Goal: Transaction & Acquisition: Purchase product/service

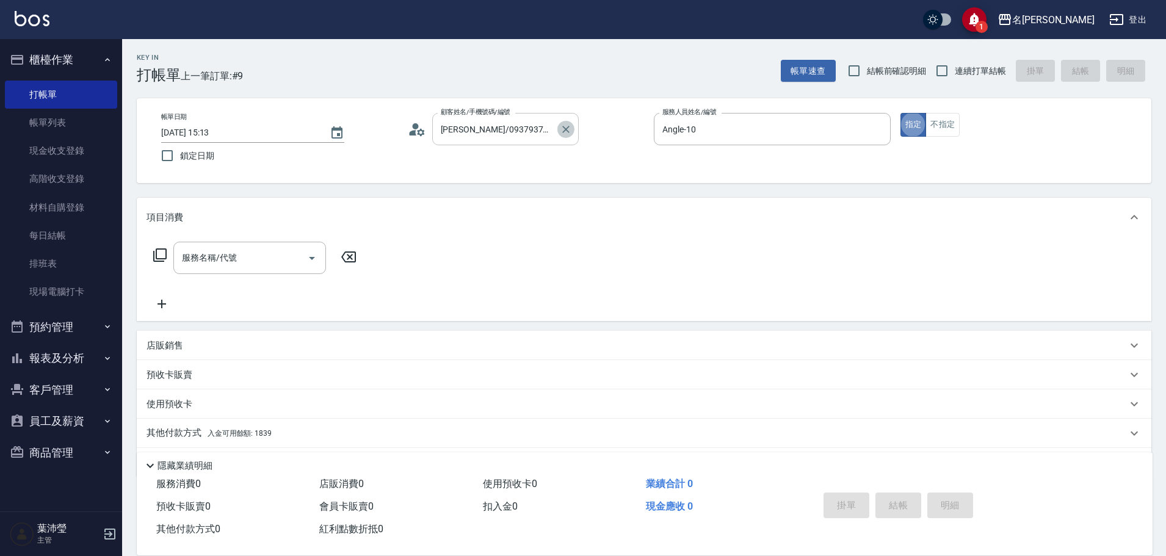
click at [566, 125] on icon "Clear" at bounding box center [566, 129] width 12 height 12
click at [877, 128] on icon "Clear" at bounding box center [878, 129] width 12 height 12
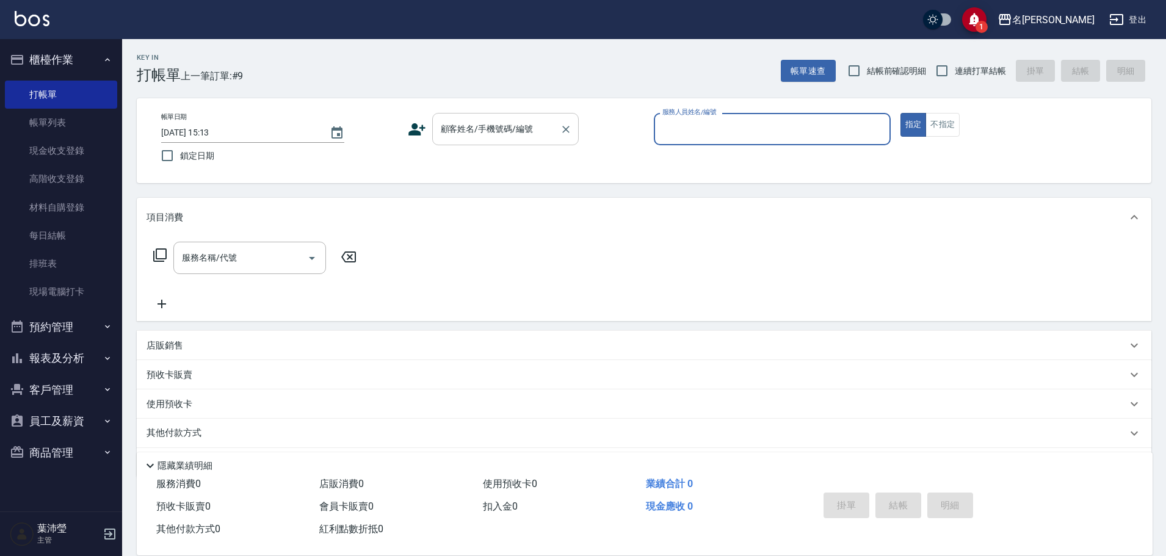
click at [514, 128] on input "顧客姓名/手機號碼/編號" at bounding box center [496, 128] width 117 height 21
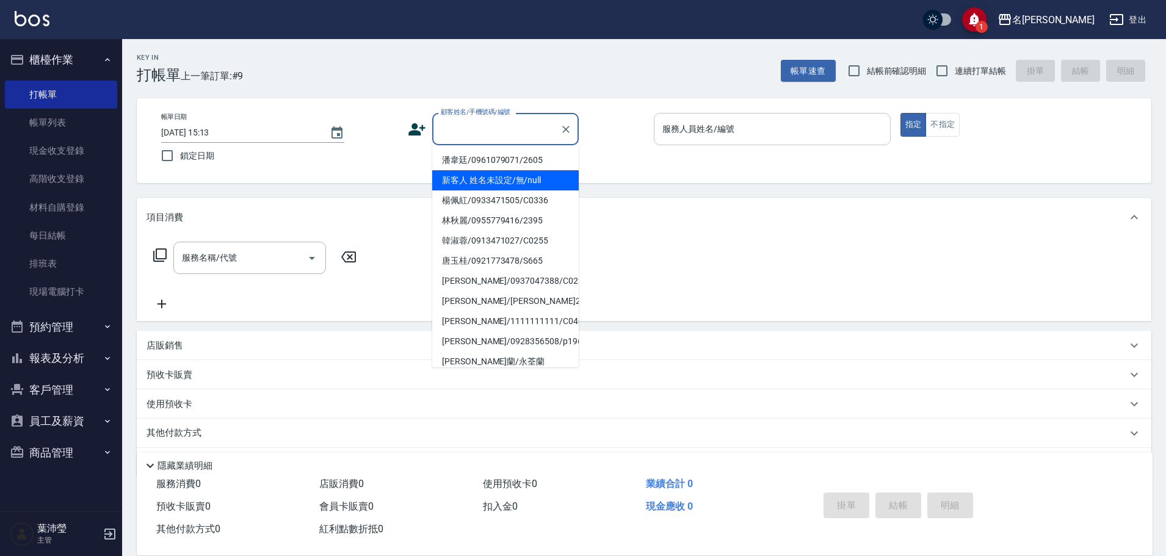
click at [514, 178] on li "新客人 姓名未設定/無/null" at bounding box center [505, 180] width 146 height 20
type input "新客人 姓名未設定/無/null"
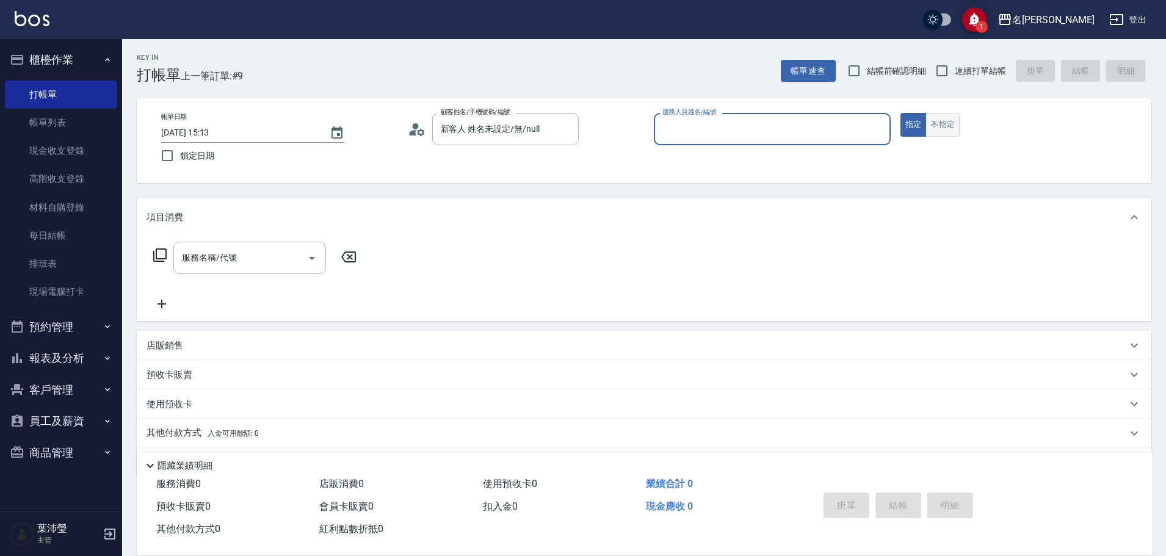
click at [935, 131] on button "不指定" at bounding box center [942, 125] width 34 height 24
click at [838, 146] on p at bounding box center [772, 151] width 237 height 13
drag, startPoint x: 782, startPoint y: 146, endPoint x: 790, endPoint y: 136, distance: 13.0
click at [789, 138] on div "服務人員姓名/編號 服務人員姓名/編號" at bounding box center [772, 135] width 237 height 45
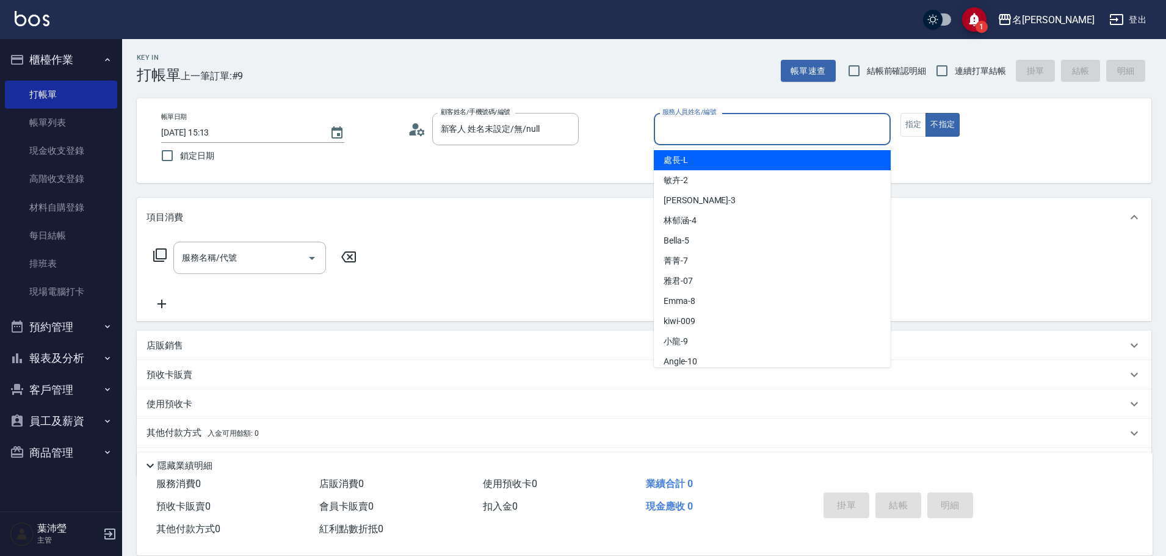
click at [786, 137] on input "服務人員姓名/編號" at bounding box center [772, 128] width 226 height 21
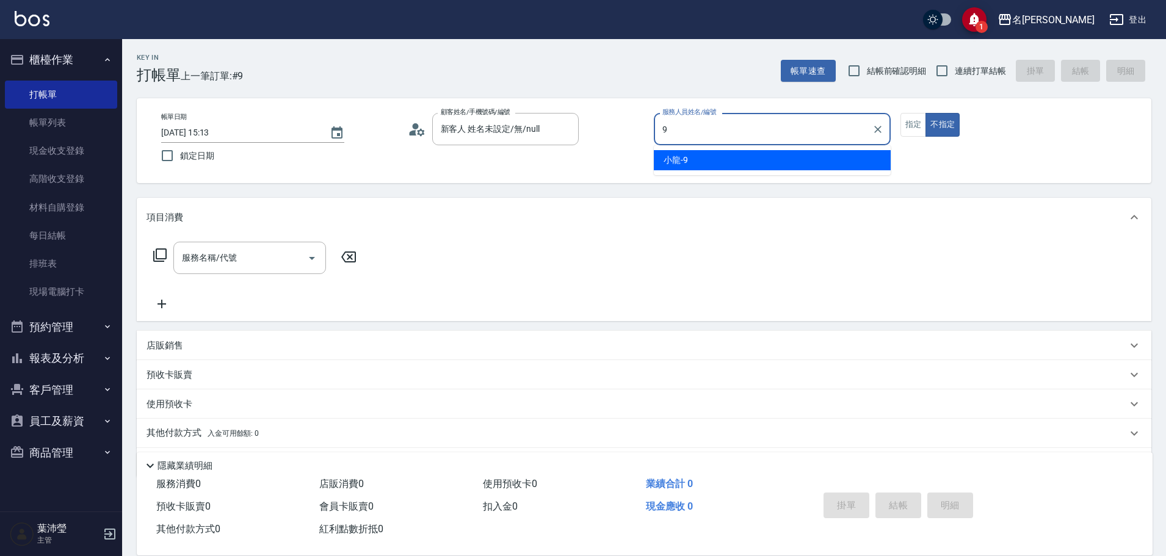
type input "小龍-9"
type button "false"
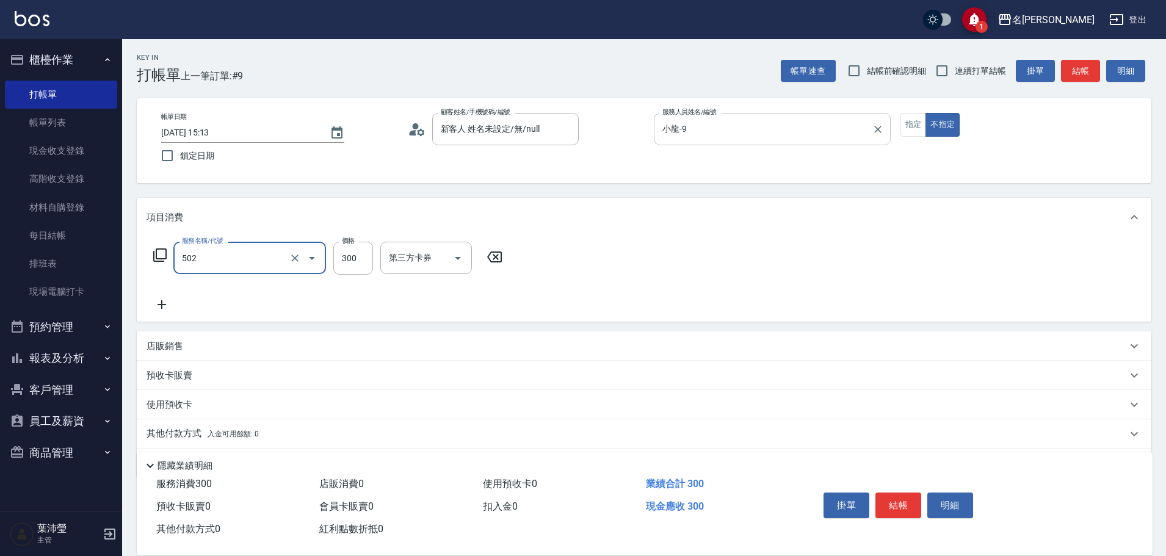
type input "洗髮(502)"
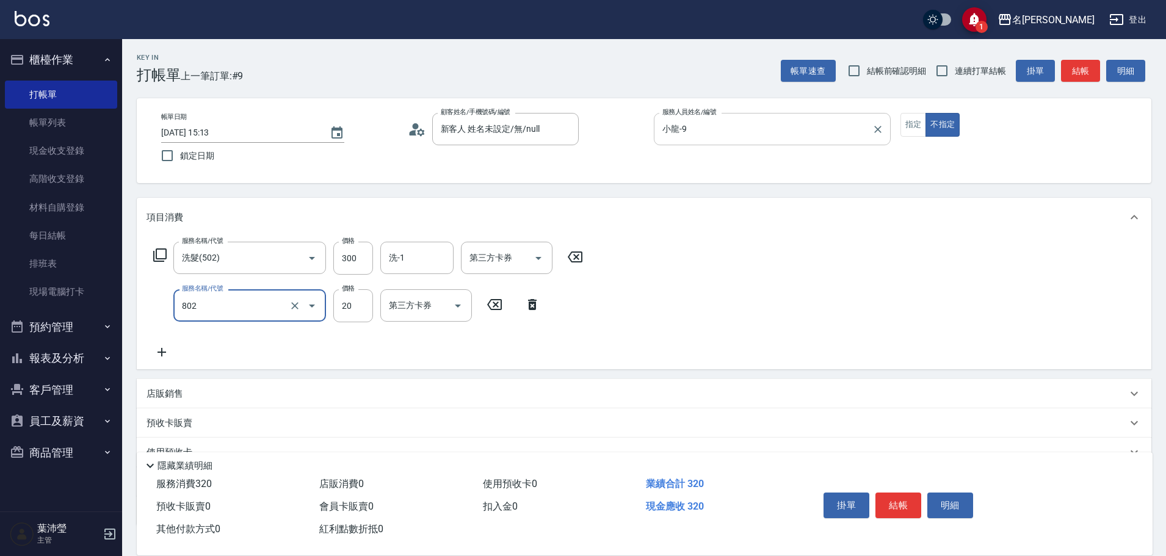
type input "潤絲(802)"
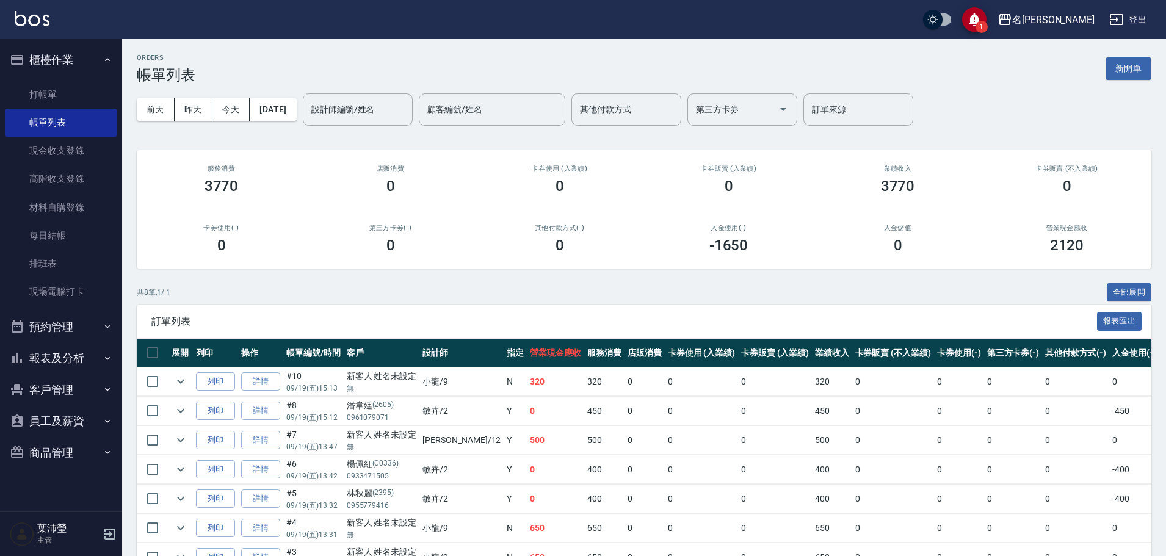
drag, startPoint x: 772, startPoint y: 139, endPoint x: 777, endPoint y: 204, distance: 65.5
click at [772, 139] on div "ORDERS 帳單列表 新開單 [DATE] [DATE] [DATE] [DATE] 設計師編號/姓名 設計師編號/姓名 顧客編號/姓名 顧客編號/姓名 其…" at bounding box center [644, 344] width 1044 height 610
click at [388, 118] on input "設計師編號/姓名" at bounding box center [357, 109] width 99 height 21
click at [382, 136] on div "[PERSON_NAME] -12" at bounding box center [379, 141] width 110 height 20
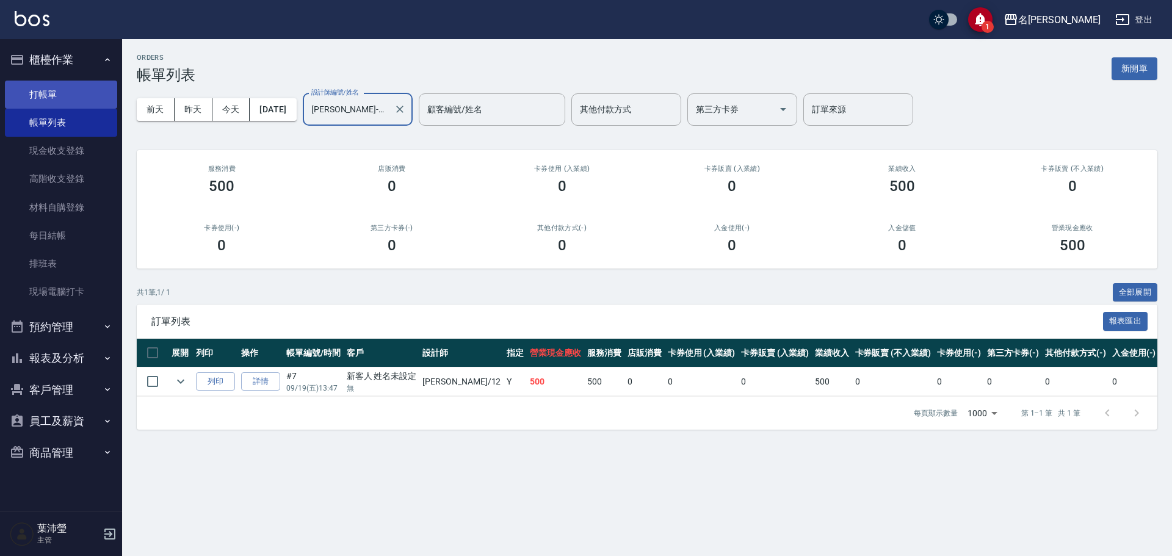
type input "[PERSON_NAME]-12"
click at [62, 90] on link "打帳單" at bounding box center [61, 95] width 112 height 28
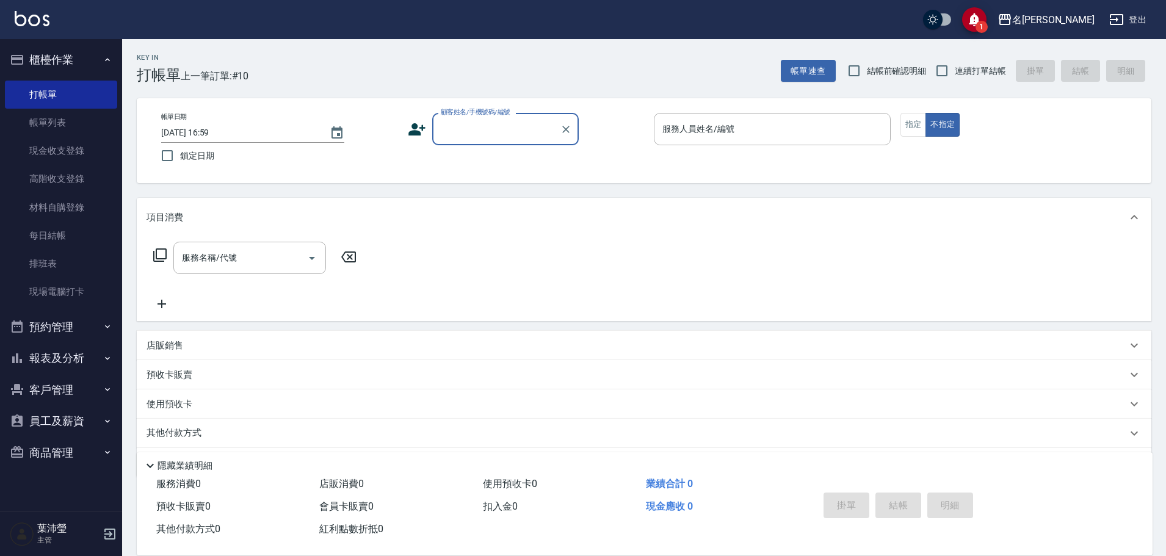
click at [480, 141] on div "顧客姓名/手機號碼/編號" at bounding box center [505, 129] width 146 height 32
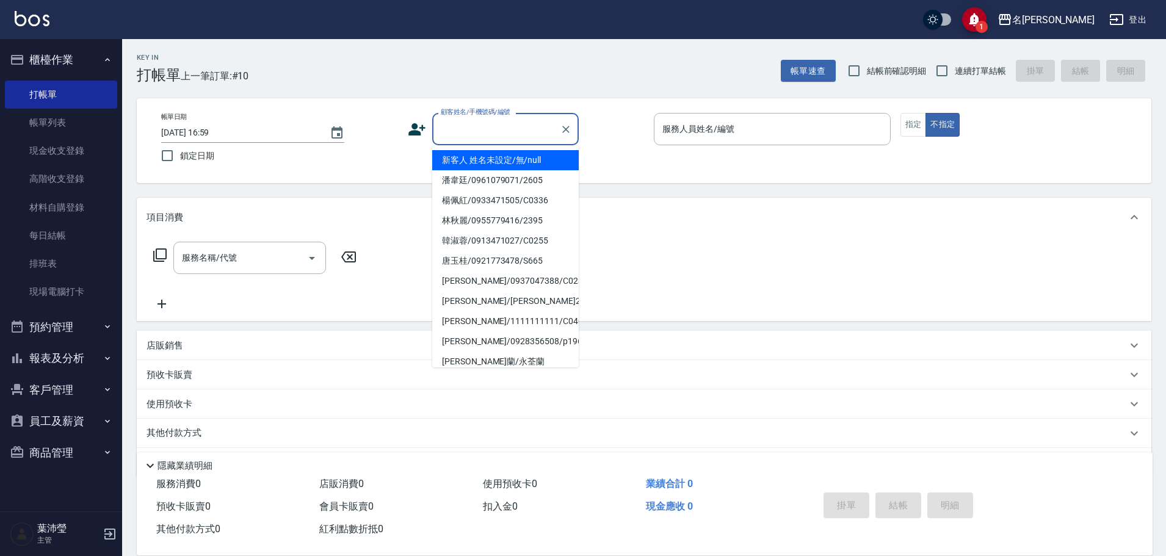
click at [498, 163] on li "新客人 姓名未設定/無/null" at bounding box center [505, 160] width 146 height 20
type input "新客人 姓名未設定/無/null"
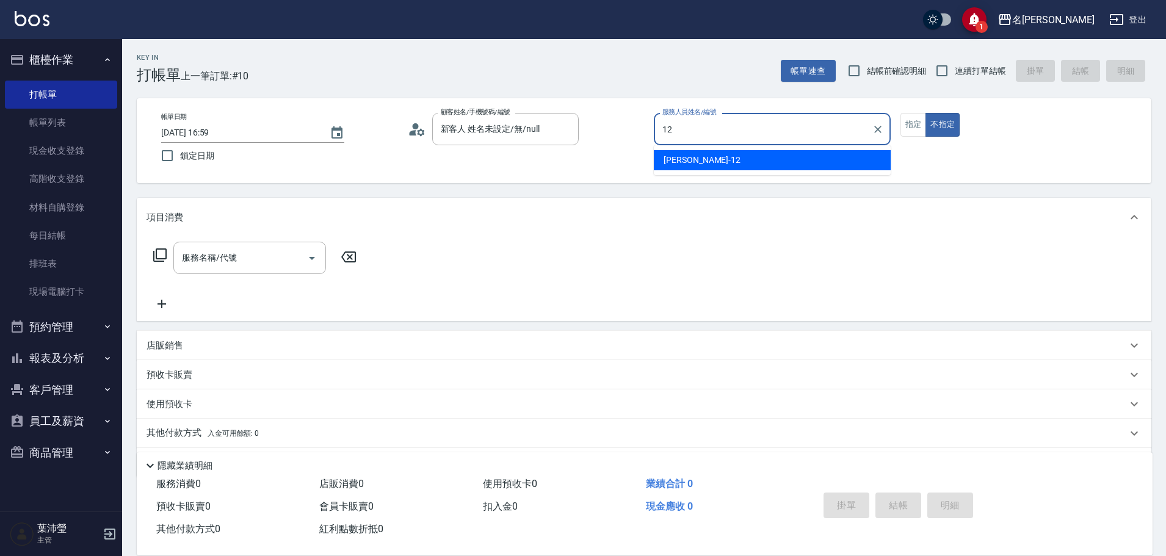
click at [722, 159] on div "[PERSON_NAME] -12" at bounding box center [772, 160] width 237 height 20
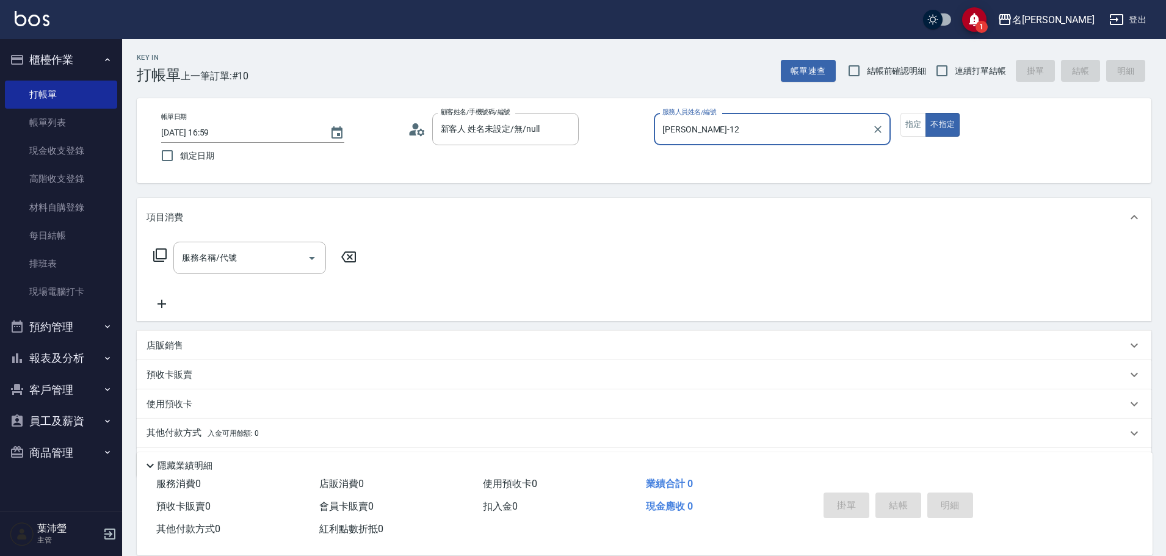
type input "[PERSON_NAME]-12"
click at [162, 256] on icon at bounding box center [160, 255] width 15 height 15
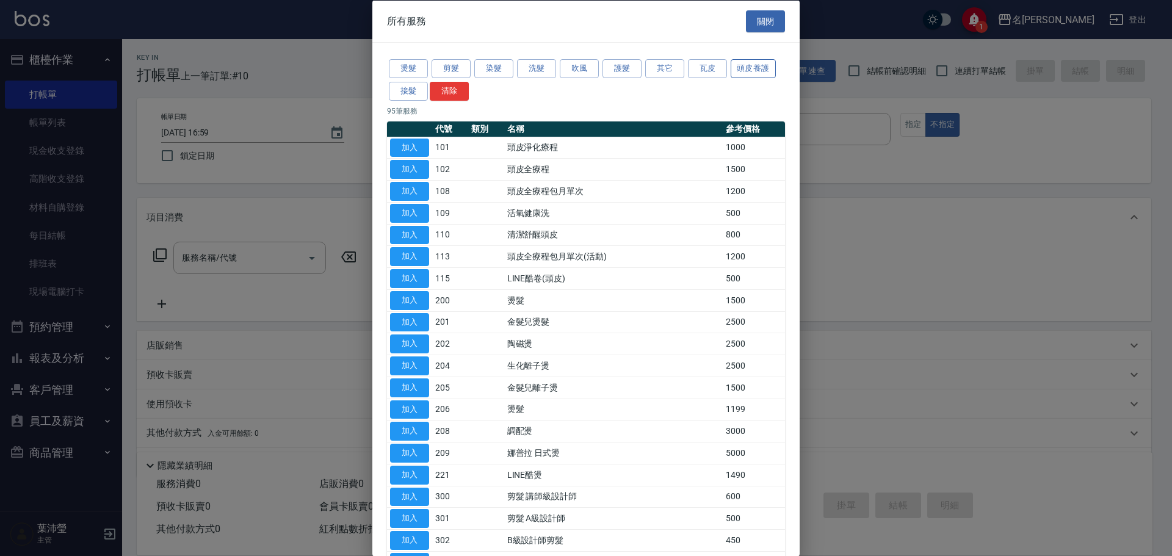
click at [758, 66] on button "頭皮養護" at bounding box center [753, 68] width 45 height 19
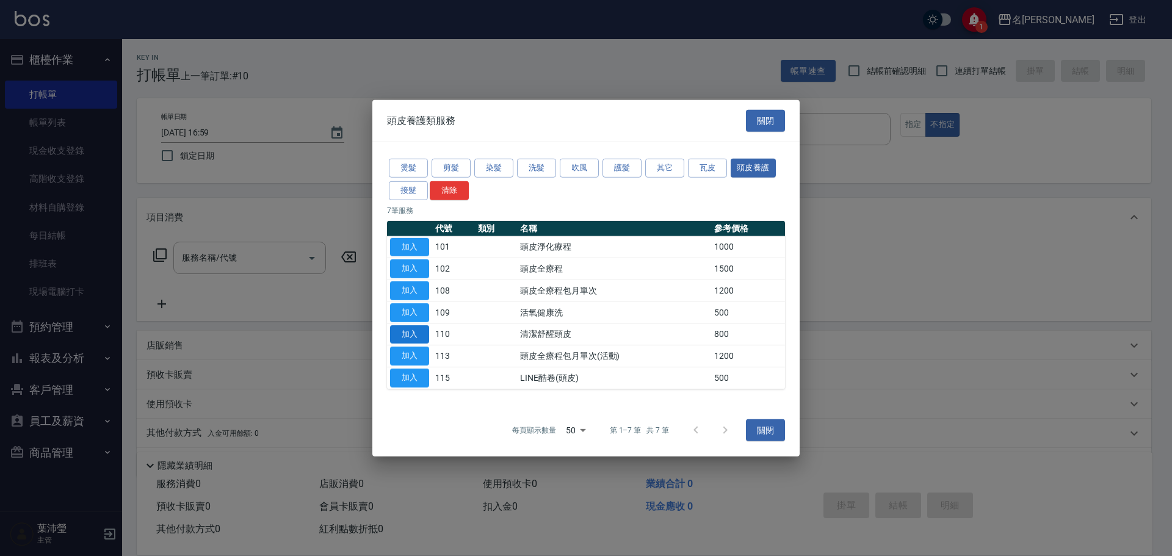
click at [412, 337] on button "加入" at bounding box center [409, 334] width 39 height 19
type input "清潔舒醒頭皮(110)"
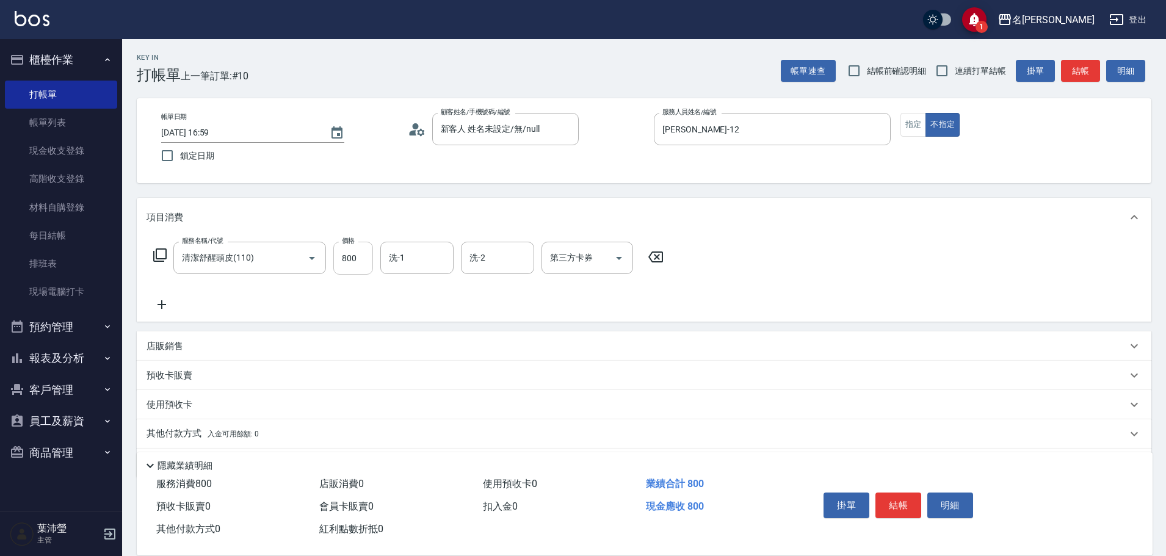
click at [360, 264] on input "800" at bounding box center [353, 258] width 40 height 33
type input "900"
click at [164, 255] on icon at bounding box center [160, 255] width 15 height 15
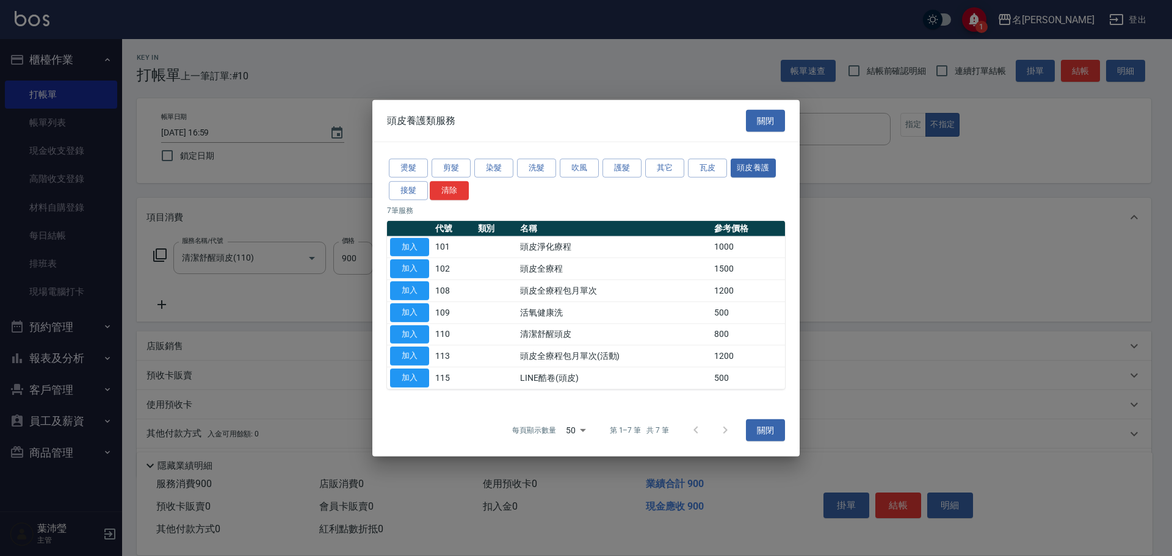
click at [643, 173] on div "燙髮 剪髮 染髮 洗髮 吹風 護髮 其它 瓦皮 頭皮養護 接髮 清除" at bounding box center [586, 179] width 398 height 45
click at [659, 172] on button "其它" at bounding box center [664, 168] width 39 height 19
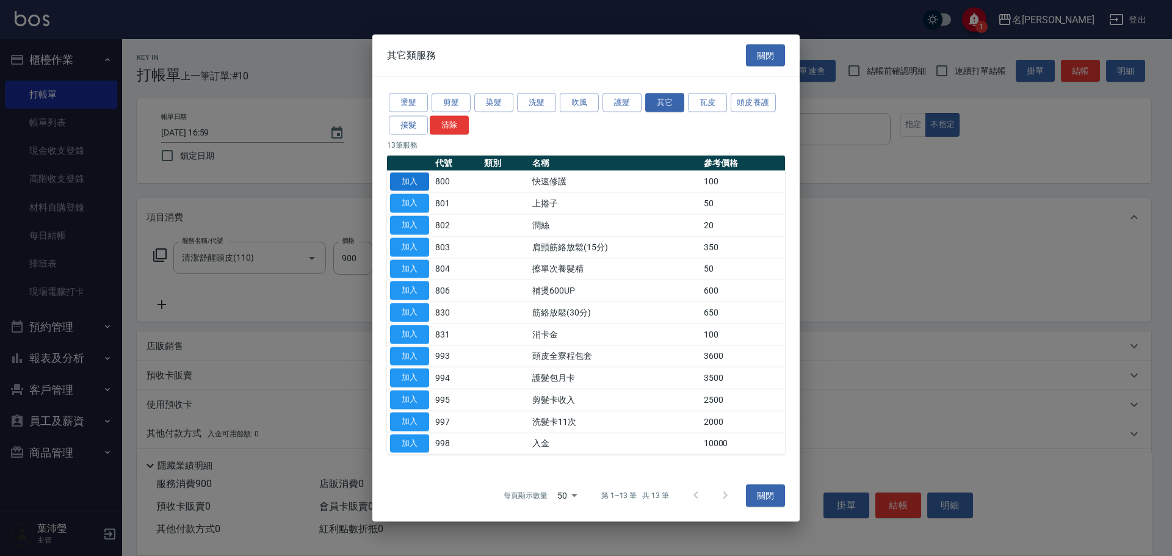
click at [413, 186] on button "加入" at bounding box center [409, 181] width 39 height 19
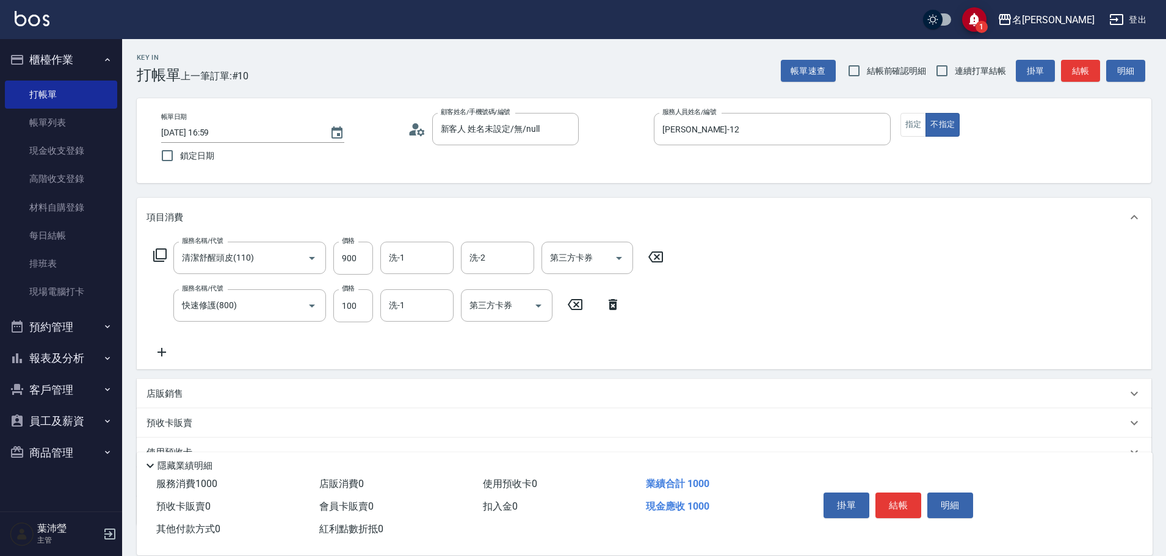
click at [154, 258] on icon at bounding box center [159, 254] width 13 height 13
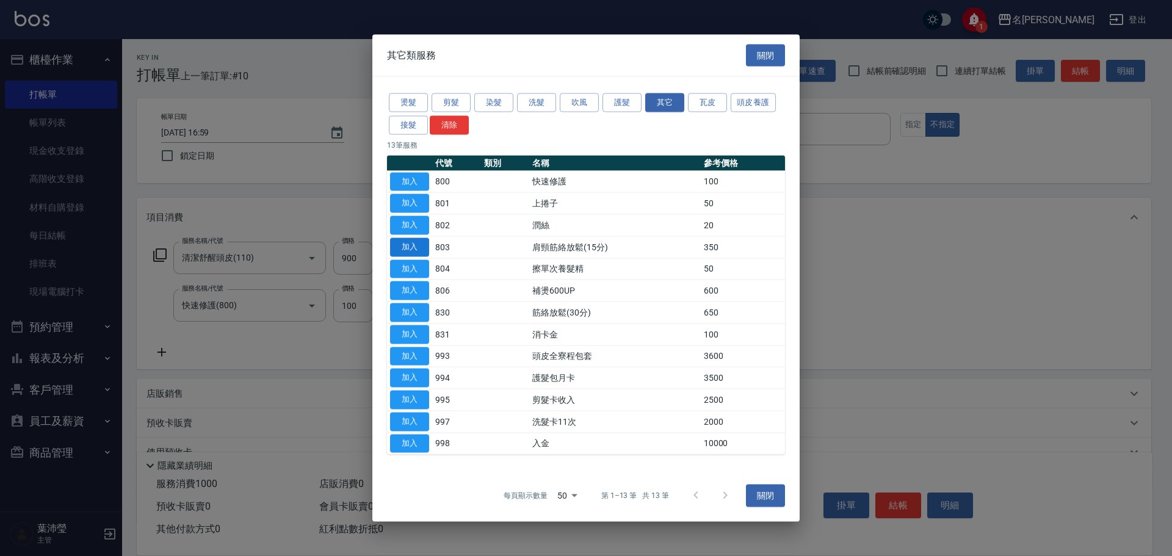
click at [415, 247] on button "加入" at bounding box center [409, 246] width 39 height 19
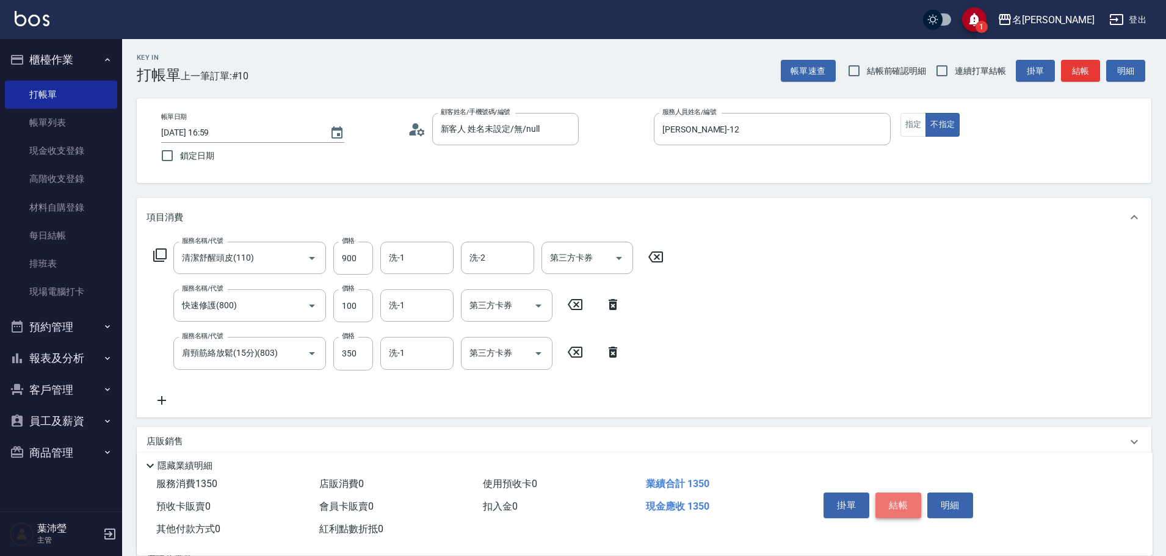
click at [895, 507] on button "結帳" at bounding box center [898, 506] width 46 height 26
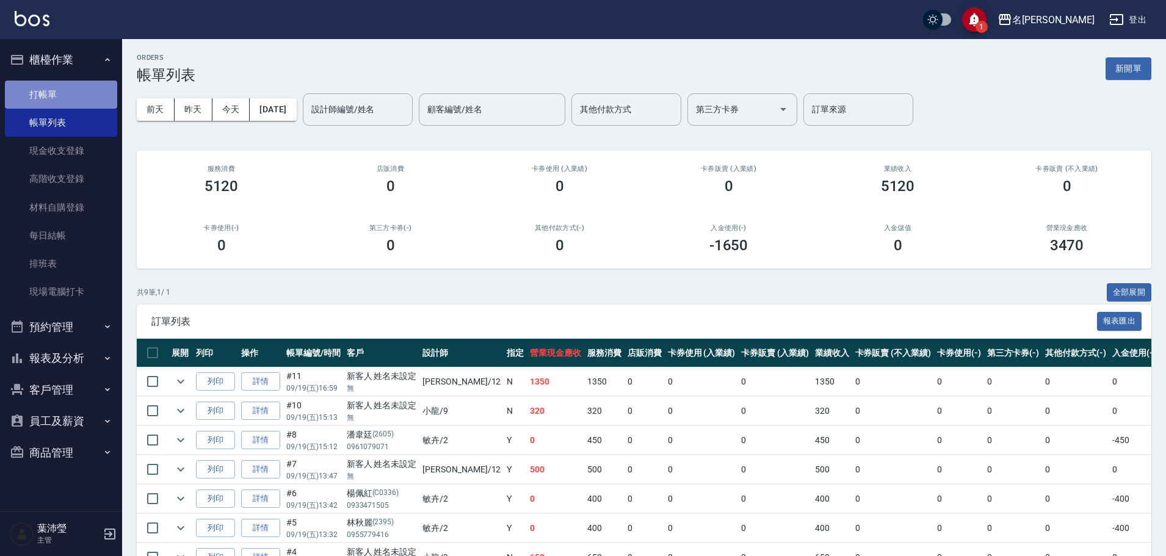
click at [61, 86] on link "打帳單" at bounding box center [61, 95] width 112 height 28
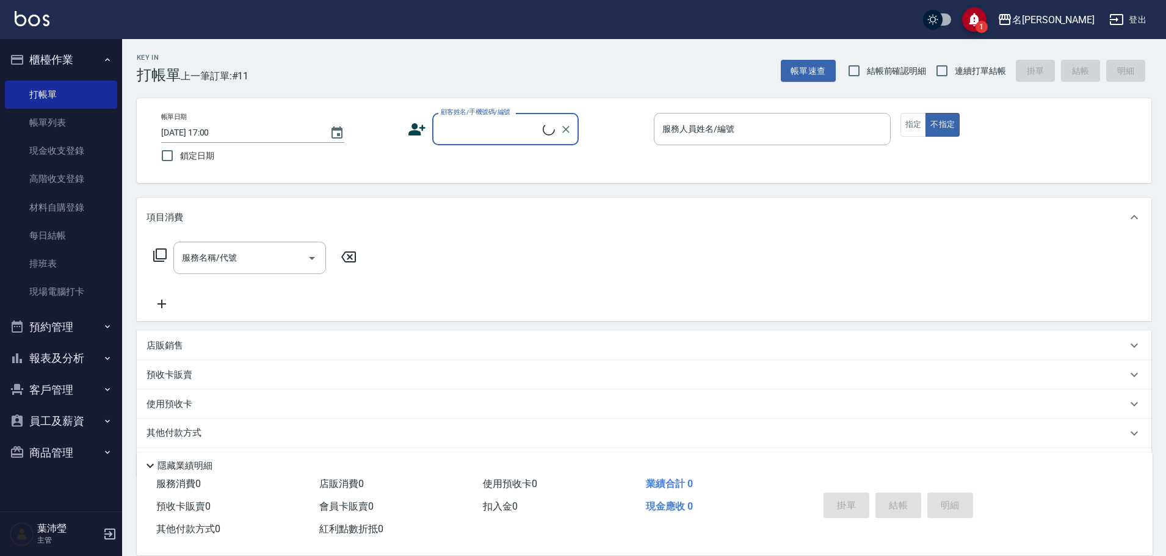
click at [475, 121] on input "顧客姓名/手機號碼/編號" at bounding box center [490, 128] width 105 height 21
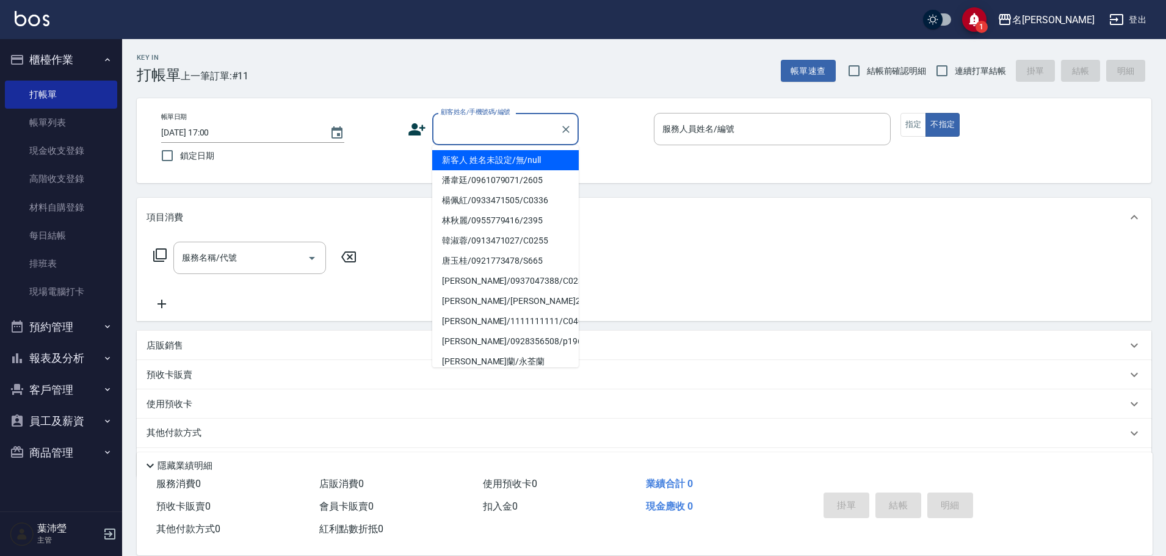
click at [512, 165] on li "新客人 姓名未設定/無/null" at bounding box center [505, 160] width 146 height 20
type input "新客人 姓名未設定/無/null"
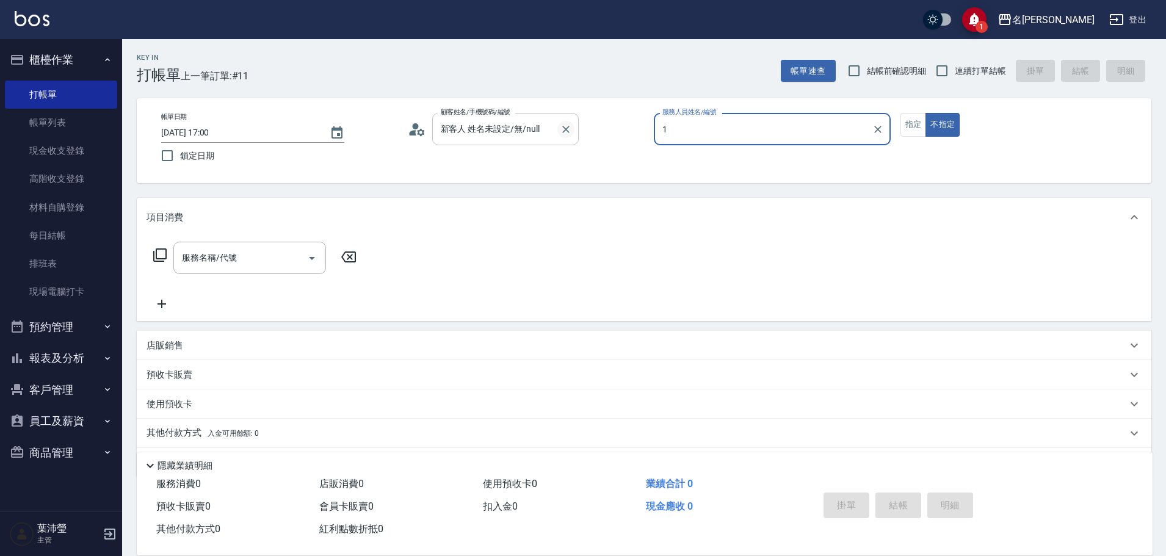
click at [571, 129] on icon "Clear" at bounding box center [566, 129] width 12 height 12
type input "1"
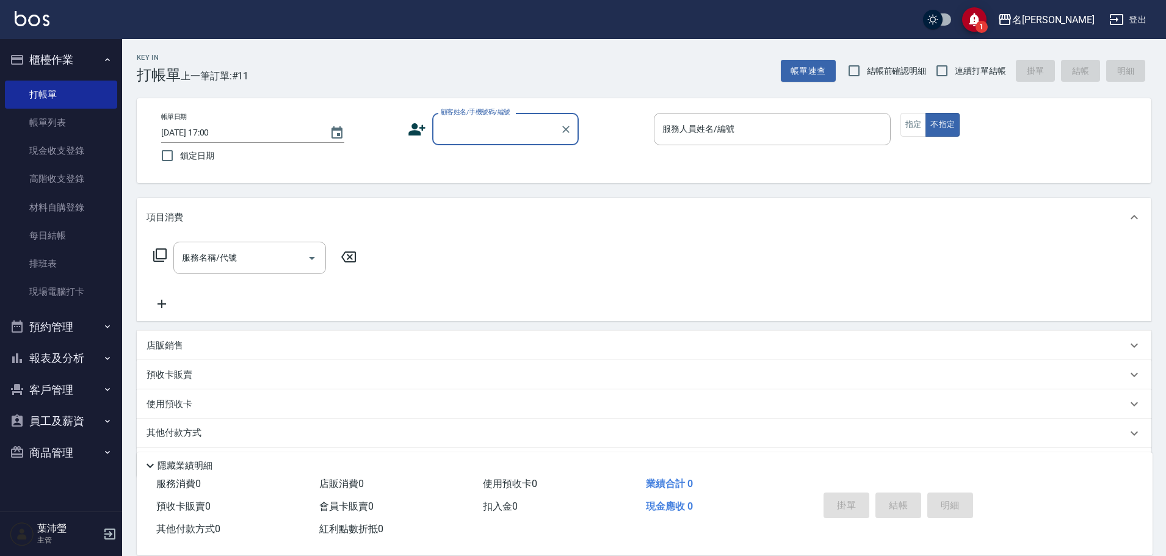
click at [503, 116] on label "顧客姓名/手機號碼/編號" at bounding box center [476, 111] width 70 height 9
click at [503, 118] on input "顧客姓名/手機號碼/編號" at bounding box center [496, 128] width 117 height 21
click at [510, 139] on input "顧客姓名/手機號碼/編號" at bounding box center [496, 128] width 117 height 21
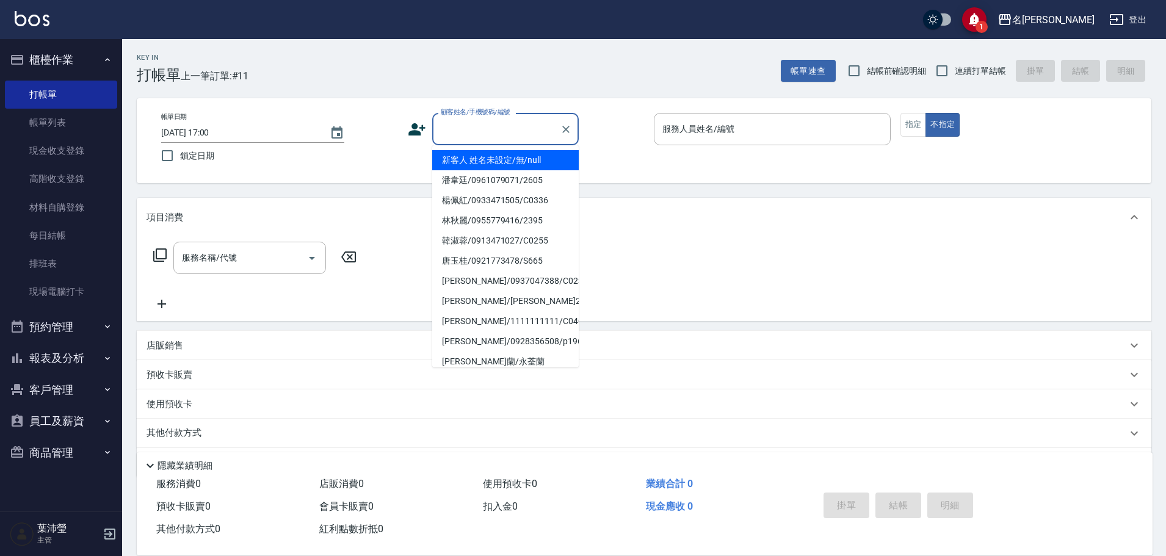
click at [516, 155] on li "新客人 姓名未設定/無/null" at bounding box center [505, 160] width 146 height 20
type input "新客人 姓名未設定/無/null"
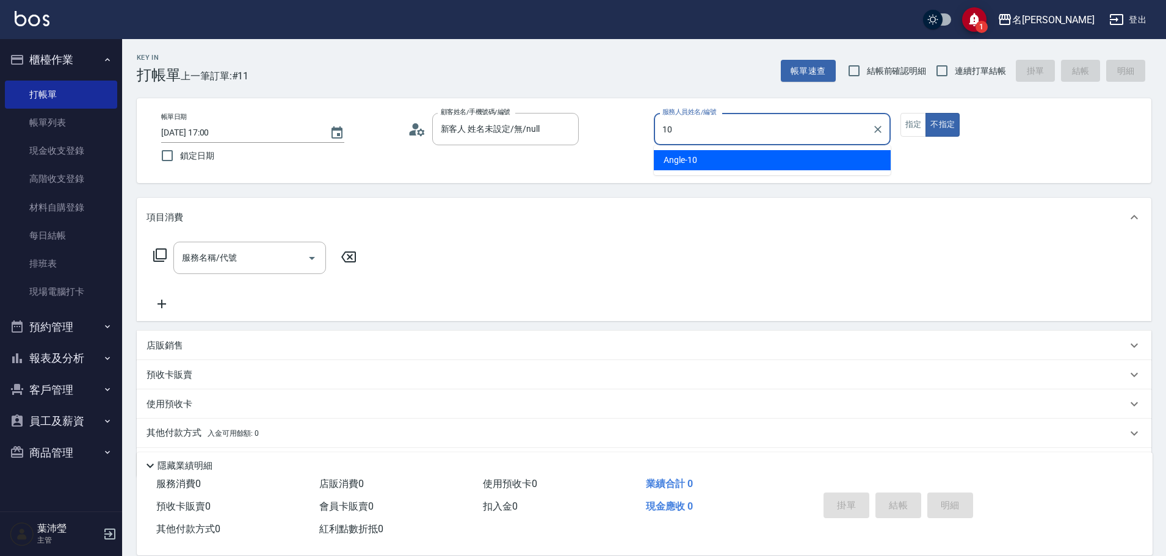
click at [783, 169] on div "Angle -10" at bounding box center [772, 160] width 237 height 20
type input "Angle-10"
drag, startPoint x: 913, startPoint y: 134, endPoint x: 900, endPoint y: 131, distance: 13.3
click at [911, 134] on button "指定" at bounding box center [913, 125] width 26 height 24
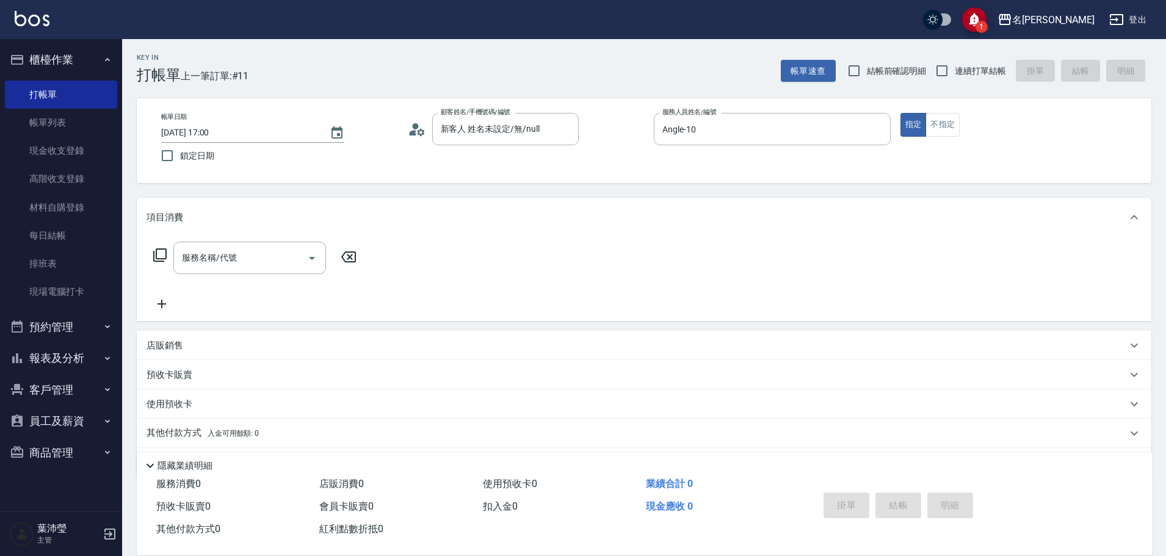
click at [169, 246] on div "服務名稱/代號 服務名稱/代號" at bounding box center [254, 258] width 217 height 32
click at [164, 256] on icon at bounding box center [160, 255] width 15 height 15
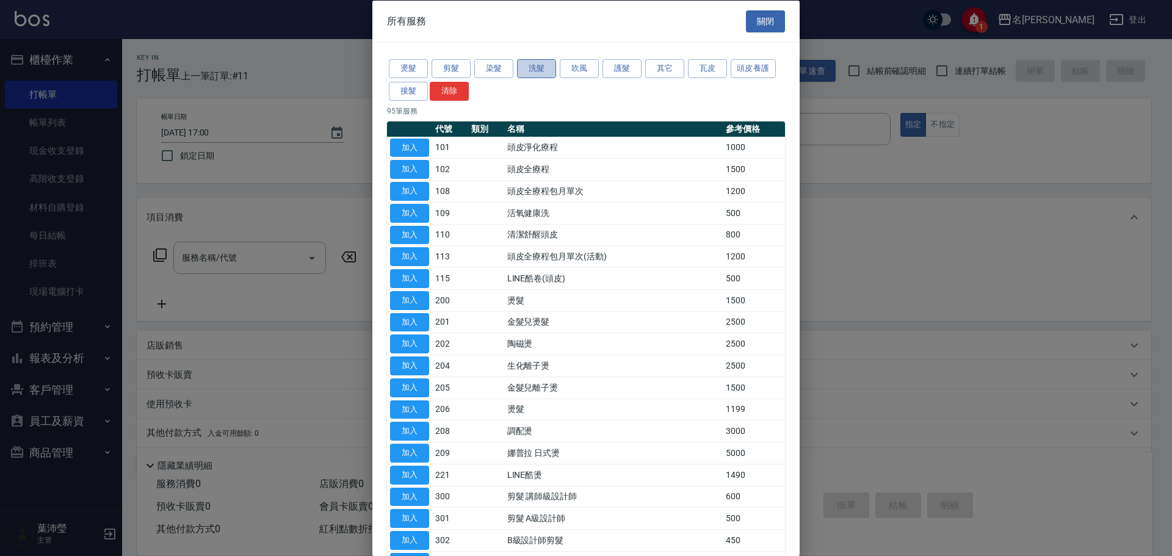
click at [535, 71] on button "洗髮" at bounding box center [536, 68] width 39 height 19
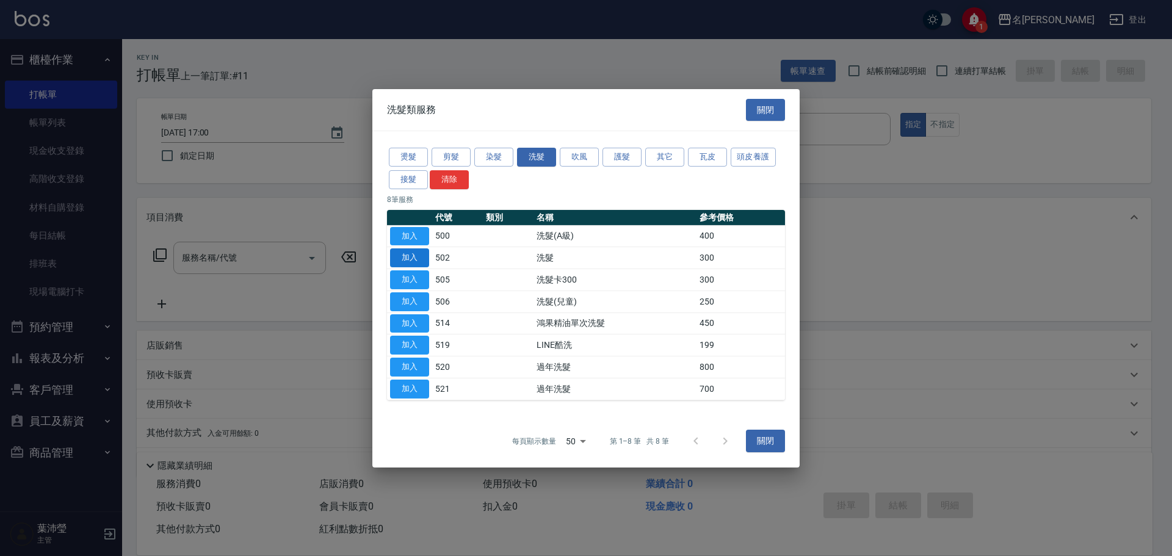
click at [407, 255] on button "加入" at bounding box center [409, 257] width 39 height 19
type input "洗髮(502)"
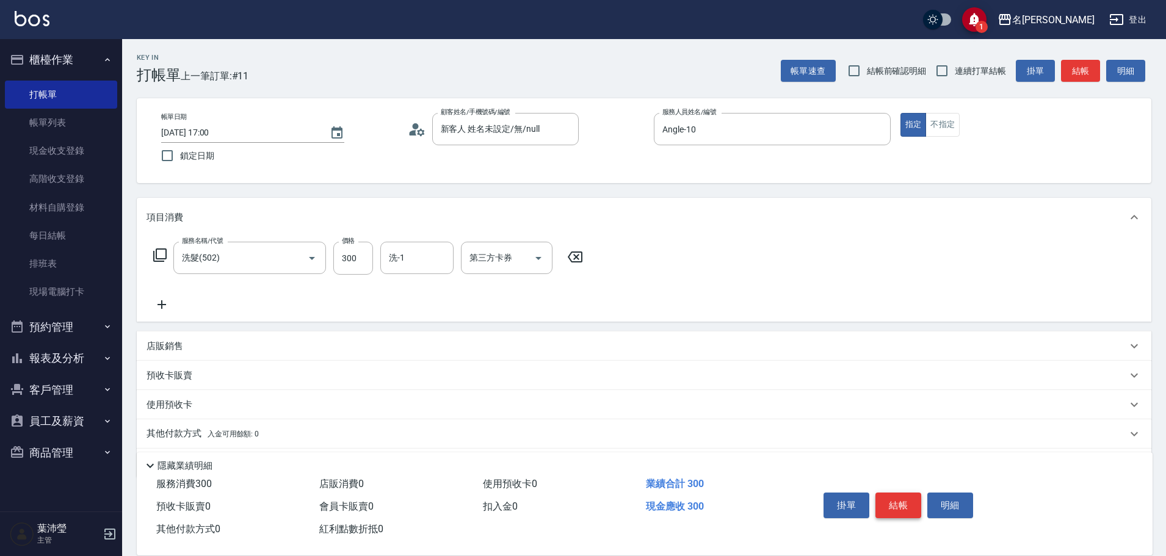
click at [890, 500] on button "結帳" at bounding box center [898, 506] width 46 height 26
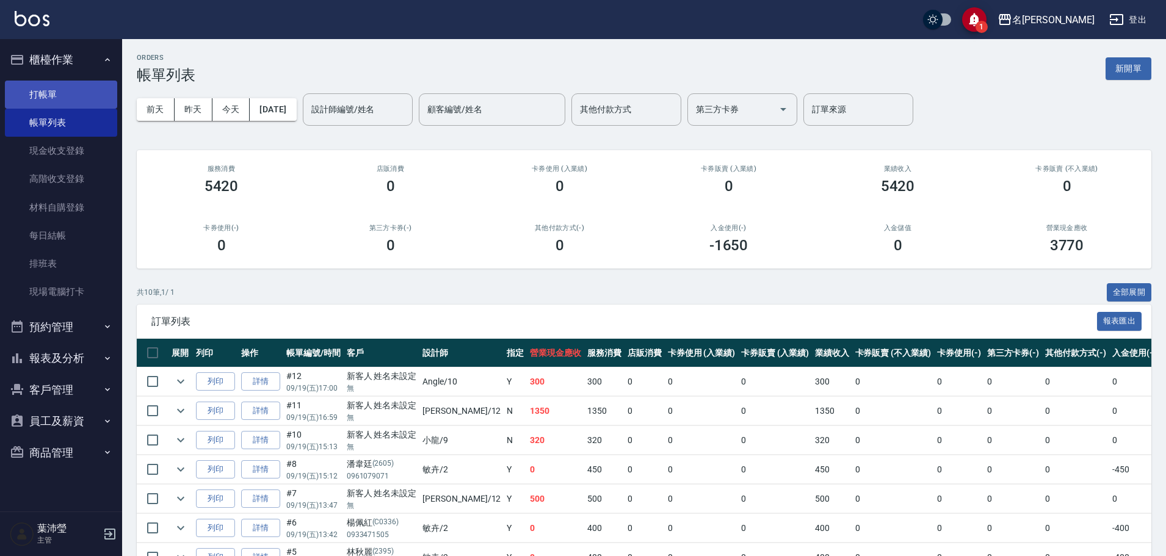
click at [40, 89] on link "打帳單" at bounding box center [61, 95] width 112 height 28
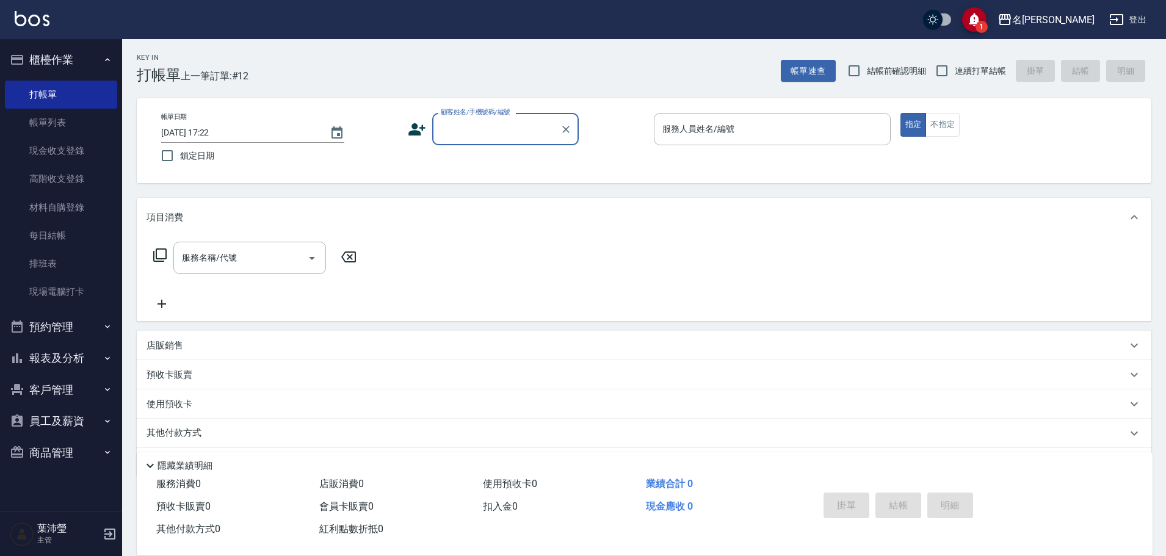
click at [535, 132] on input "顧客姓名/手機號碼/編號" at bounding box center [496, 128] width 117 height 21
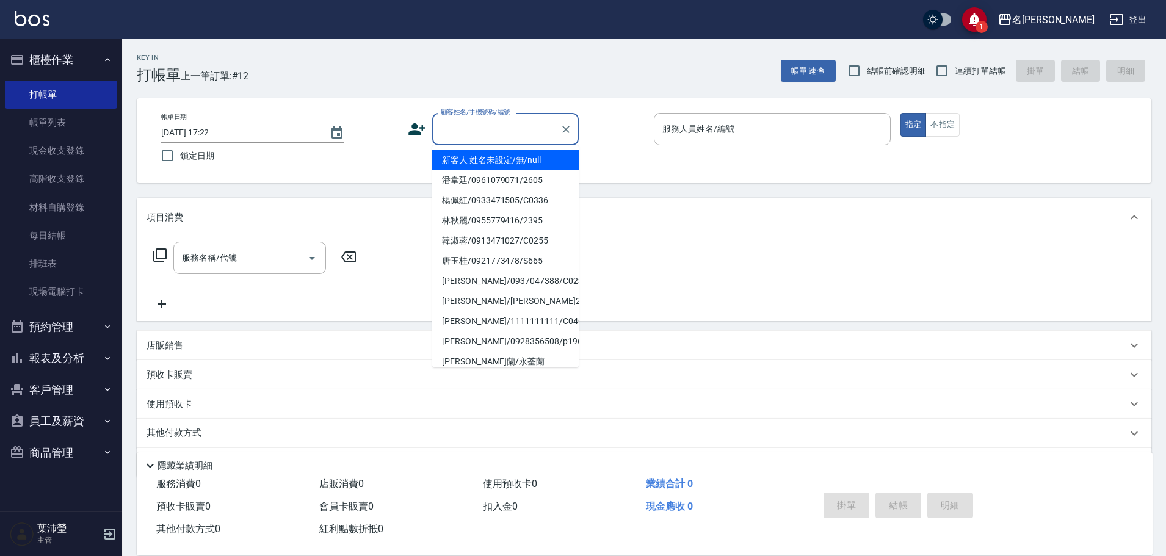
click at [510, 159] on li "新客人 姓名未設定/無/null" at bounding box center [505, 160] width 146 height 20
type input "新客人 姓名未設定/無/null"
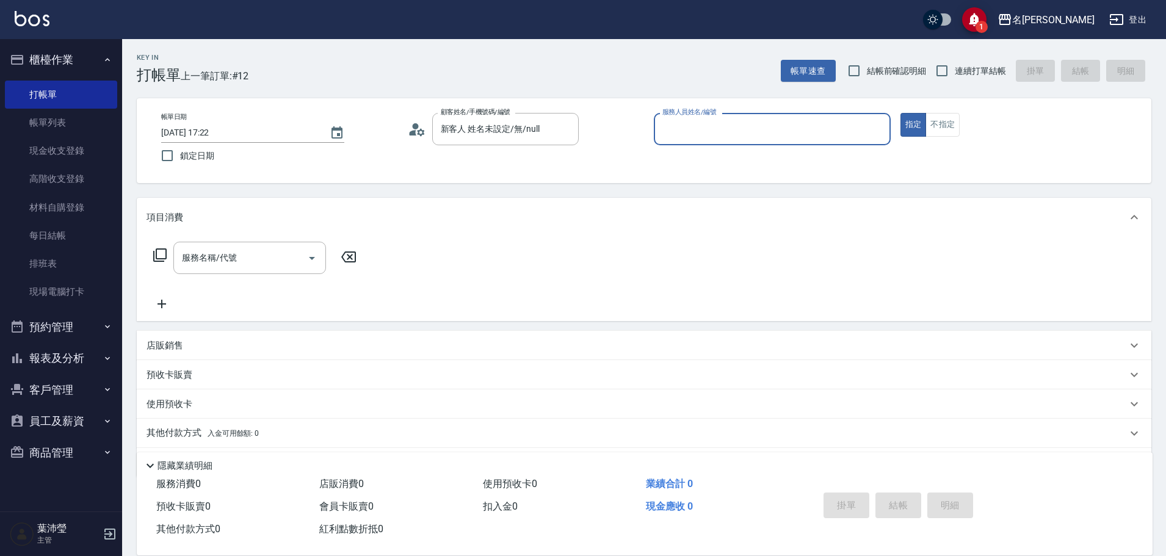
click at [801, 121] on input "服務人員姓名/編號" at bounding box center [772, 128] width 226 height 21
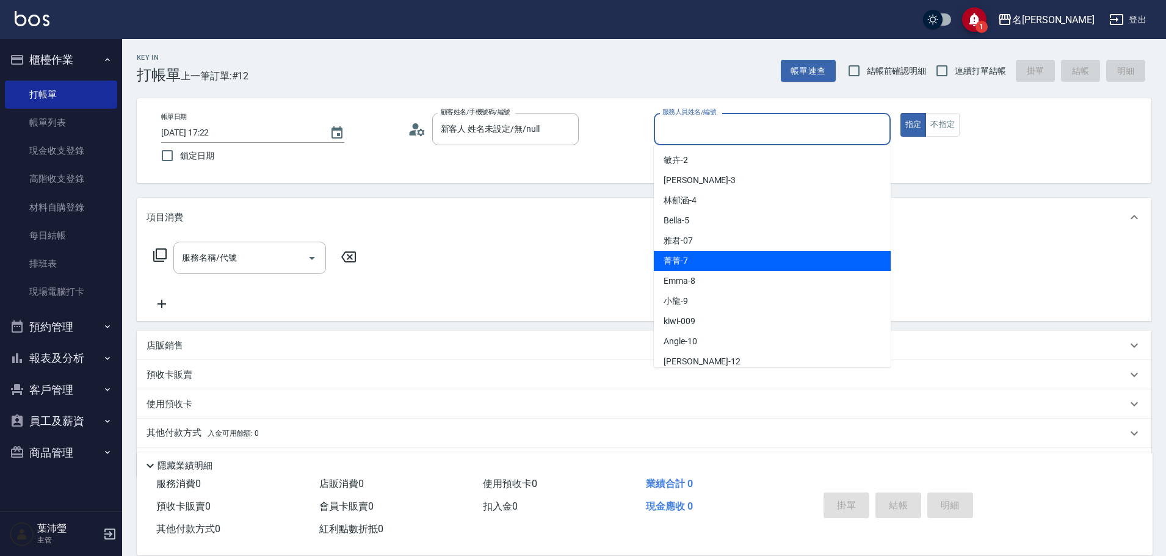
click at [725, 261] on div "菁菁 -7" at bounding box center [772, 261] width 237 height 20
type input "菁菁-7"
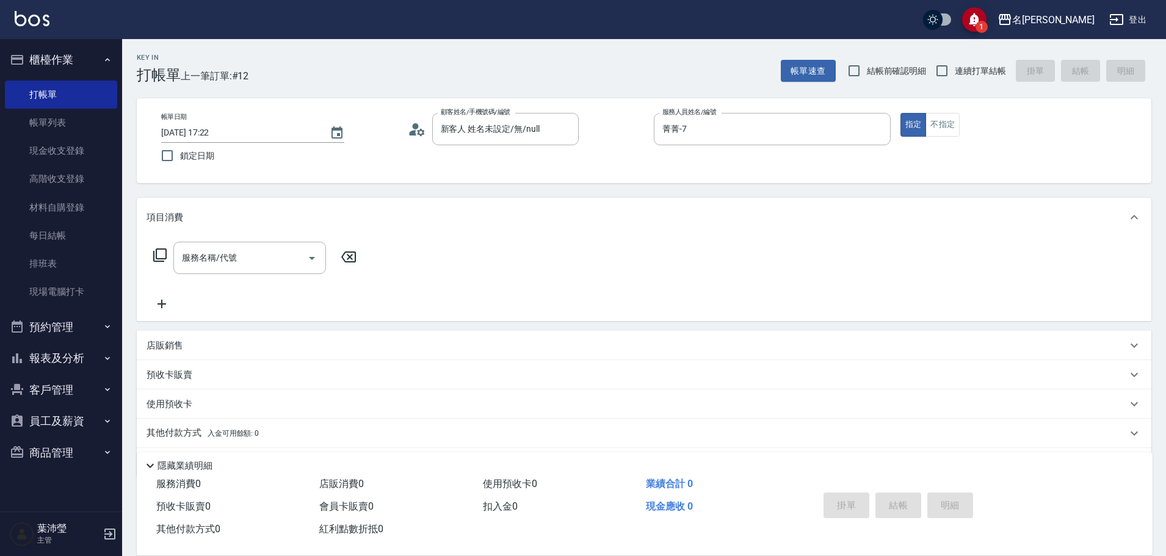
click at [162, 258] on icon at bounding box center [160, 255] width 15 height 15
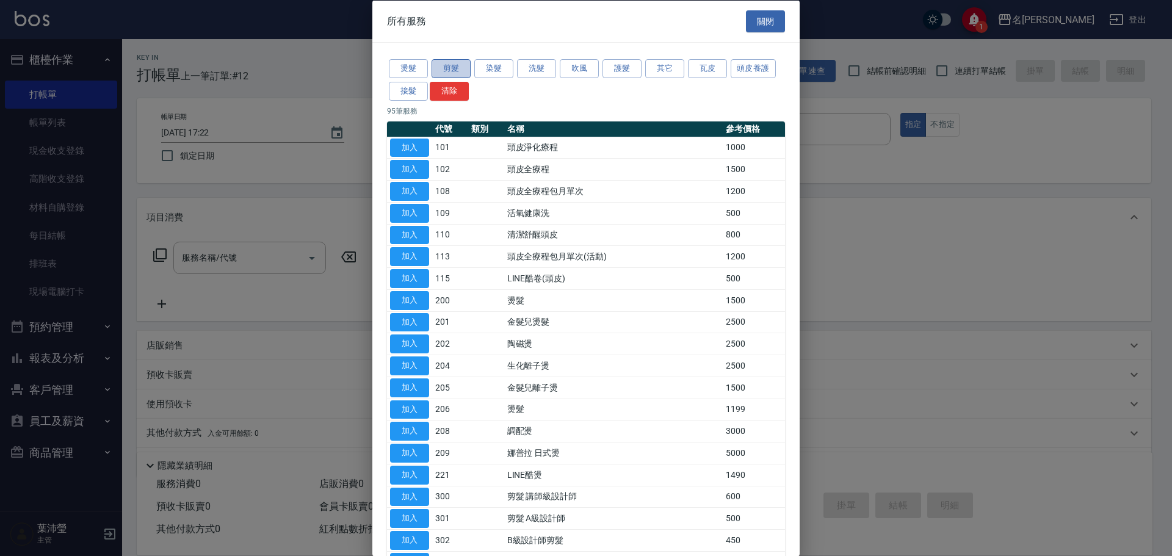
click at [465, 73] on button "剪髮" at bounding box center [451, 68] width 39 height 19
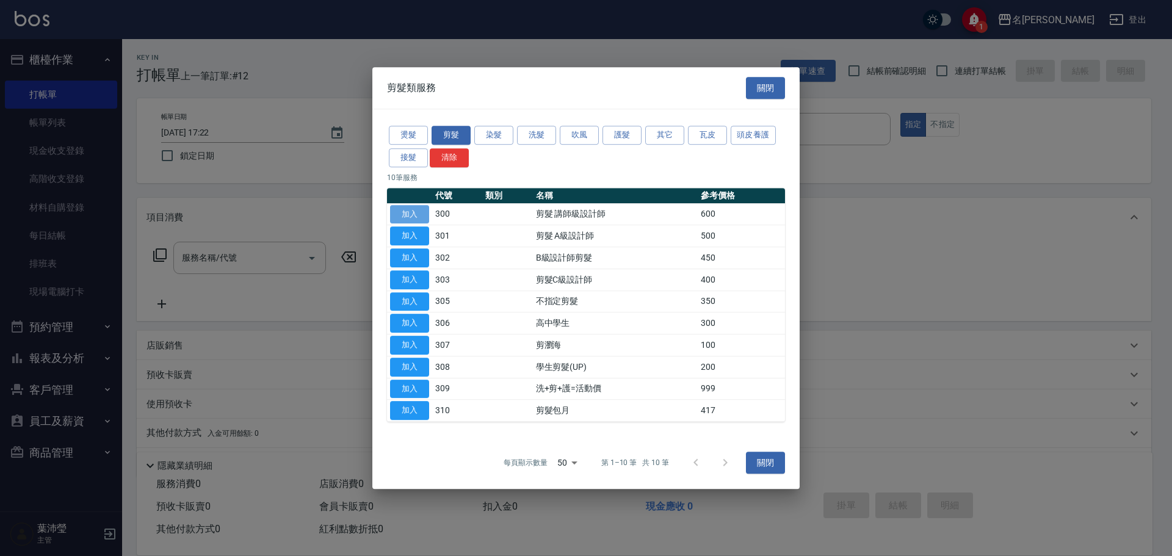
click at [414, 216] on button "加入" at bounding box center [409, 214] width 39 height 19
type input "剪髮 講師級設計師(300)"
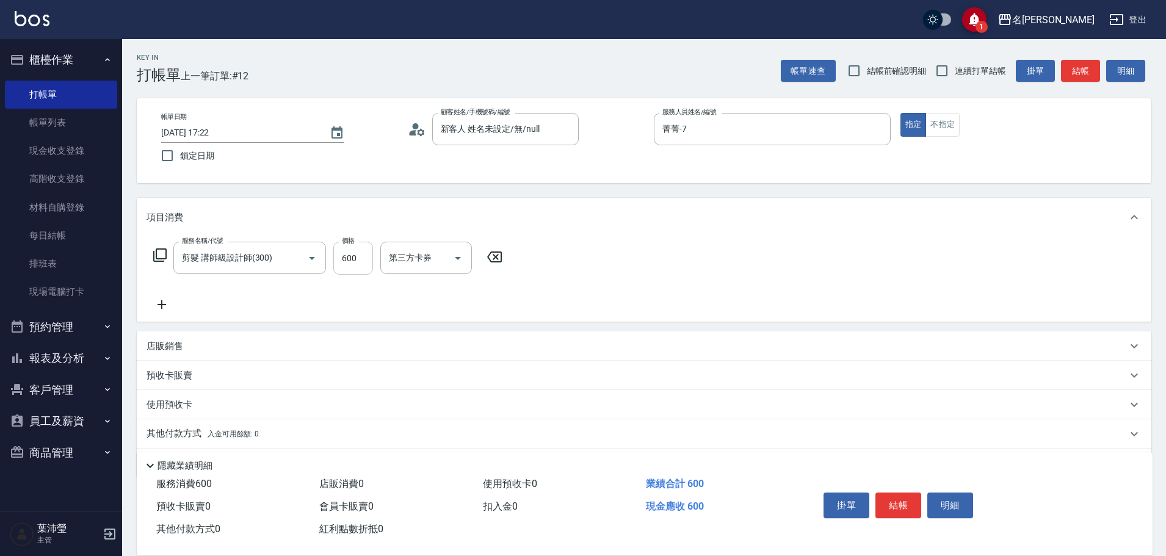
click at [361, 265] on input "600" at bounding box center [353, 258] width 40 height 33
type input "650"
click at [905, 507] on button "結帳" at bounding box center [898, 506] width 46 height 26
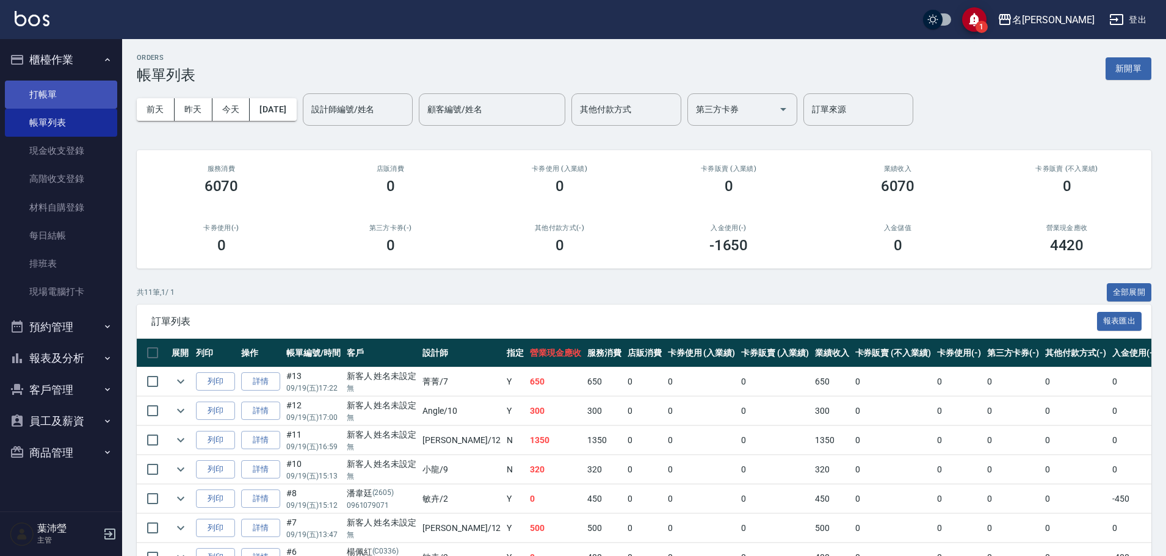
click at [48, 96] on link "打帳單" at bounding box center [61, 95] width 112 height 28
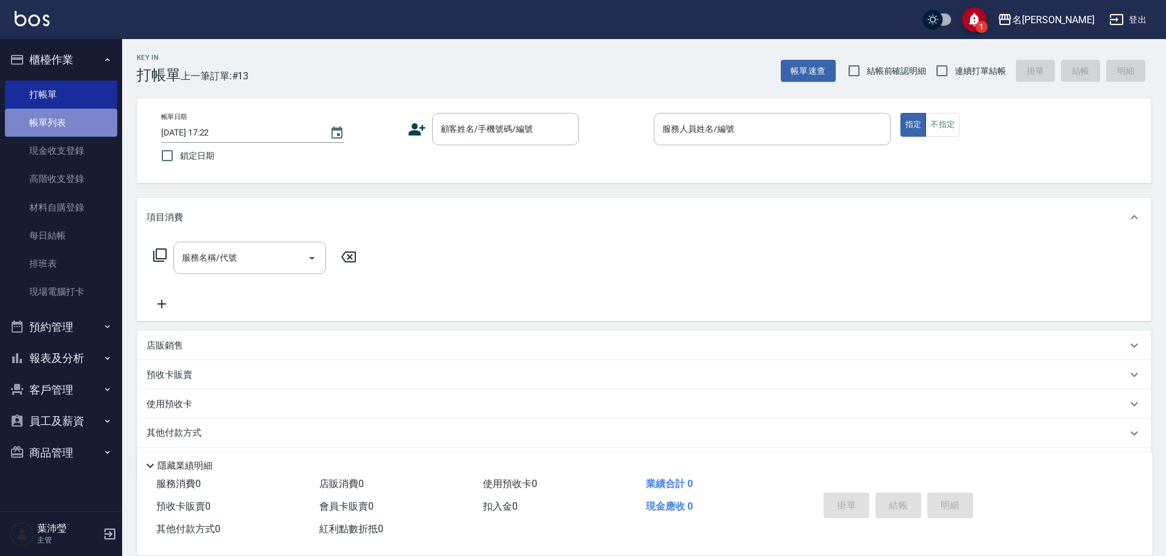
click at [50, 126] on link "帳單列表" at bounding box center [61, 123] width 112 height 28
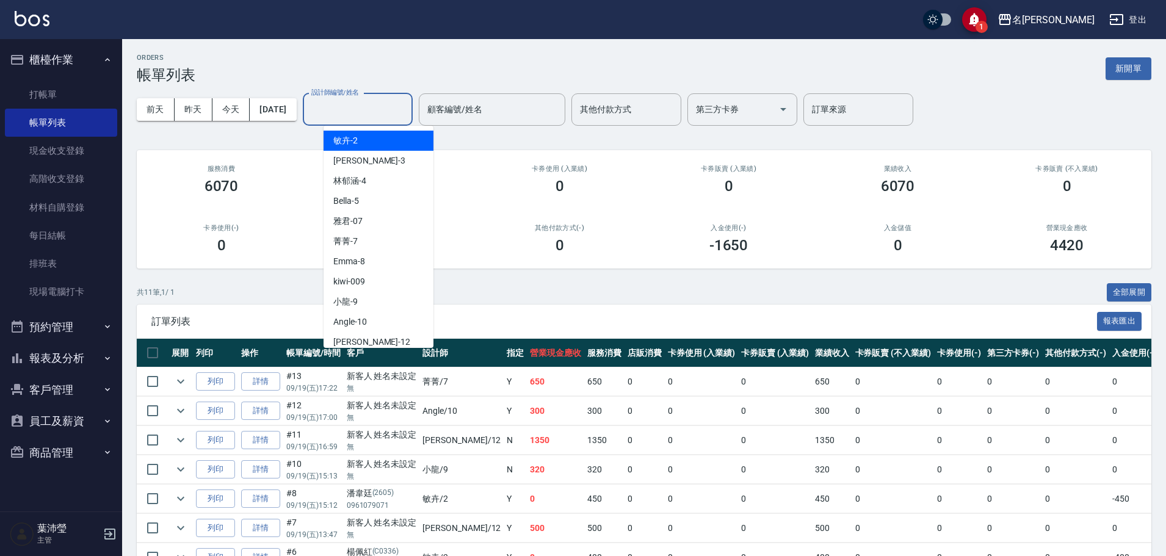
click at [399, 107] on input "設計師編號/姓名" at bounding box center [357, 109] width 99 height 21
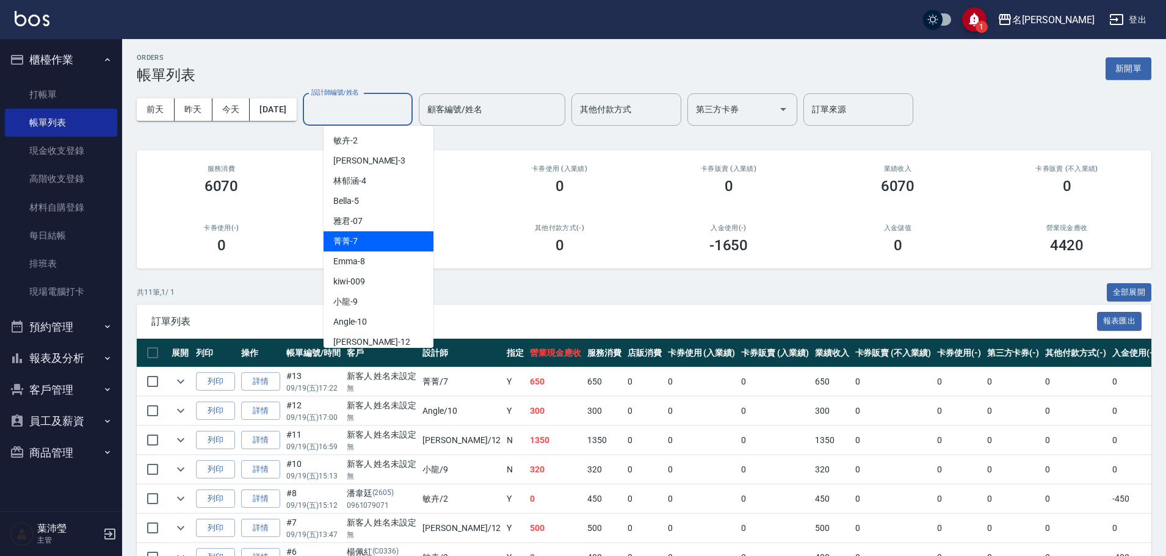
click at [414, 234] on div "菁菁 -7" at bounding box center [379, 241] width 110 height 20
type input "菁菁-7"
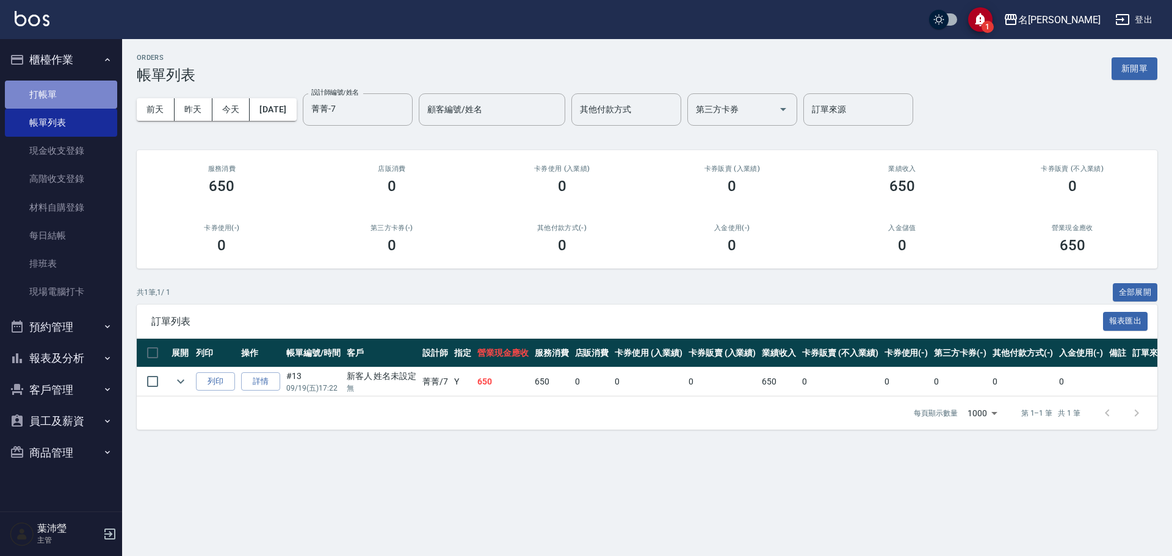
click at [57, 91] on link "打帳單" at bounding box center [61, 95] width 112 height 28
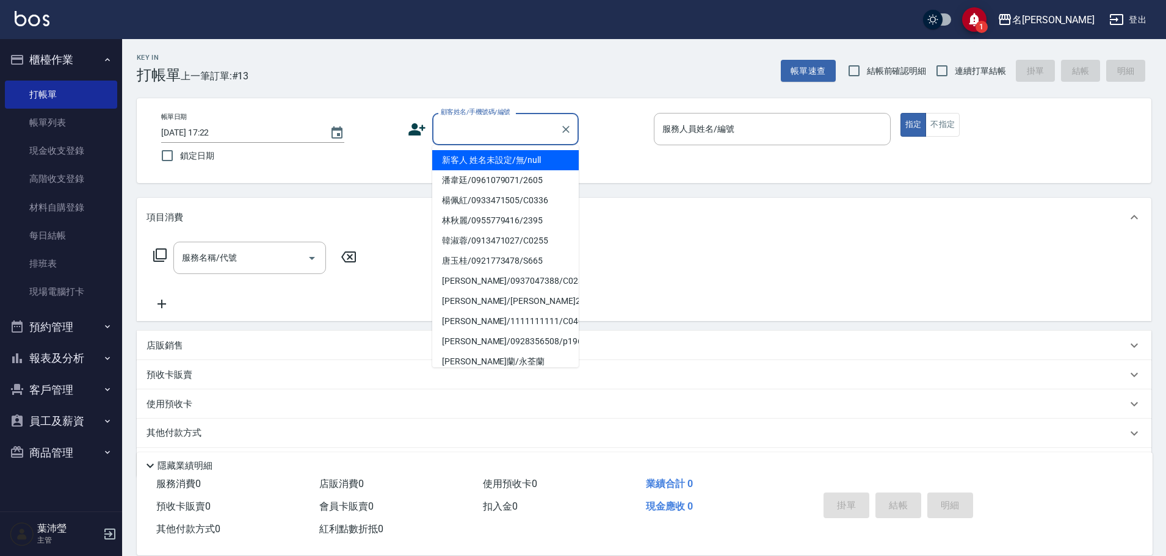
click at [461, 127] on input "顧客姓名/手機號碼/編號" at bounding box center [496, 128] width 117 height 21
click at [488, 160] on li "新客人 姓名未設定/無/null" at bounding box center [505, 160] width 146 height 20
type input "新客人 姓名未設定/無/null"
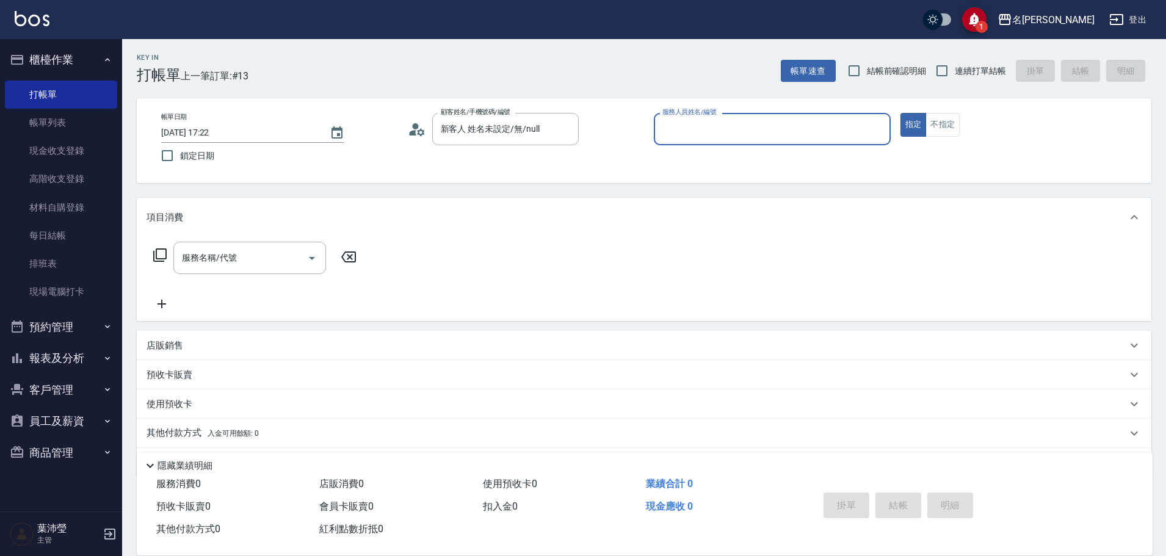
click at [674, 134] on input "服務人員姓名/編號" at bounding box center [772, 128] width 226 height 21
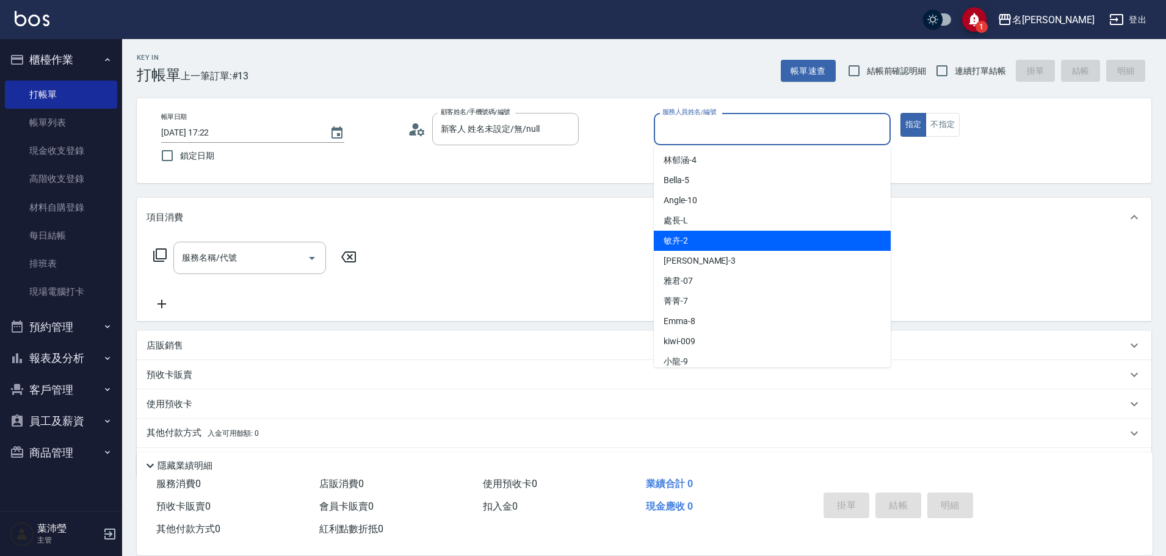
click at [684, 237] on span "敏卉 -2" at bounding box center [675, 240] width 24 height 13
type input "敏卉-2"
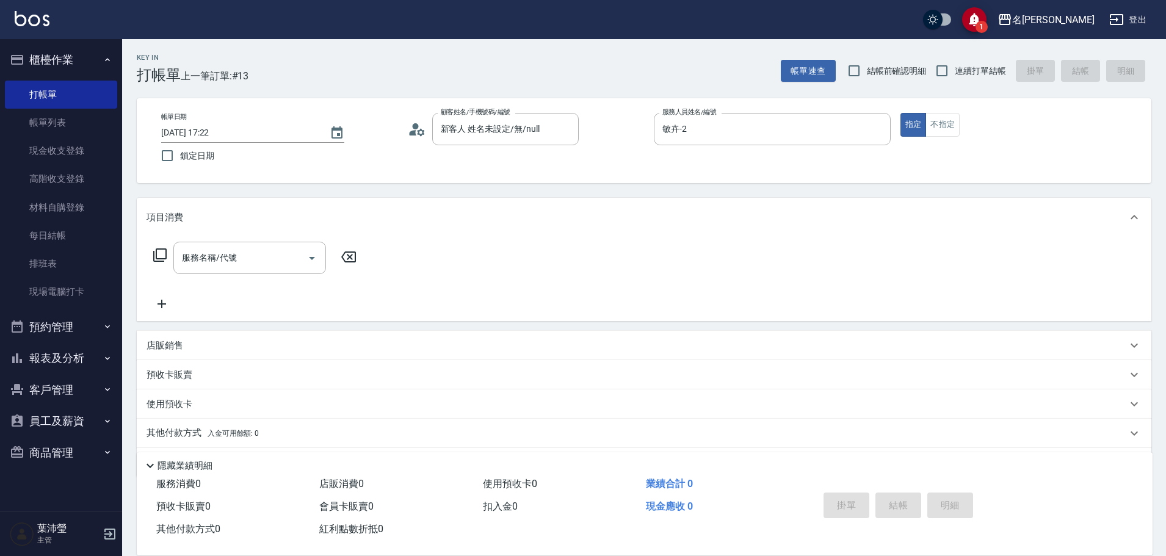
click at [165, 253] on icon at bounding box center [159, 254] width 13 height 13
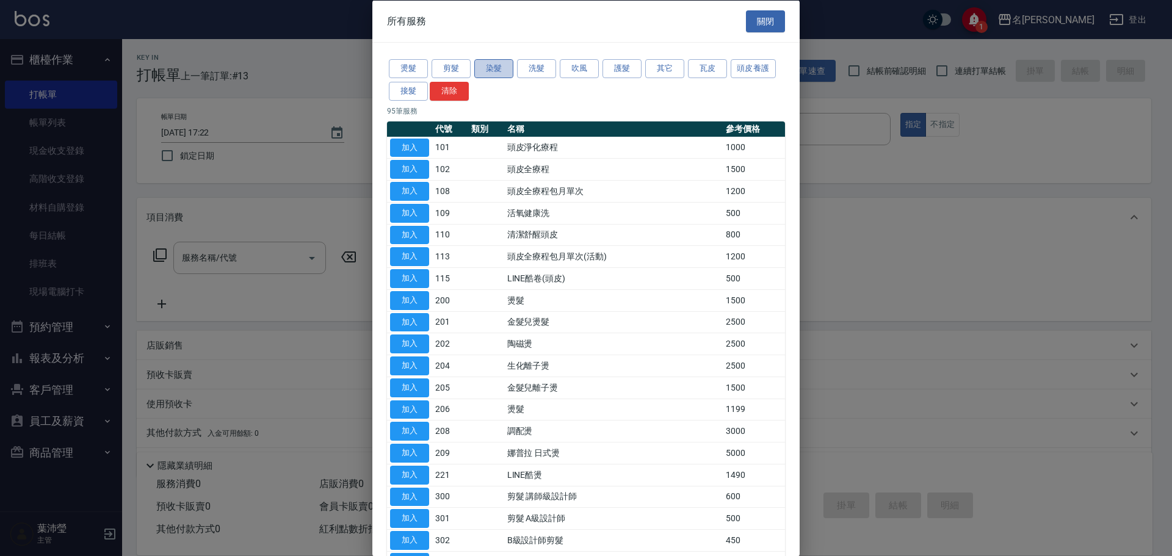
click at [492, 68] on button "染髮" at bounding box center [493, 68] width 39 height 19
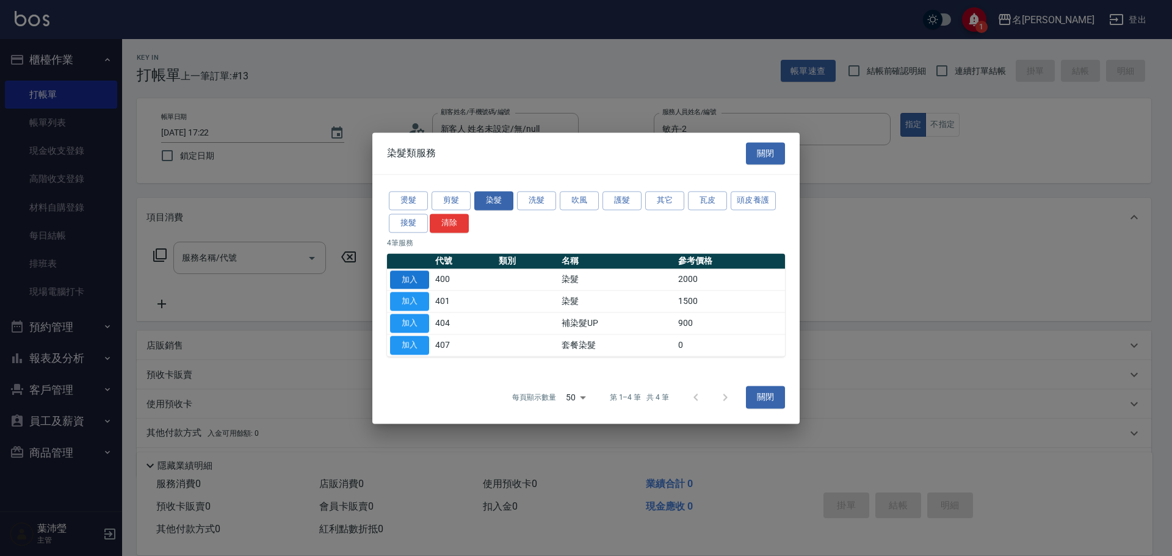
click at [410, 280] on button "加入" at bounding box center [409, 279] width 39 height 19
type input "染髮(400)"
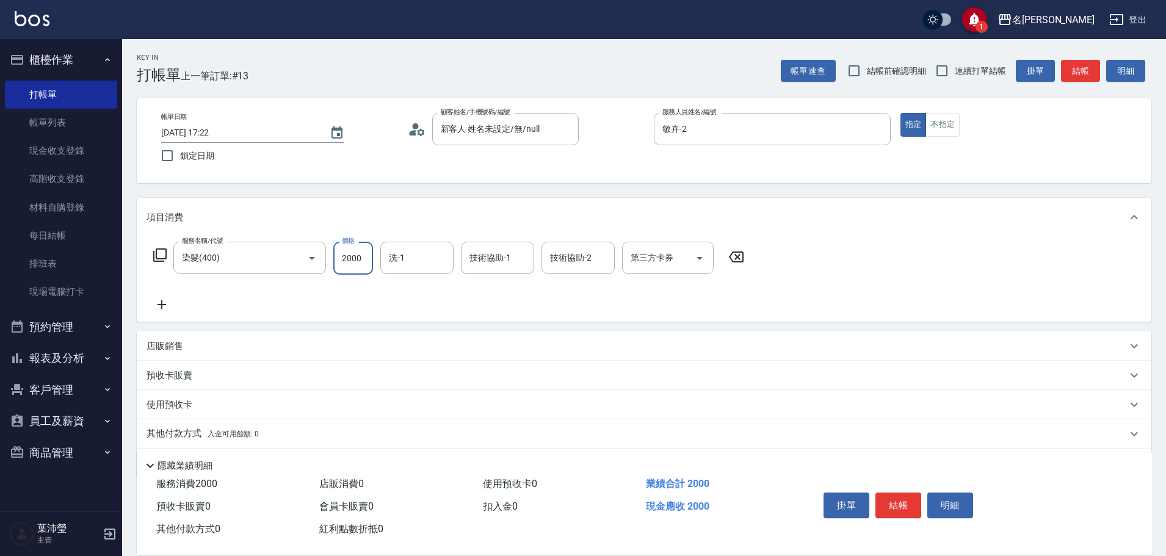
click at [361, 256] on input "2000" at bounding box center [353, 258] width 40 height 33
type input "2500"
click at [900, 500] on button "結帳" at bounding box center [898, 506] width 46 height 26
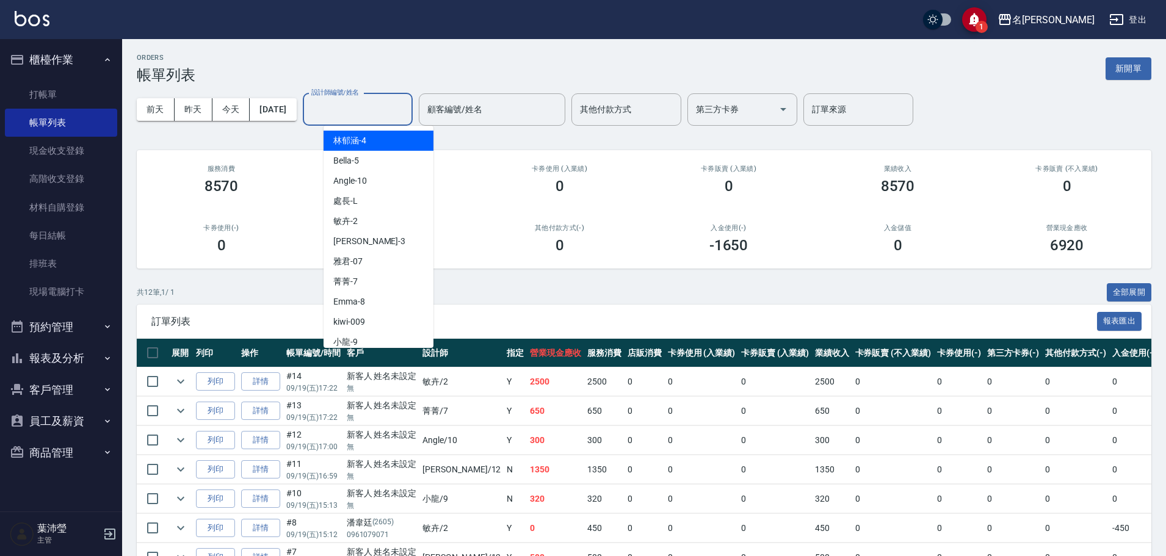
click at [389, 109] on input "設計師編號/姓名" at bounding box center [357, 109] width 99 height 21
click at [386, 224] on div "敏卉 -2" at bounding box center [379, 221] width 110 height 20
type input "敏卉-2"
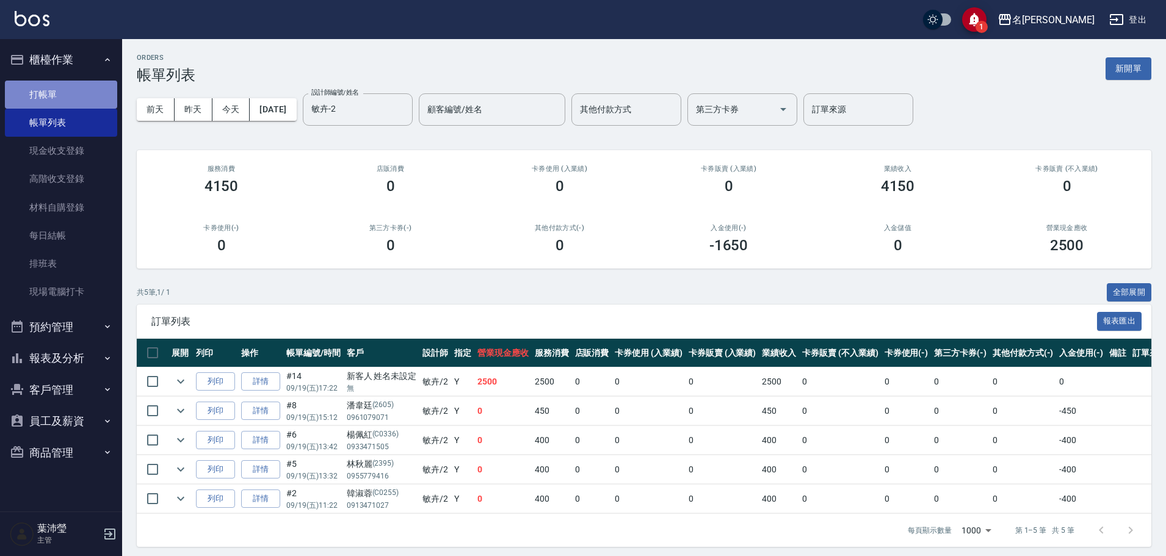
click at [59, 95] on link "打帳單" at bounding box center [61, 95] width 112 height 28
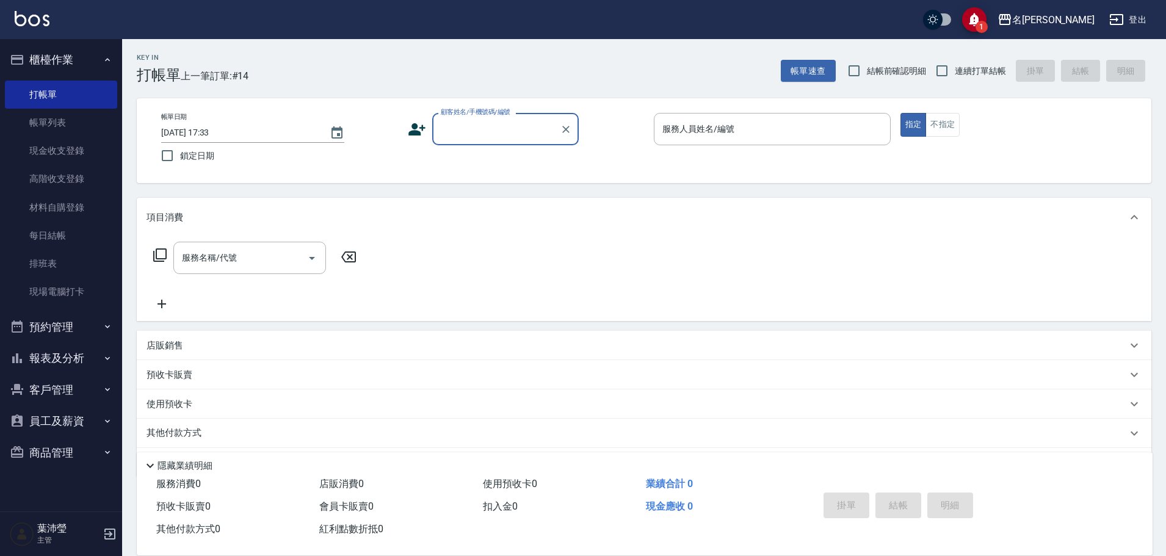
click at [471, 135] on input "顧客姓名/手機號碼/編號" at bounding box center [496, 128] width 117 height 21
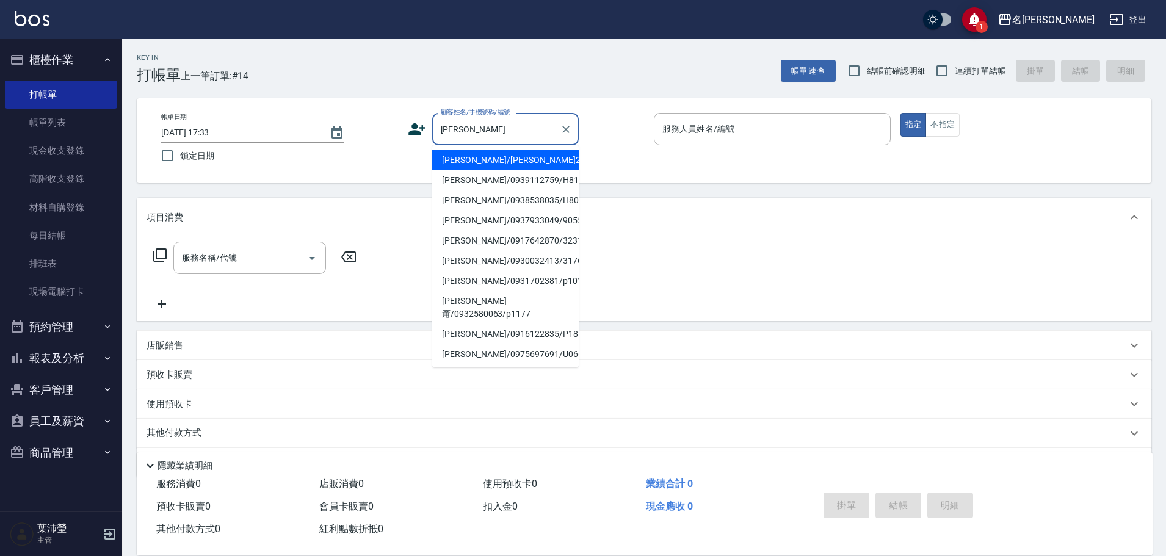
click at [482, 156] on li "[PERSON_NAME]/[PERSON_NAME]2170/2170" at bounding box center [505, 160] width 146 height 20
type input "[PERSON_NAME]/[PERSON_NAME]2170/2170"
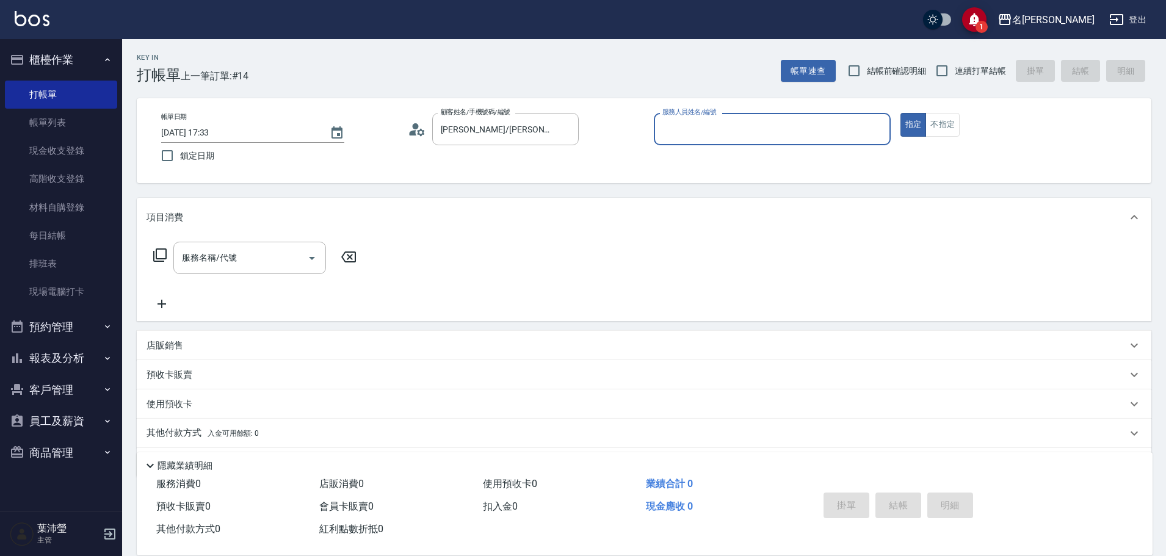
click at [696, 128] on input "服務人員姓名/編號" at bounding box center [772, 128] width 226 height 21
type input "敏卉-2"
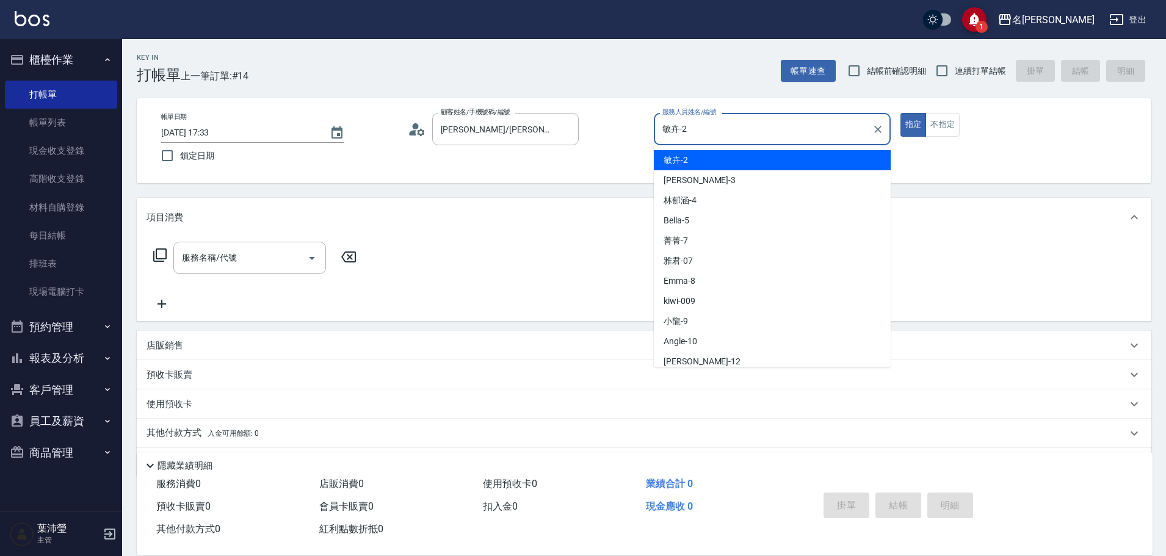
click at [696, 157] on div "敏卉 -2" at bounding box center [772, 160] width 237 height 20
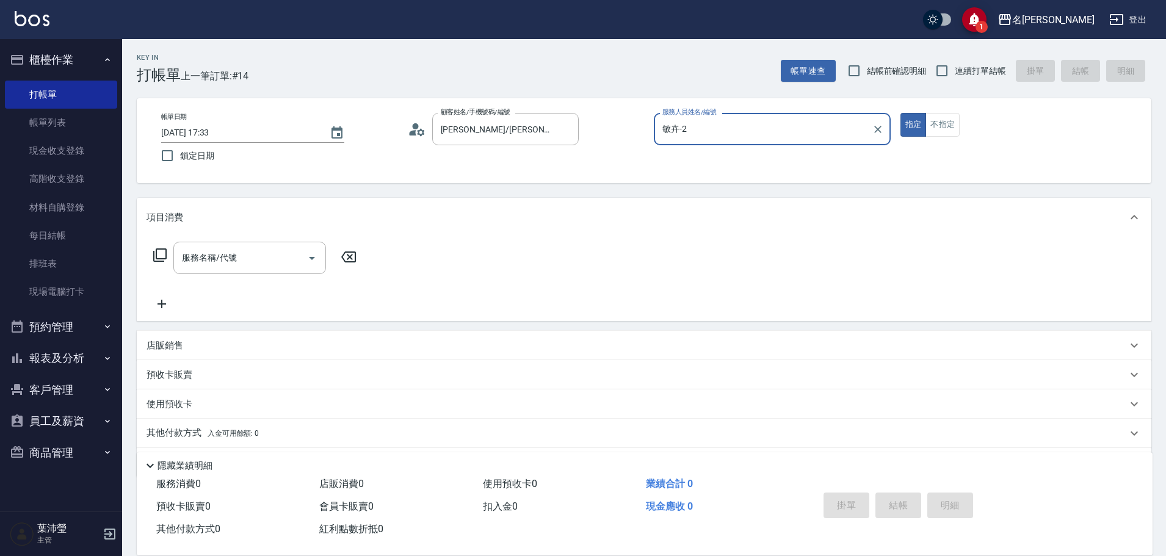
click at [166, 249] on icon at bounding box center [160, 255] width 15 height 15
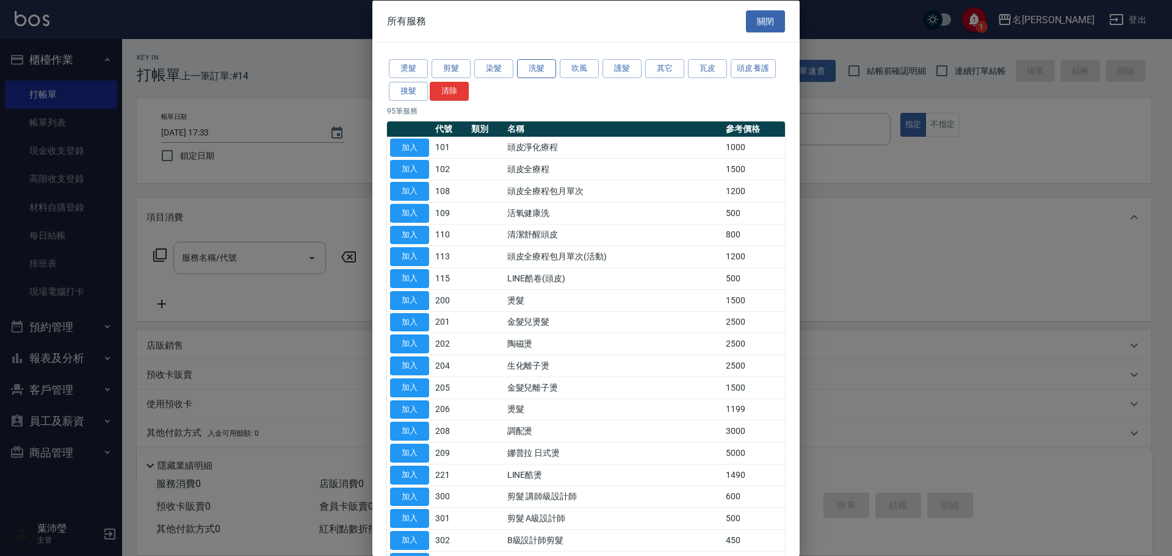
click at [546, 74] on button "洗髮" at bounding box center [536, 68] width 39 height 19
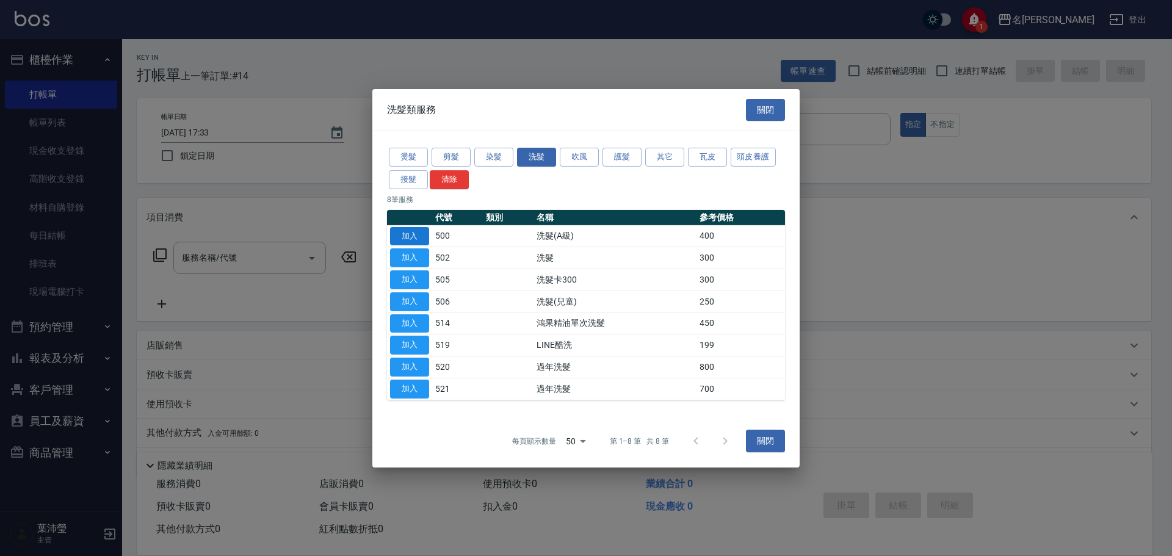
click at [422, 239] on button "加入" at bounding box center [409, 235] width 39 height 19
type input "洗髮(A級)(500)"
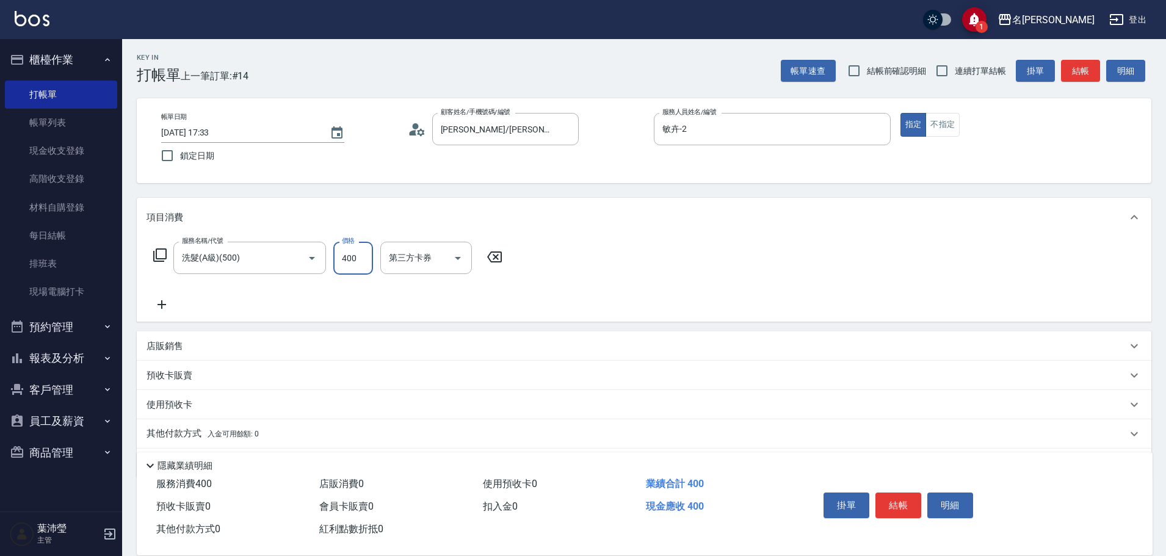
click at [360, 261] on input "400" at bounding box center [353, 258] width 40 height 33
type input "450"
click at [154, 253] on icon at bounding box center [159, 254] width 13 height 13
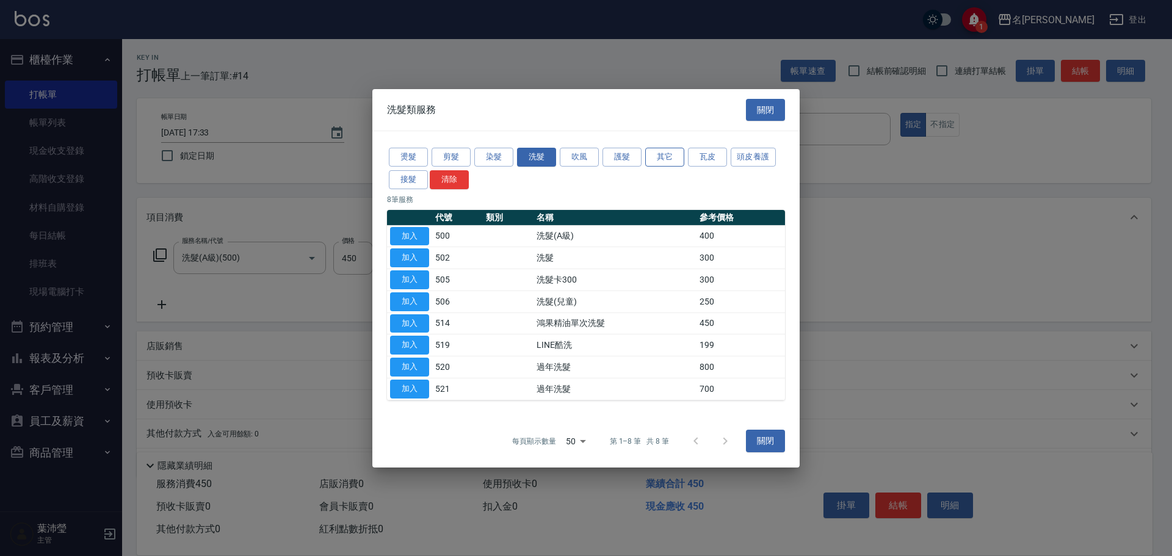
click at [674, 159] on button "其它" at bounding box center [664, 157] width 39 height 19
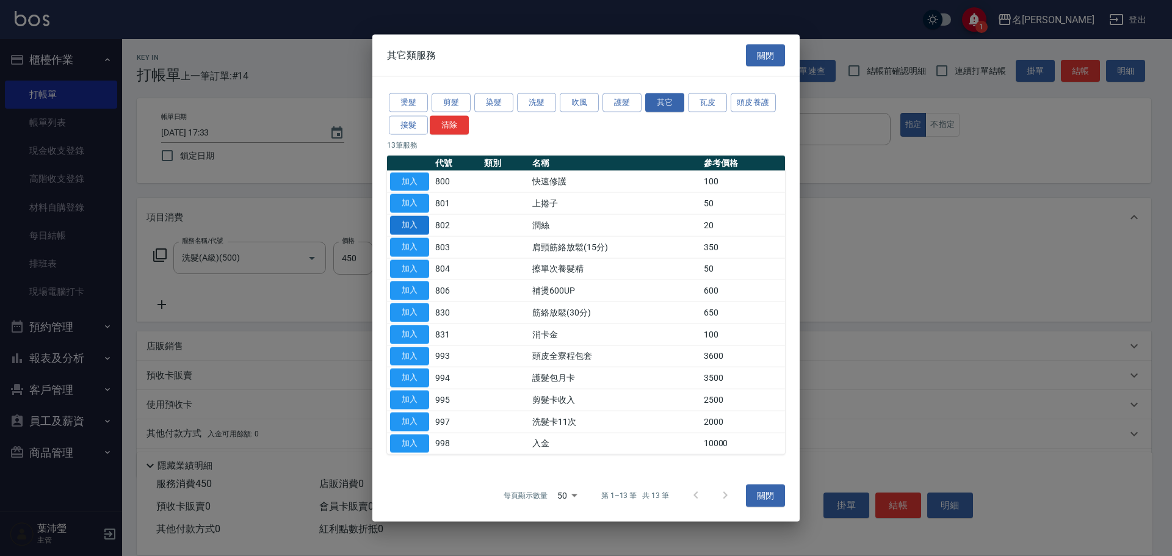
click at [422, 218] on button "加入" at bounding box center [409, 225] width 39 height 19
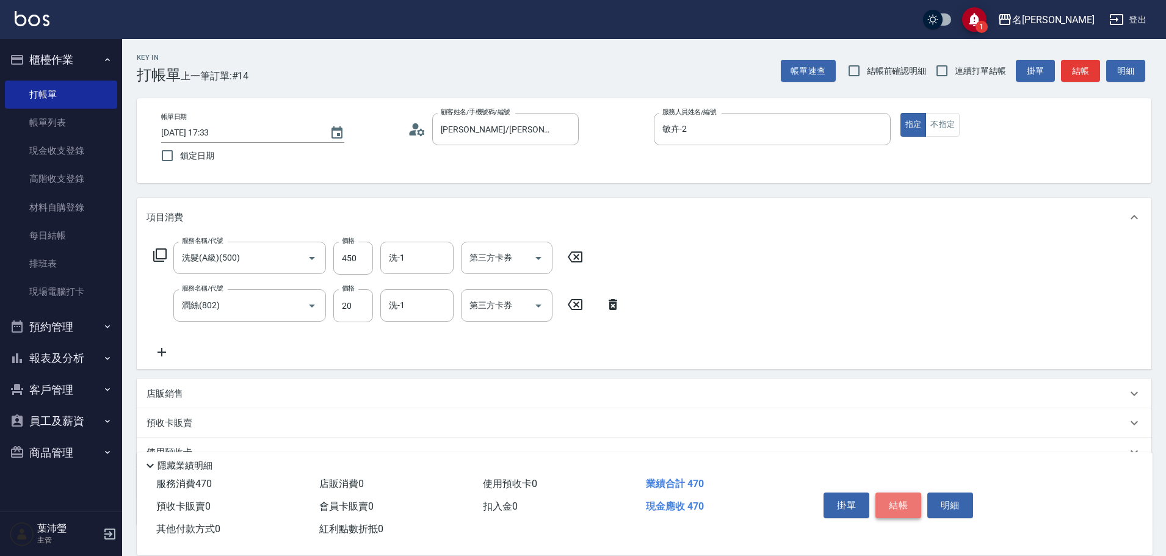
click at [898, 498] on button "結帳" at bounding box center [898, 506] width 46 height 26
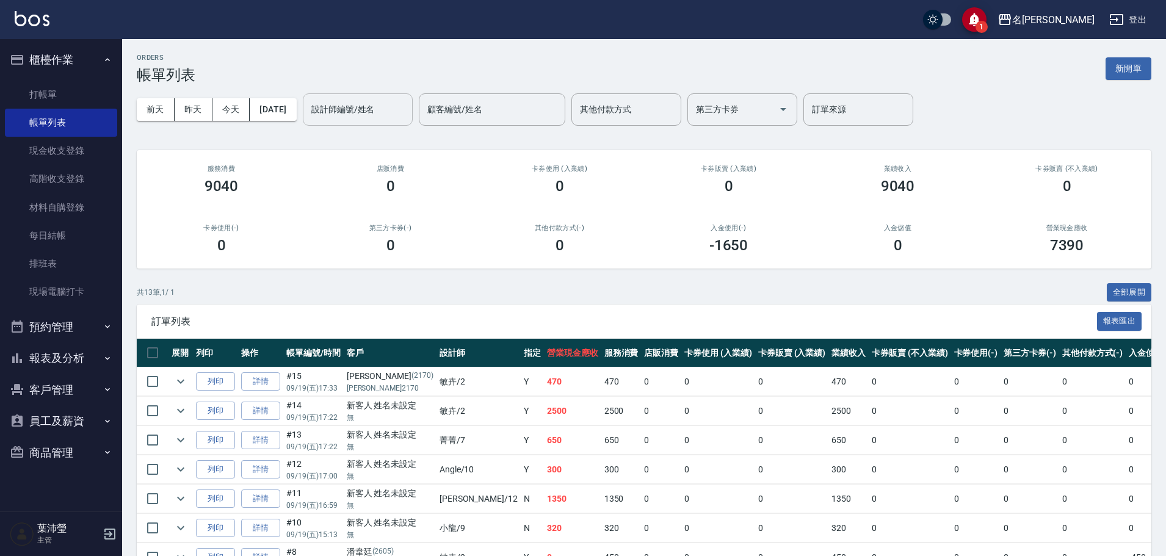
click at [361, 110] on input "設計師編號/姓名" at bounding box center [357, 109] width 99 height 21
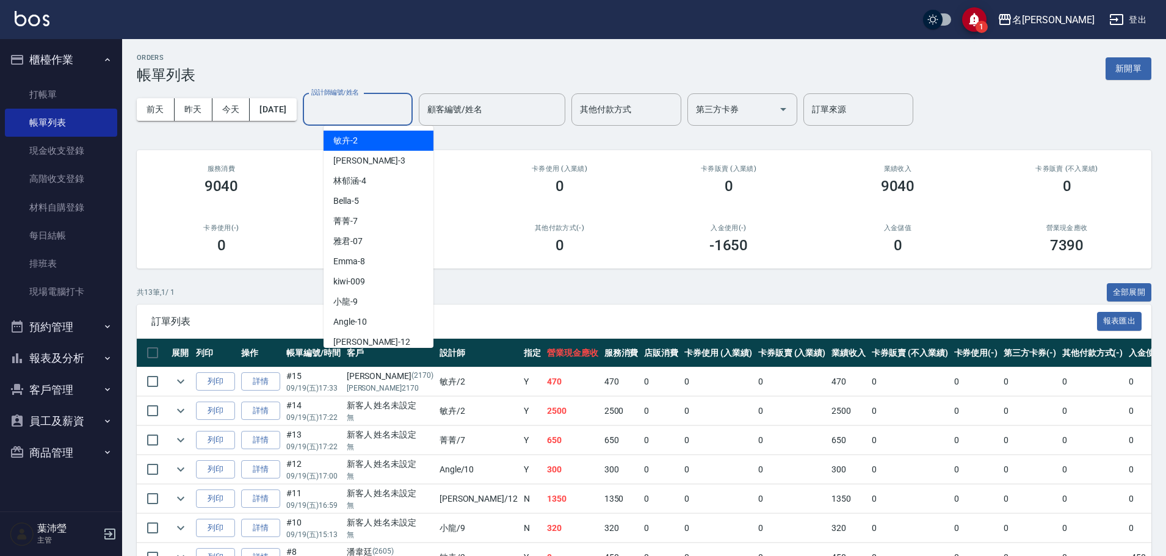
click at [369, 147] on div "敏卉 -2" at bounding box center [379, 141] width 110 height 20
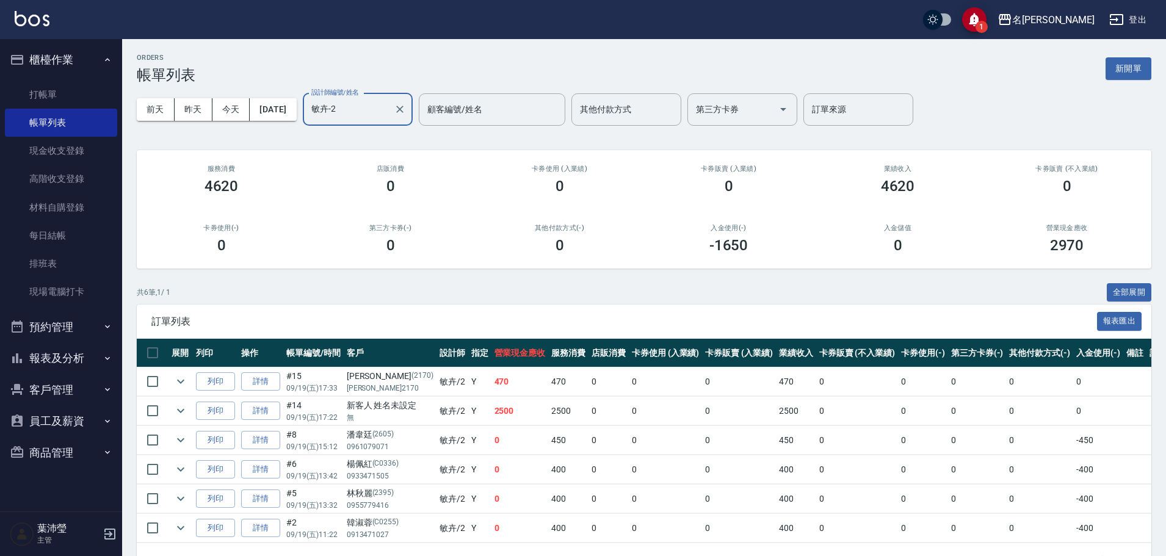
click at [381, 107] on input "敏卉-2" at bounding box center [348, 109] width 81 height 21
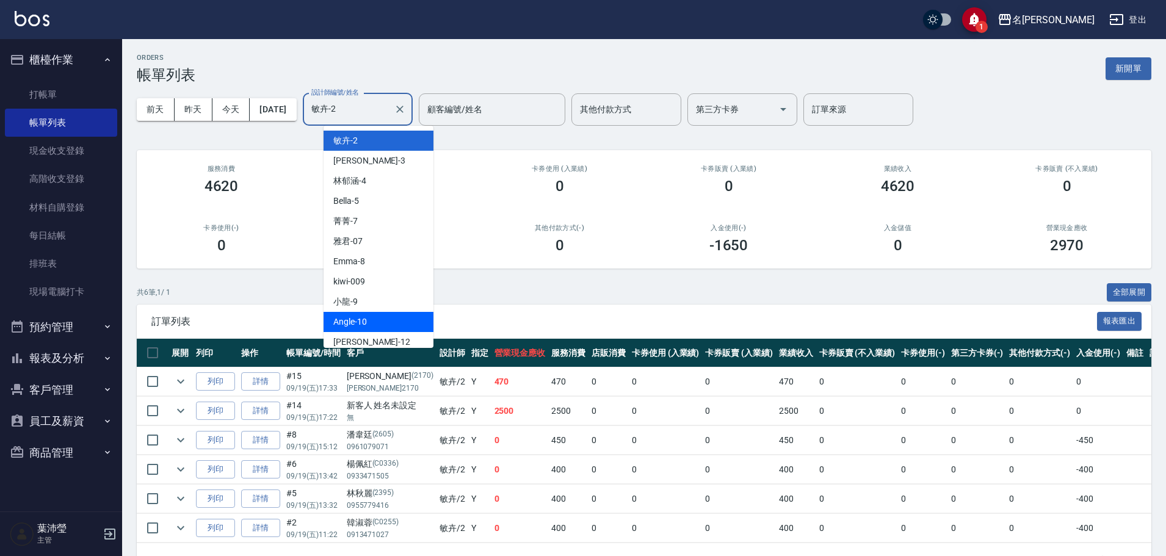
click at [394, 324] on div "Angle -10" at bounding box center [379, 322] width 110 height 20
type input "Angle-10"
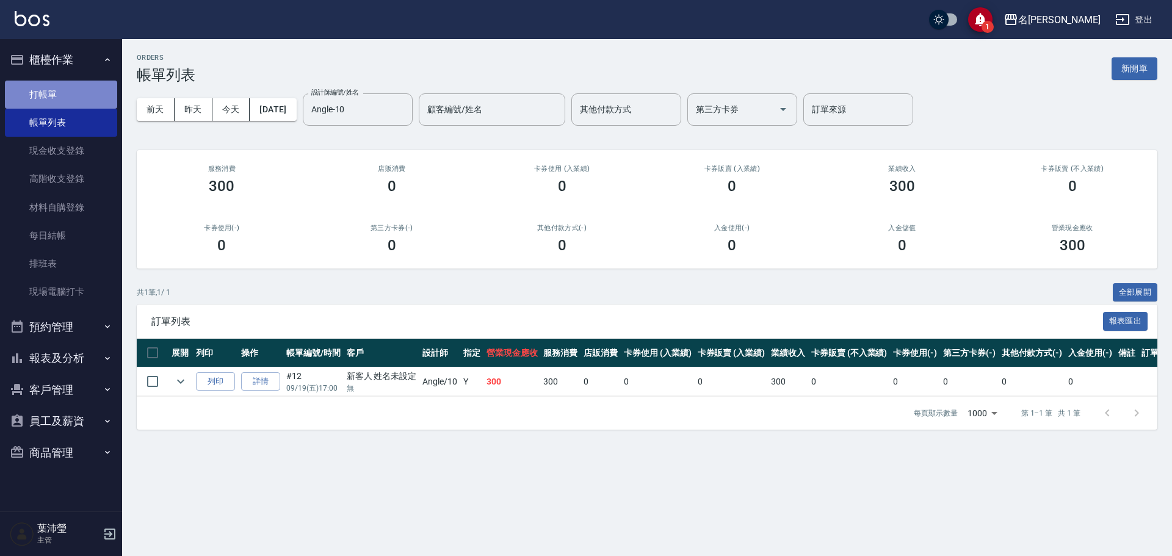
click at [65, 90] on link "打帳單" at bounding box center [61, 95] width 112 height 28
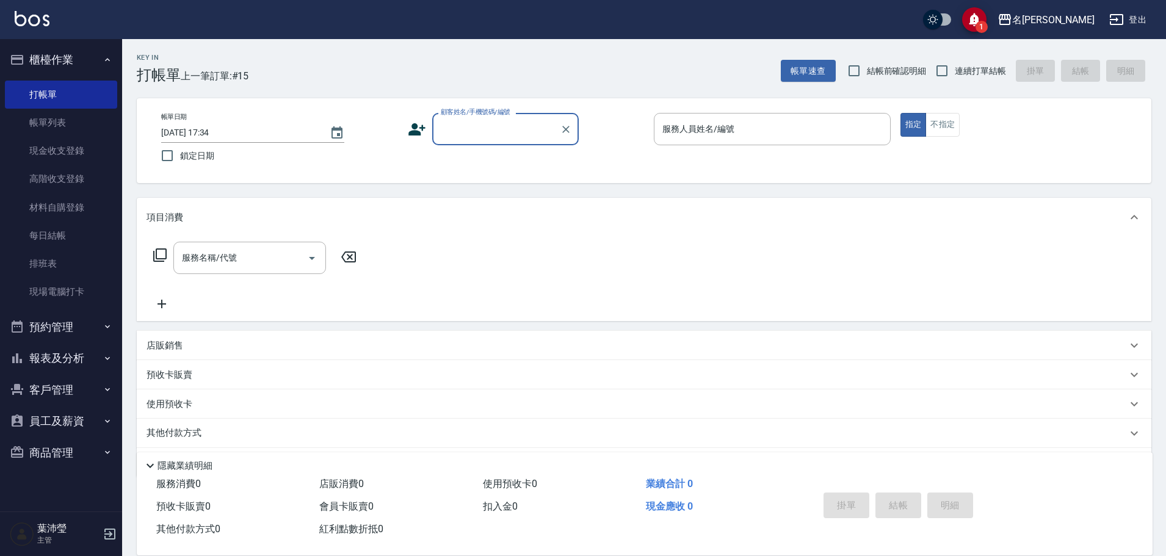
click at [611, 283] on div "服務名稱/代號 服務名稱/代號" at bounding box center [644, 279] width 1014 height 84
click at [457, 136] on input "顧客姓名/手機號碼/編號" at bounding box center [496, 128] width 117 height 21
type input "正"
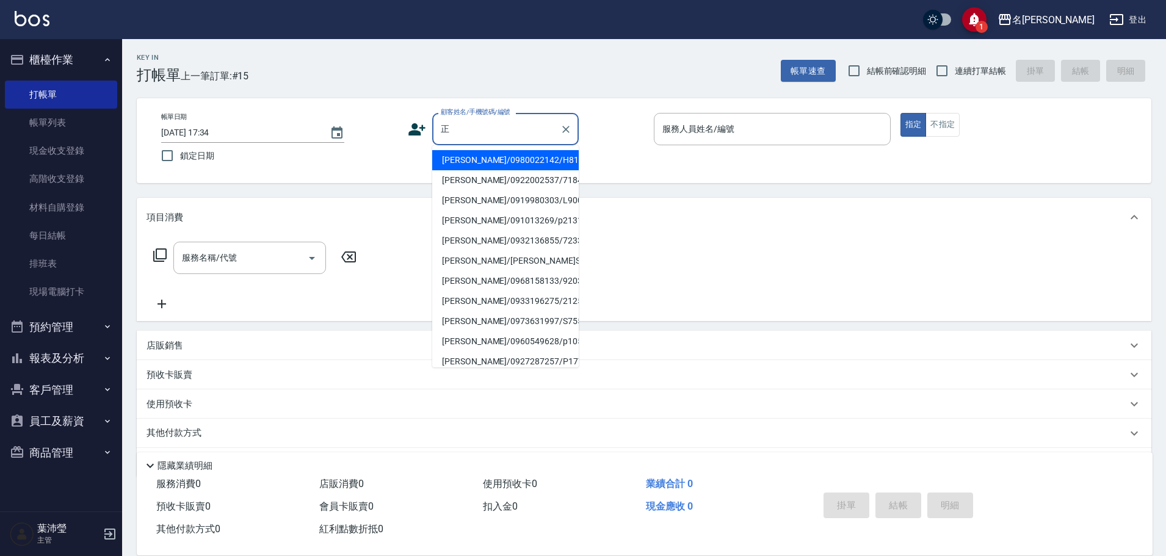
drag, startPoint x: 471, startPoint y: 131, endPoint x: 414, endPoint y: 142, distance: 58.5
click at [414, 142] on div "顧客姓名/手機號碼/編號 正 顧客姓名/手機號碼/編號" at bounding box center [526, 129] width 237 height 32
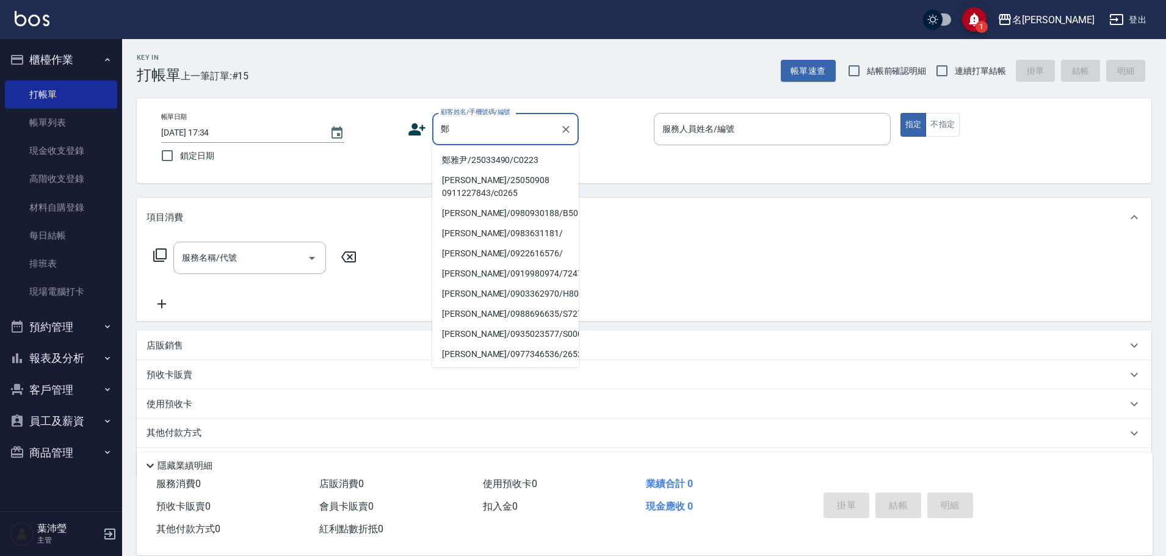
click at [476, 161] on li "鄭雅尹/25033490/C0223" at bounding box center [505, 160] width 146 height 20
type input "鄭雅尹/25033490/C0223"
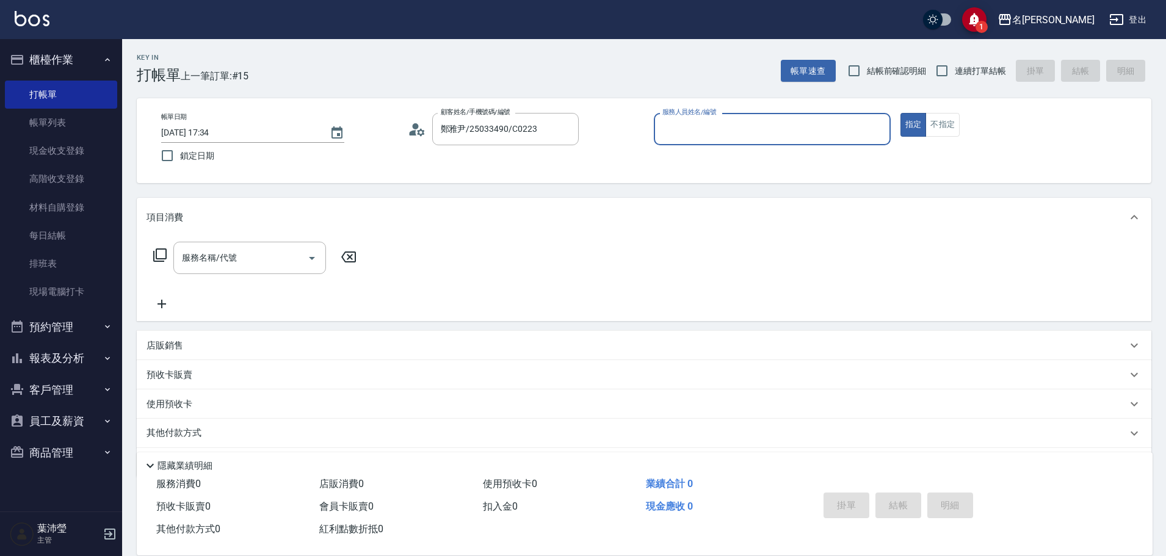
type input "Angle-10"
click at [160, 255] on icon at bounding box center [160, 255] width 15 height 15
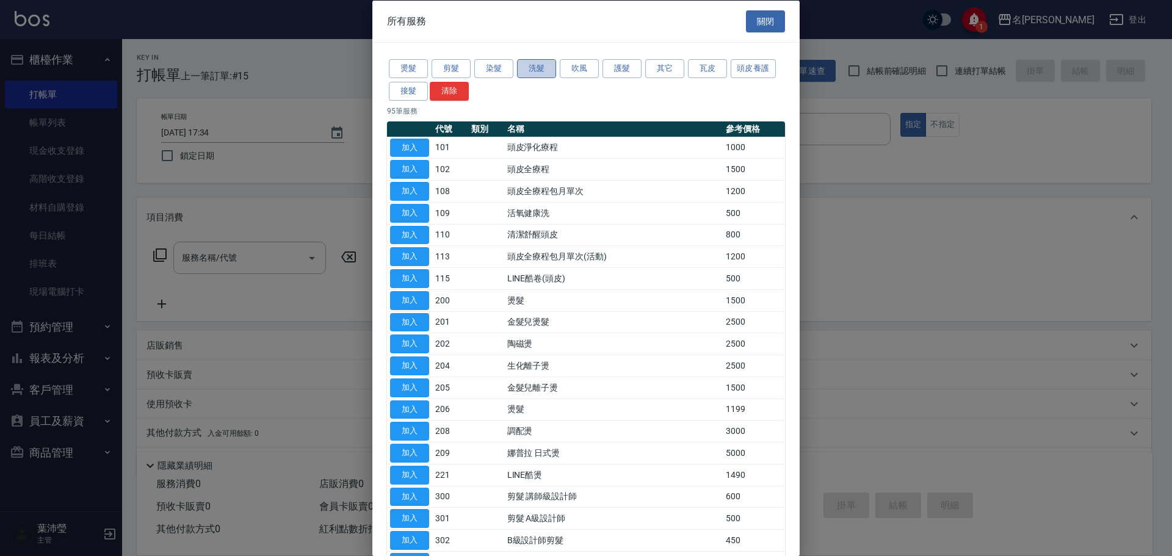
click at [531, 68] on button "洗髮" at bounding box center [536, 68] width 39 height 19
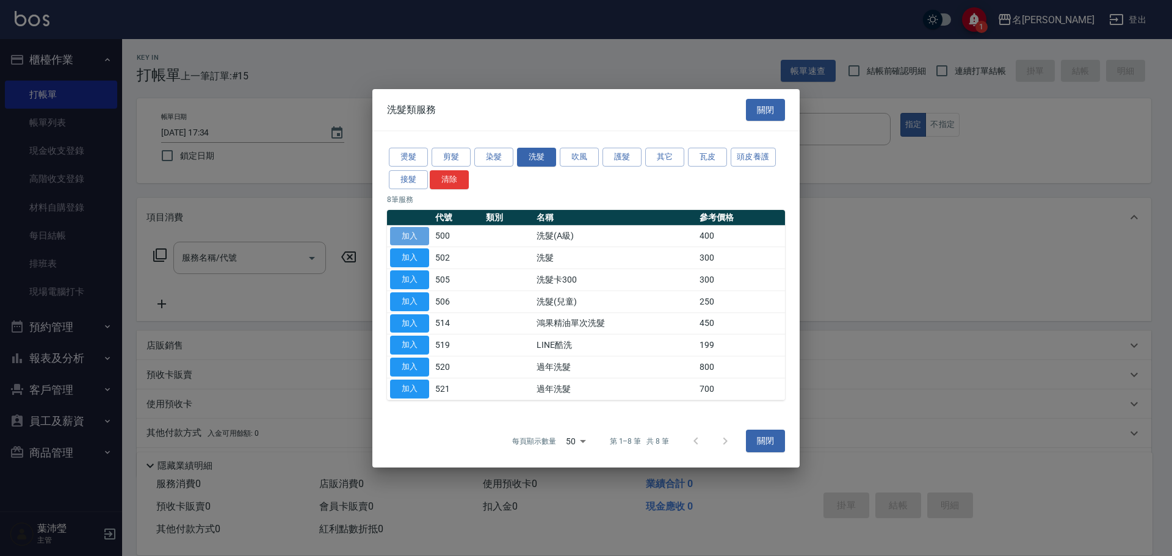
click at [417, 237] on button "加入" at bounding box center [409, 235] width 39 height 19
type input "洗髮(A級)(500)"
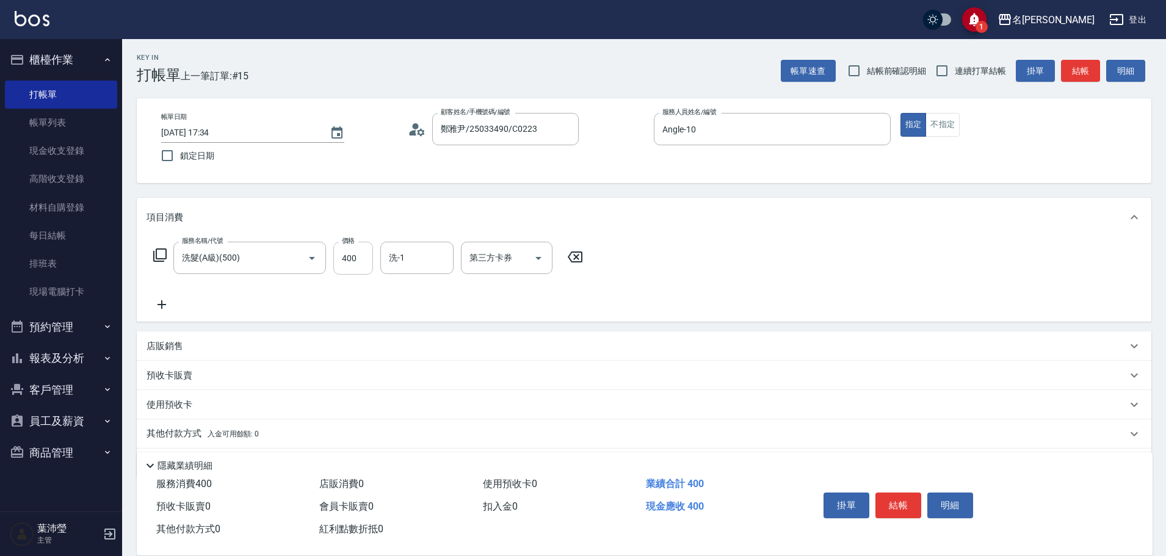
click at [342, 266] on input "400" at bounding box center [353, 258] width 40 height 33
type input "500"
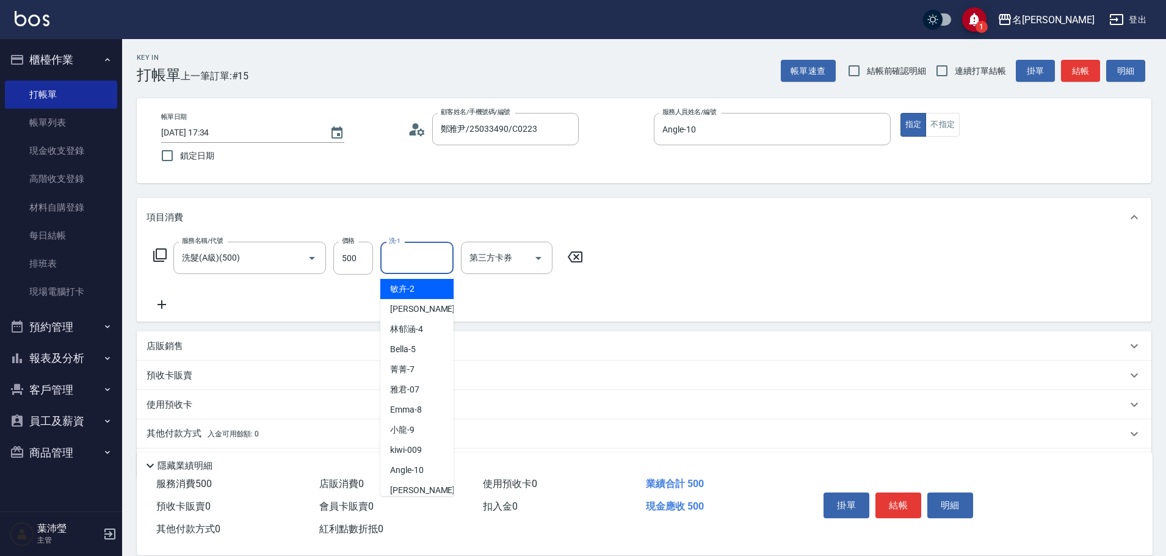
click at [395, 258] on input "洗-1" at bounding box center [417, 257] width 62 height 21
type input "語爭-20"
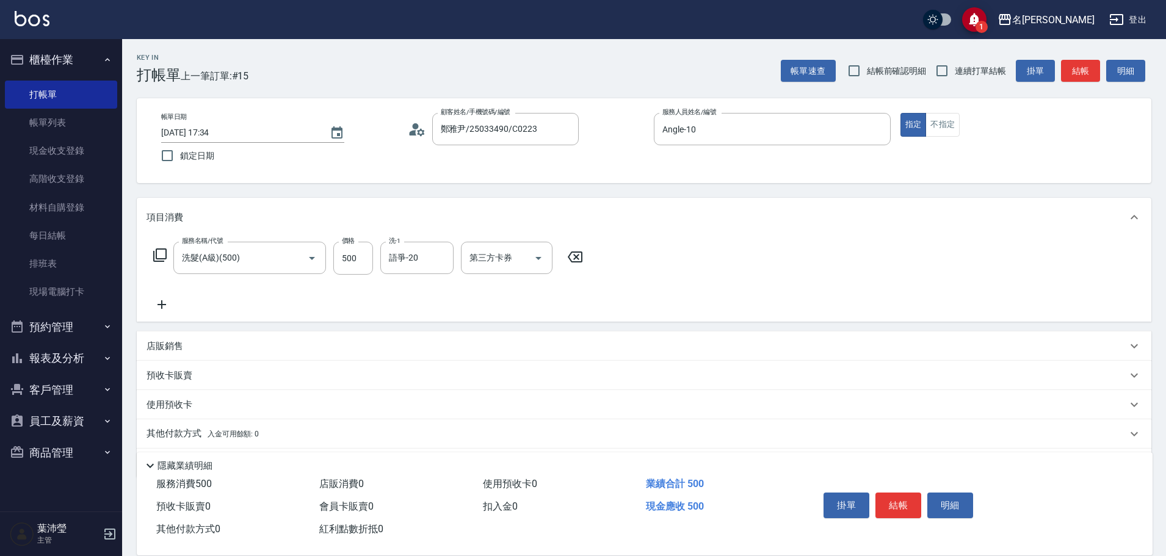
click at [161, 306] on icon at bounding box center [161, 304] width 9 height 9
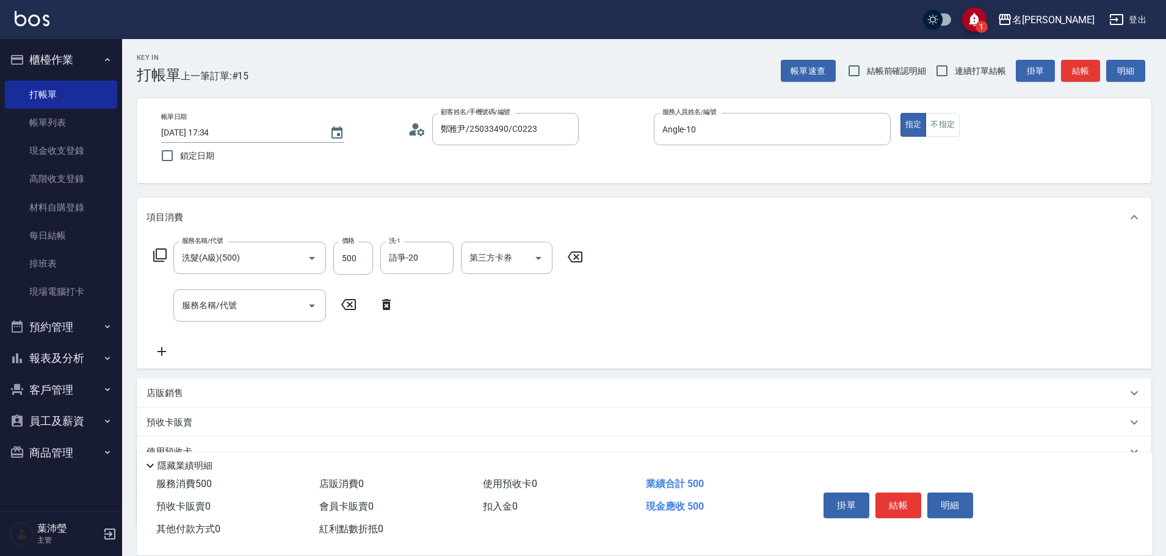
click at [159, 251] on icon at bounding box center [160, 255] width 15 height 15
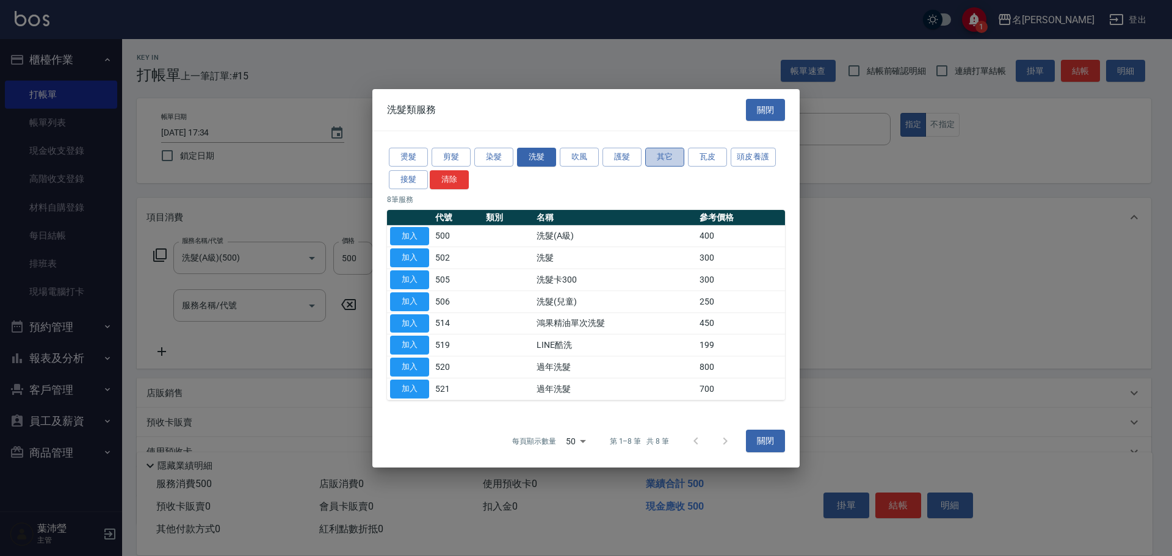
click at [662, 159] on button "其它" at bounding box center [664, 157] width 39 height 19
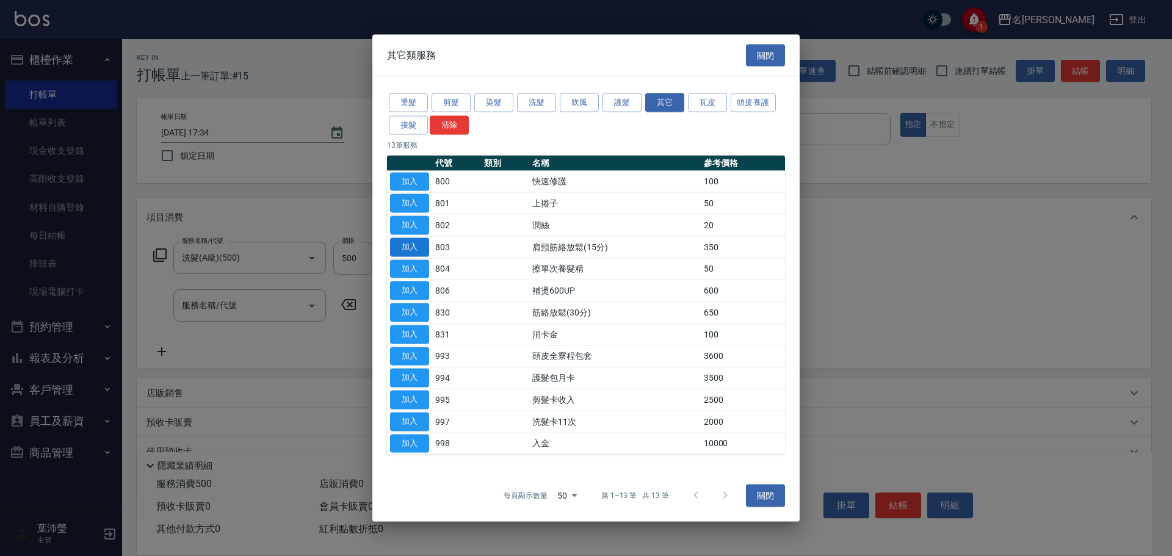
click at [413, 247] on button "加入" at bounding box center [409, 246] width 39 height 19
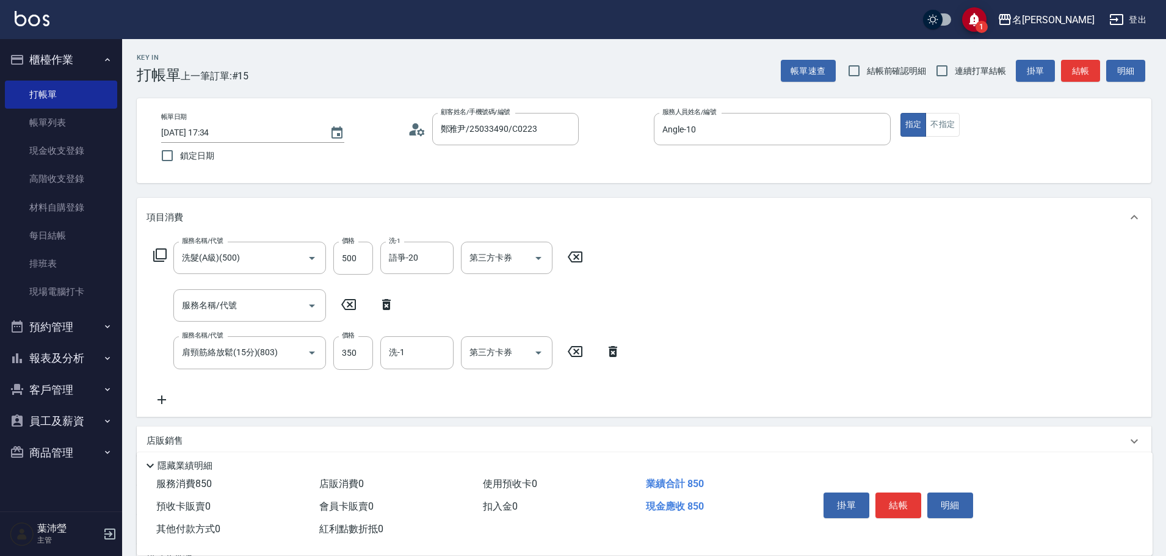
click at [389, 308] on icon at bounding box center [386, 304] width 9 height 11
type input "肩頸筋絡放鬆(15分)(803)"
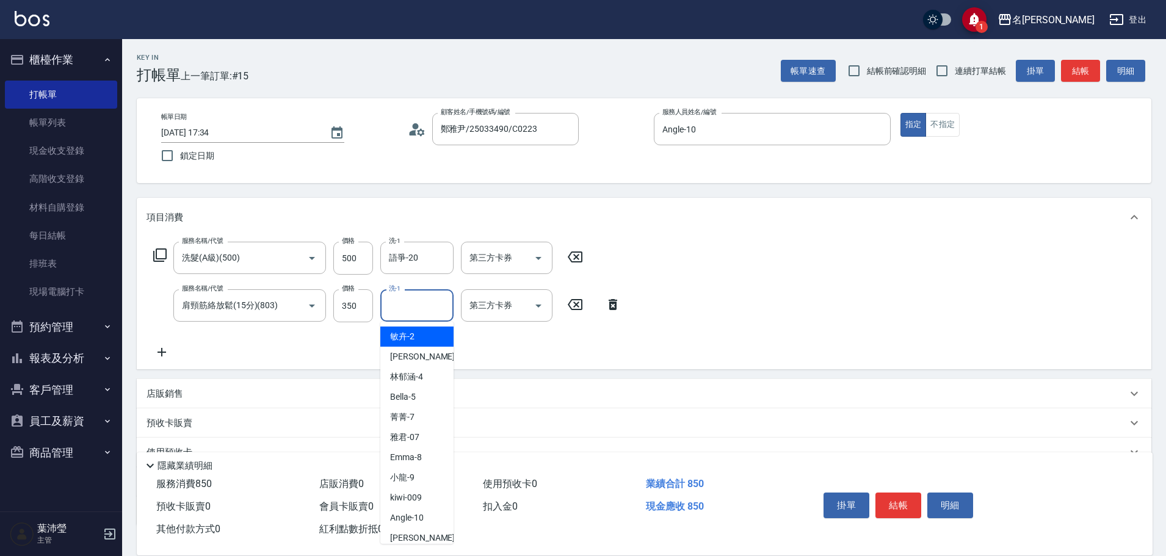
click at [392, 313] on input "洗-1" at bounding box center [417, 305] width 62 height 21
type input "語爭-20"
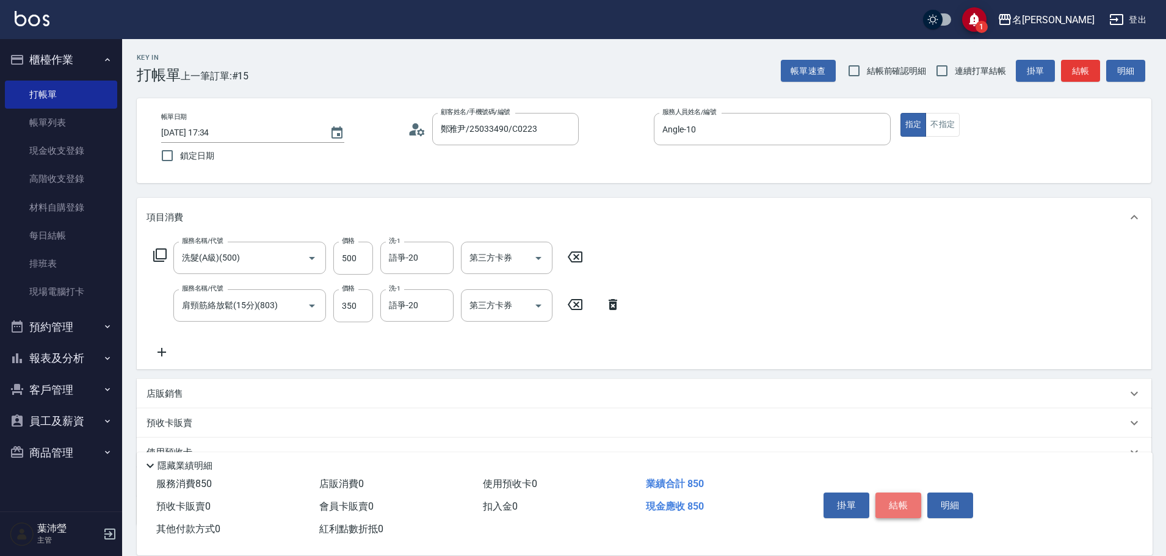
click at [900, 504] on button "結帳" at bounding box center [898, 506] width 46 height 26
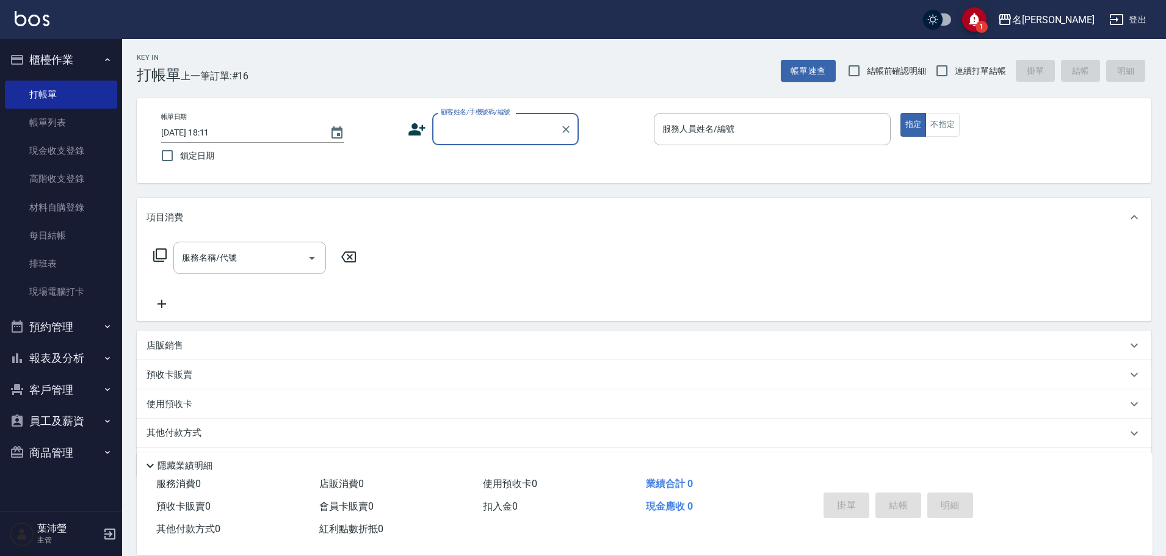
click at [479, 133] on input "顧客姓名/手機號碼/編號" at bounding box center [496, 128] width 117 height 21
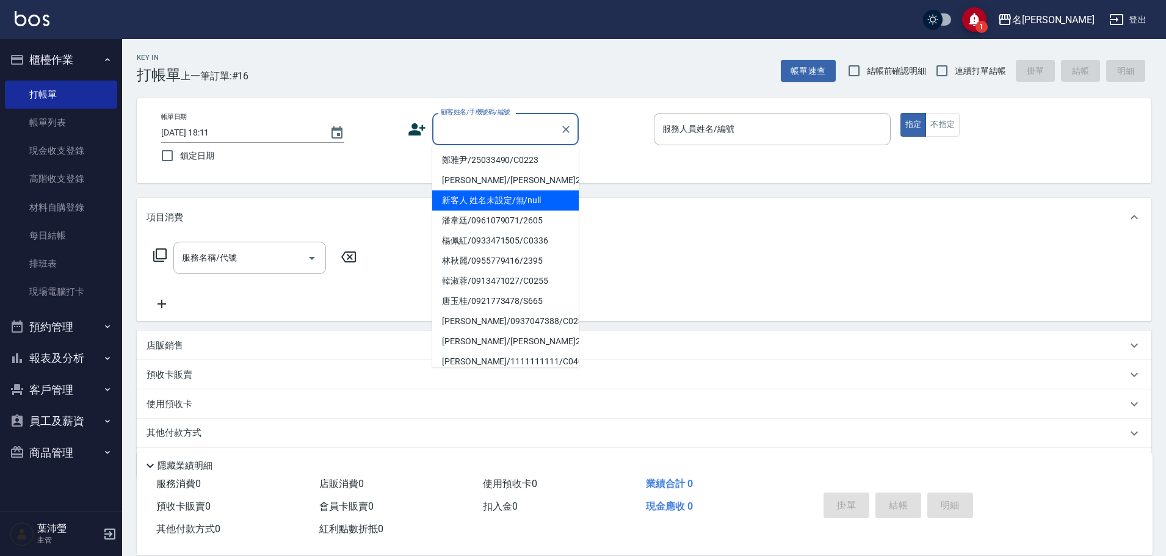
click at [508, 210] on li "新客人 姓名未設定/無/null" at bounding box center [505, 200] width 146 height 20
type input "新客人 姓名未設定/無/null"
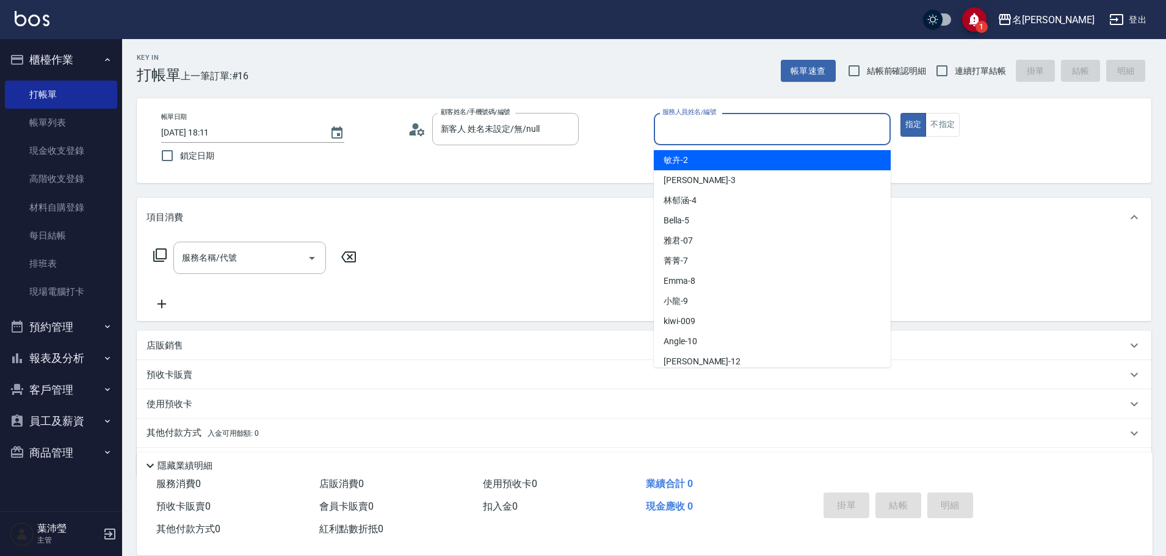
click at [775, 132] on input "服務人員姓名/編號" at bounding box center [772, 128] width 226 height 21
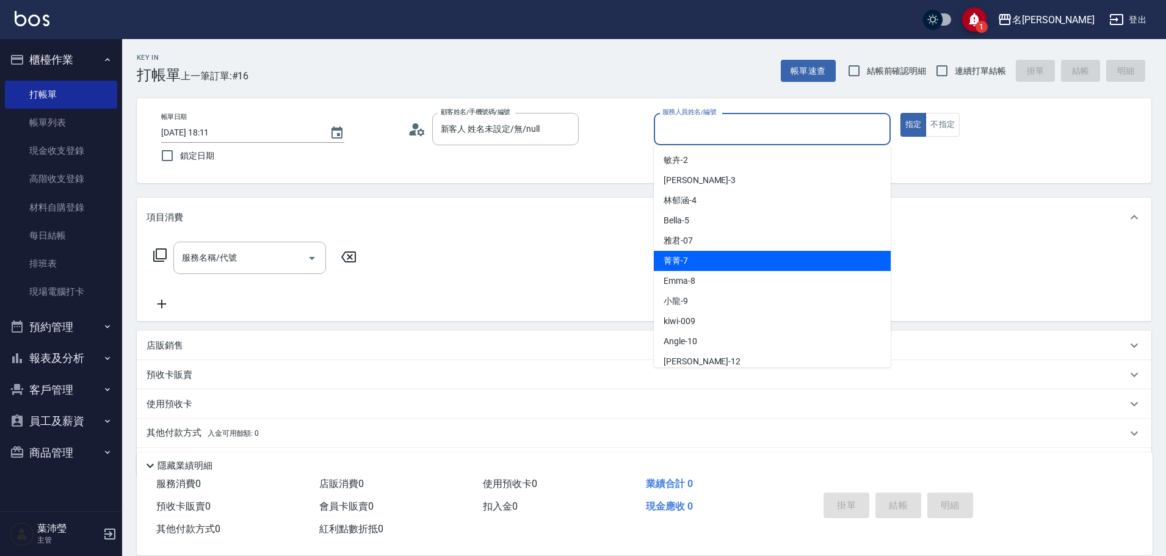
click at [720, 259] on div "菁菁 -7" at bounding box center [772, 261] width 237 height 20
type input "菁菁-7"
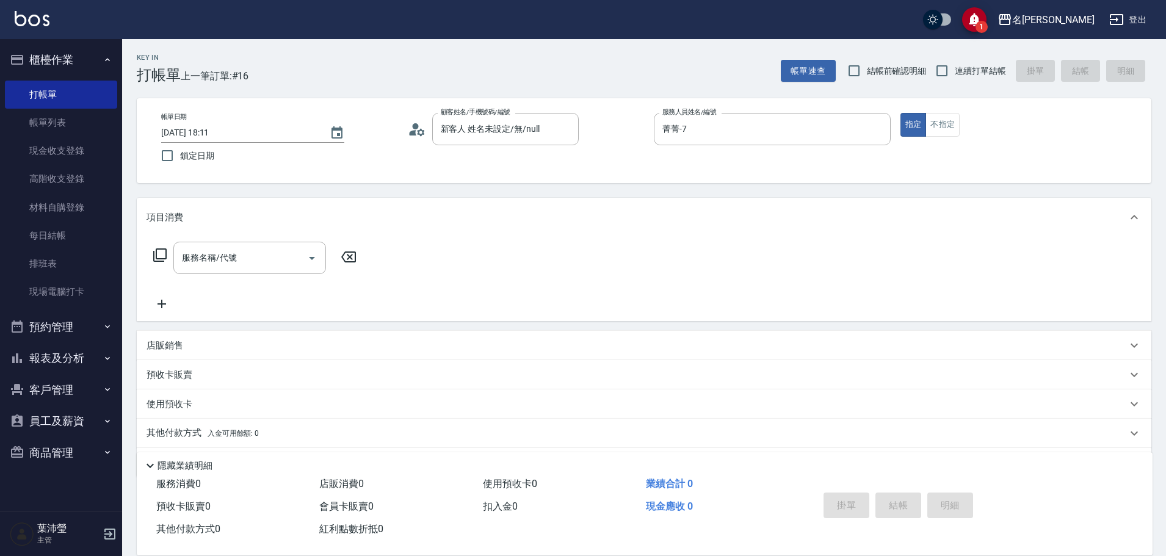
click at [158, 254] on icon at bounding box center [160, 255] width 15 height 15
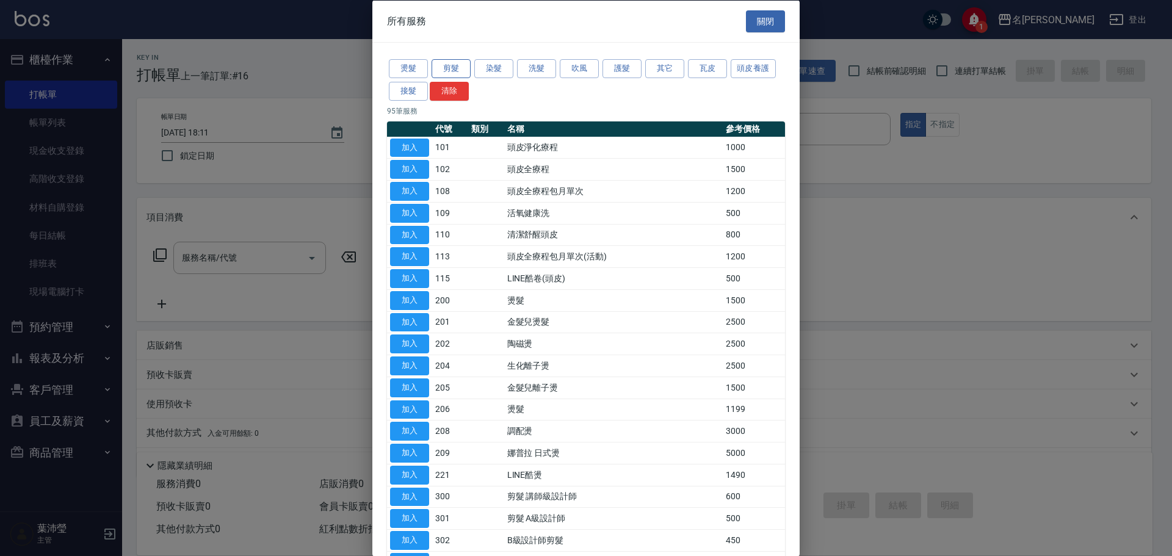
click at [449, 66] on button "剪髮" at bounding box center [451, 68] width 39 height 19
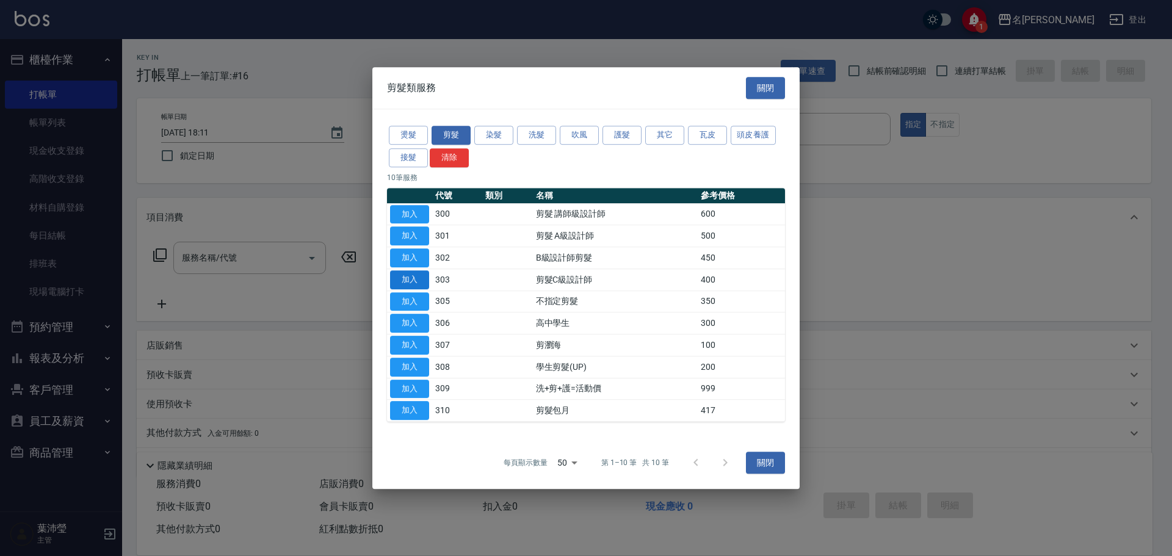
click at [414, 279] on button "加入" at bounding box center [409, 279] width 39 height 19
type input "剪髮C級設計師(303)"
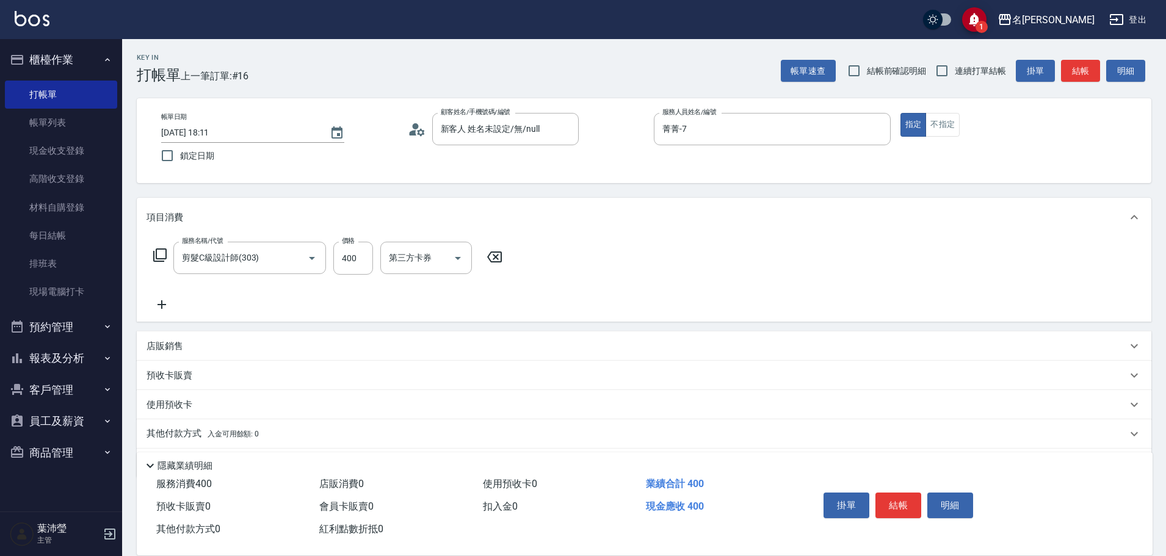
click at [157, 253] on icon at bounding box center [160, 255] width 15 height 15
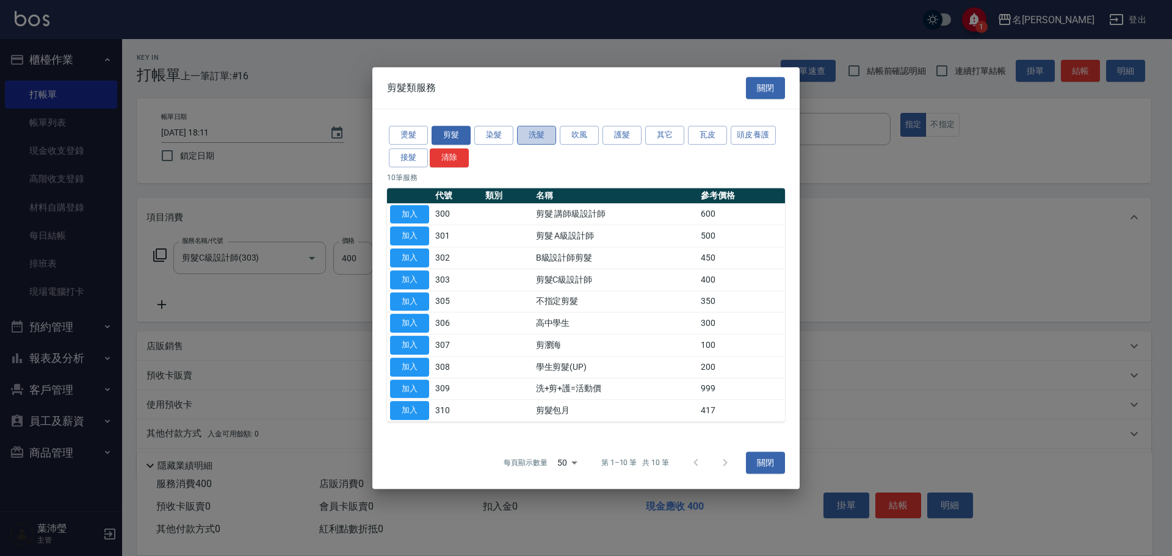
click at [551, 137] on button "洗髮" at bounding box center [536, 135] width 39 height 19
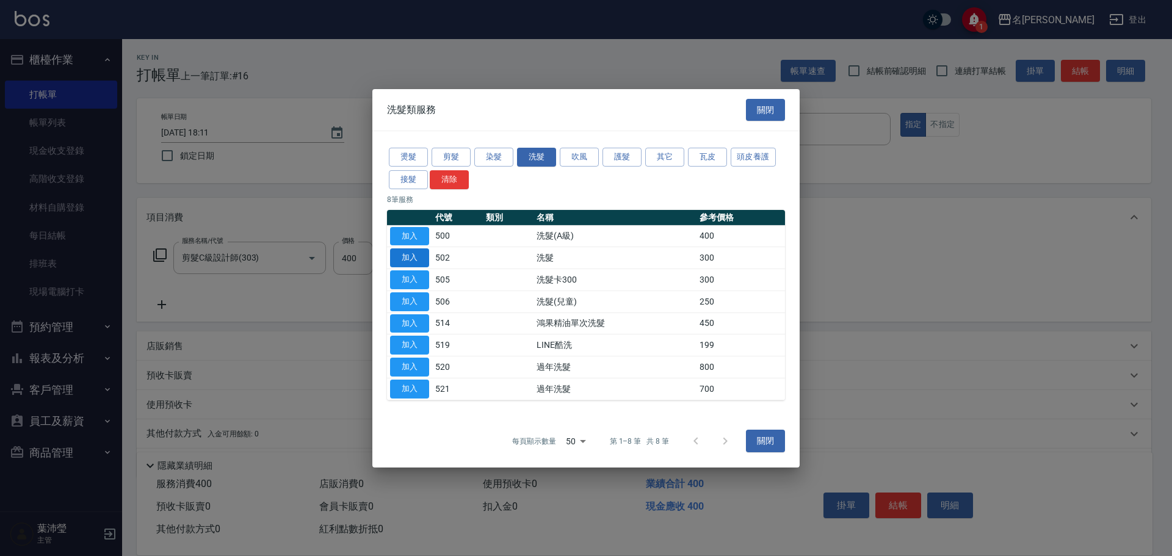
click at [418, 258] on button "加入" at bounding box center [409, 257] width 39 height 19
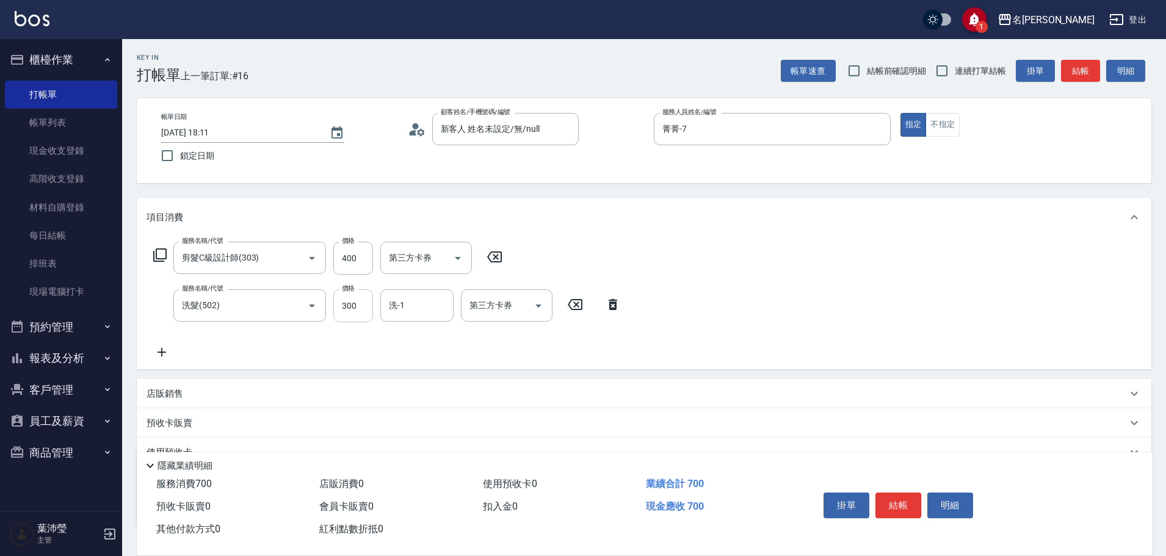
click at [346, 308] on input "300" at bounding box center [353, 305] width 40 height 33
type input "320"
click at [903, 504] on button "結帳" at bounding box center [898, 506] width 46 height 26
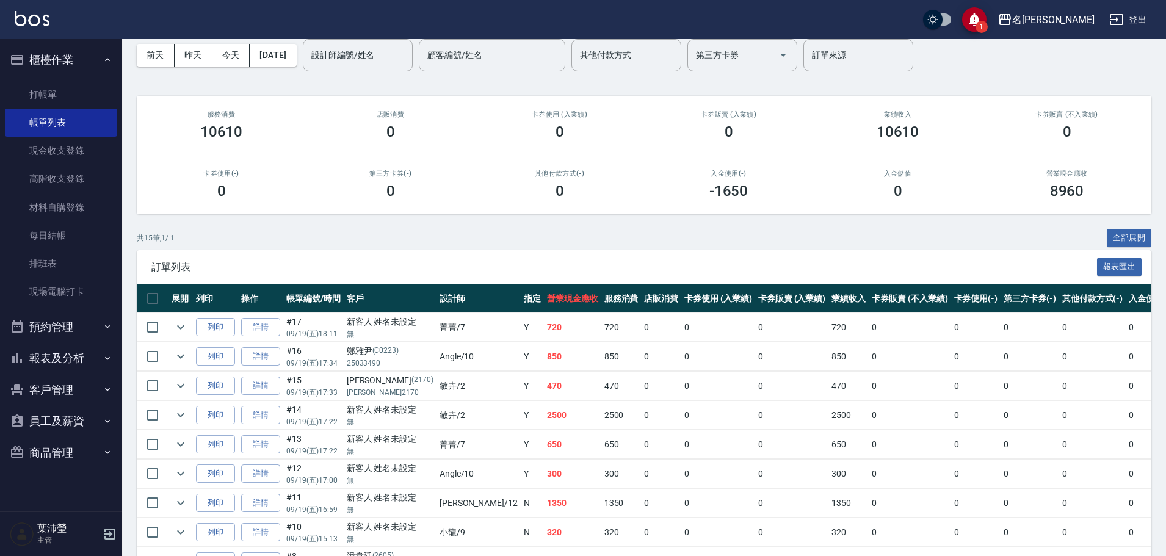
scroll to position [122, 0]
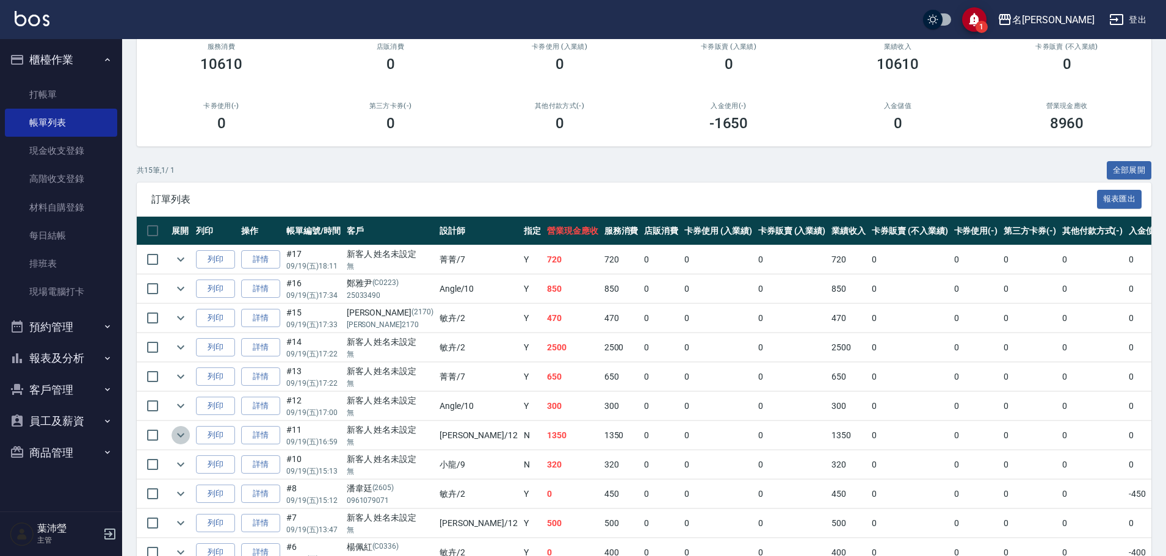
click at [181, 442] on icon "expand row" at bounding box center [180, 435] width 15 height 15
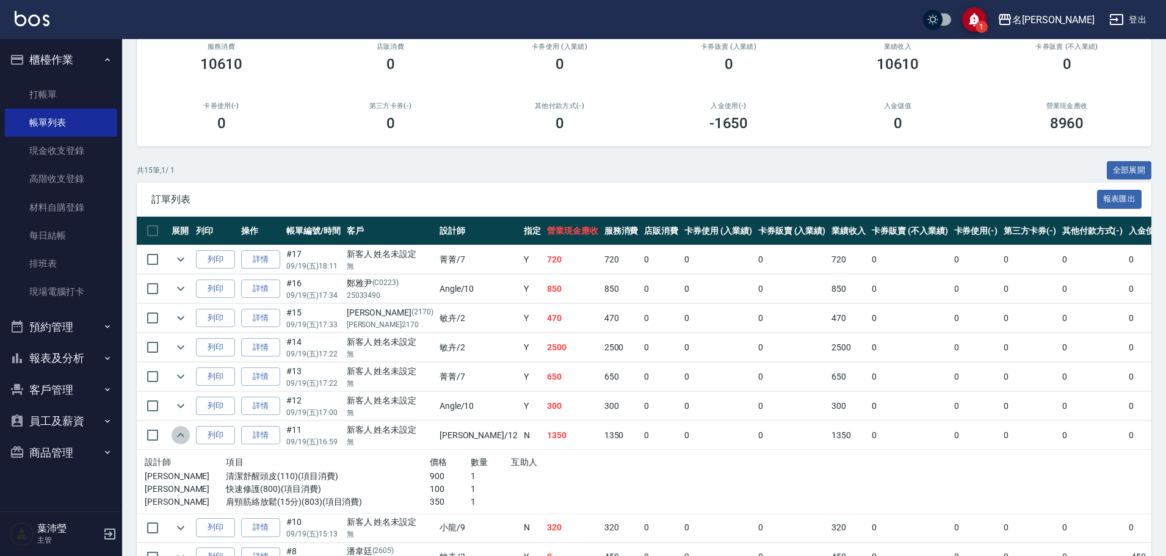
click at [181, 442] on icon "expand row" at bounding box center [180, 435] width 15 height 15
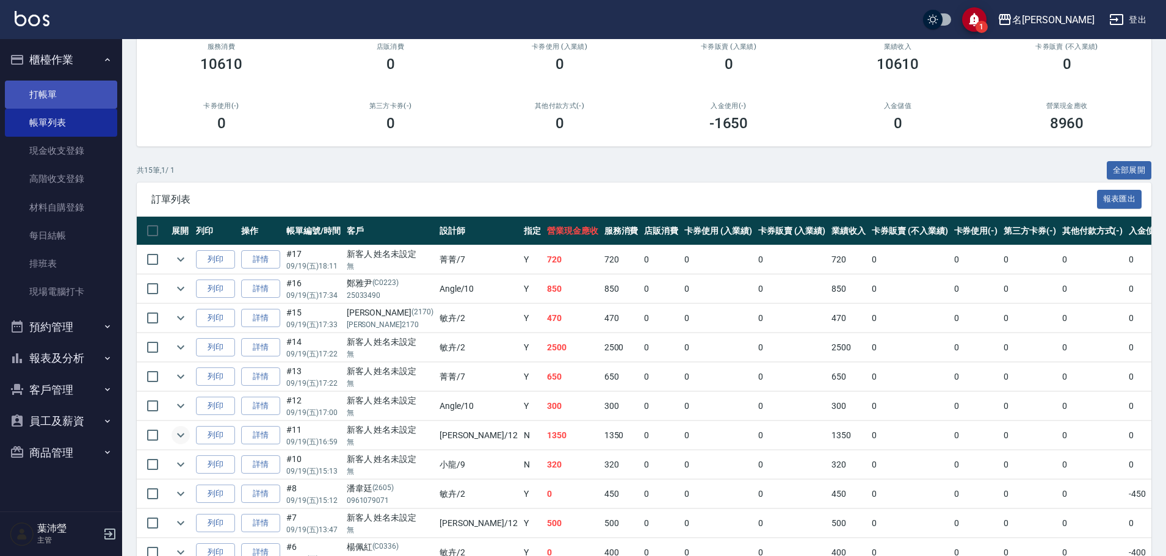
click at [65, 97] on link "打帳單" at bounding box center [61, 95] width 112 height 28
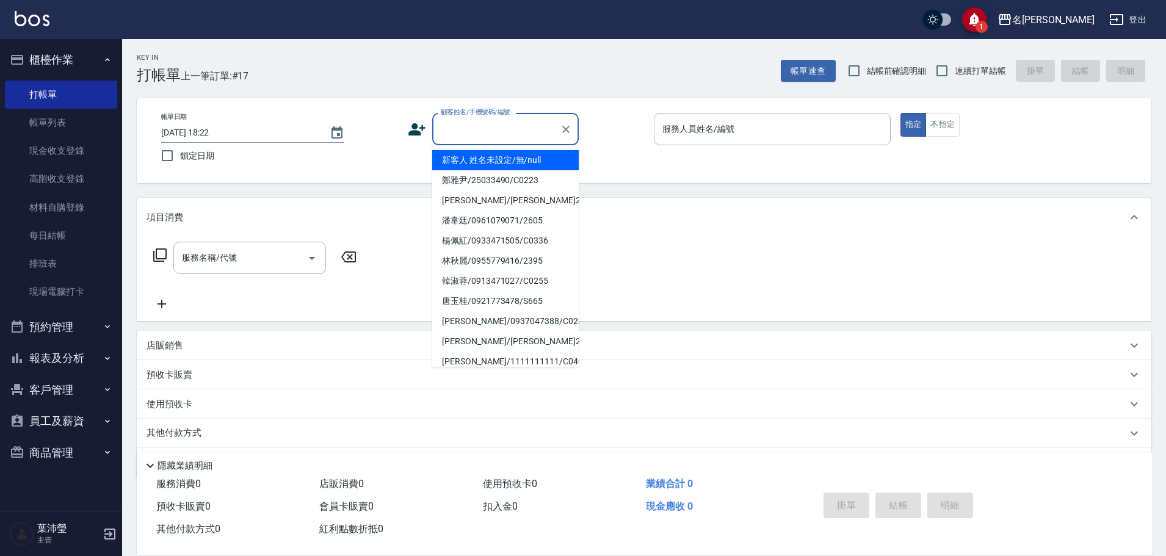
click at [489, 130] on input "顧客姓名/手機號碼/編號" at bounding box center [496, 128] width 117 height 21
click at [486, 155] on li "新客人 姓名未設定/無/null" at bounding box center [505, 160] width 146 height 20
type input "新客人 姓名未設定/無/null"
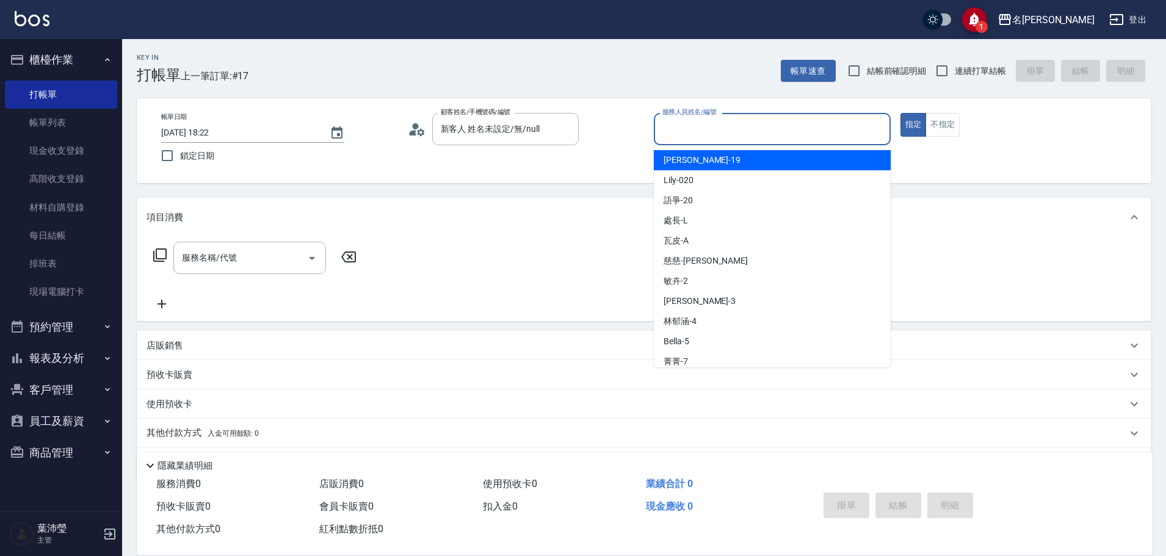
click at [728, 126] on input "服務人員姓名/編號" at bounding box center [772, 128] width 226 height 21
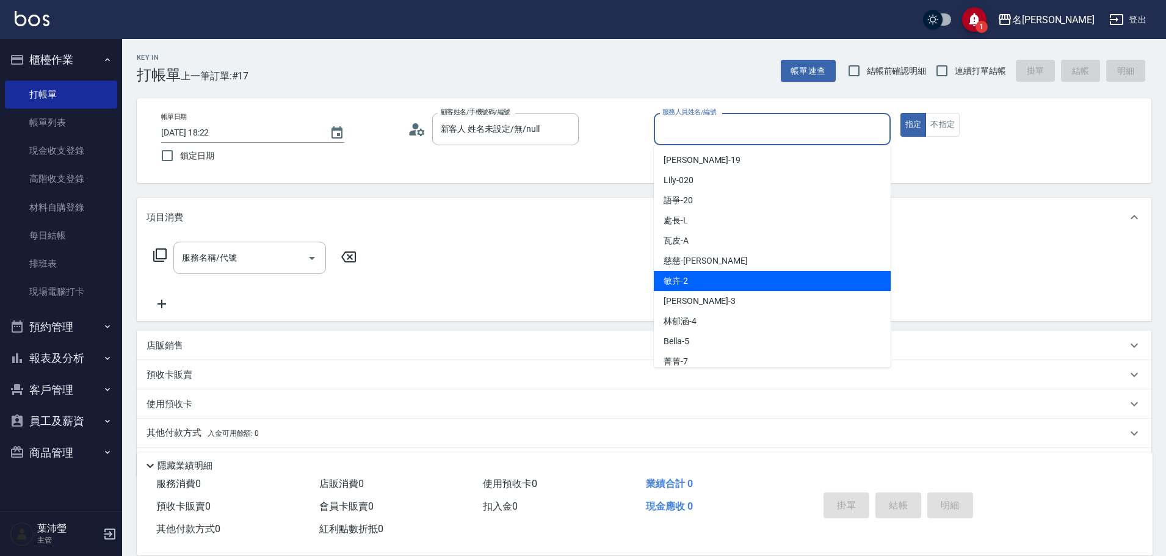
click at [695, 281] on div "敏卉 -2" at bounding box center [772, 281] width 237 height 20
type input "敏卉-2"
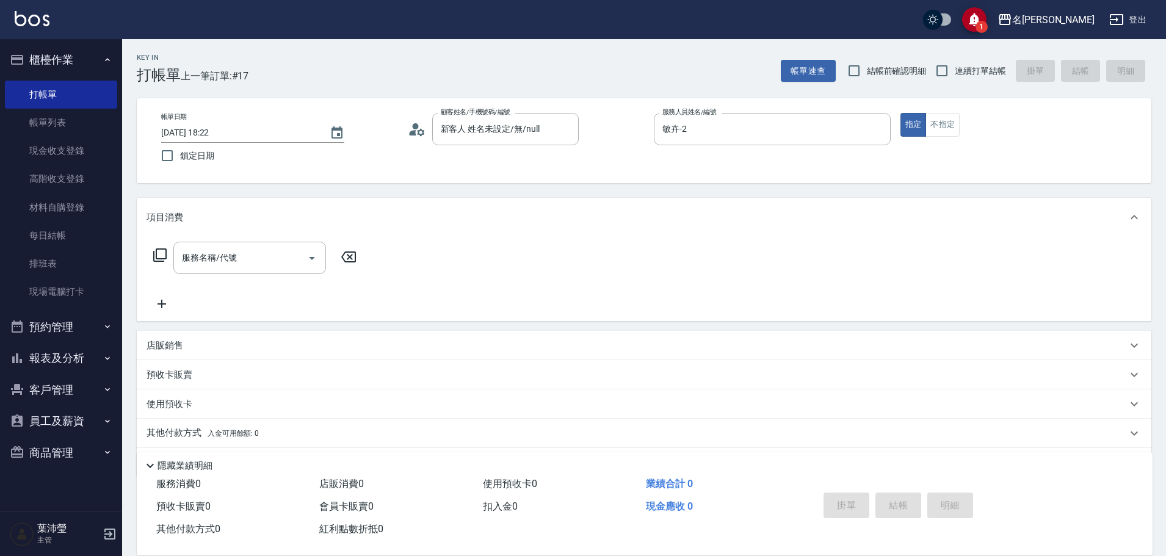
click at [165, 251] on icon at bounding box center [160, 255] width 15 height 15
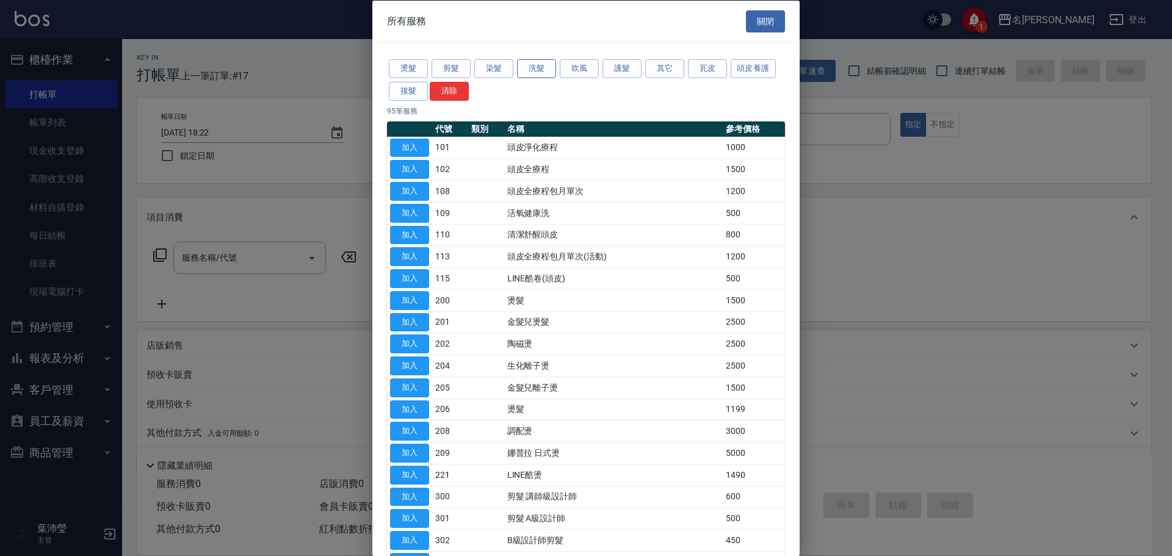
click at [529, 70] on button "洗髮" at bounding box center [536, 68] width 39 height 19
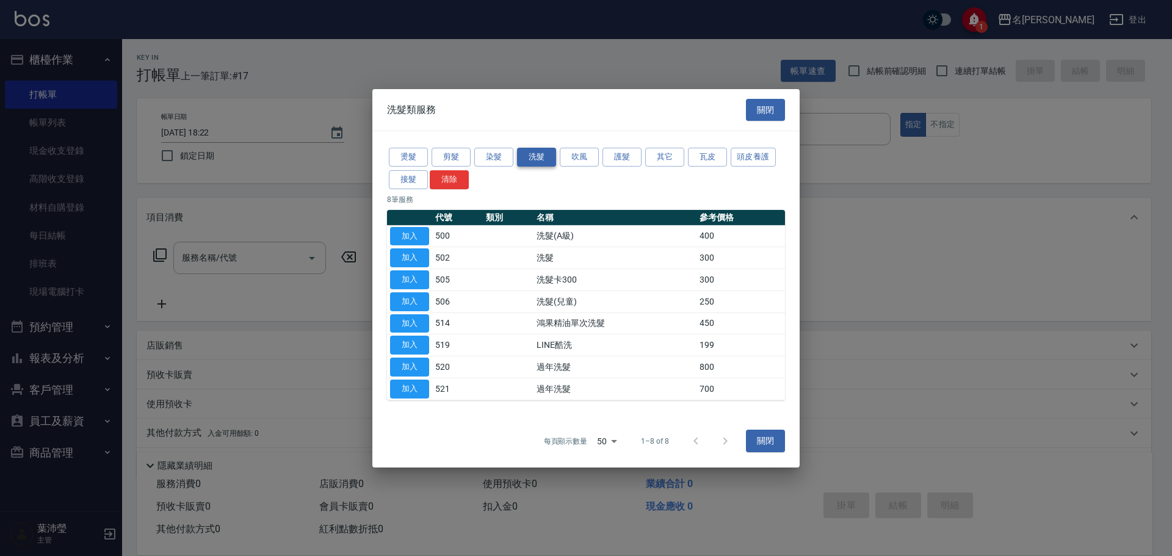
drag, startPoint x: 529, startPoint y: 70, endPoint x: 488, endPoint y: 81, distance: 42.2
click at [527, 70] on div at bounding box center [586, 278] width 1172 height 556
click at [447, 161] on button "剪髮" at bounding box center [451, 157] width 39 height 19
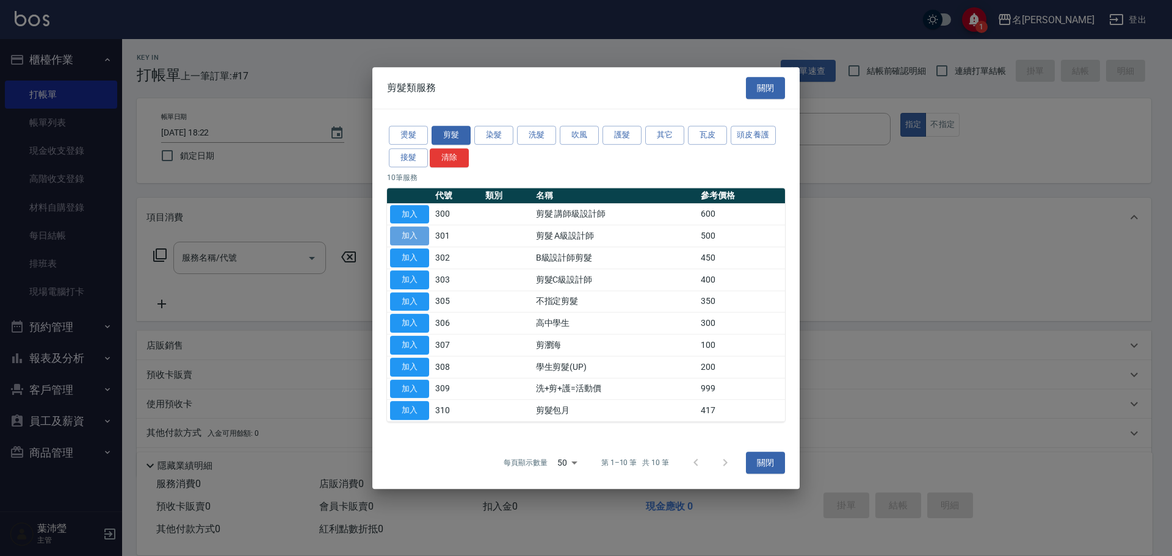
click at [418, 236] on button "加入" at bounding box center [409, 235] width 39 height 19
type input "剪髮 A級設計師(301)"
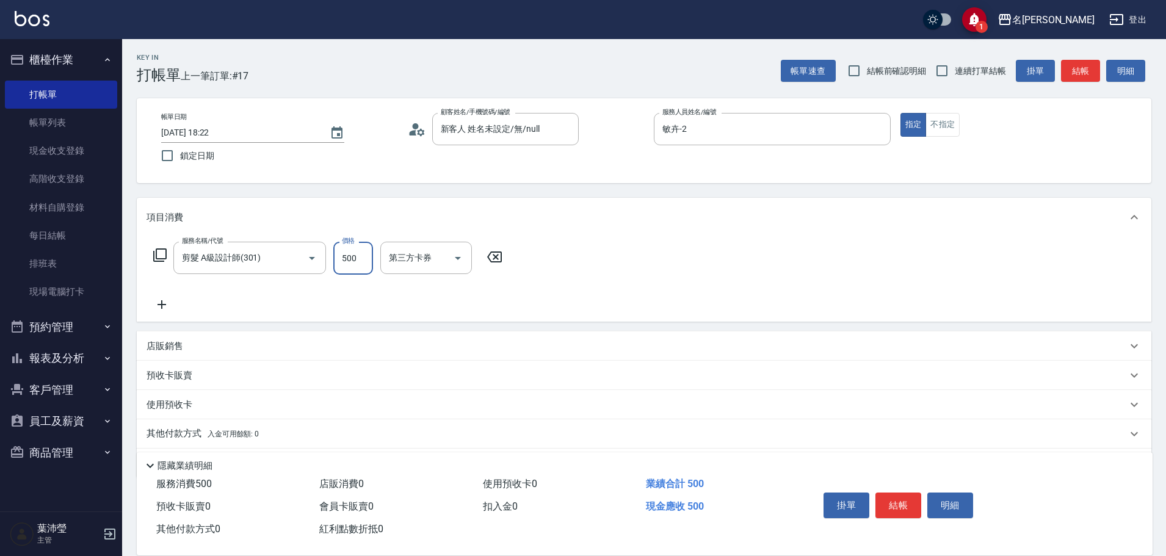
click at [360, 256] on input "500" at bounding box center [353, 258] width 40 height 33
type input "350"
click at [894, 505] on button "結帳" at bounding box center [898, 506] width 46 height 26
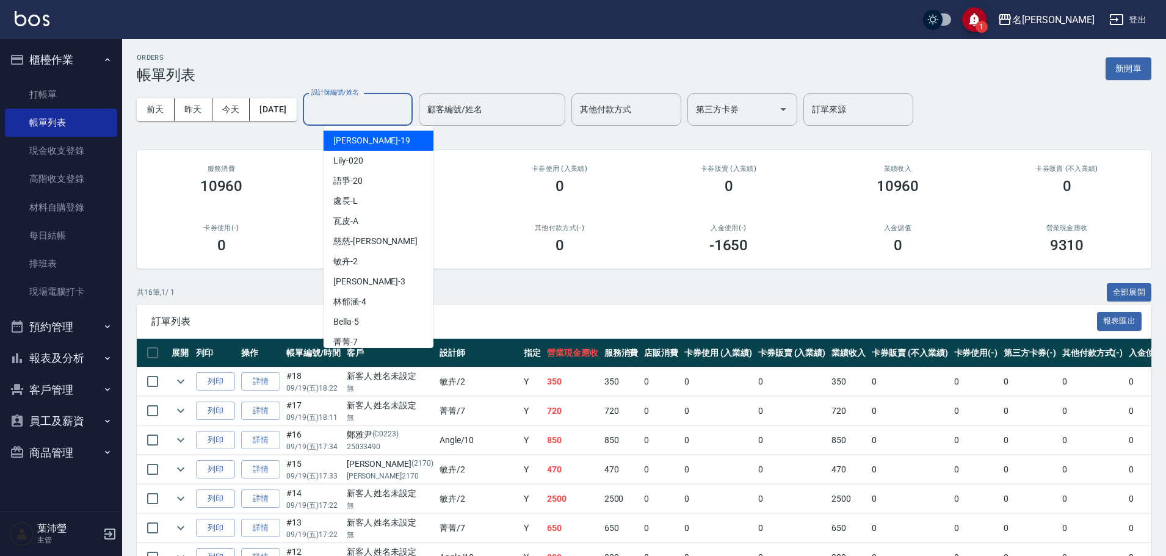
click at [377, 113] on input "設計師編號/姓名" at bounding box center [357, 109] width 99 height 21
drag, startPoint x: 403, startPoint y: 264, endPoint x: 413, endPoint y: 263, distance: 9.8
click at [403, 264] on div "敏卉 -2" at bounding box center [379, 261] width 110 height 20
type input "敏卉-2"
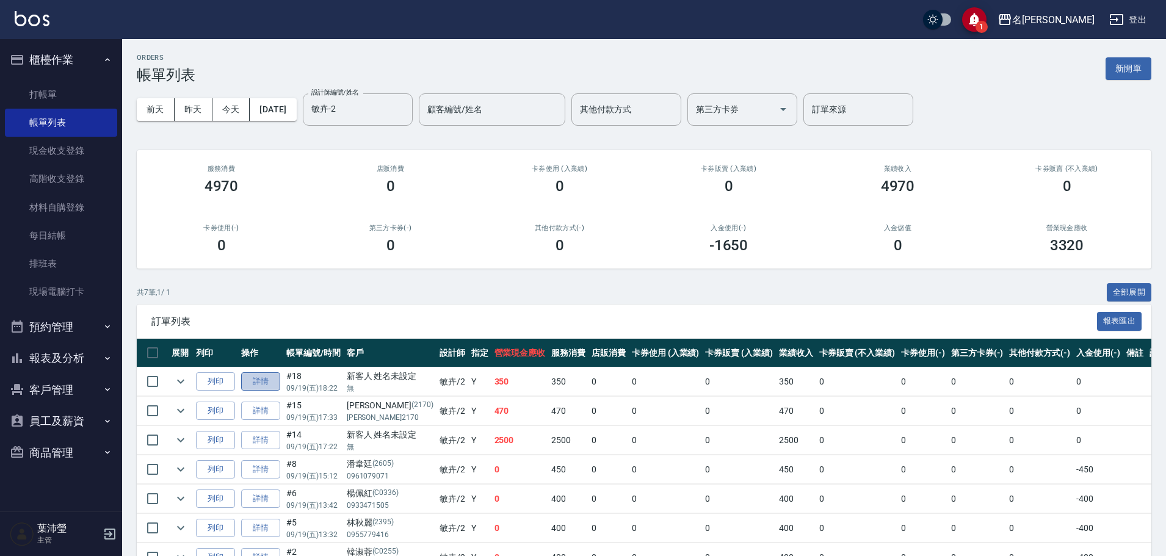
click at [266, 381] on link "詳情" at bounding box center [260, 381] width 39 height 19
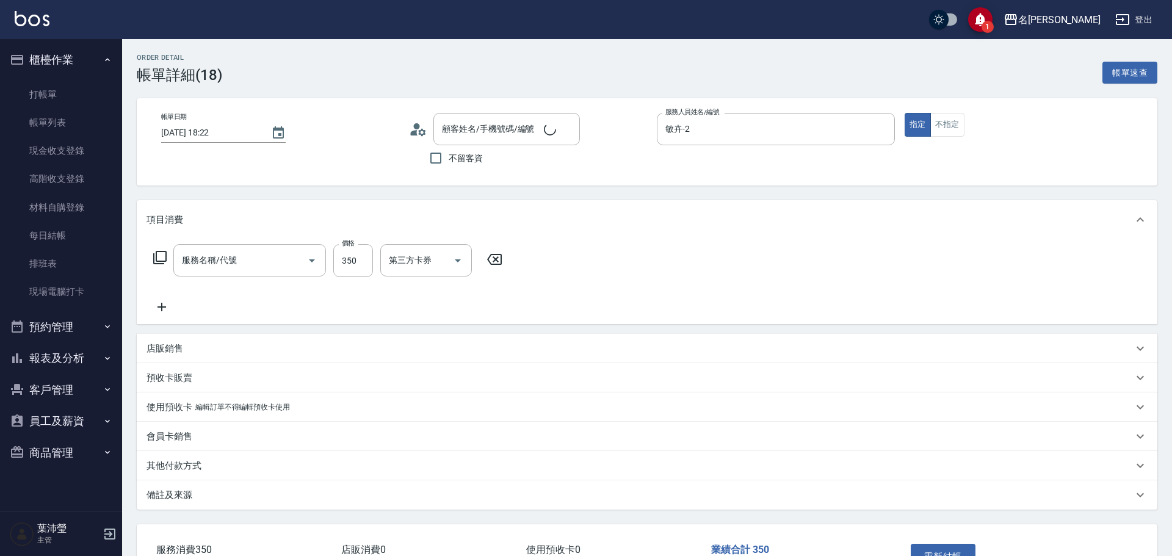
type input "敏卉-2"
type input "剪髮 A級設計師(301)"
type input "新客人 姓名未設定/無/null"
click at [945, 129] on button "不指定" at bounding box center [942, 125] width 34 height 24
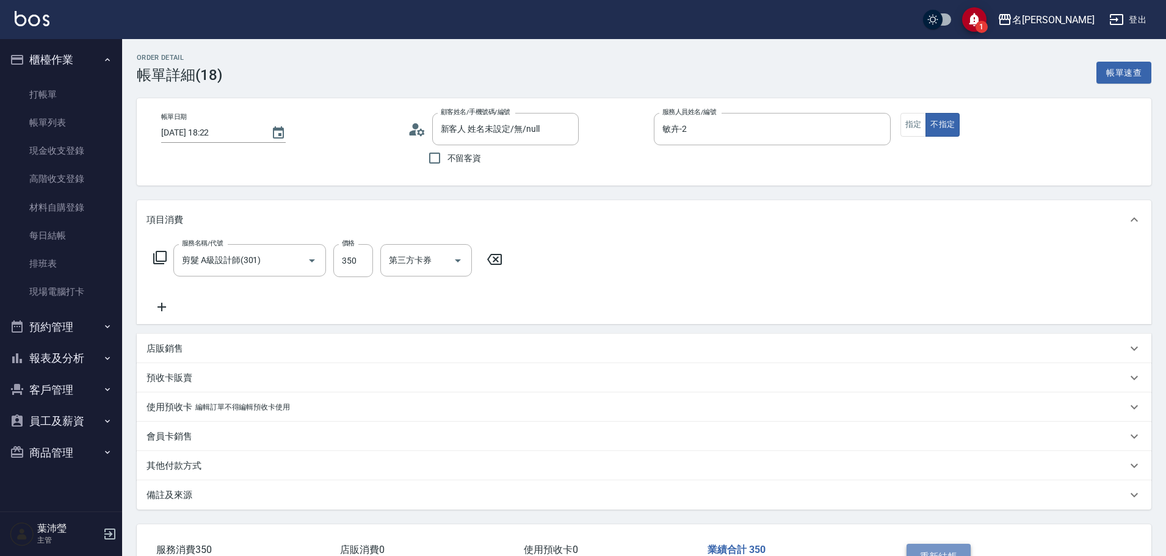
click at [949, 548] on button "重新結帳" at bounding box center [938, 557] width 65 height 26
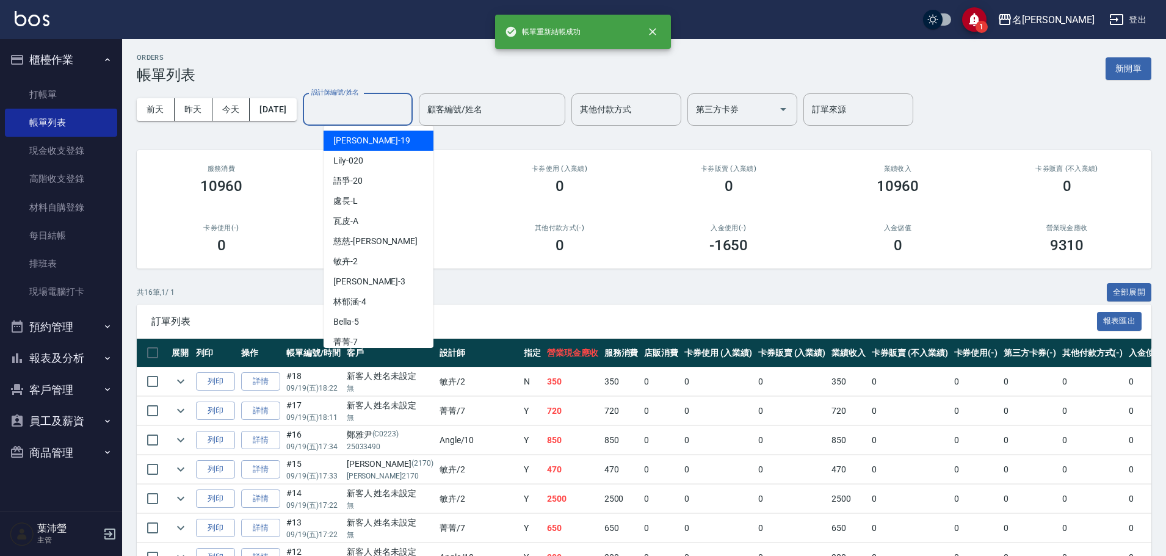
click at [363, 115] on input "設計師編號/姓名" at bounding box center [357, 109] width 99 height 21
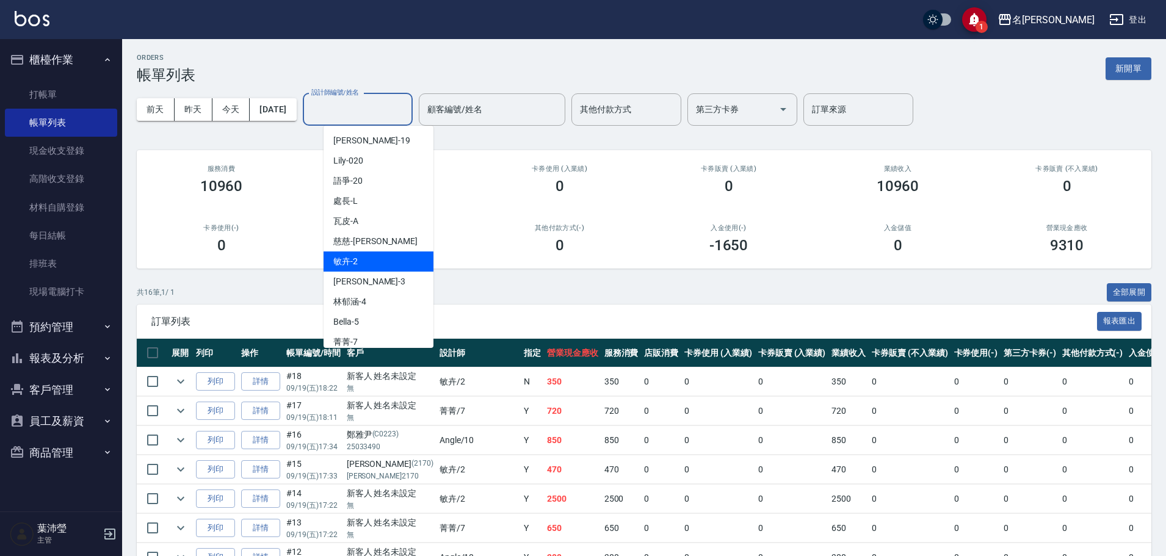
click at [405, 265] on div "敏卉 -2" at bounding box center [379, 261] width 110 height 20
type input "敏卉-2"
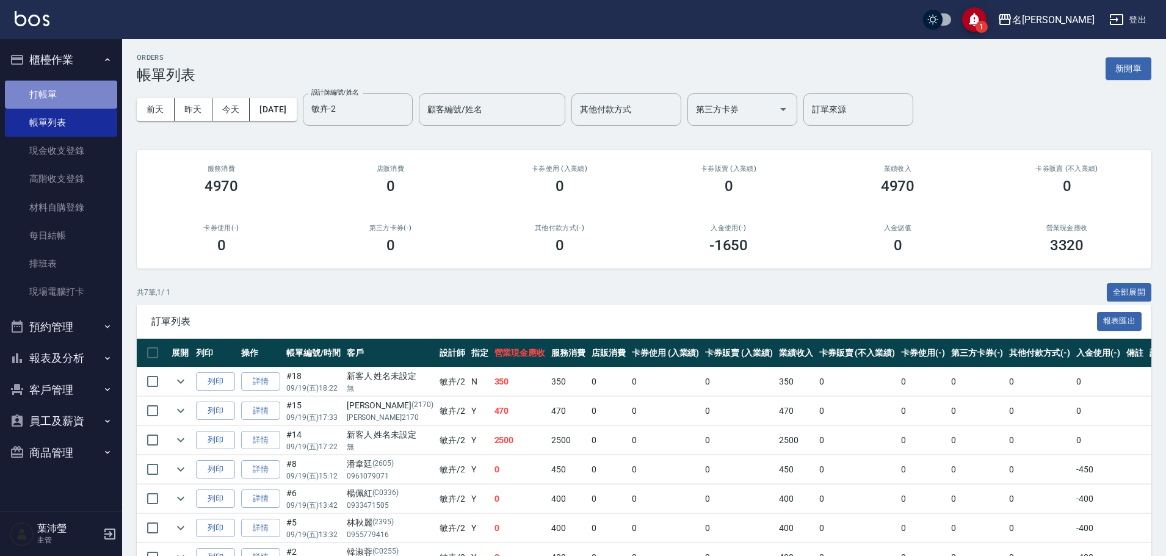
click at [77, 93] on link "打帳單" at bounding box center [61, 95] width 112 height 28
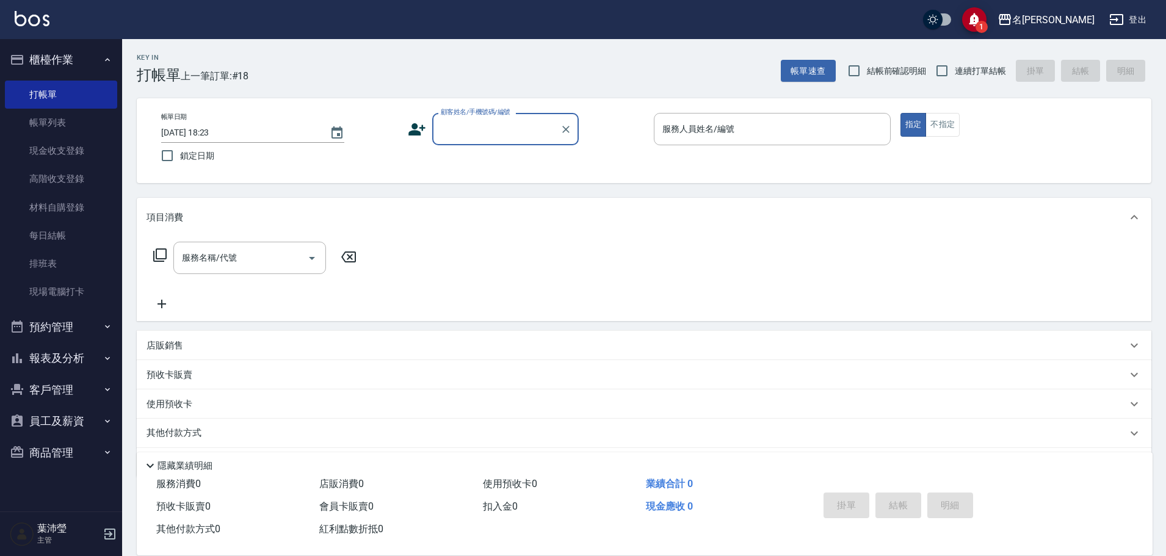
click at [165, 251] on icon at bounding box center [159, 254] width 13 height 13
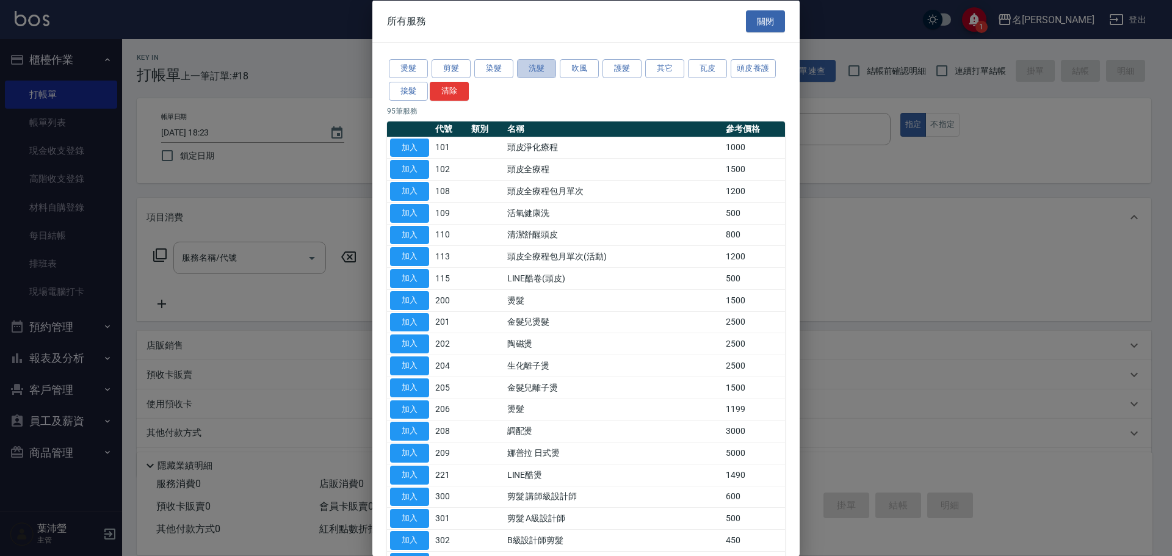
drag, startPoint x: 517, startPoint y: 65, endPoint x: 582, endPoint y: 81, distance: 67.4
click at [518, 66] on button "洗髮" at bounding box center [536, 68] width 39 height 19
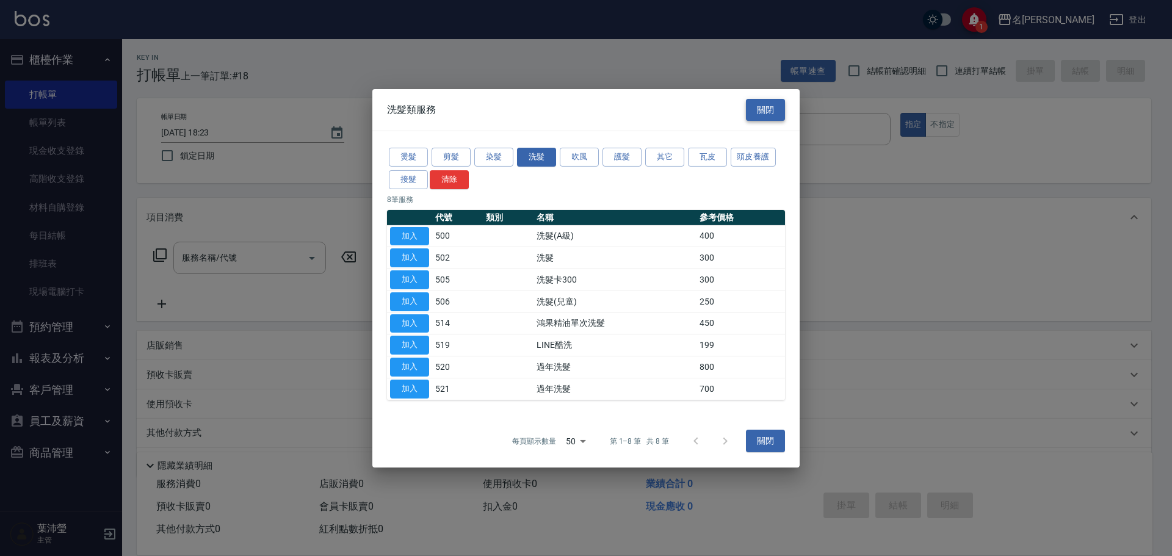
click at [776, 100] on button "關閉" at bounding box center [765, 109] width 39 height 23
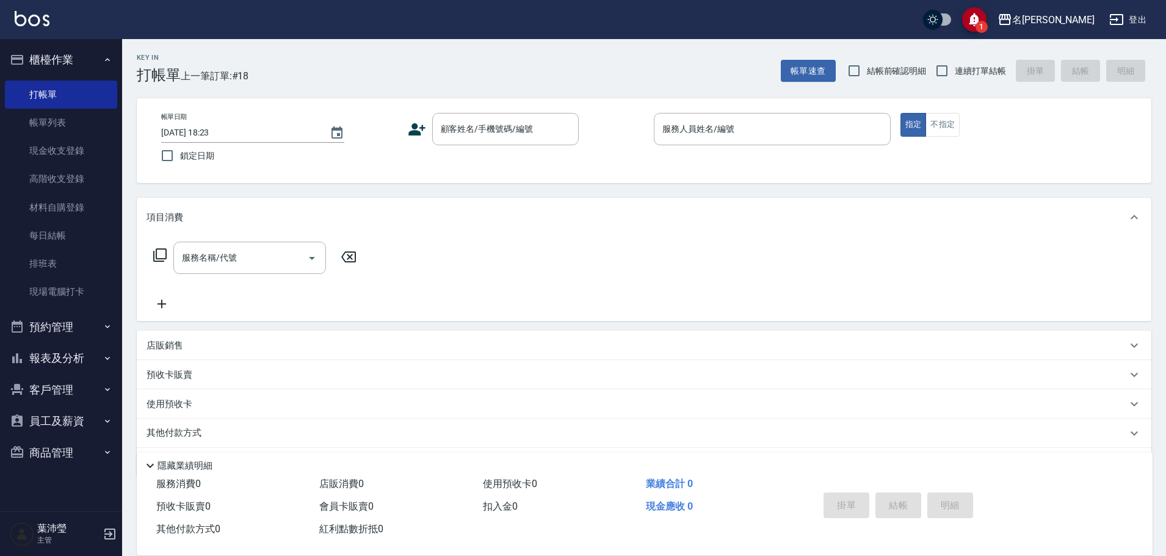
drag, startPoint x: 330, startPoint y: 76, endPoint x: 450, endPoint y: 158, distance: 145.8
click at [327, 83] on div "Key In 打帳單 上一筆訂單:#18 帳單速查 結帳前確認明細 連續打單結帳 掛單 結帳 明細" at bounding box center [636, 61] width 1029 height 45
click at [463, 132] on input "顧客姓名/手機號碼/編號" at bounding box center [496, 128] width 117 height 21
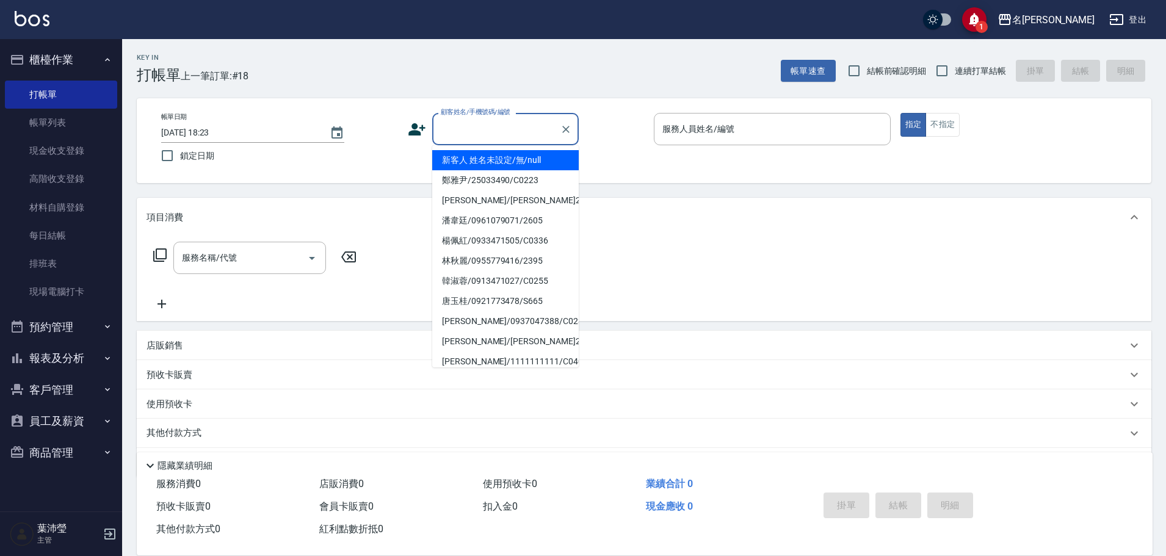
click at [480, 167] on li "新客人 姓名未設定/無/null" at bounding box center [505, 160] width 146 height 20
type input "新客人 姓名未設定/無/null"
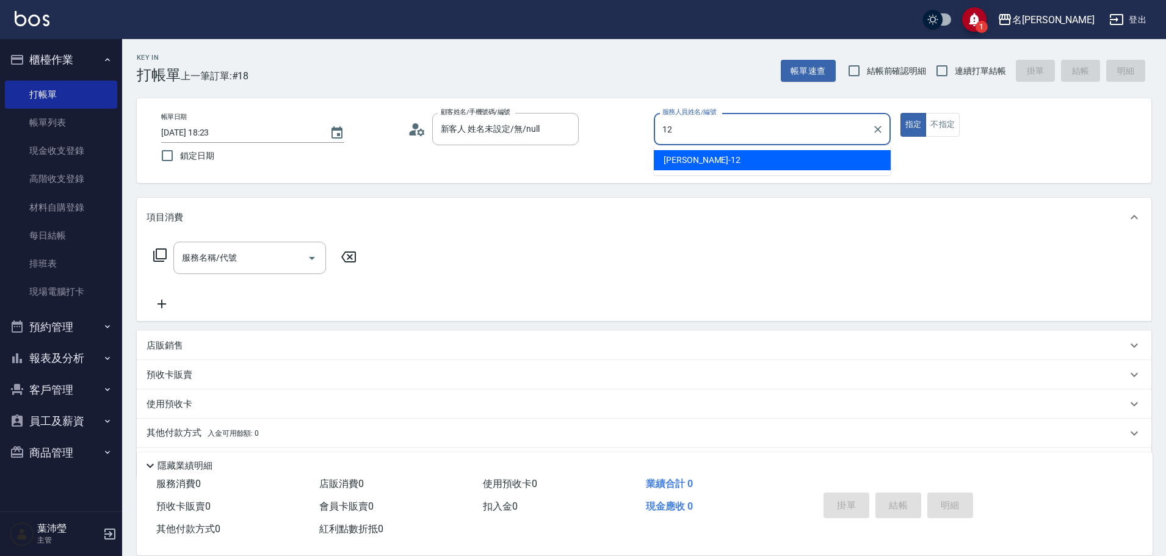
drag, startPoint x: 762, startPoint y: 159, endPoint x: 886, endPoint y: 165, distance: 123.4
click at [762, 159] on div "[PERSON_NAME] -12" at bounding box center [772, 160] width 237 height 20
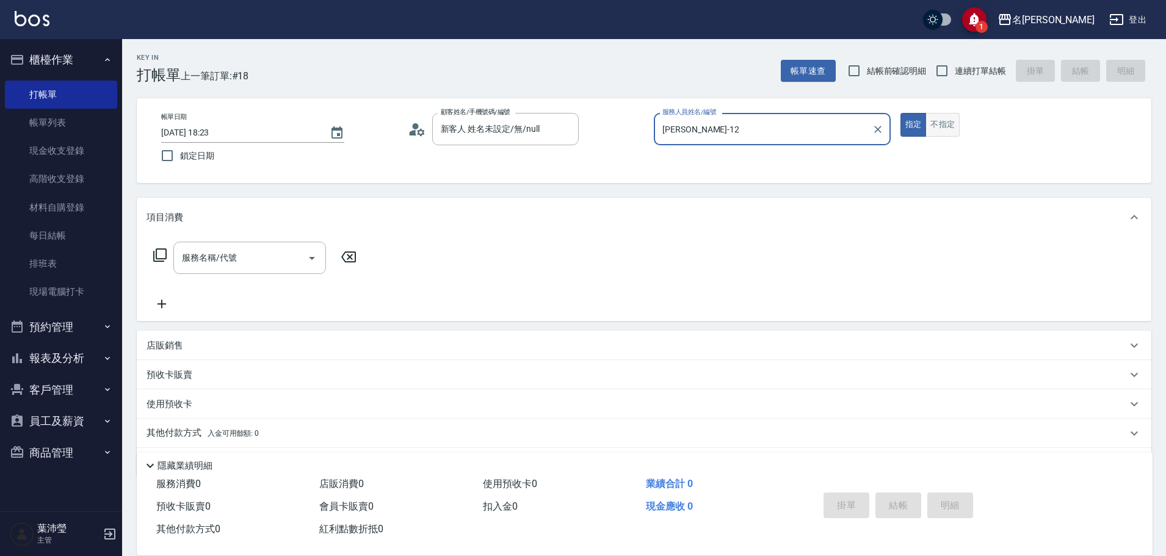
type input "[PERSON_NAME]-12"
click at [941, 123] on button "不指定" at bounding box center [942, 125] width 34 height 24
click at [150, 251] on div "服務名稱/代號 服務名稱/代號" at bounding box center [254, 258] width 217 height 32
click at [164, 249] on icon at bounding box center [159, 254] width 13 height 13
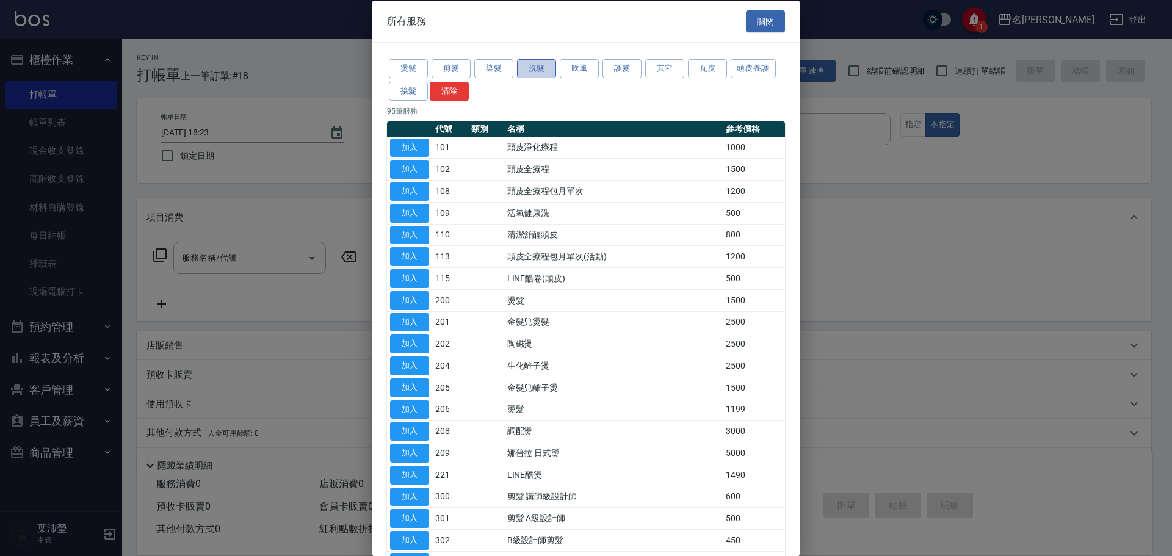
click at [547, 68] on button "洗髮" at bounding box center [536, 68] width 39 height 19
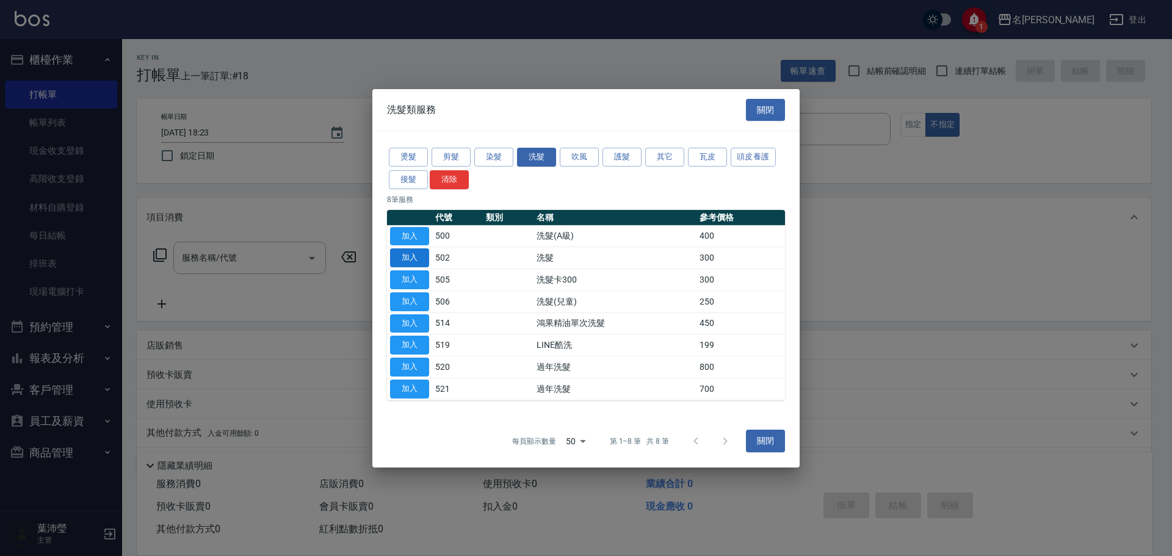
click at [407, 261] on button "加入" at bounding box center [409, 257] width 39 height 19
type input "洗髮(502)"
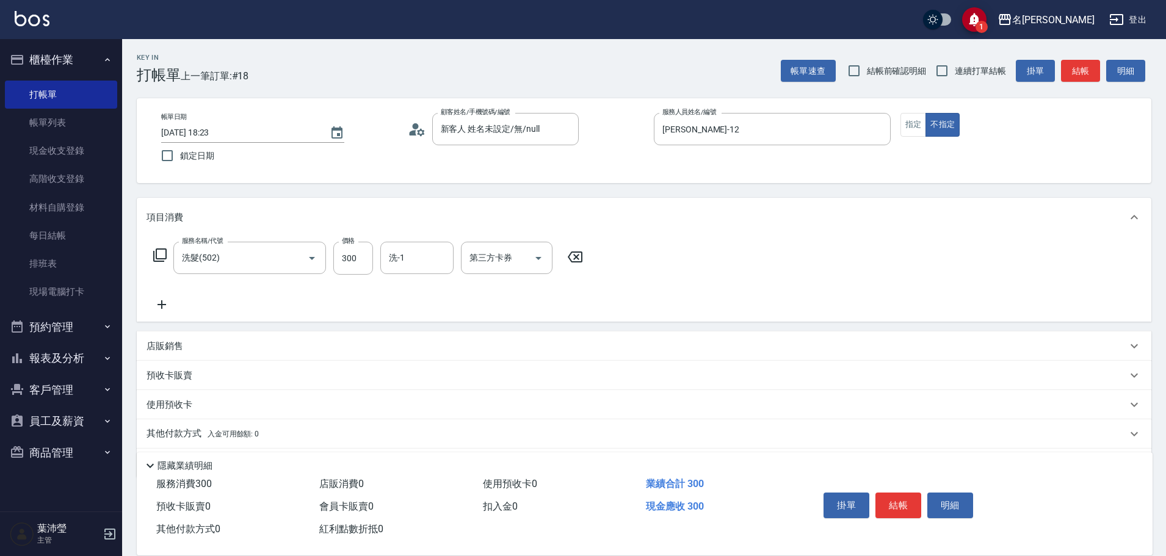
click at [157, 255] on icon at bounding box center [160, 255] width 15 height 15
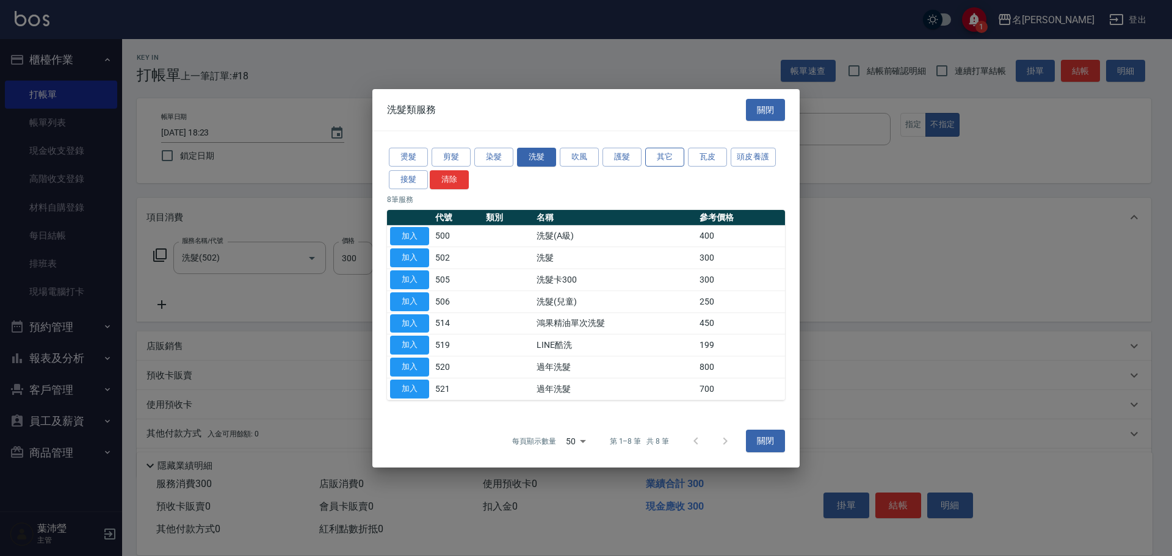
click at [661, 156] on button "其它" at bounding box center [664, 157] width 39 height 19
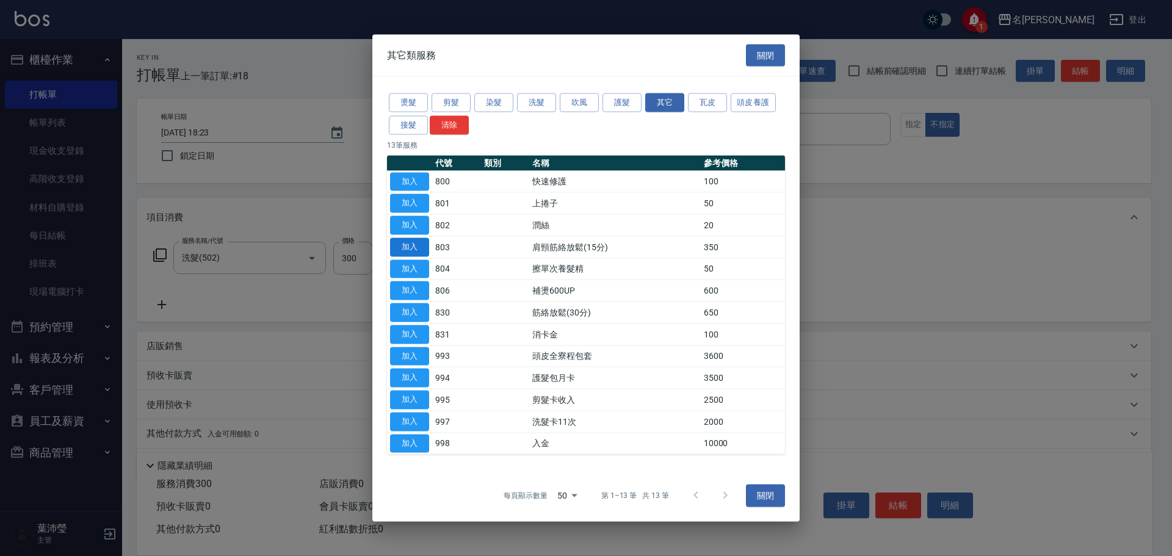
click at [416, 250] on button "加入" at bounding box center [409, 246] width 39 height 19
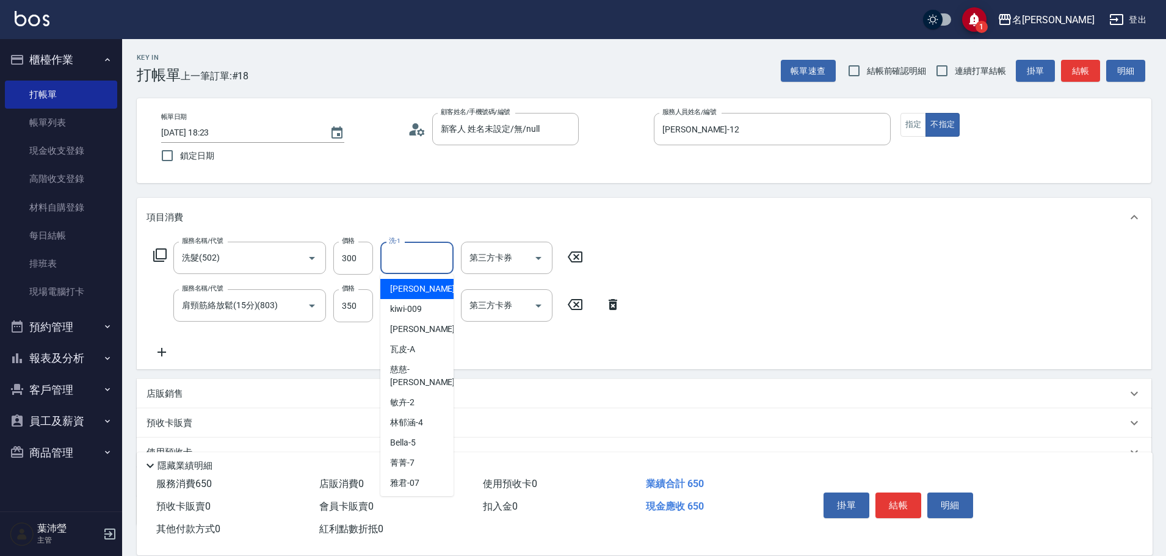
click at [416, 259] on input "洗-1" at bounding box center [417, 257] width 62 height 21
click at [421, 292] on div "語爭 -20" at bounding box center [416, 289] width 73 height 20
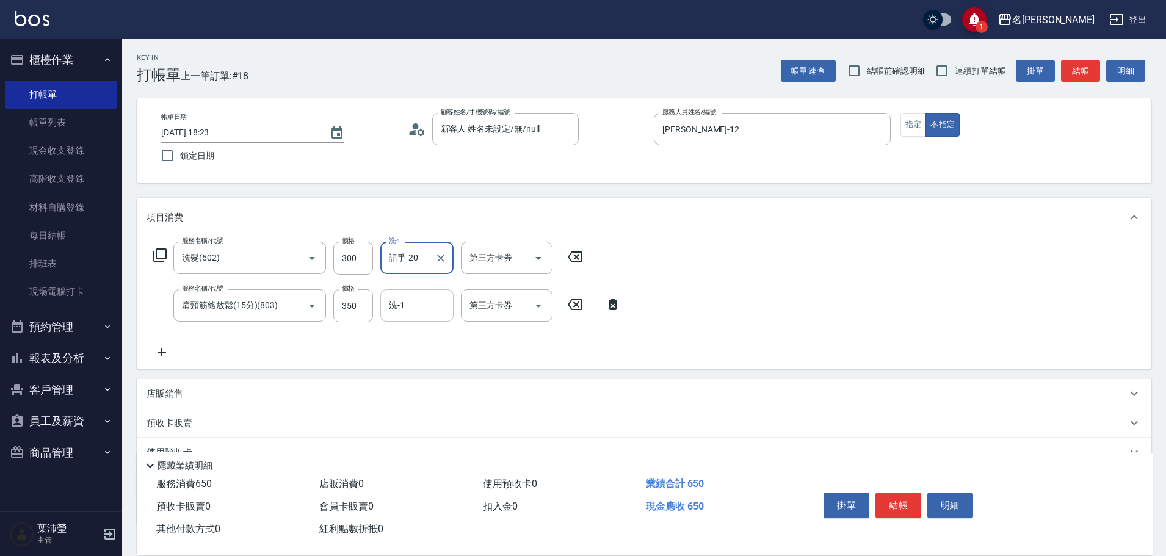
type input "語爭-20"
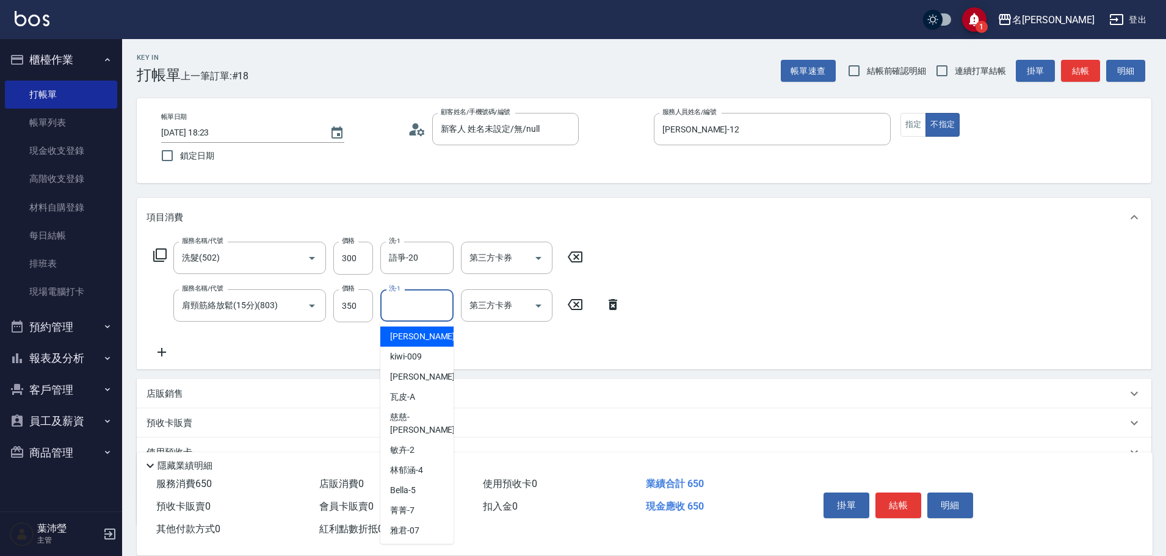
click at [423, 297] on input "洗-1" at bounding box center [417, 305] width 62 height 21
click at [417, 342] on span "語爭 -20" at bounding box center [404, 336] width 29 height 13
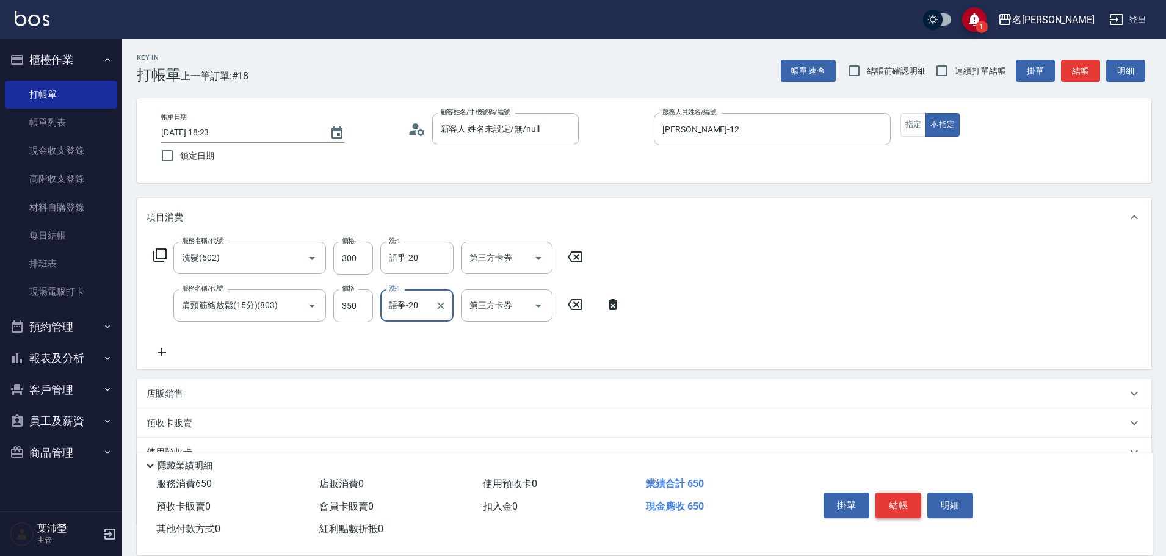
type input "語爭-20"
click at [898, 493] on button "結帳" at bounding box center [898, 506] width 46 height 26
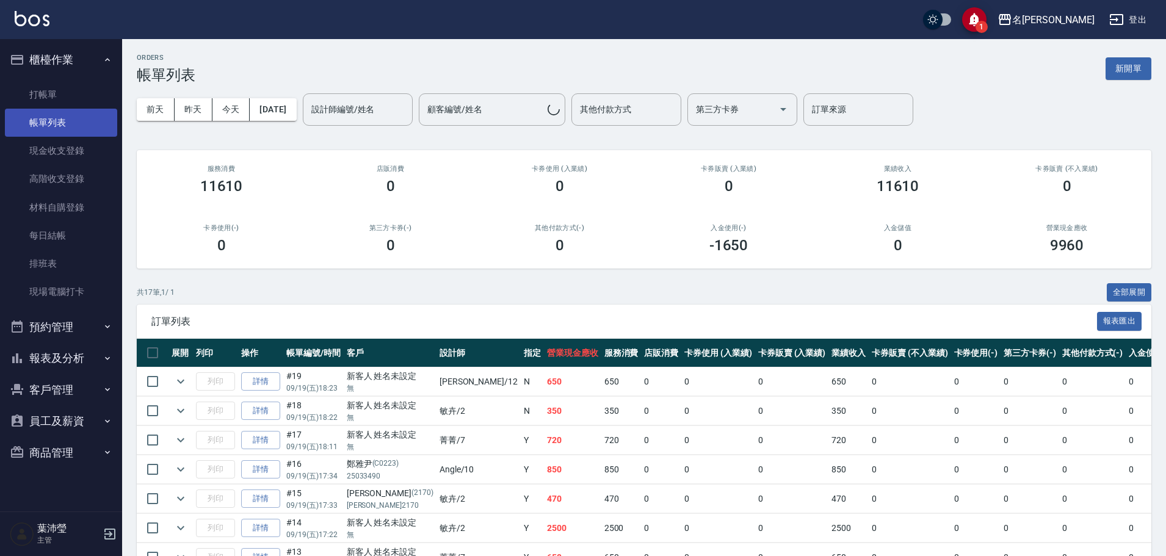
click at [56, 128] on link "帳單列表" at bounding box center [61, 123] width 112 height 28
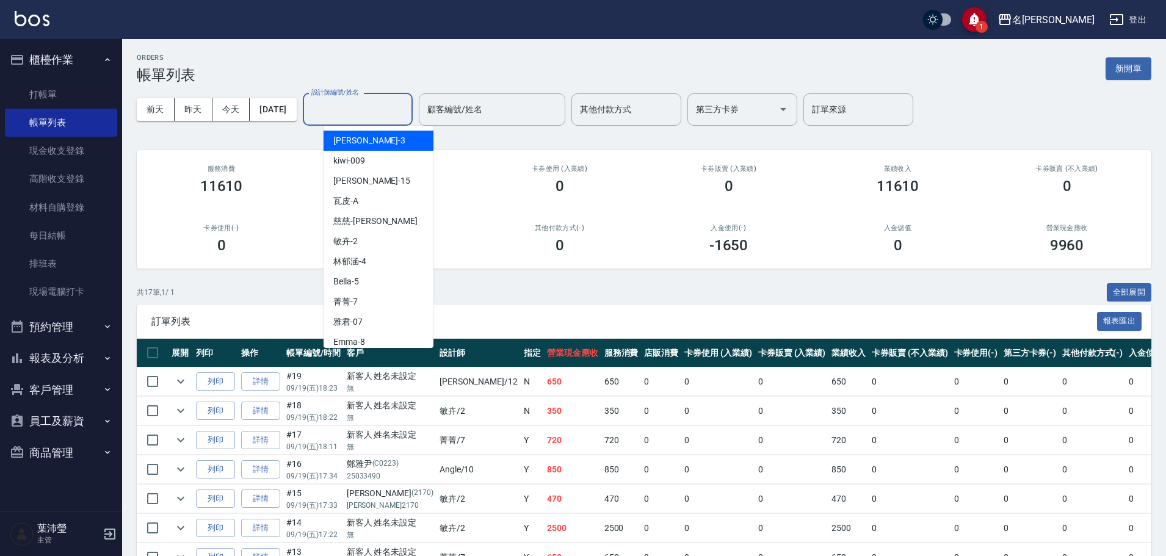
click at [377, 112] on input "設計師編號/姓名" at bounding box center [357, 109] width 99 height 21
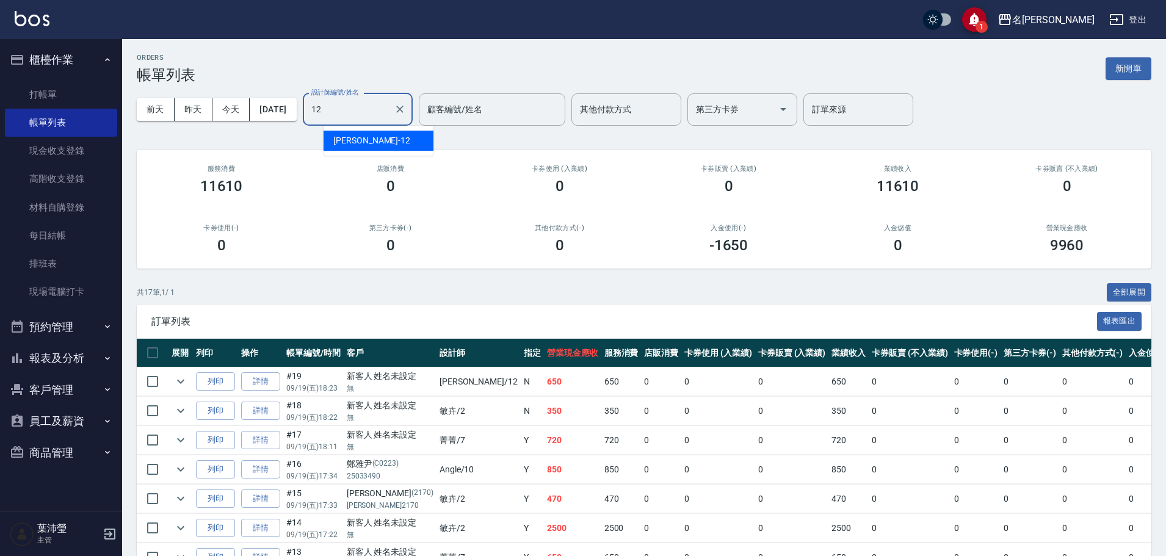
click at [366, 145] on span "[PERSON_NAME] -12" at bounding box center [371, 140] width 77 height 13
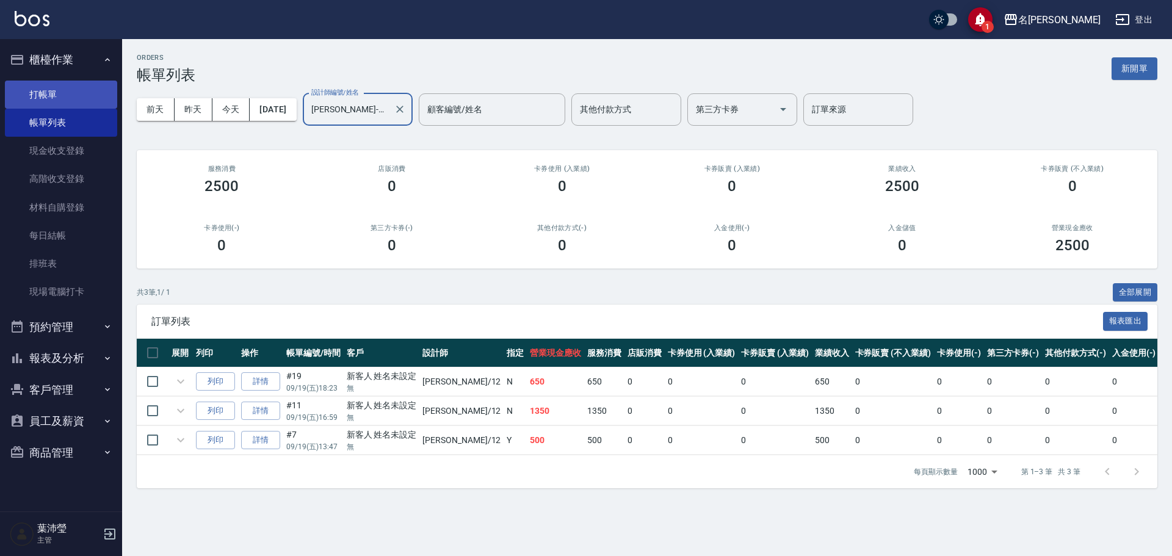
type input "[PERSON_NAME]-12"
click at [85, 96] on link "打帳單" at bounding box center [61, 95] width 112 height 28
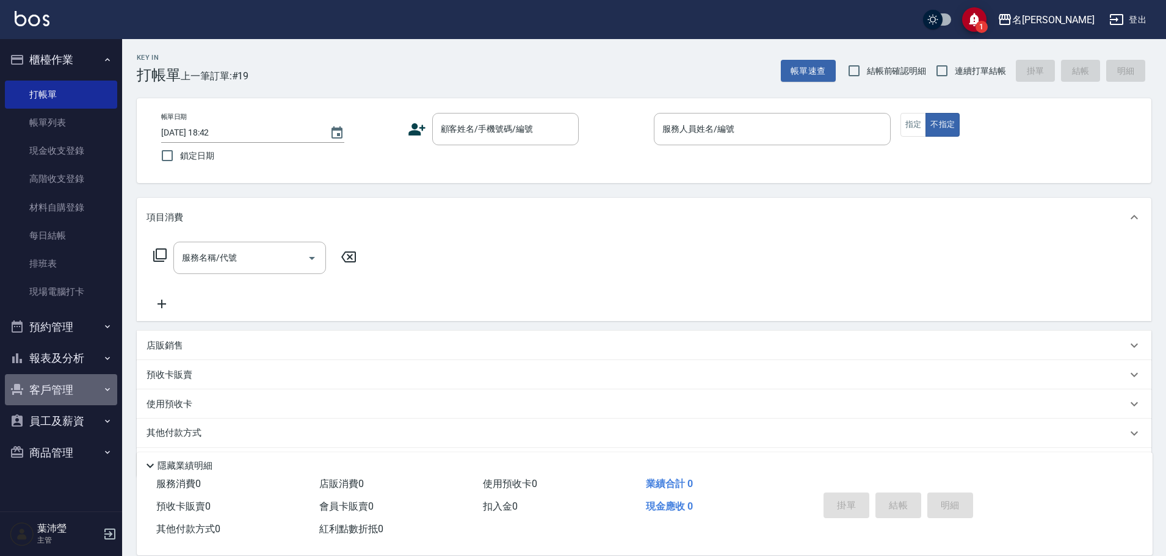
click at [87, 389] on button "客戶管理" at bounding box center [61, 390] width 112 height 32
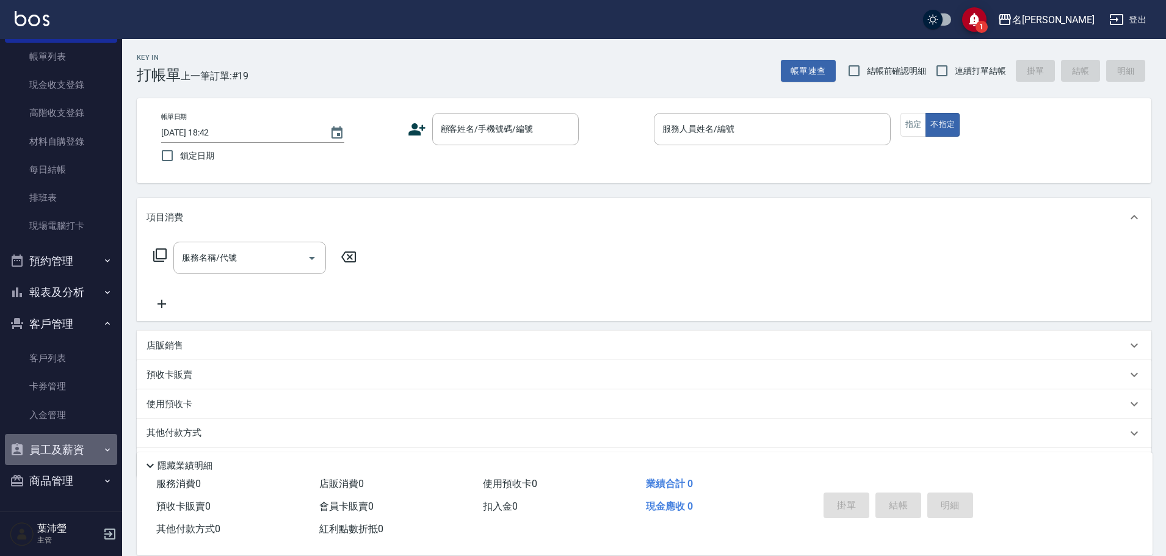
drag, startPoint x: 62, startPoint y: 447, endPoint x: 90, endPoint y: 313, distance: 137.2
click at [63, 447] on button "員工及薪資" at bounding box center [61, 450] width 112 height 32
click at [85, 277] on button "報表及分析" at bounding box center [61, 293] width 112 height 32
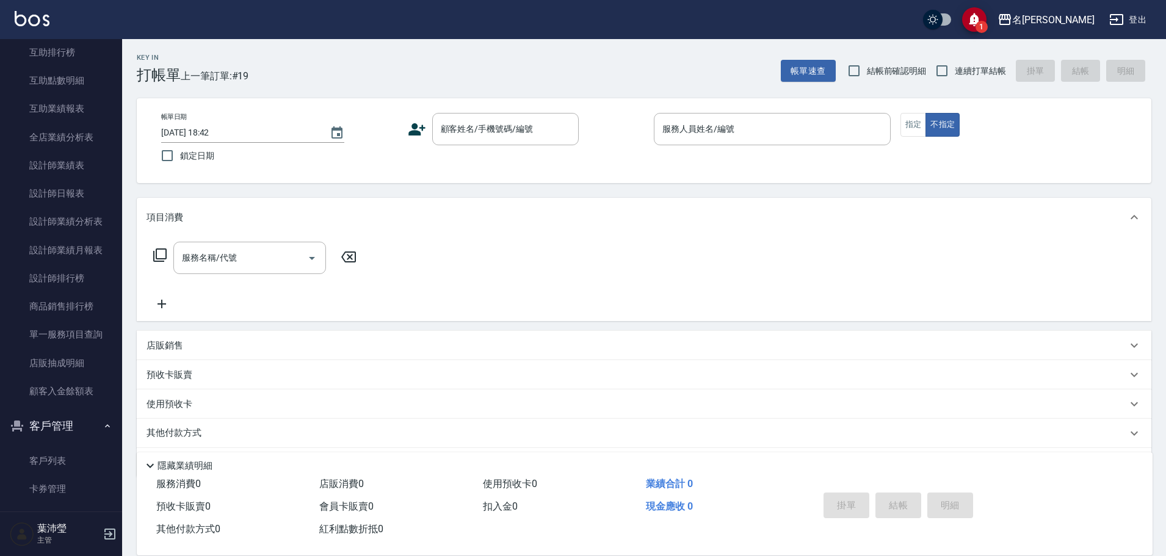
scroll to position [529, 0]
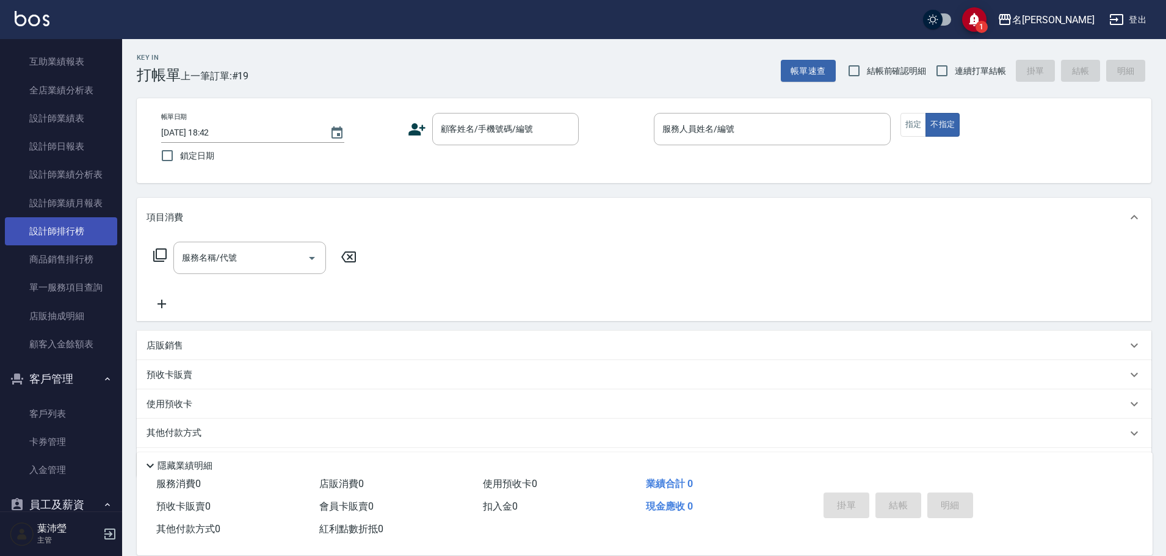
click at [79, 236] on link "設計師排行榜" at bounding box center [61, 231] width 112 height 28
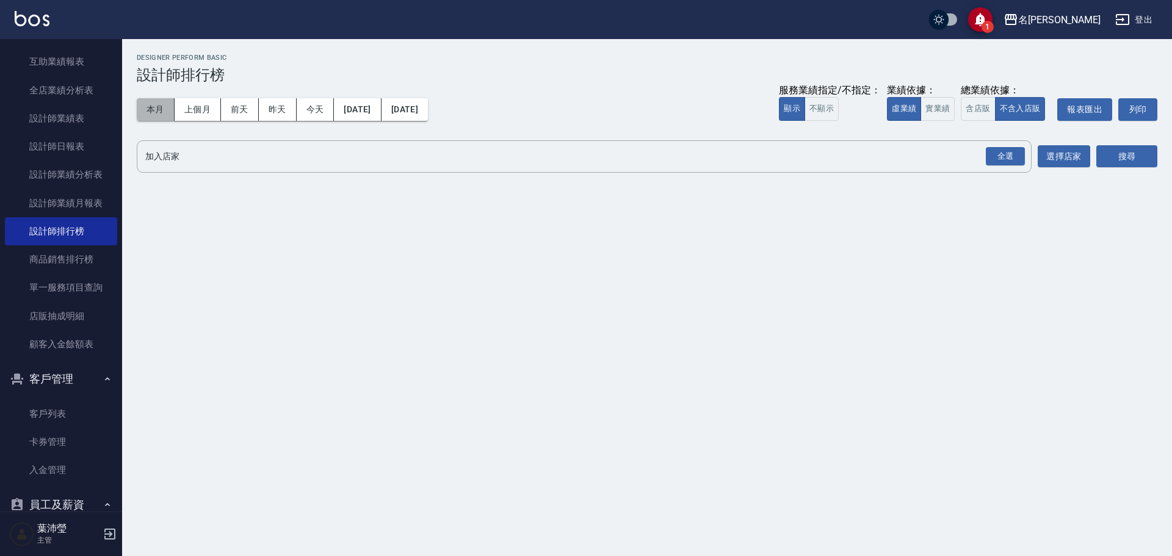
click at [148, 115] on button "本月" at bounding box center [156, 109] width 38 height 23
click at [1016, 150] on div "全選" at bounding box center [1005, 156] width 39 height 19
click at [1006, 163] on div "全選" at bounding box center [1005, 157] width 39 height 19
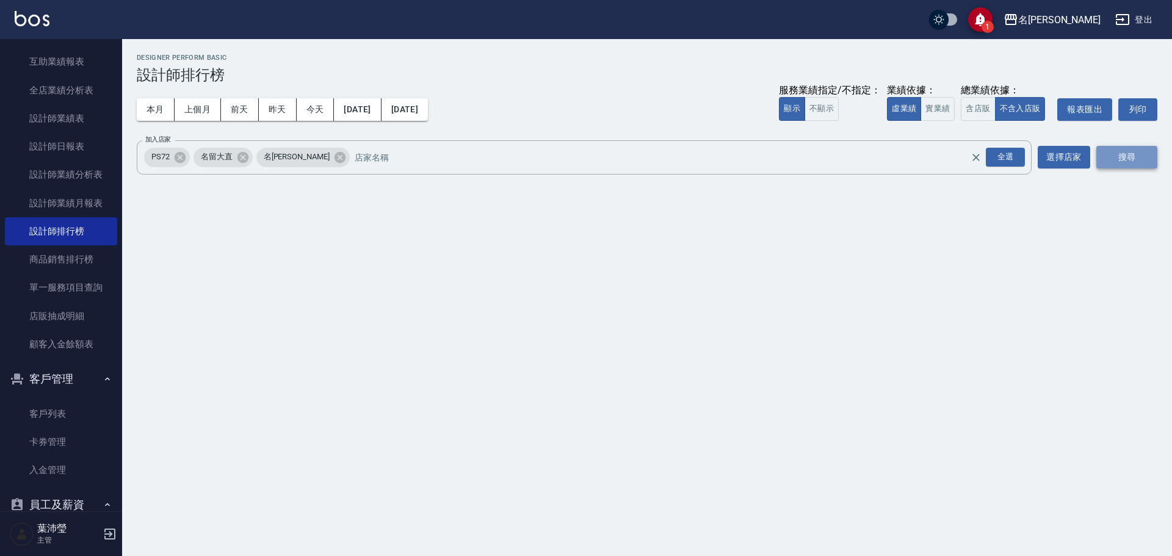
click at [1124, 160] on button "搜尋" at bounding box center [1126, 157] width 61 height 23
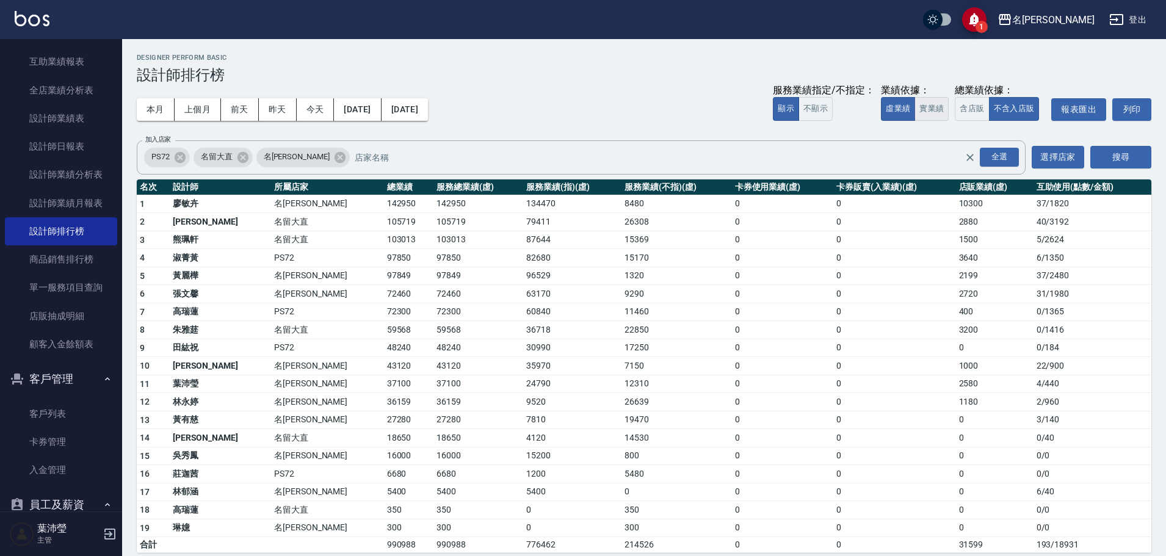
click at [935, 114] on button "實業績" at bounding box center [931, 109] width 34 height 24
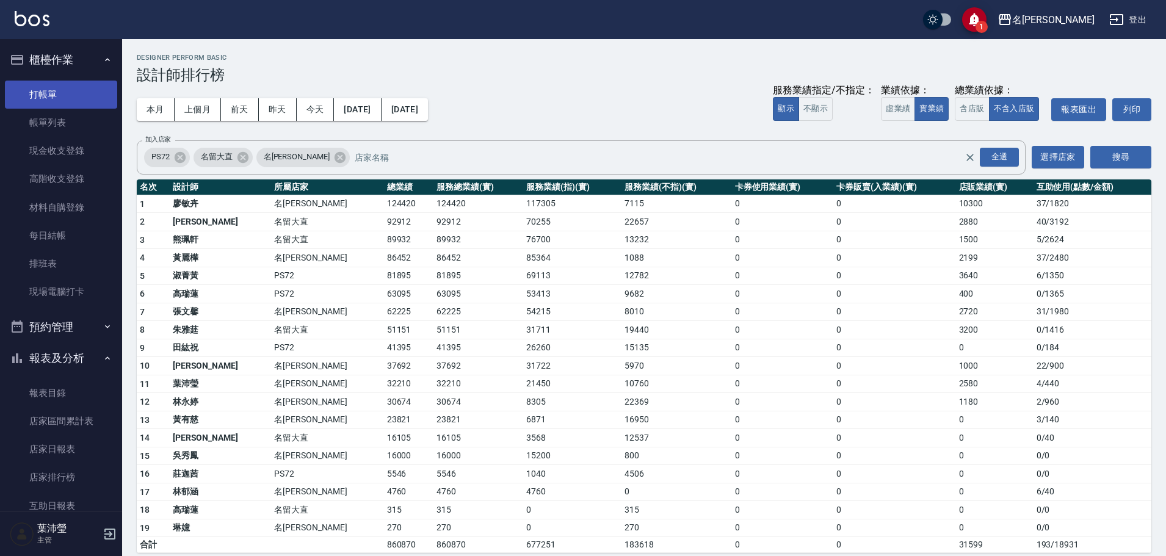
click at [56, 100] on link "打帳單" at bounding box center [61, 95] width 112 height 28
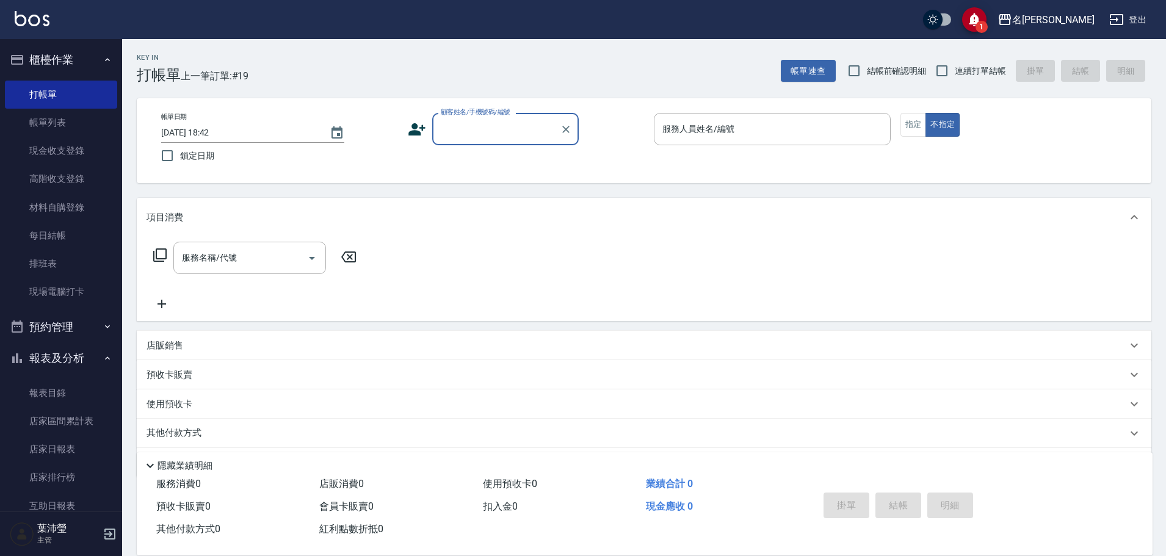
click at [493, 128] on input "顧客姓名/手機號碼/編號" at bounding box center [496, 128] width 117 height 21
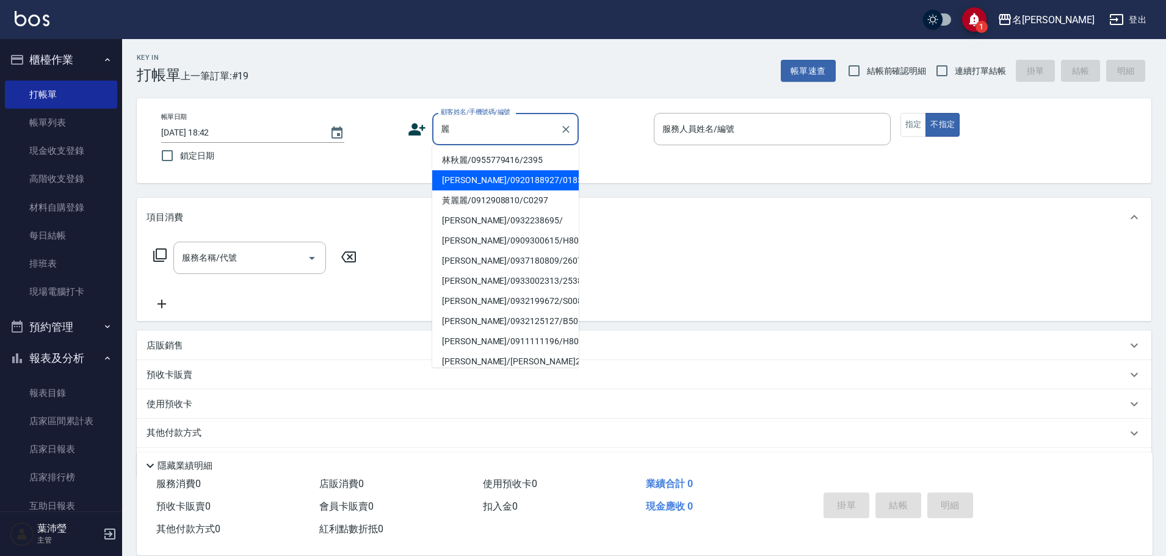
click at [535, 178] on li "[PERSON_NAME]/0920188927/0185" at bounding box center [505, 180] width 146 height 20
type input "[PERSON_NAME]/0920188927/0185"
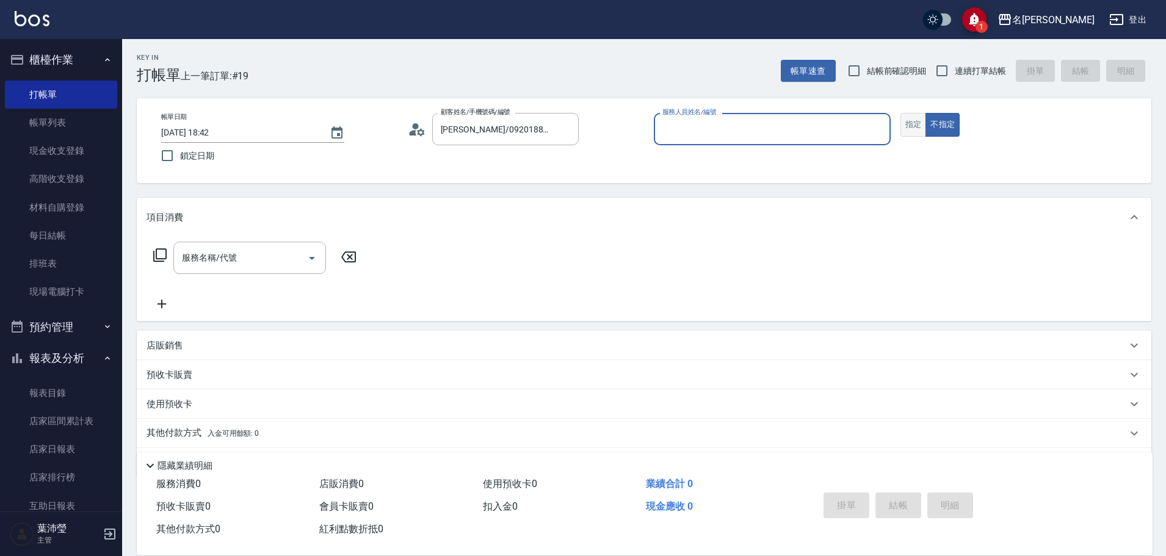
click at [911, 124] on button "指定" at bounding box center [913, 125] width 26 height 24
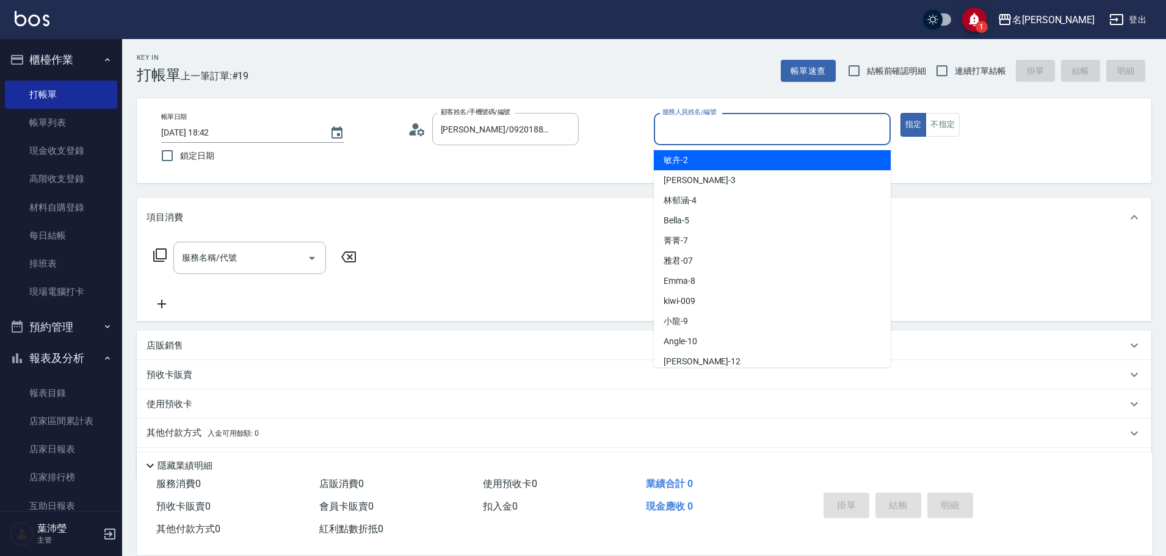
click at [702, 128] on input "服務人員姓名/編號" at bounding box center [772, 128] width 226 height 21
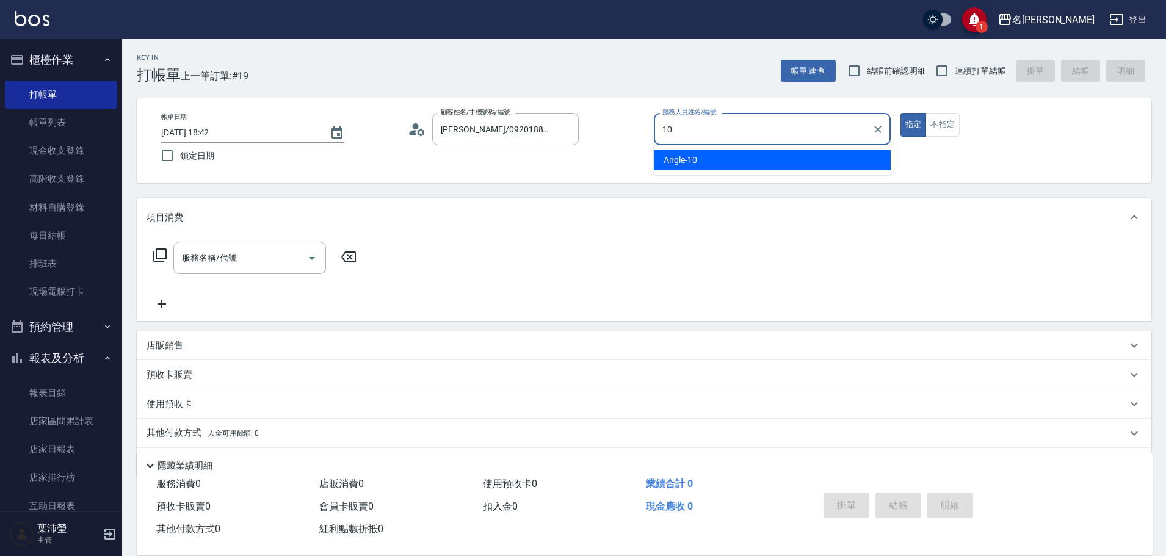
type input "Angle-10"
type button "true"
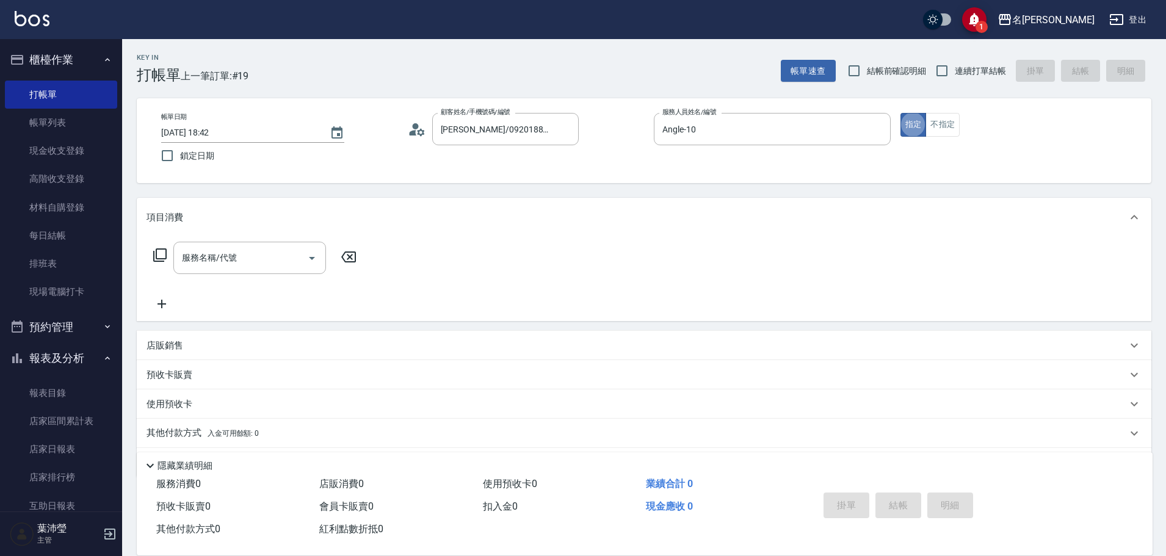
click at [153, 254] on icon at bounding box center [159, 254] width 13 height 13
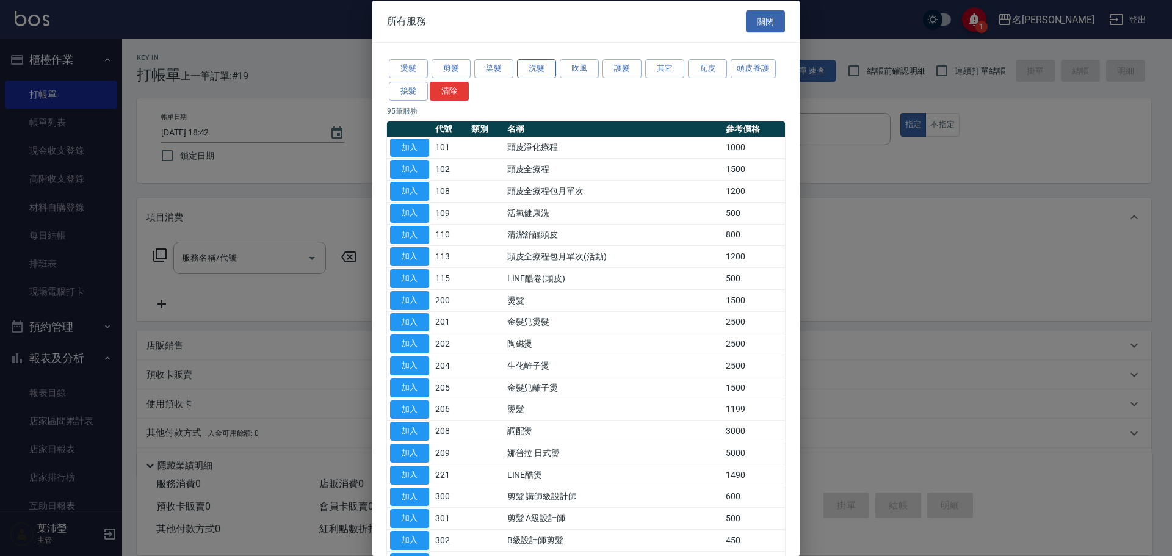
click at [524, 70] on button "洗髮" at bounding box center [536, 68] width 39 height 19
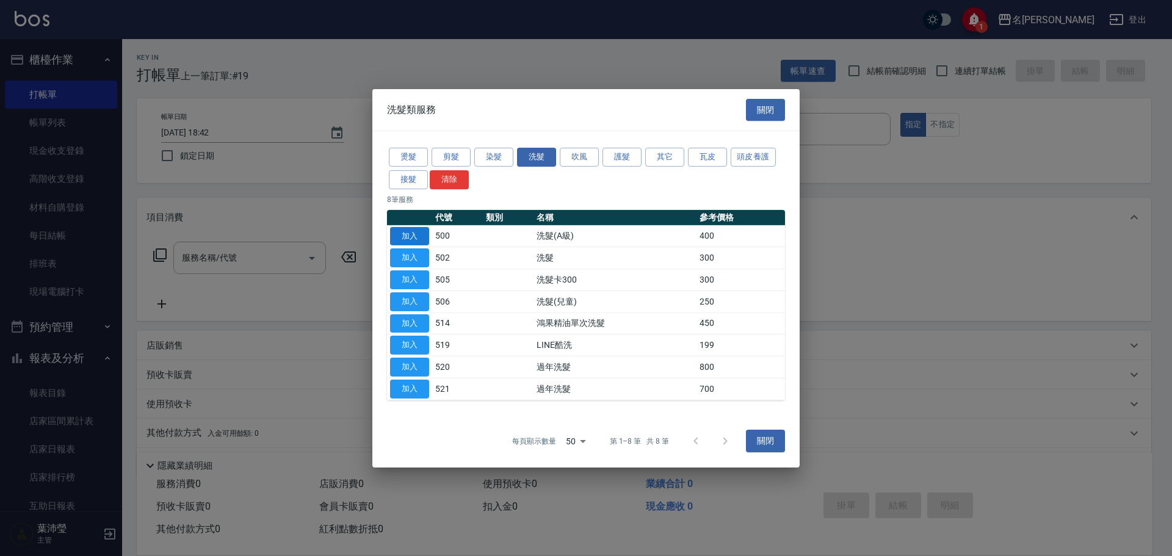
click at [410, 239] on button "加入" at bounding box center [409, 235] width 39 height 19
type input "洗髮(A級)(500)"
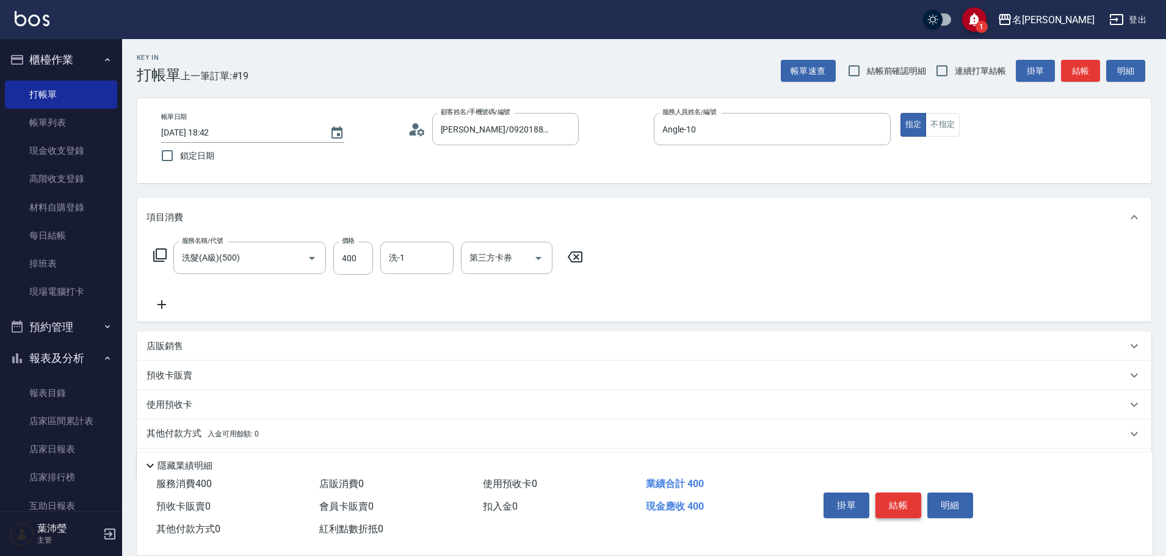
click at [893, 499] on button "結帳" at bounding box center [898, 506] width 46 height 26
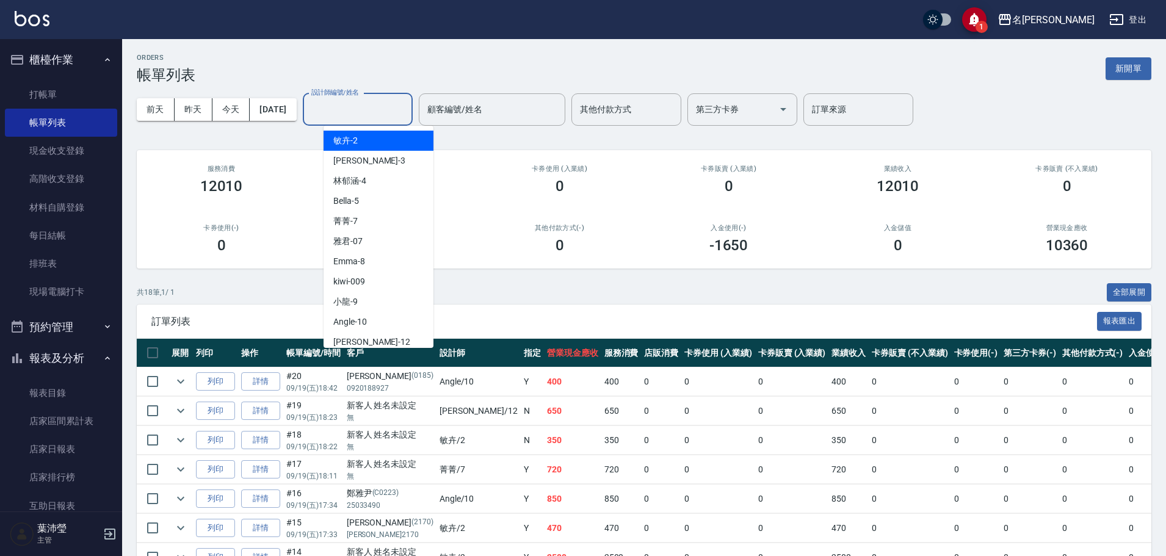
click at [361, 101] on input "設計師編號/姓名" at bounding box center [357, 109] width 99 height 21
click at [380, 316] on div "Angle -10" at bounding box center [379, 322] width 110 height 20
type input "Angle-10"
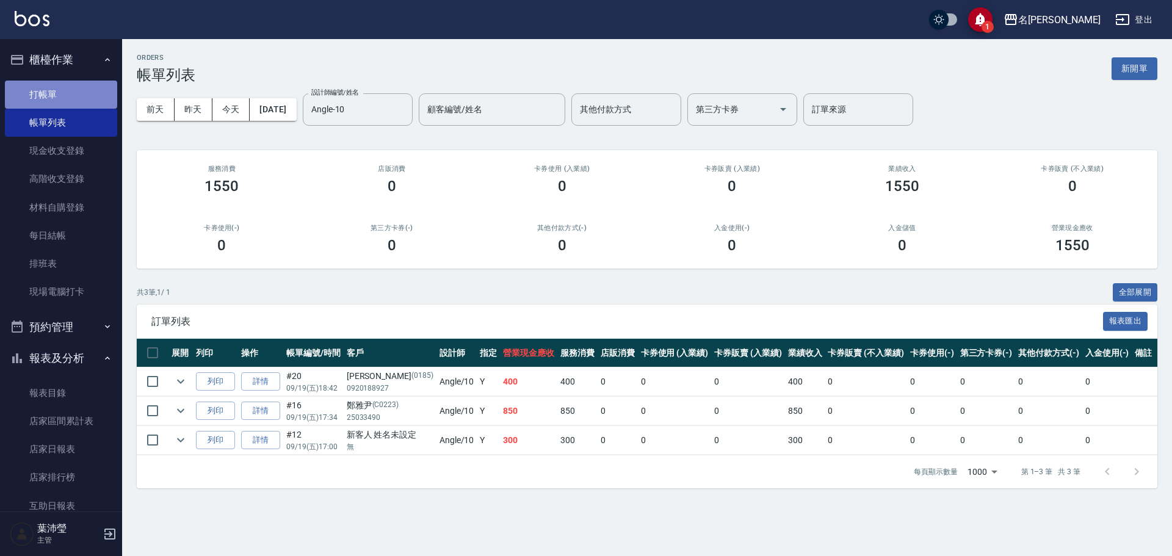
click at [62, 89] on link "打帳單" at bounding box center [61, 95] width 112 height 28
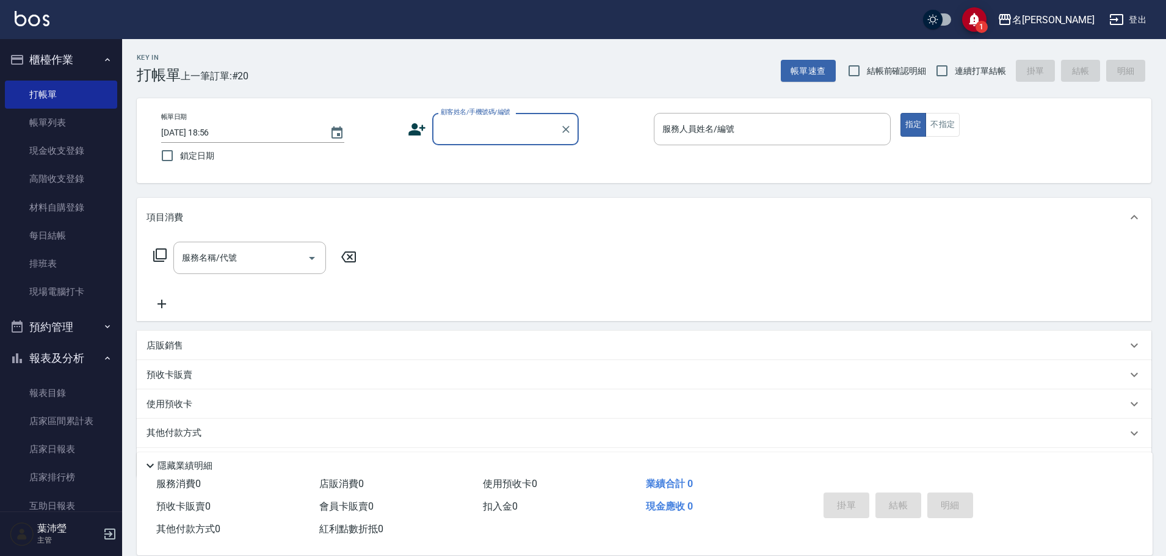
click at [495, 128] on input "顧客姓名/手機號碼/編號" at bounding box center [496, 128] width 117 height 21
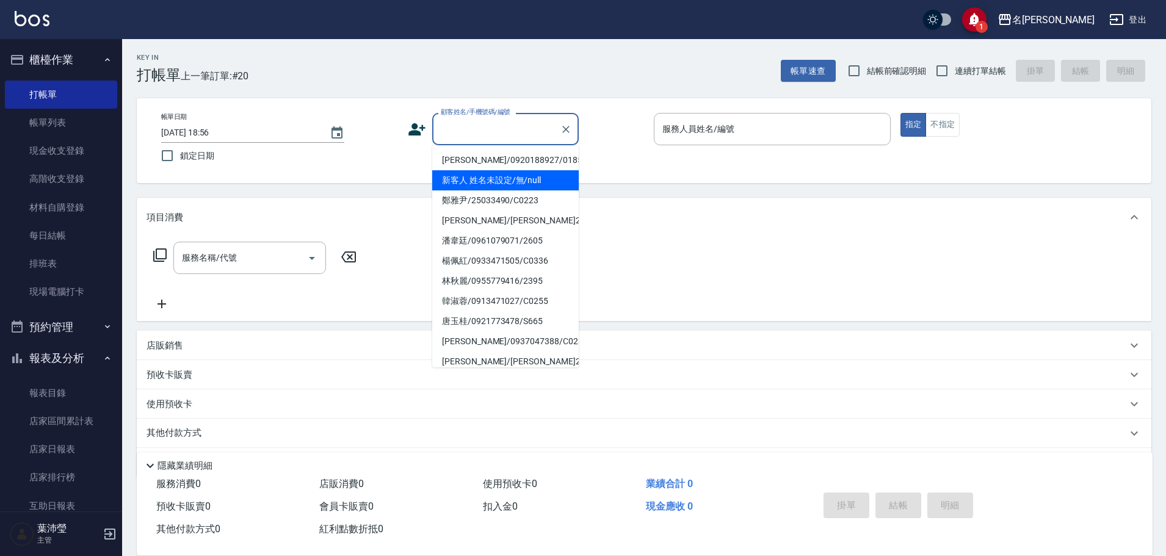
click at [512, 180] on li "新客人 姓名未設定/無/null" at bounding box center [505, 180] width 146 height 20
type input "新客人 姓名未設定/無/null"
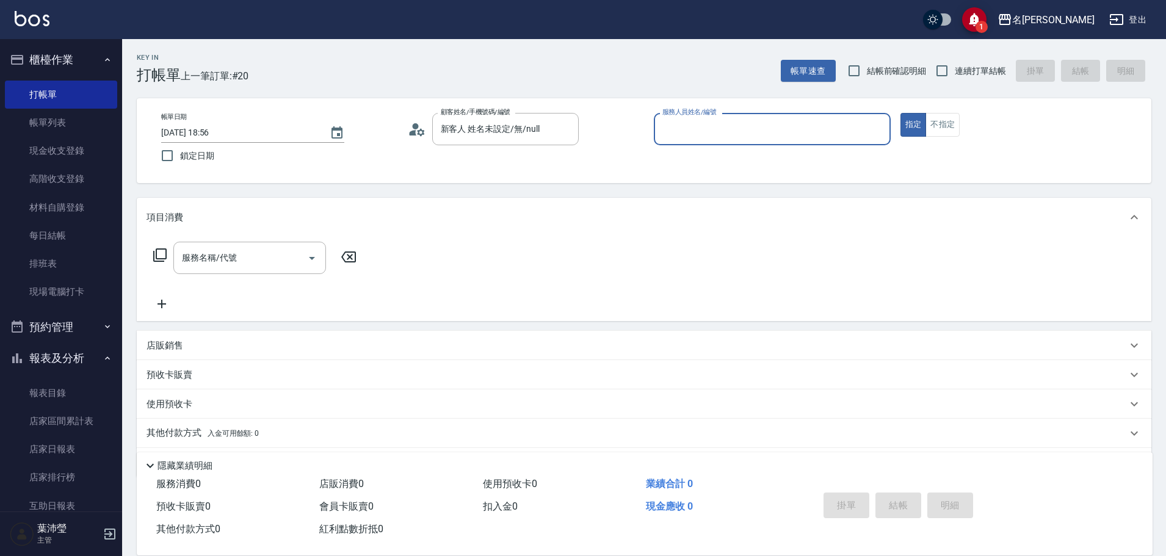
click at [709, 140] on div "服務人員姓名/編號" at bounding box center [772, 129] width 237 height 32
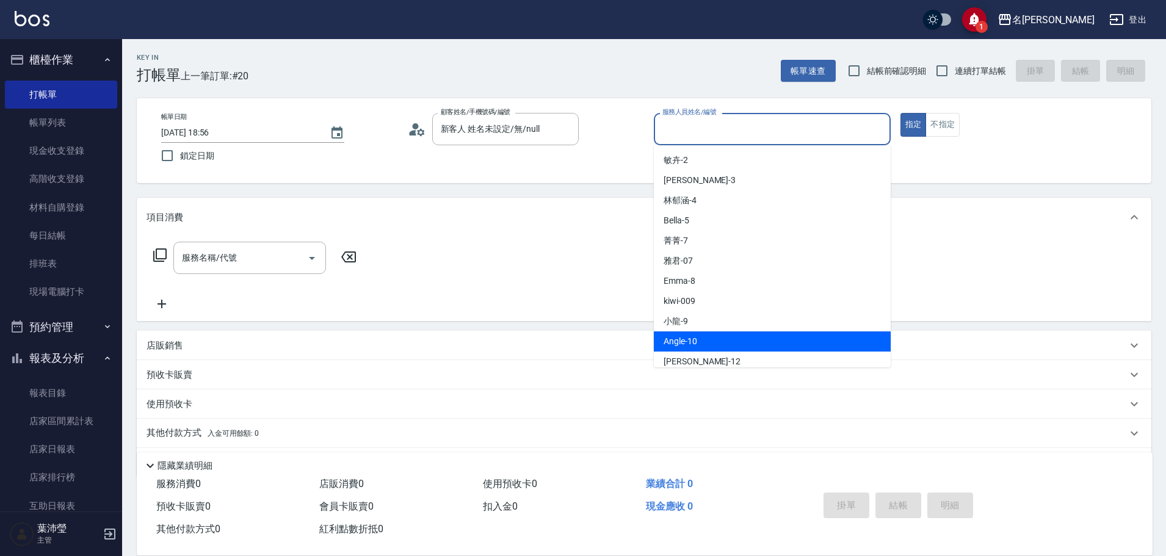
click at [728, 348] on div "Angle -10" at bounding box center [772, 341] width 237 height 20
type input "Angle-10"
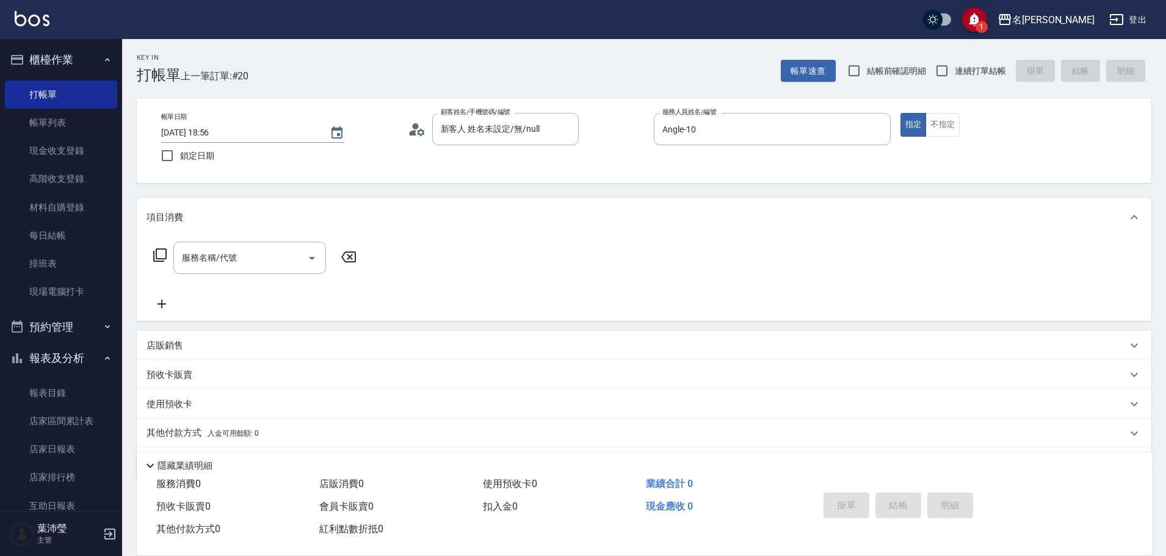
click at [154, 257] on icon at bounding box center [159, 254] width 13 height 13
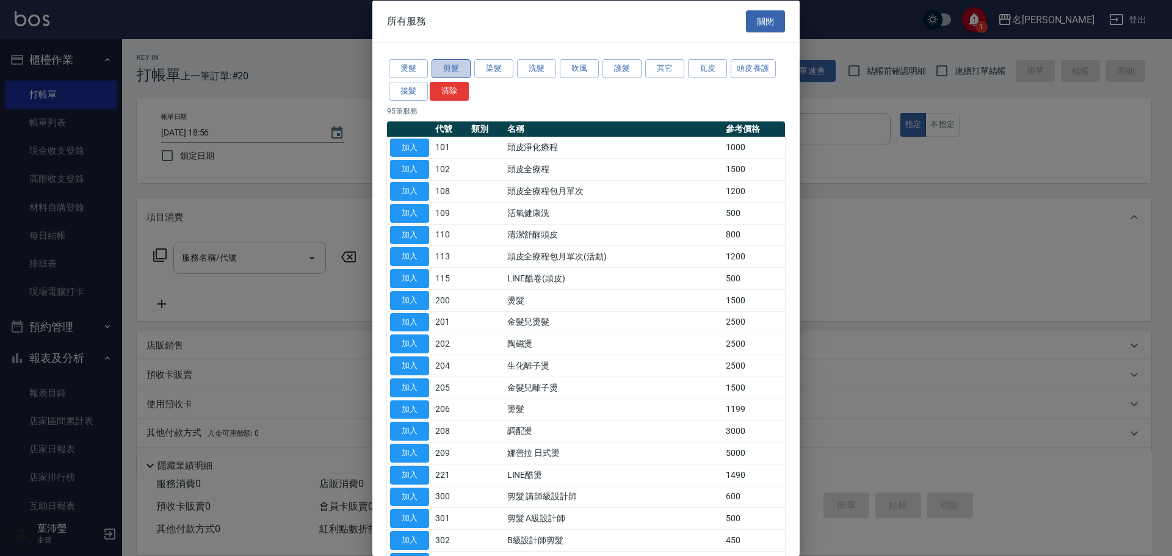
click at [454, 71] on button "剪髮" at bounding box center [451, 68] width 39 height 19
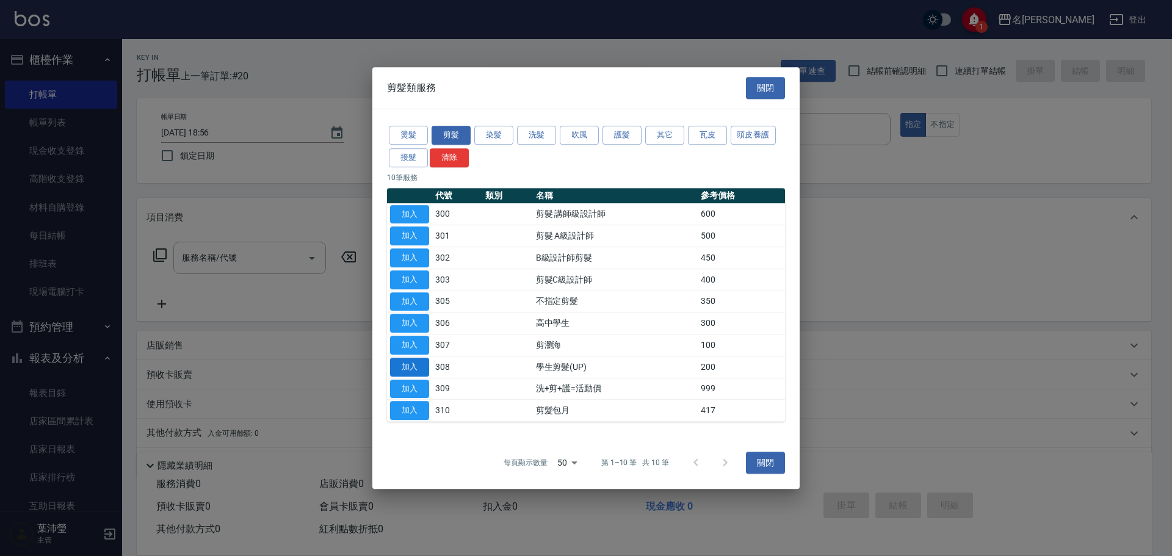
click at [414, 367] on button "加入" at bounding box center [409, 367] width 39 height 19
type input "學生剪髮(UP)(308)"
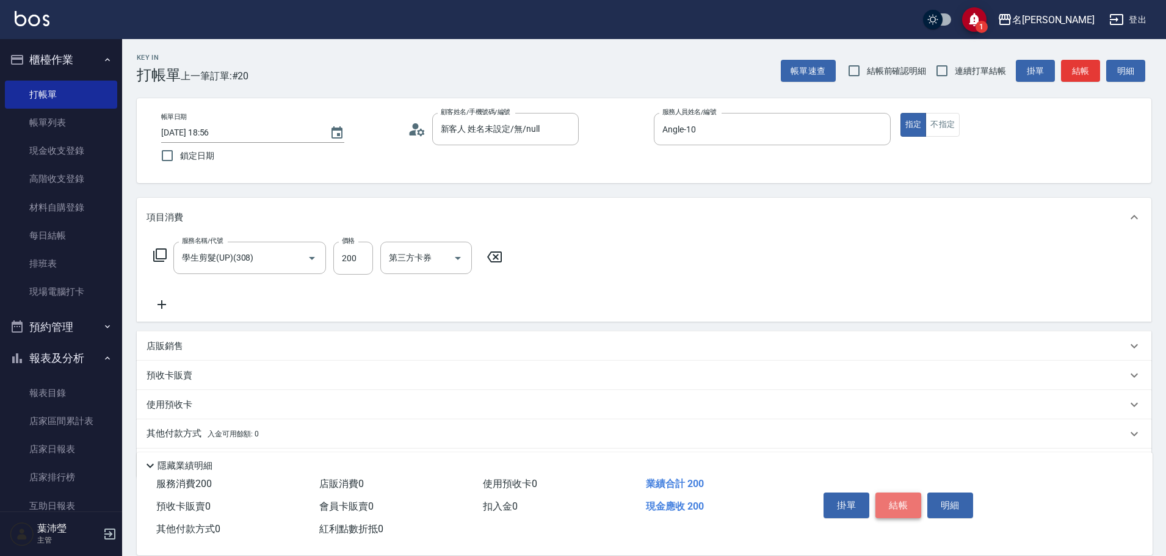
click at [908, 503] on button "結帳" at bounding box center [898, 506] width 46 height 26
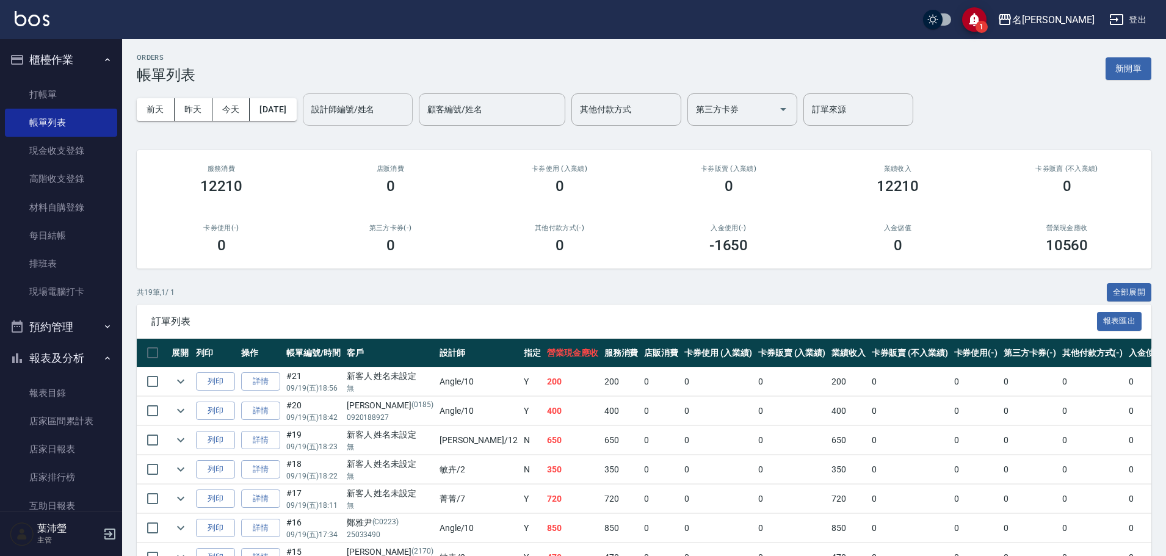
click at [372, 97] on div "設計師編號/姓名" at bounding box center [358, 109] width 110 height 32
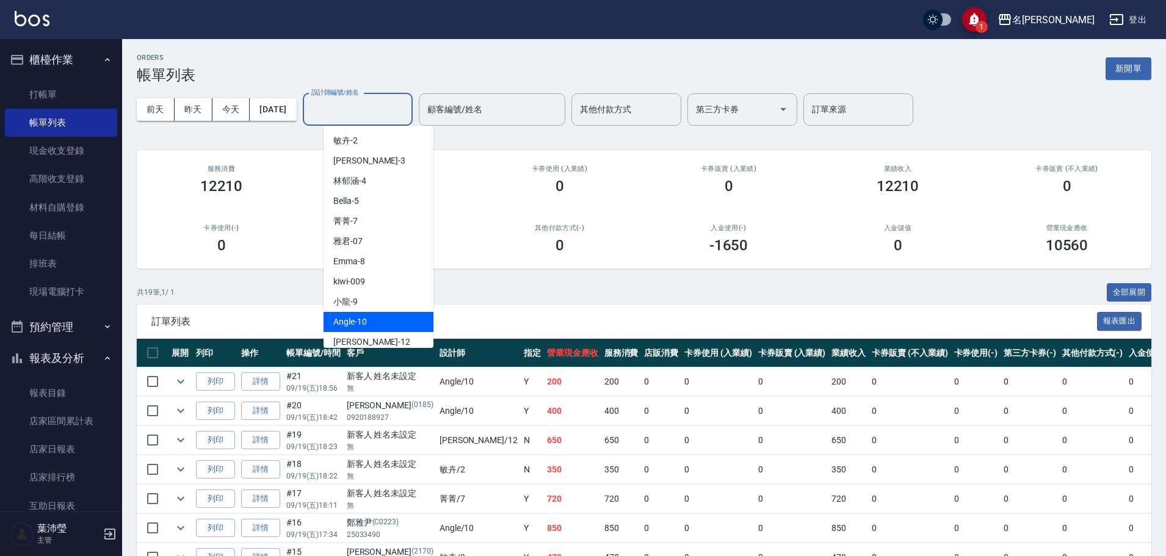
click at [385, 326] on div "Angle -10" at bounding box center [379, 322] width 110 height 20
type input "Angle-10"
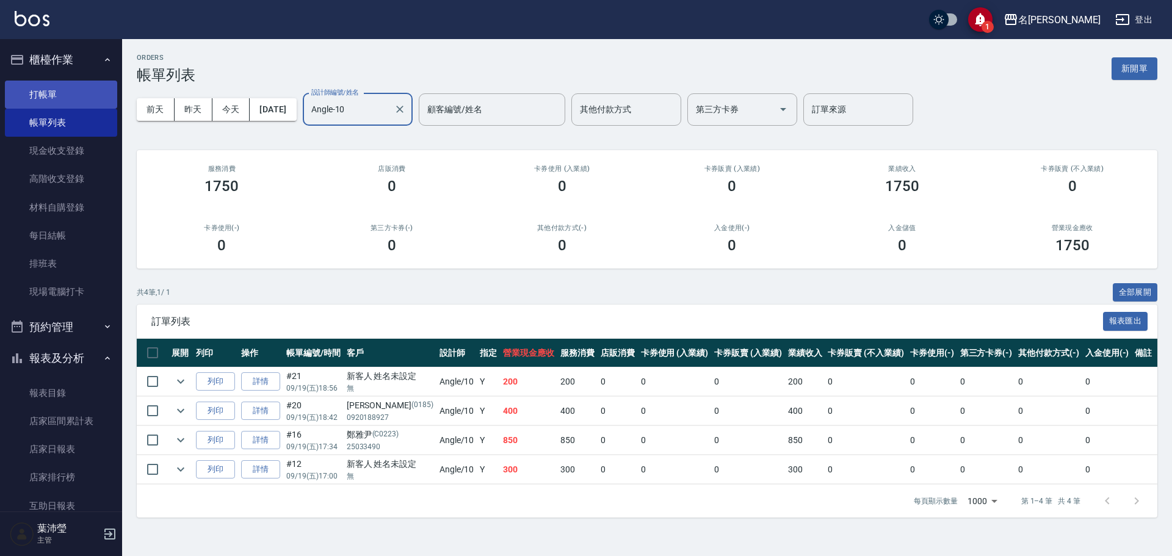
click at [46, 87] on link "打帳單" at bounding box center [61, 95] width 112 height 28
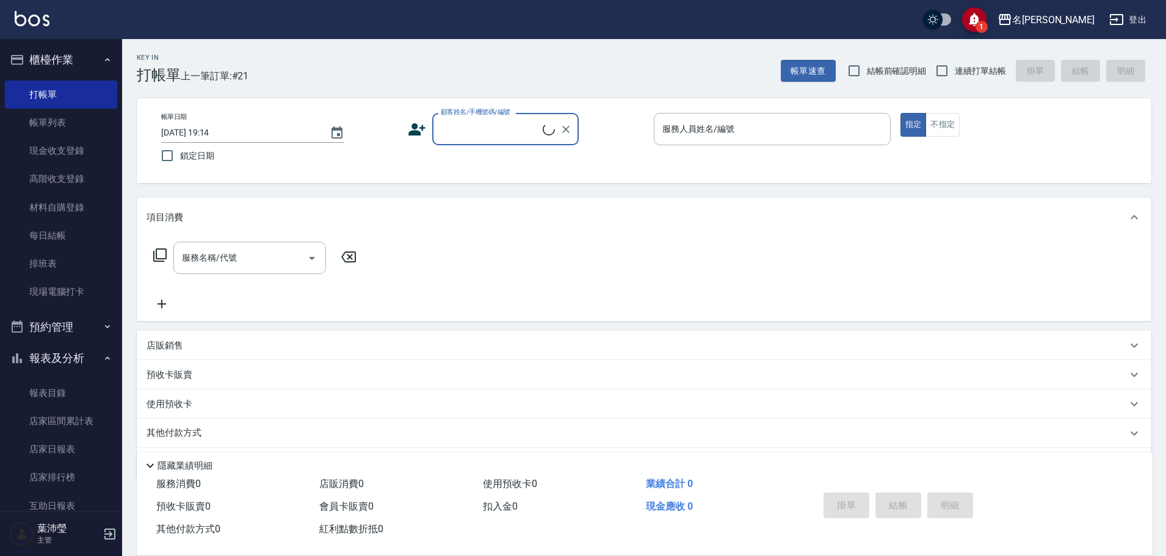
click at [465, 128] on input "顧客姓名/手機號碼/編號" at bounding box center [490, 128] width 105 height 21
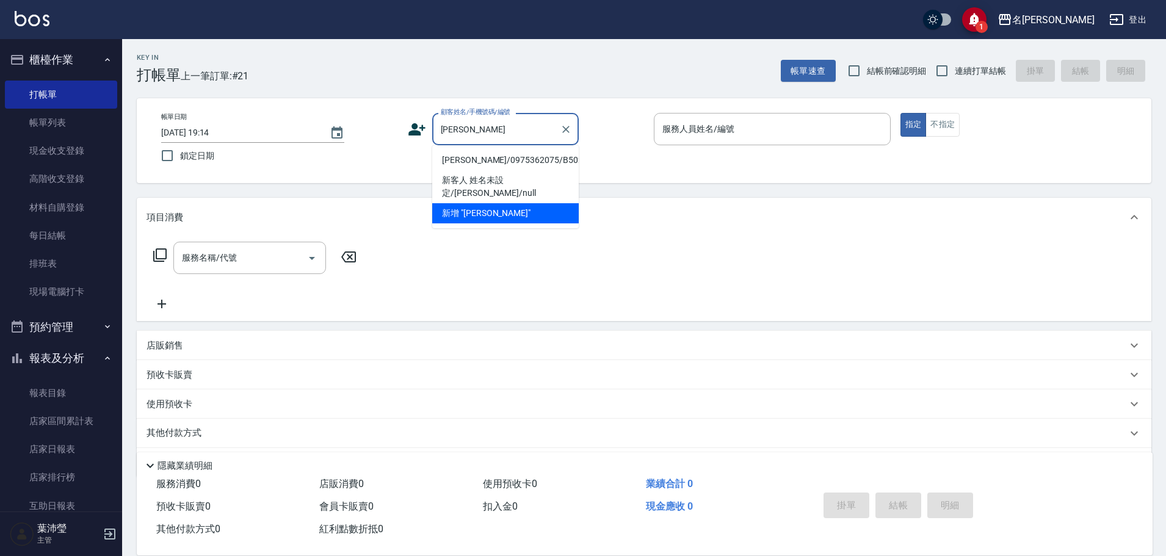
click at [506, 168] on li "[PERSON_NAME]/0975362075/B5027" at bounding box center [505, 160] width 146 height 20
type input "[PERSON_NAME]/0975362075/B5027"
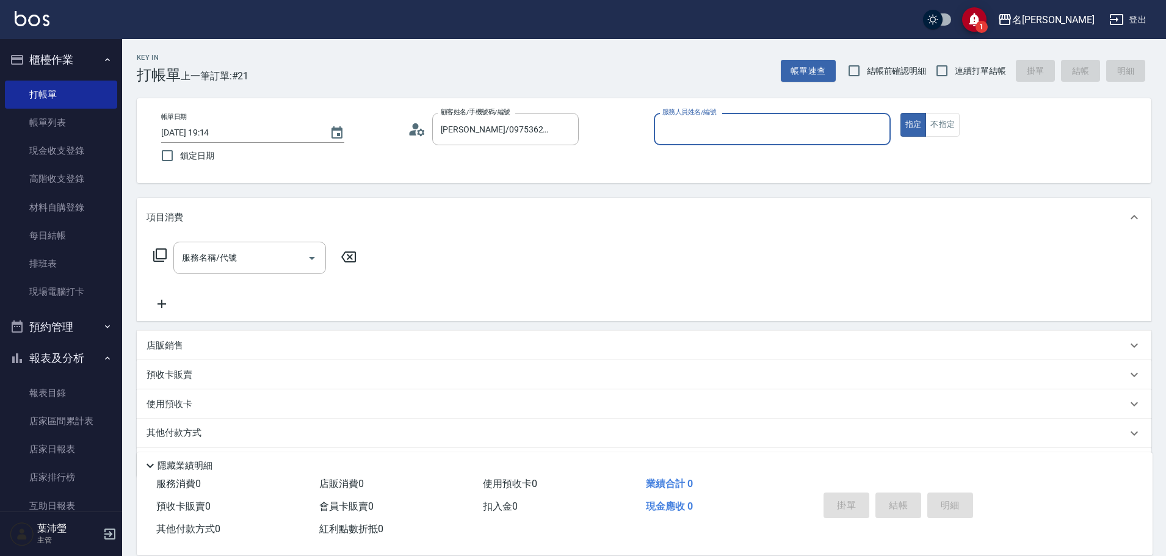
type input "Bella-5"
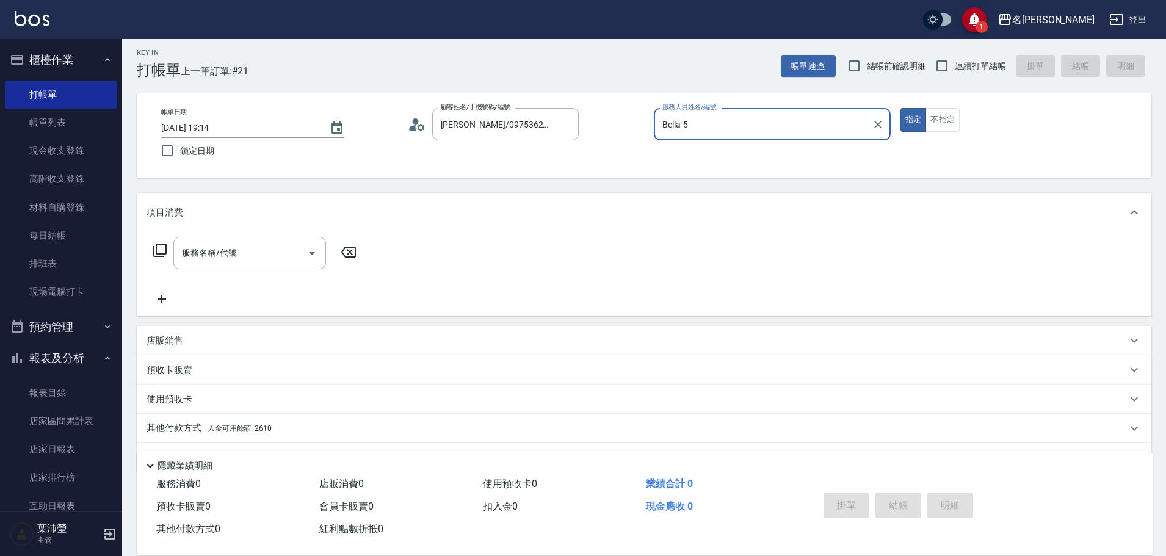
scroll to position [38, 0]
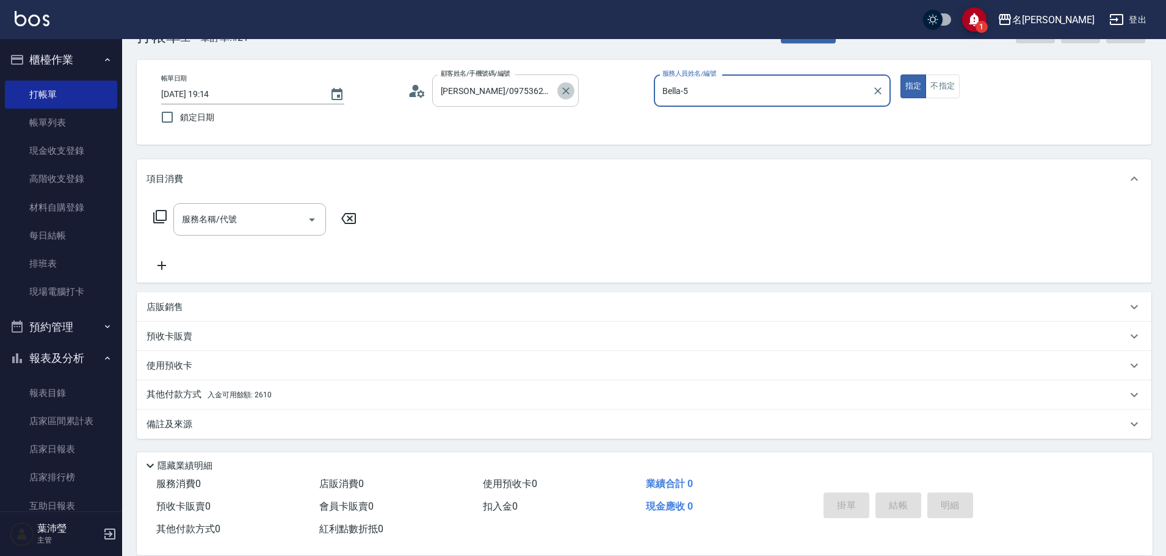
click at [566, 92] on icon "Clear" at bounding box center [565, 90] width 7 height 7
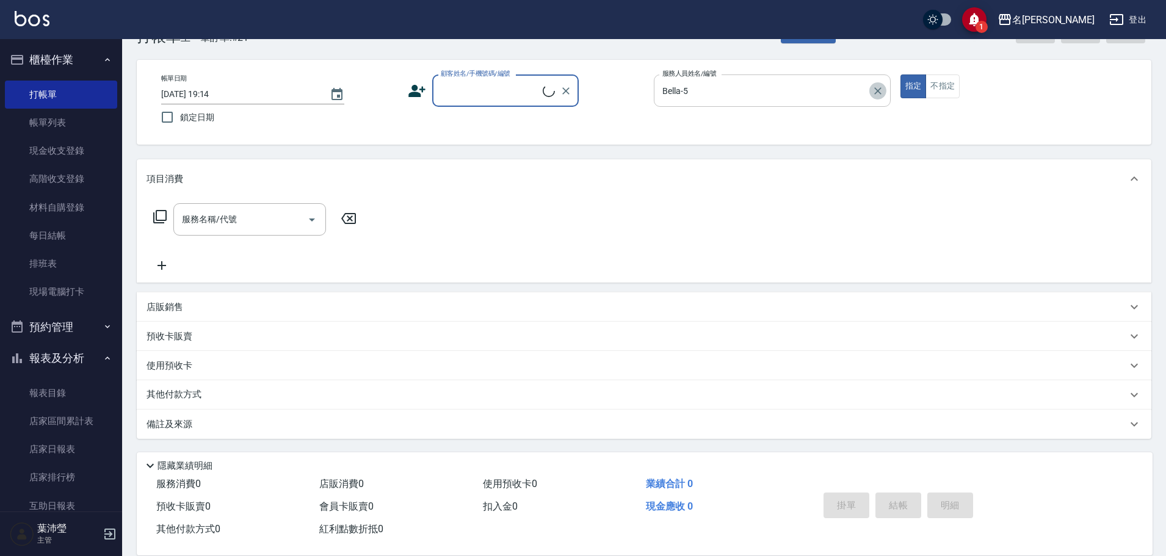
click at [872, 90] on icon "Clear" at bounding box center [878, 91] width 12 height 12
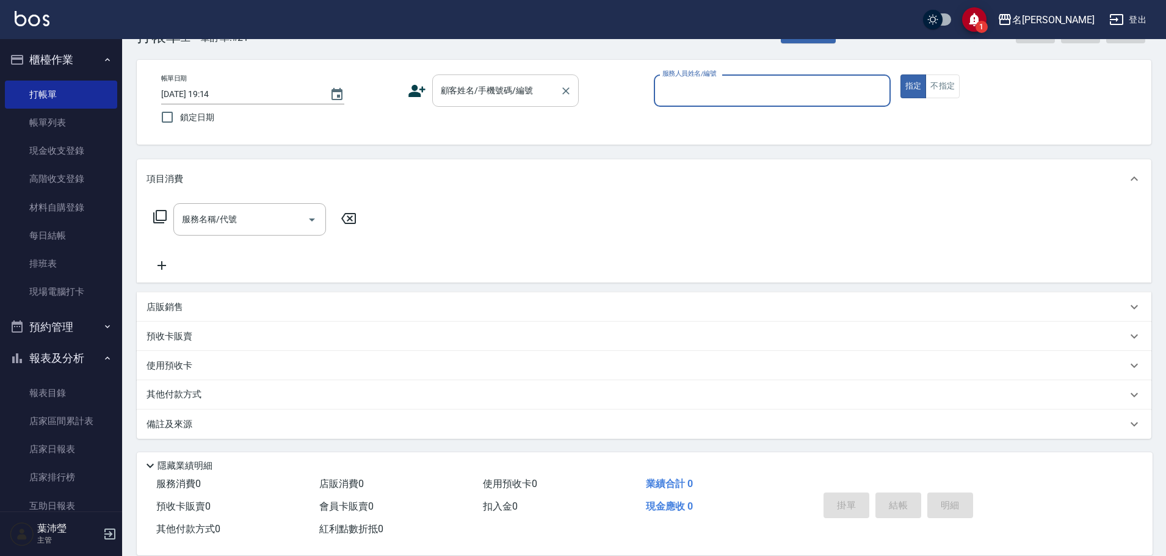
click at [516, 103] on div "顧客姓名/手機號碼/編號" at bounding box center [505, 90] width 146 height 32
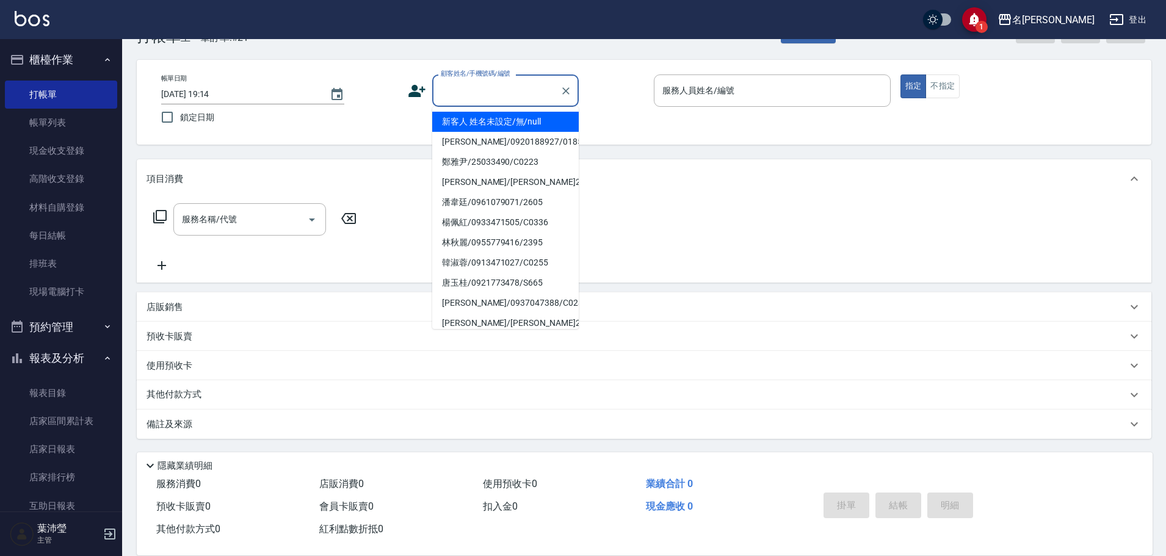
click at [516, 123] on li "新客人 姓名未設定/無/null" at bounding box center [505, 122] width 146 height 20
type input "新客人 姓名未設定/無/null"
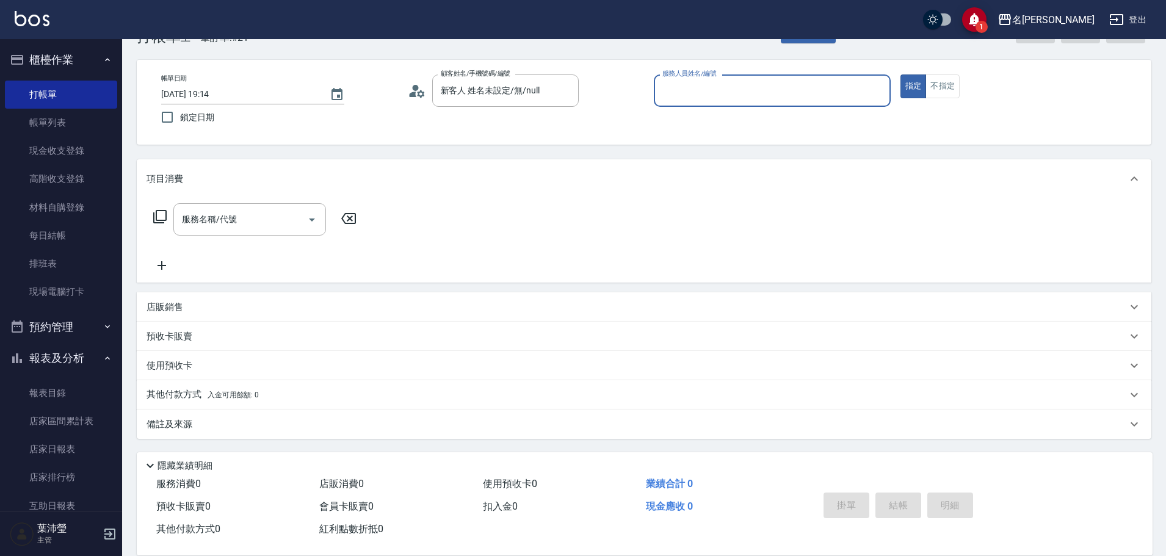
drag, startPoint x: 961, startPoint y: 89, endPoint x: 864, endPoint y: 99, distance: 97.7
click at [960, 89] on div "指定 不指定" at bounding box center [1018, 86] width 237 height 24
drag, startPoint x: 927, startPoint y: 87, endPoint x: 878, endPoint y: 95, distance: 49.5
click at [927, 87] on button "不指定" at bounding box center [942, 86] width 34 height 24
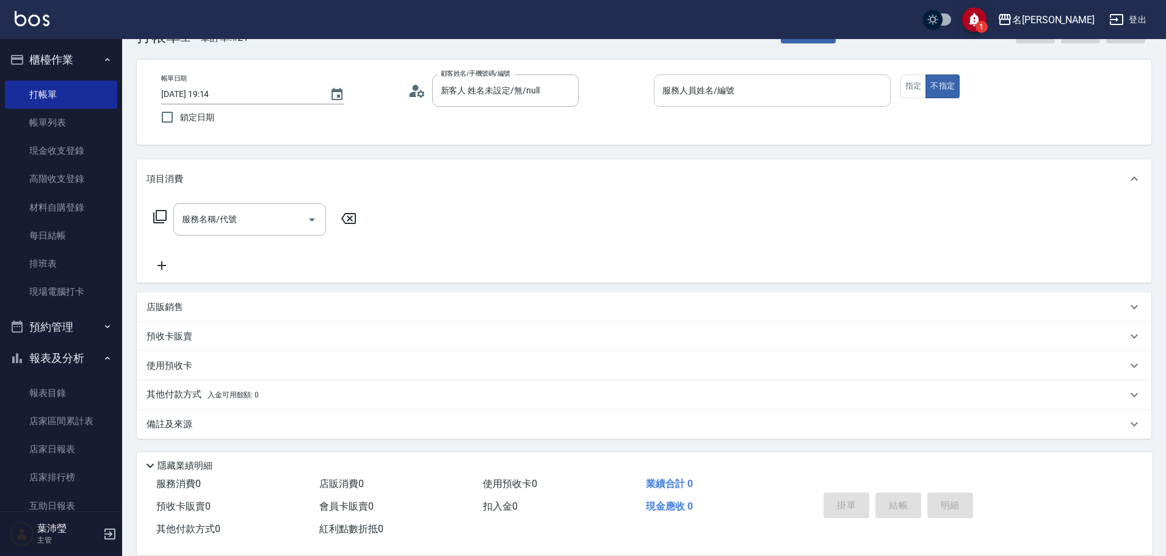
click at [867, 95] on input "服務人員姓名/編號" at bounding box center [772, 90] width 226 height 21
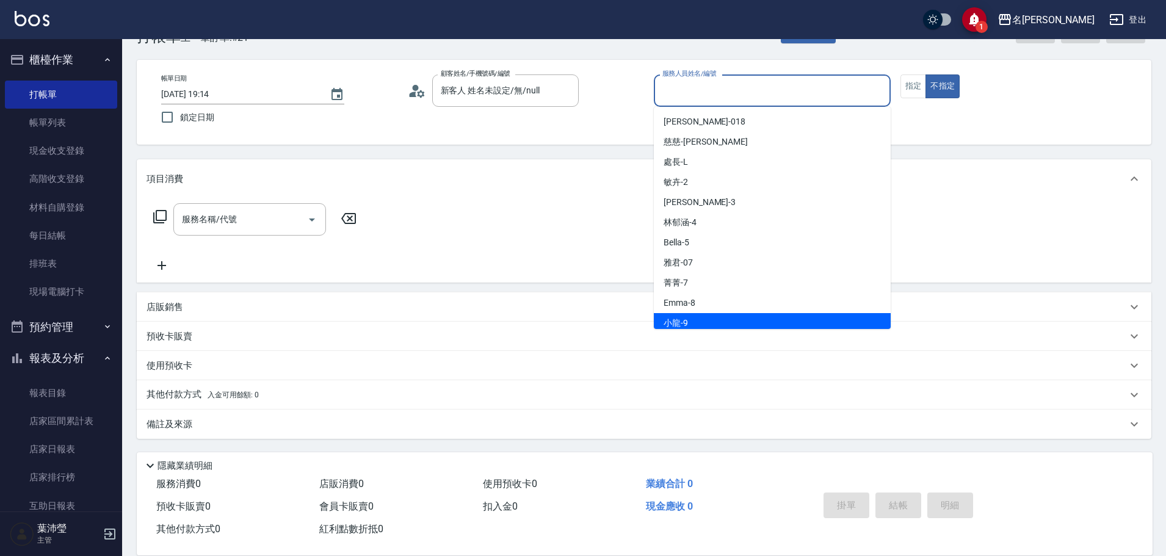
click at [671, 319] on span "小龍 -9" at bounding box center [675, 323] width 24 height 13
type input "小龍-9"
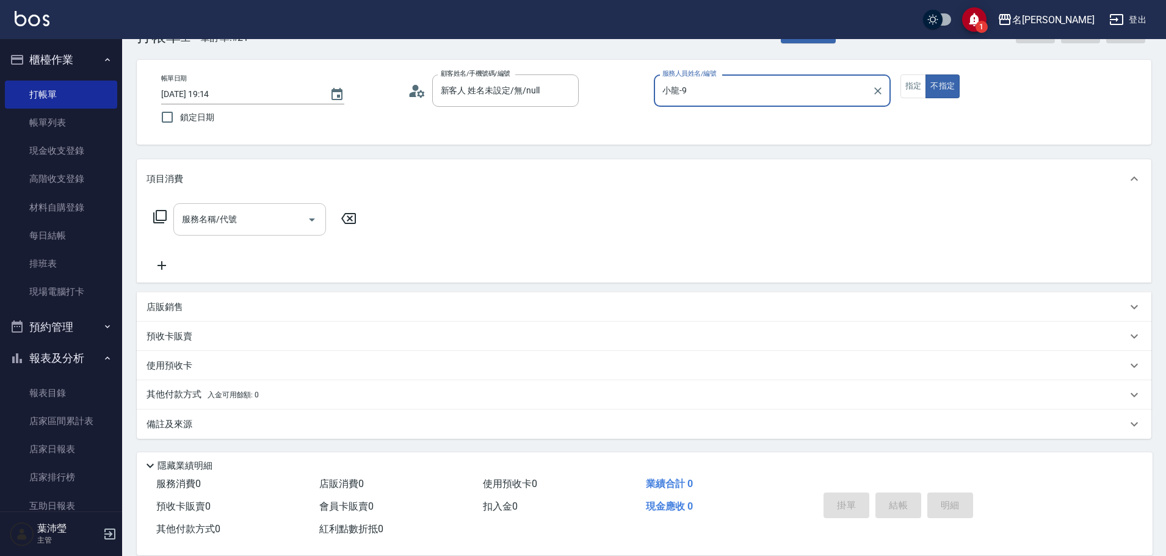
click at [233, 215] on input "服務名稱/代號" at bounding box center [240, 219] width 123 height 21
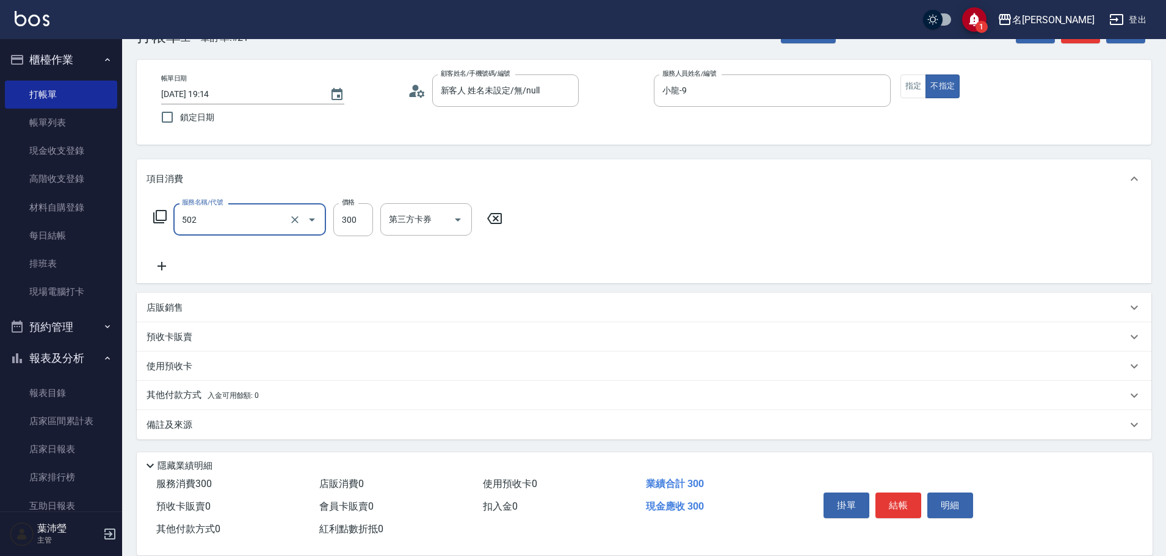
type input "洗髮(502)"
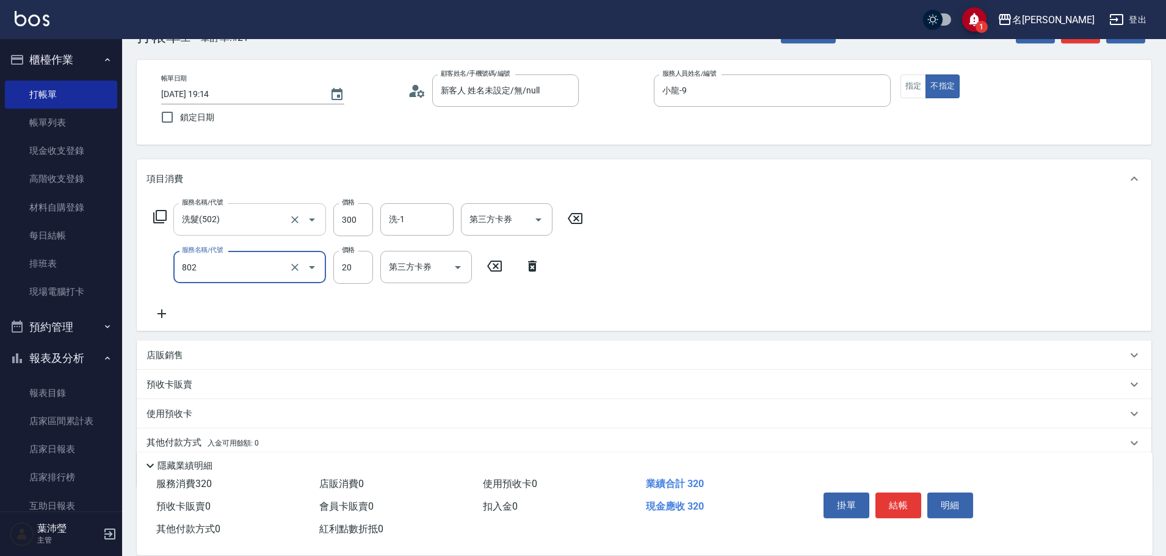
type input "潤絲(802)"
click at [422, 215] on input "洗-1" at bounding box center [417, 219] width 62 height 21
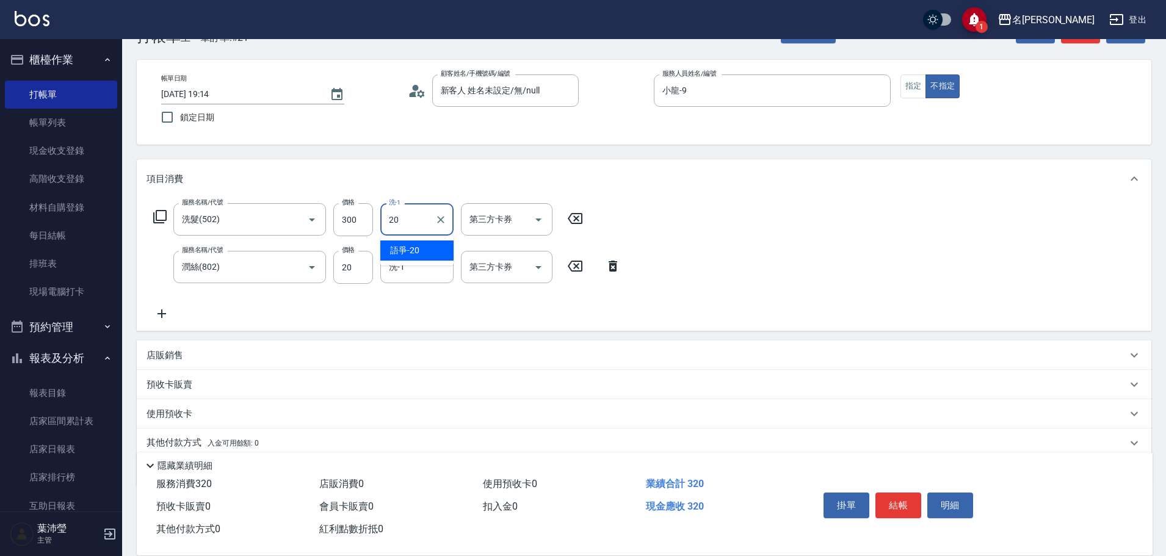
type input "語爭-20"
click at [449, 264] on div "洗-1" at bounding box center [416, 267] width 73 height 32
type input "語爭-20"
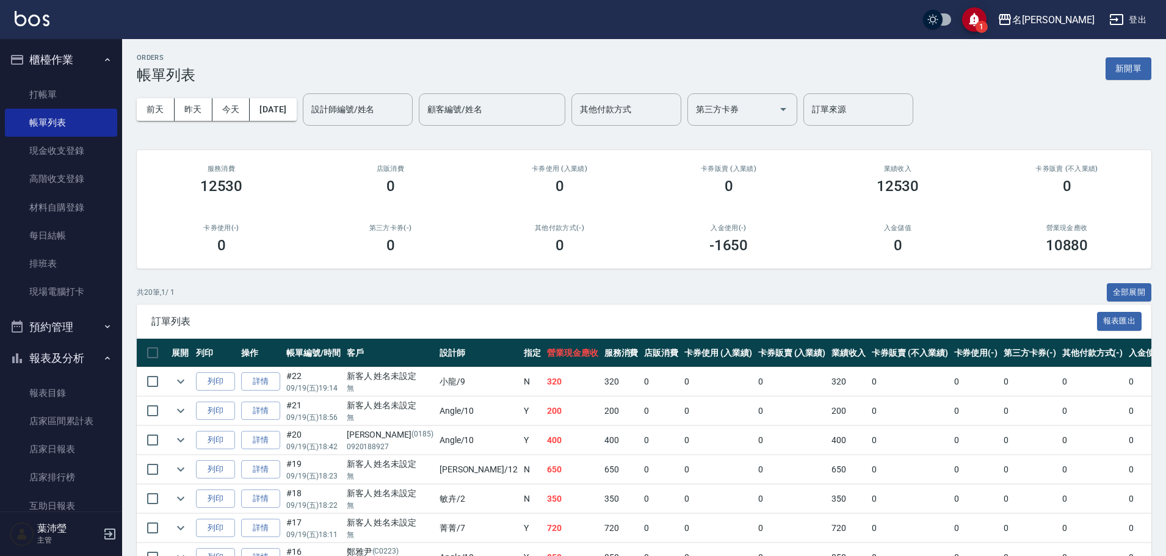
drag, startPoint x: 450, startPoint y: 266, endPoint x: 562, endPoint y: 156, distance: 157.1
click at [482, 269] on div "ORDERS 帳單列表 新開單 [DATE] [DATE] [DATE] [DATE] 設計師編號/姓名 設計師編號/姓名 顧客編號/姓名 顧客編號/姓名 其…" at bounding box center [644, 520] width 1044 height 962
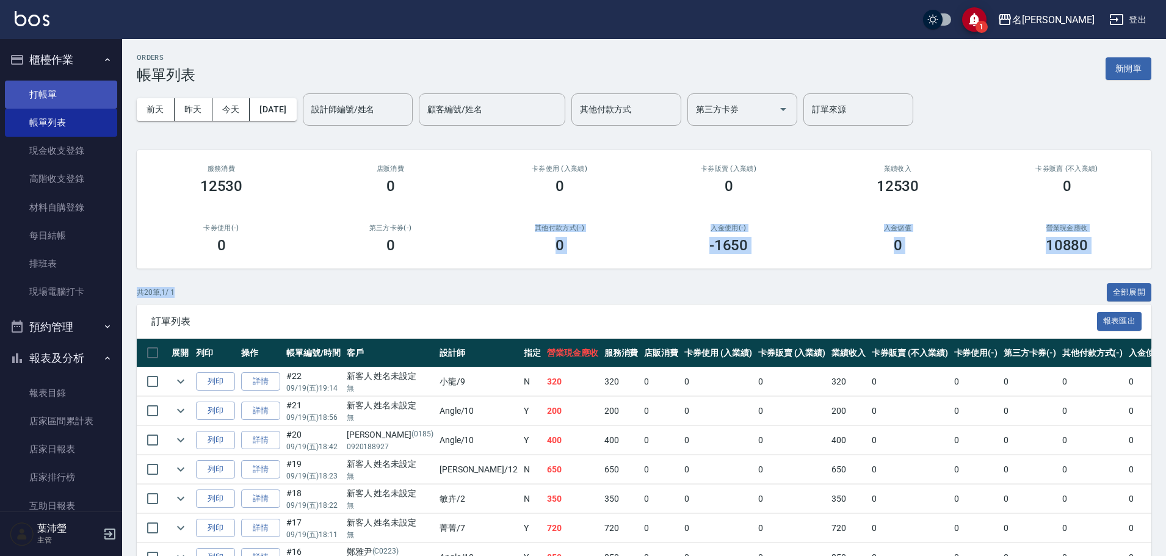
click at [67, 83] on link "打帳單" at bounding box center [61, 95] width 112 height 28
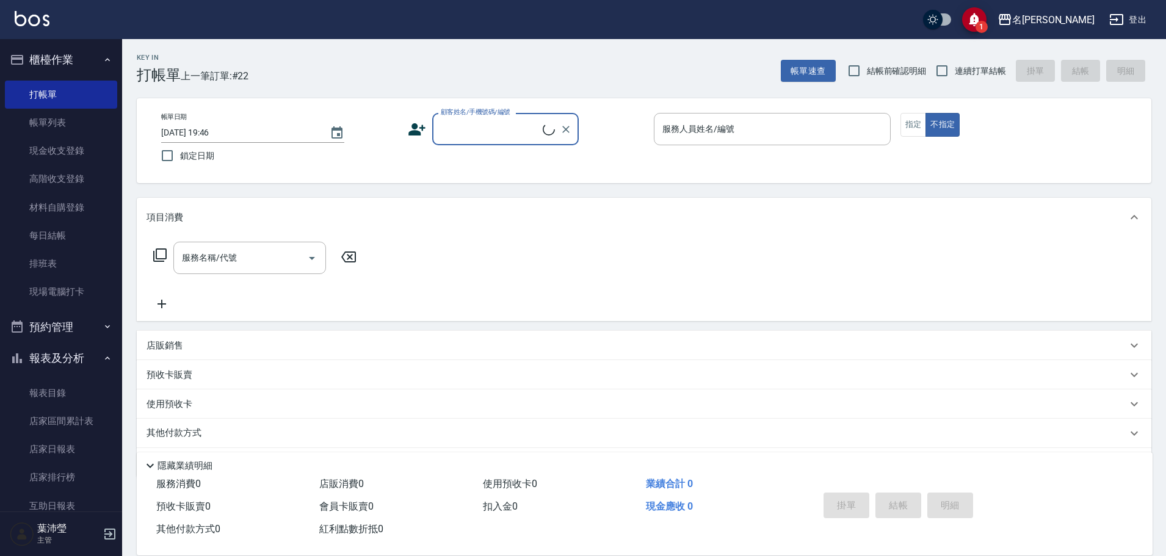
click at [507, 128] on input "顧客姓名/手機號碼/編號" at bounding box center [490, 128] width 105 height 21
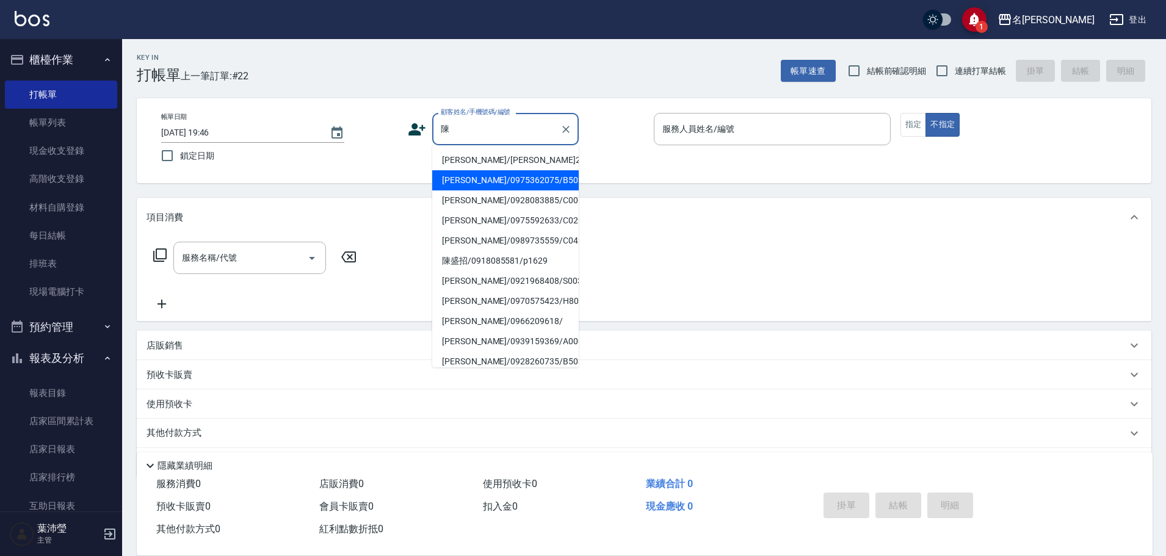
drag, startPoint x: 513, startPoint y: 183, endPoint x: 725, endPoint y: 176, distance: 211.9
click at [513, 184] on li "[PERSON_NAME]/0975362075/B5027" at bounding box center [505, 180] width 146 height 20
type input "[PERSON_NAME]/0975362075/B5027"
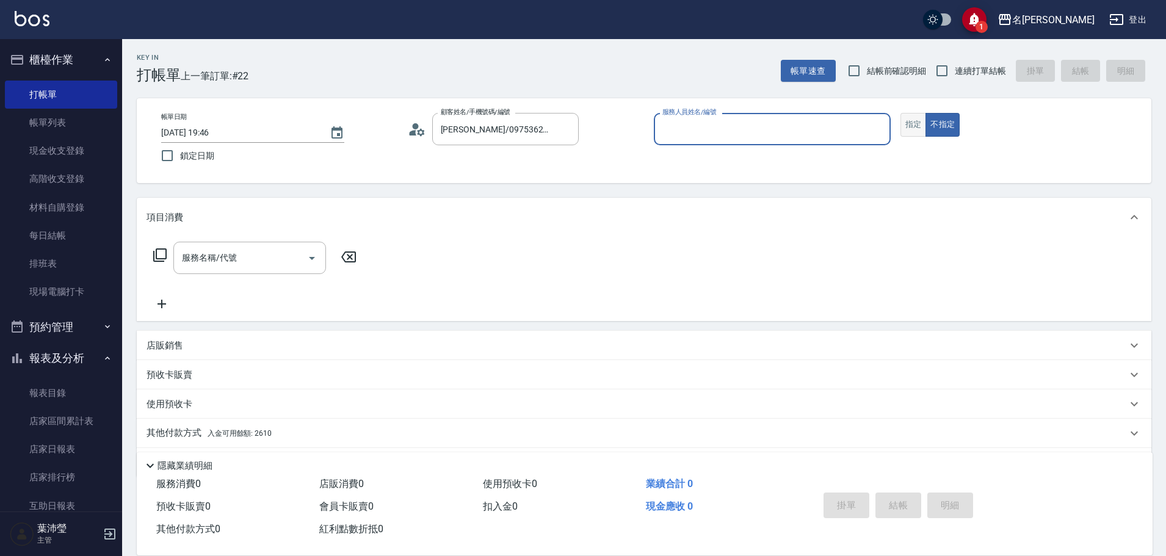
type input "Bella-5"
click at [913, 128] on button "指定" at bounding box center [913, 125] width 26 height 24
click at [879, 130] on icon "Clear" at bounding box center [877, 129] width 7 height 7
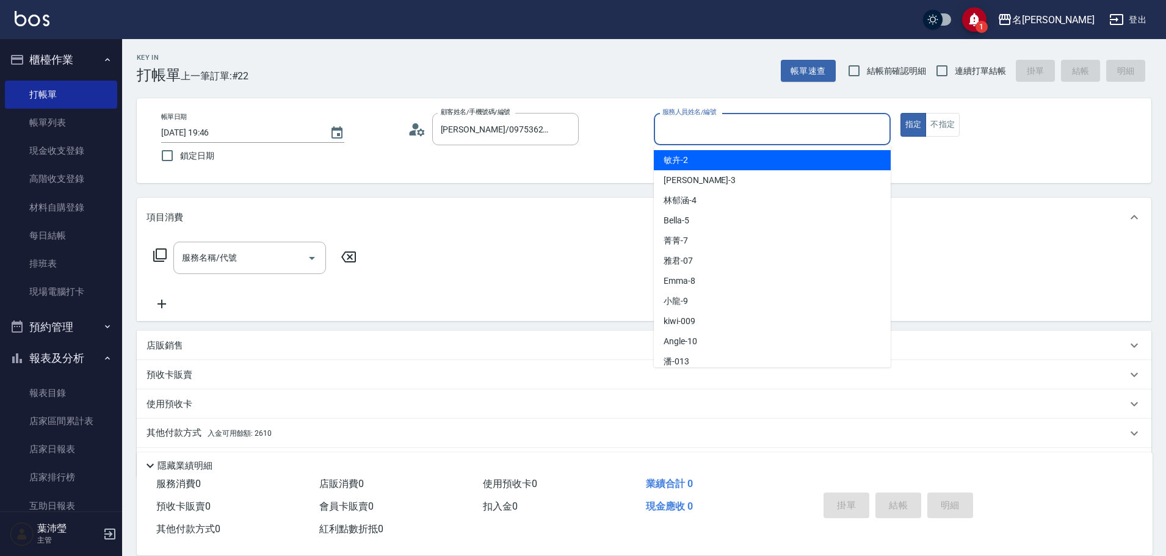
click at [812, 129] on input "服務人員姓名/編號" at bounding box center [772, 128] width 226 height 21
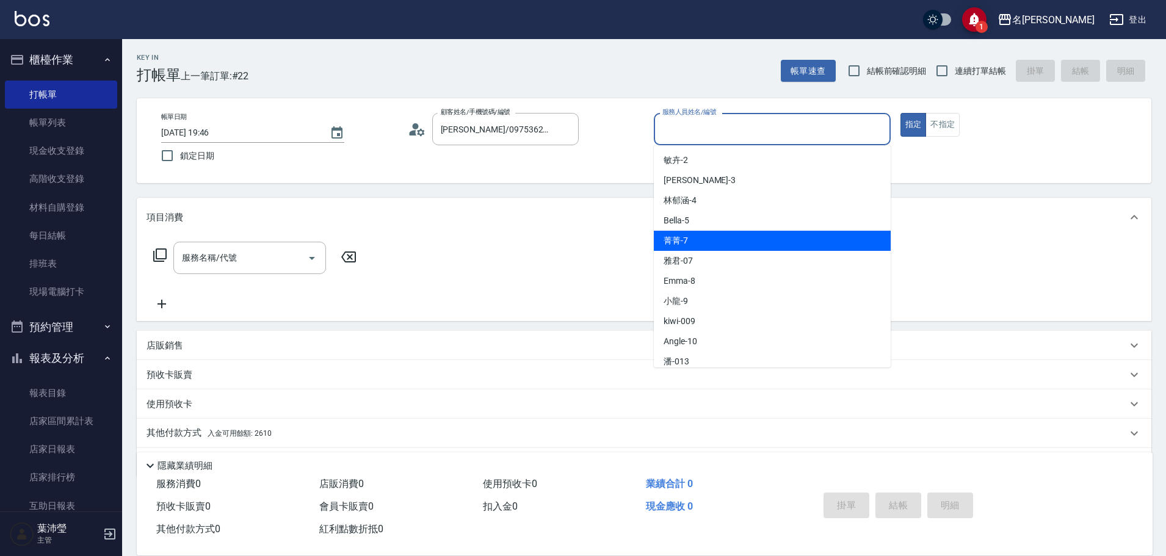
click at [792, 245] on div "菁菁 -7" at bounding box center [772, 241] width 237 height 20
type input "菁菁-7"
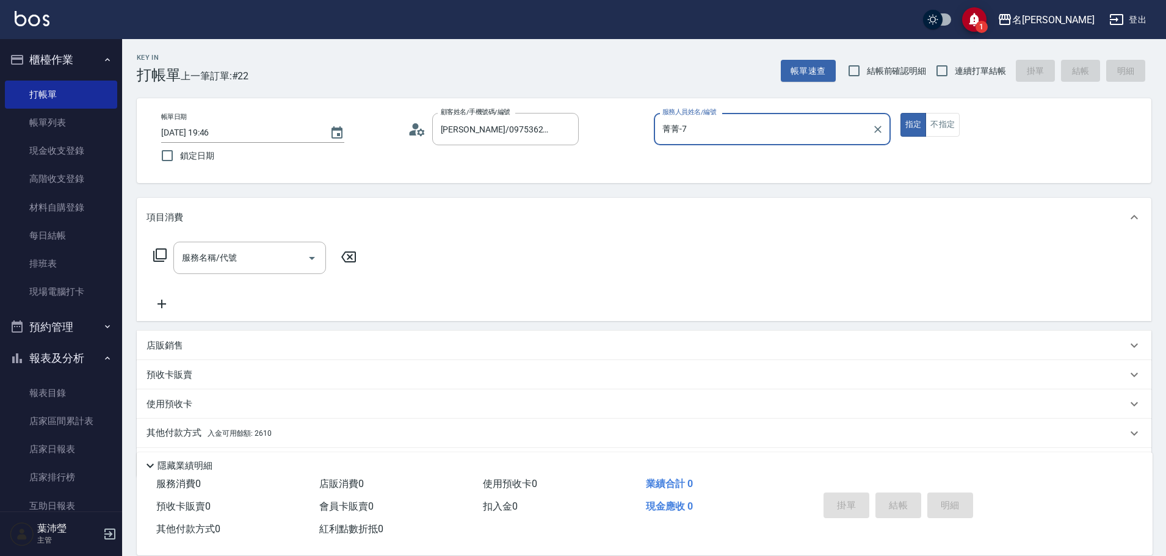
click at [158, 252] on icon at bounding box center [160, 255] width 15 height 15
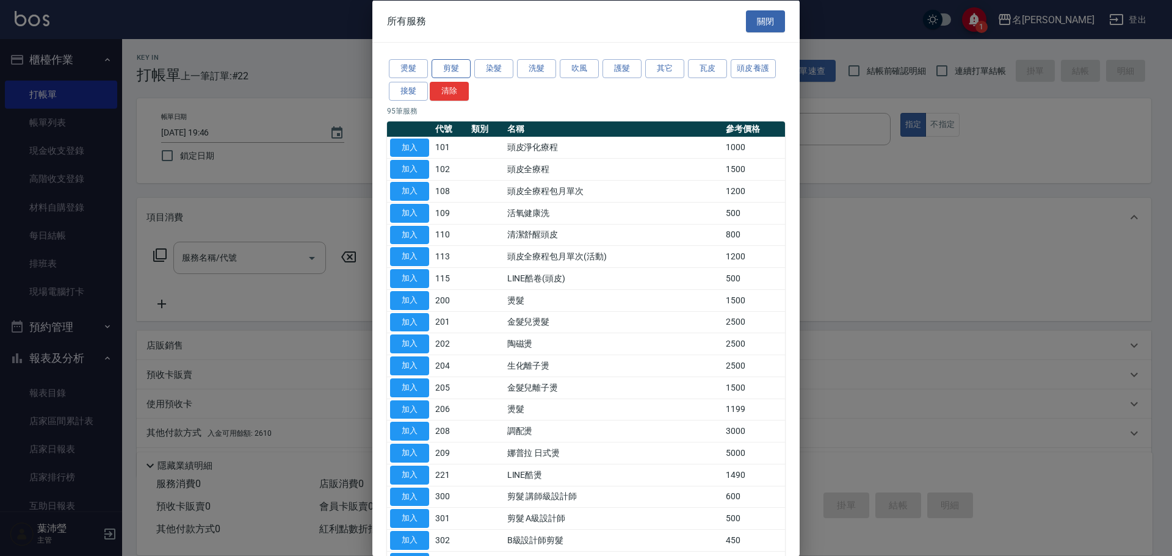
click at [441, 71] on button "剪髮" at bounding box center [451, 68] width 39 height 19
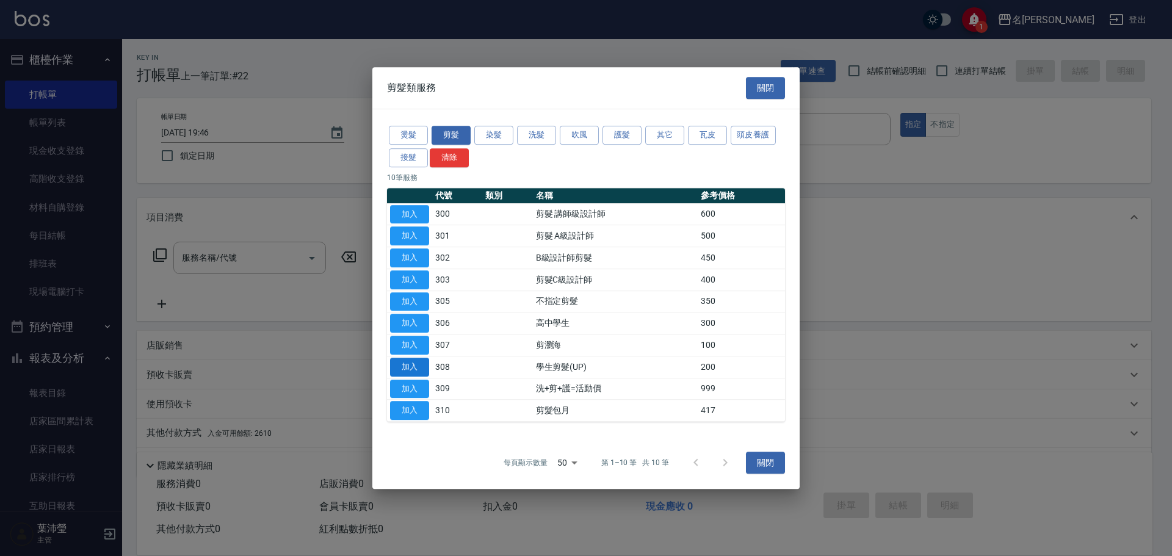
click at [425, 364] on button "加入" at bounding box center [409, 367] width 39 height 19
type input "學生剪髮(UP)(308)"
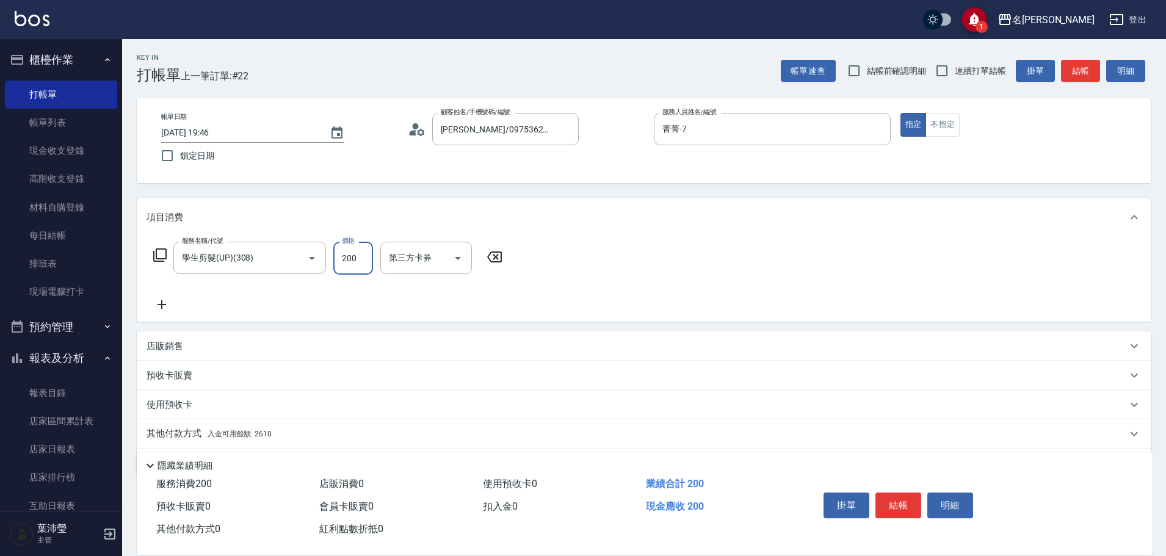
click at [349, 263] on input "200" at bounding box center [353, 258] width 40 height 33
type input "250"
click at [158, 251] on icon at bounding box center [160, 255] width 15 height 15
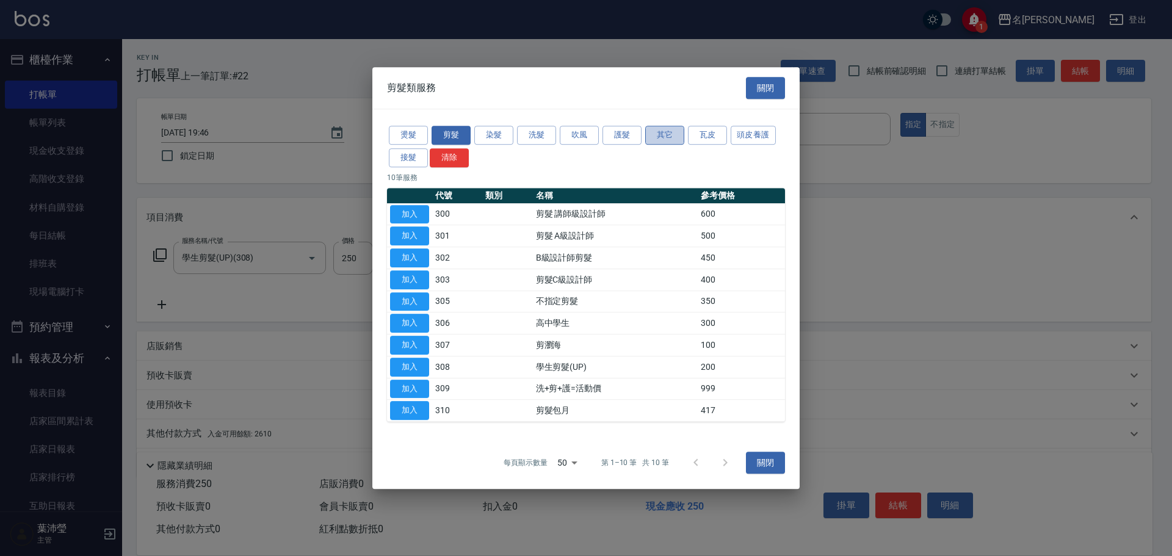
click at [656, 126] on button "其它" at bounding box center [664, 135] width 39 height 19
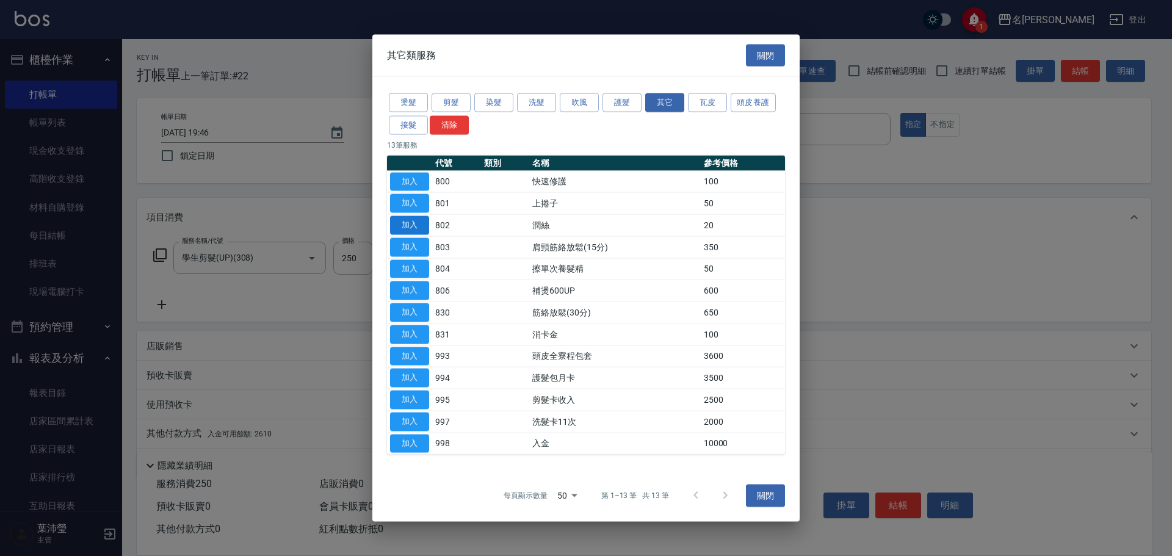
click at [416, 223] on button "加入" at bounding box center [409, 225] width 39 height 19
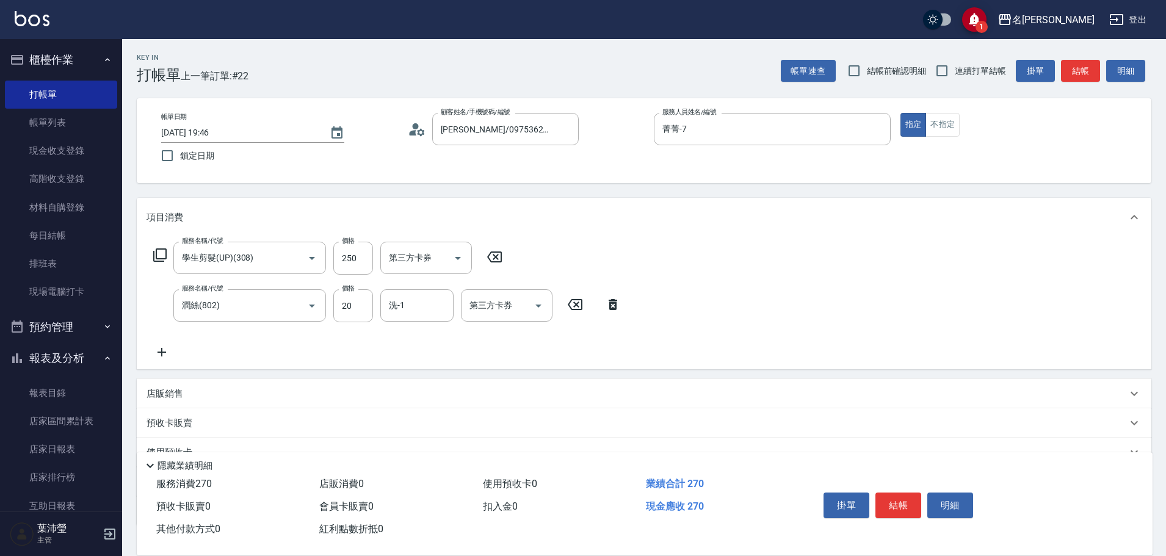
click at [156, 254] on icon at bounding box center [159, 254] width 13 height 13
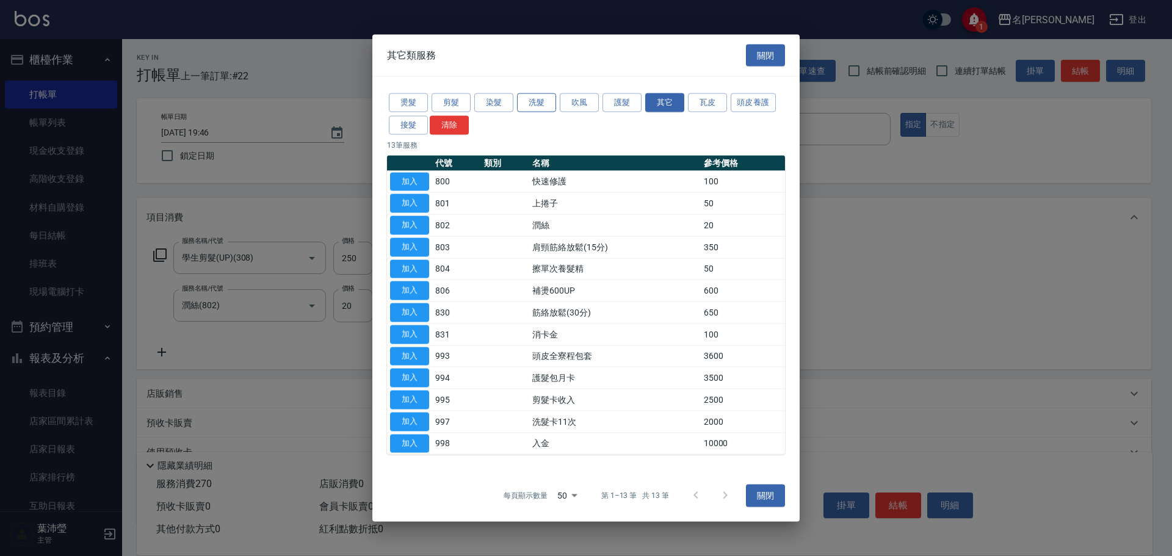
click at [530, 98] on button "洗髮" at bounding box center [536, 102] width 39 height 19
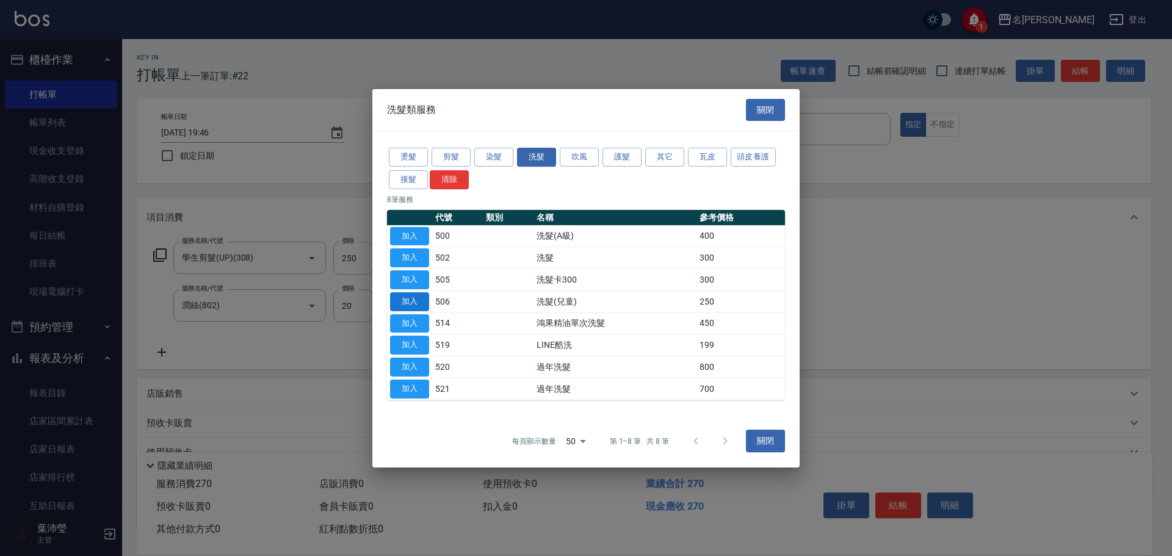
click at [416, 297] on button "加入" at bounding box center [409, 301] width 39 height 19
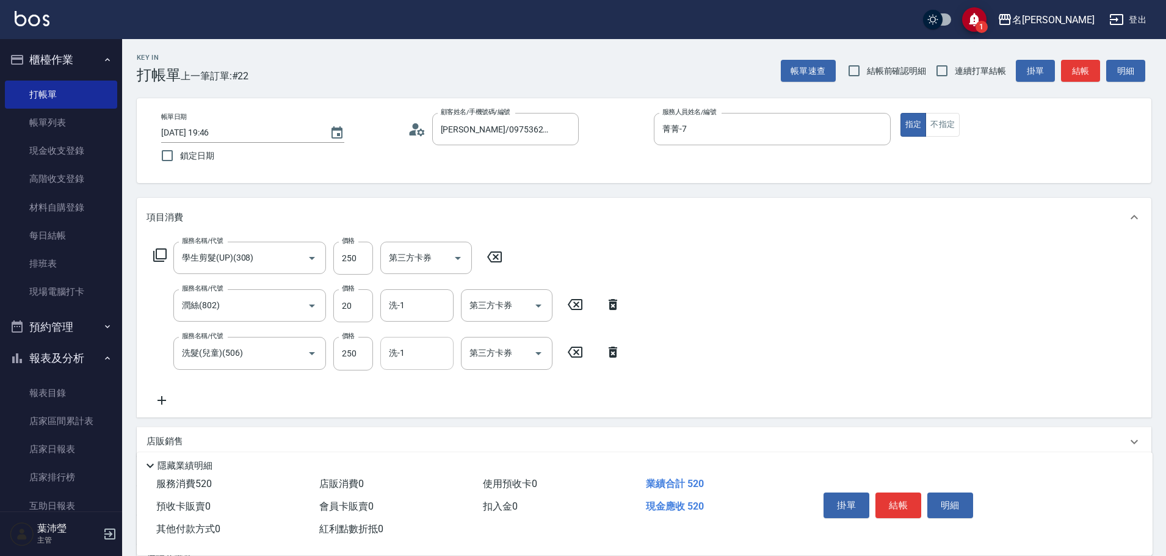
click at [416, 356] on input "洗-1" at bounding box center [417, 352] width 62 height 21
click at [415, 383] on span "語爭 -20" at bounding box center [404, 384] width 29 height 13
type input "語爭-20"
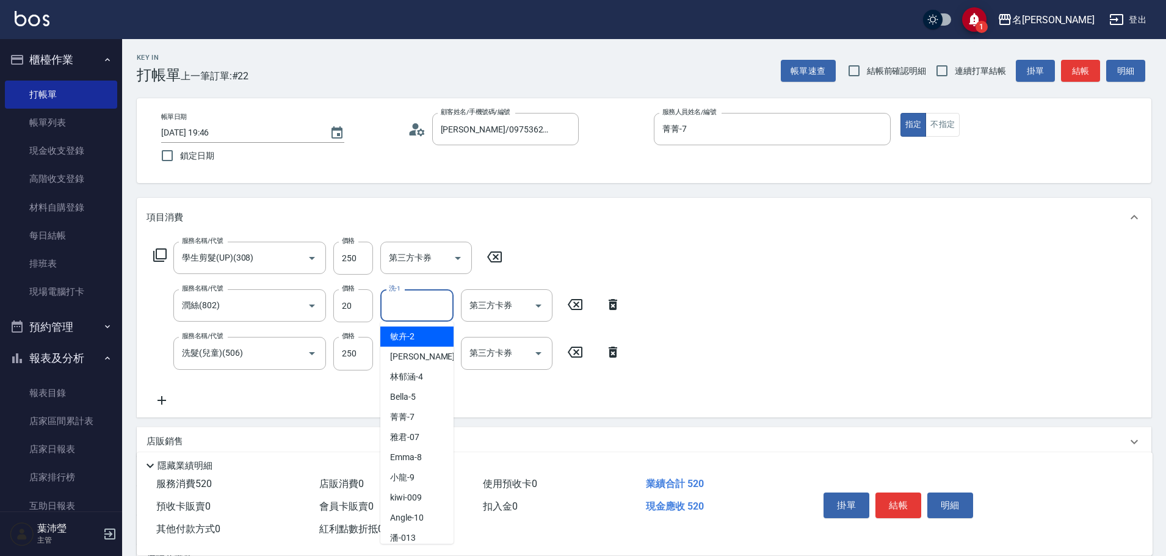
click at [418, 303] on input "洗-1" at bounding box center [417, 305] width 62 height 21
click at [414, 338] on span "語爭 -20" at bounding box center [404, 336] width 29 height 13
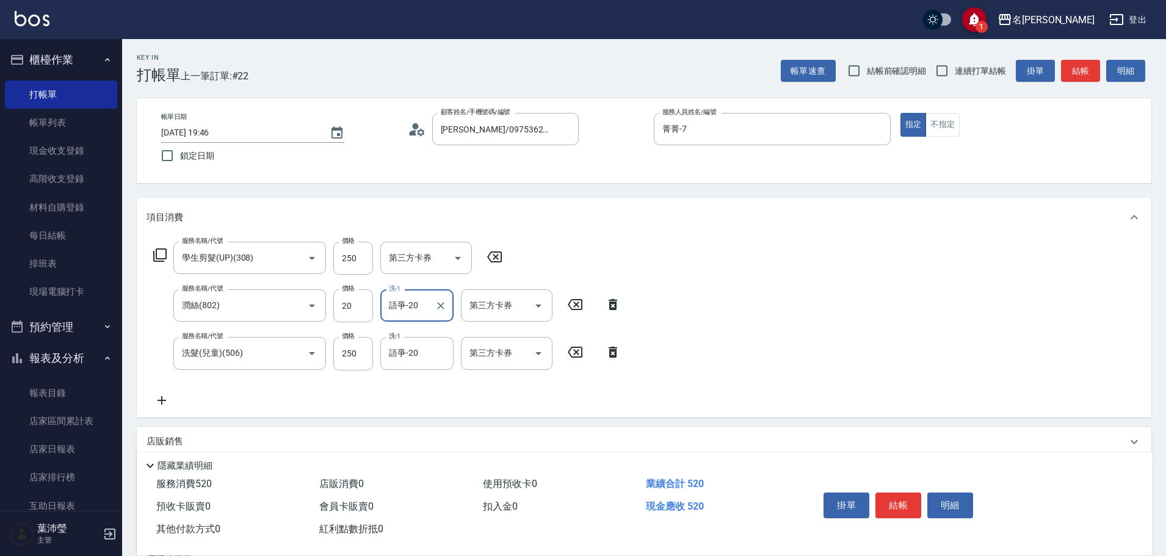
type input "語爭-20"
click at [156, 256] on icon at bounding box center [159, 254] width 13 height 13
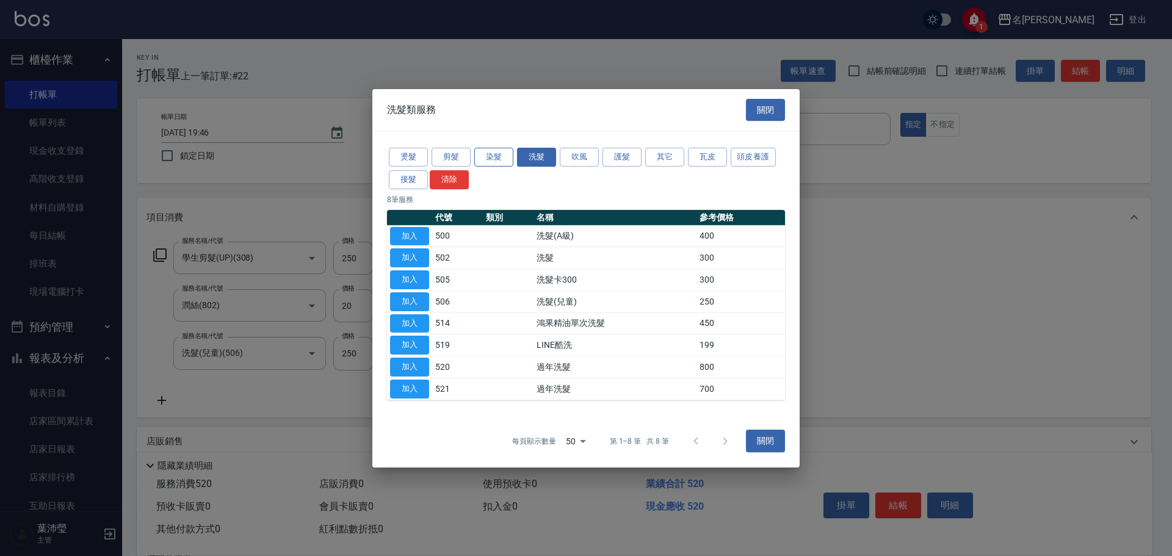
click at [502, 156] on button "染髮" at bounding box center [493, 157] width 39 height 19
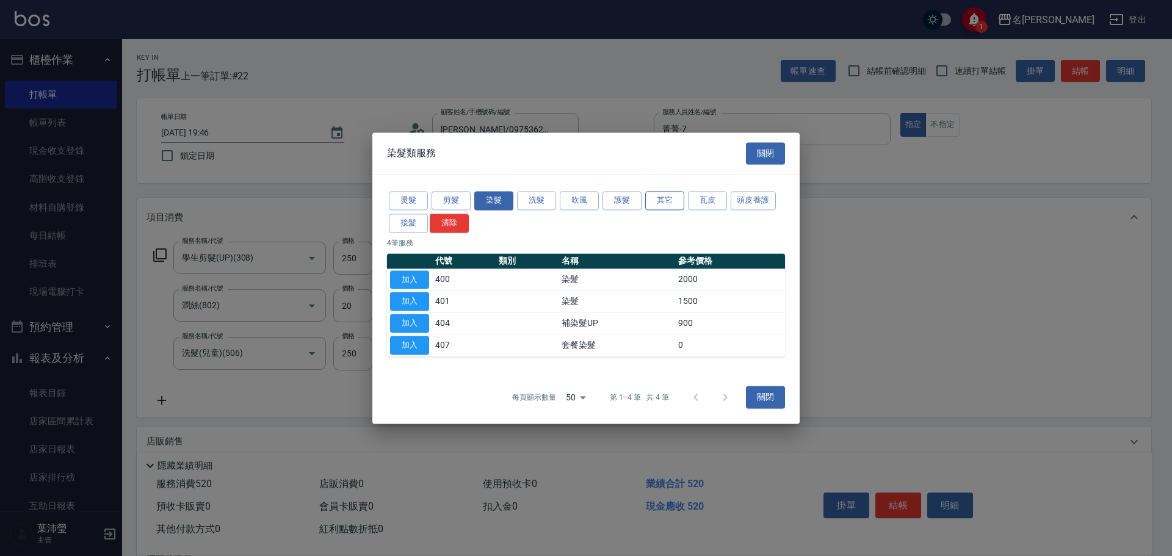
click at [673, 197] on button "其它" at bounding box center [664, 200] width 39 height 19
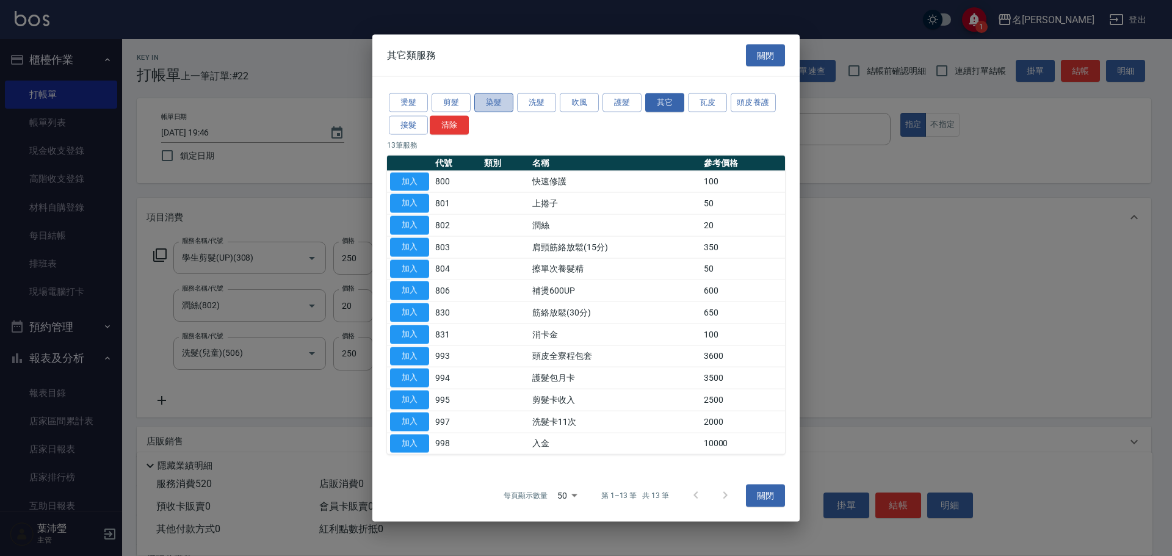
click at [490, 101] on button "染髮" at bounding box center [493, 102] width 39 height 19
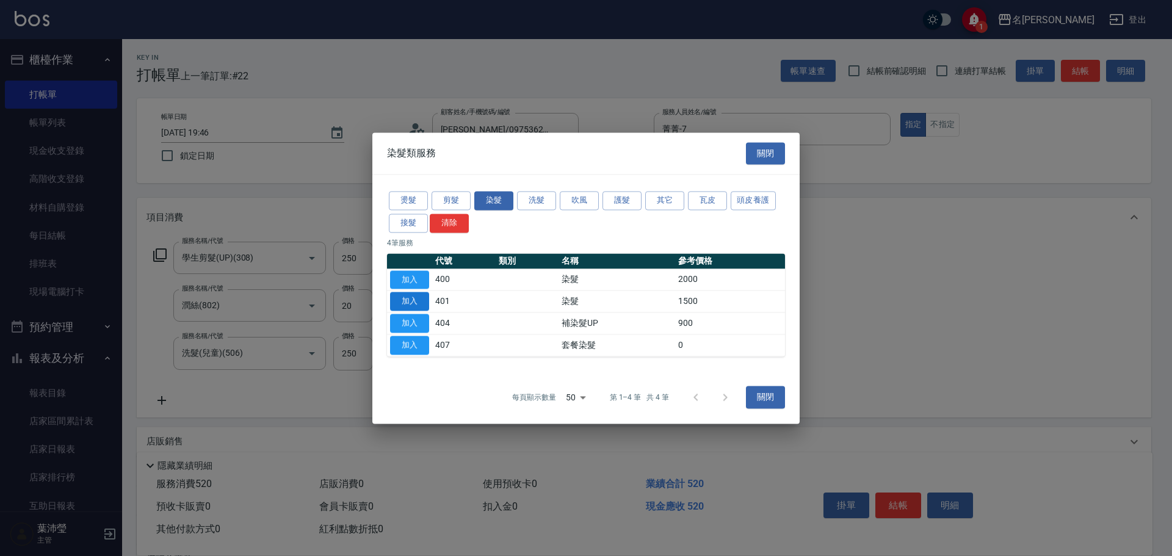
click at [406, 302] on button "加入" at bounding box center [409, 301] width 39 height 19
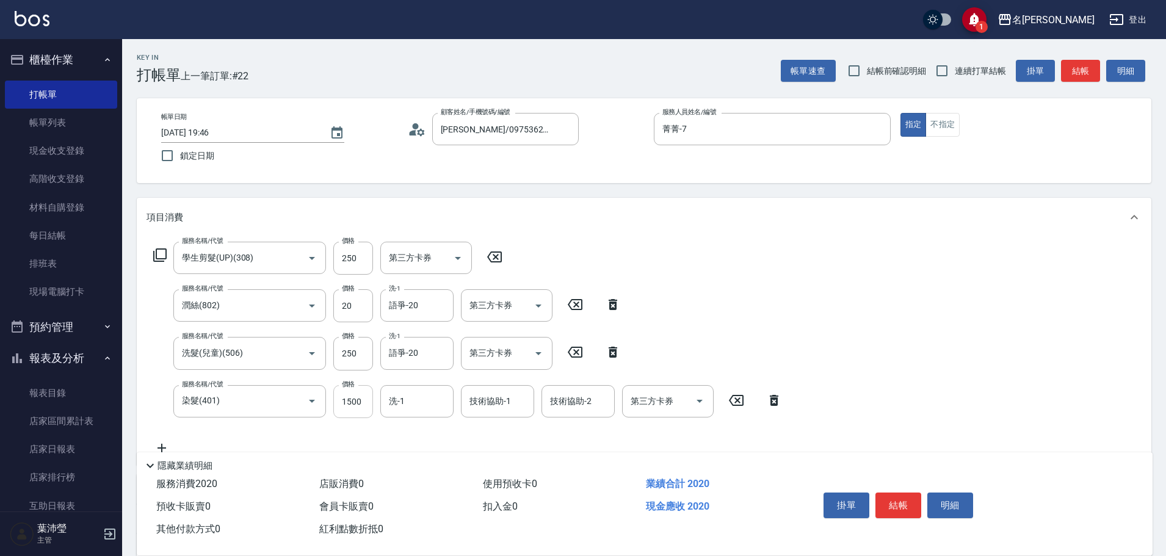
click at [364, 397] on input "1500" at bounding box center [353, 401] width 40 height 33
type input "200"
click at [407, 402] on input "洗-1" at bounding box center [417, 401] width 62 height 21
click at [428, 434] on div "語爭 -20" at bounding box center [416, 432] width 73 height 20
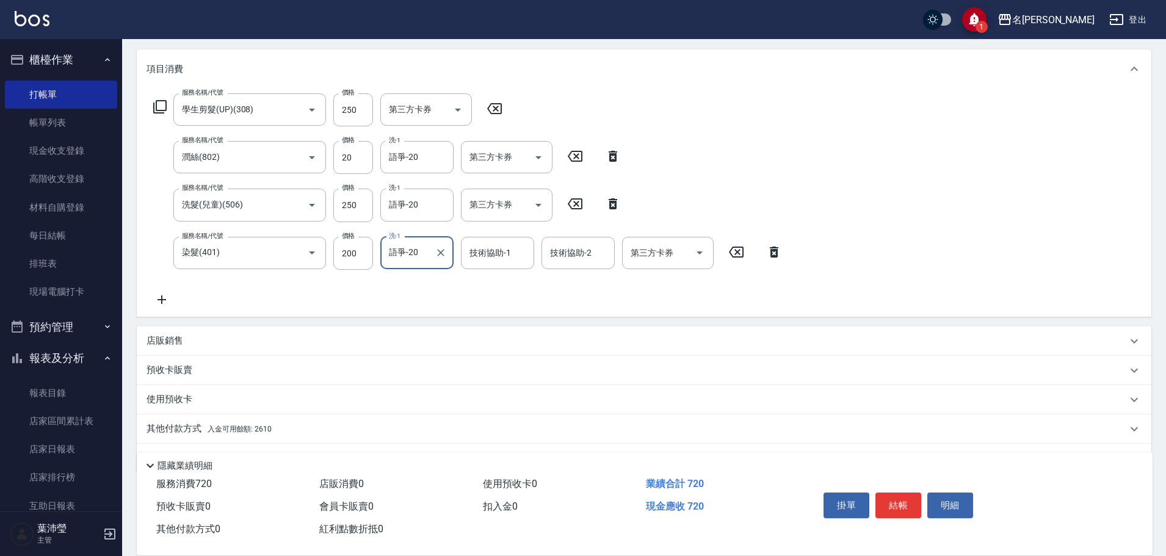
scroll to position [183, 0]
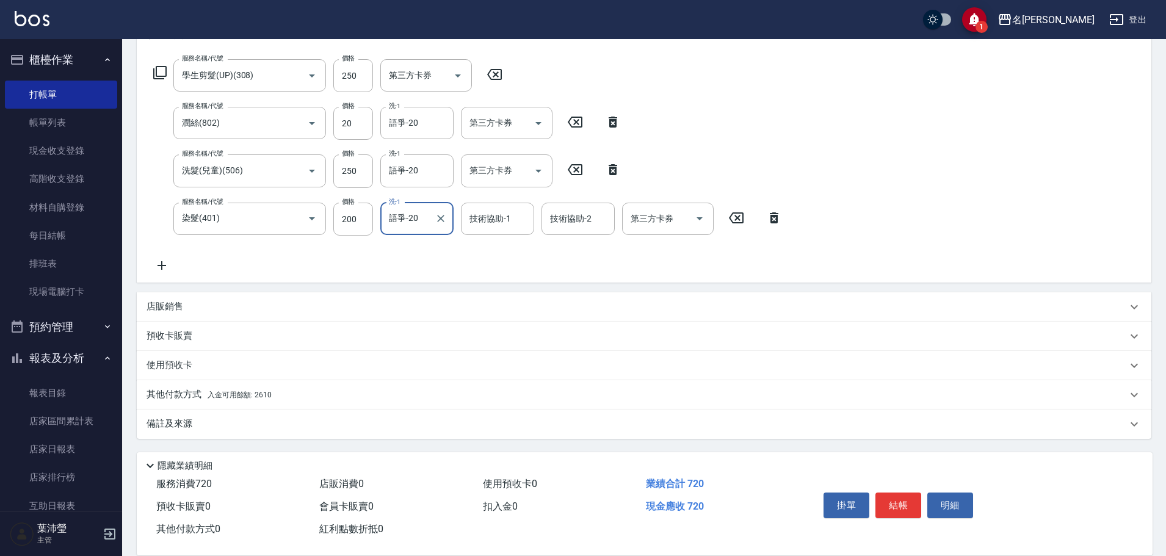
type input "語爭-20"
click at [352, 396] on div "其他付款方式 入金可用餘額: 2610" at bounding box center [636, 394] width 980 height 13
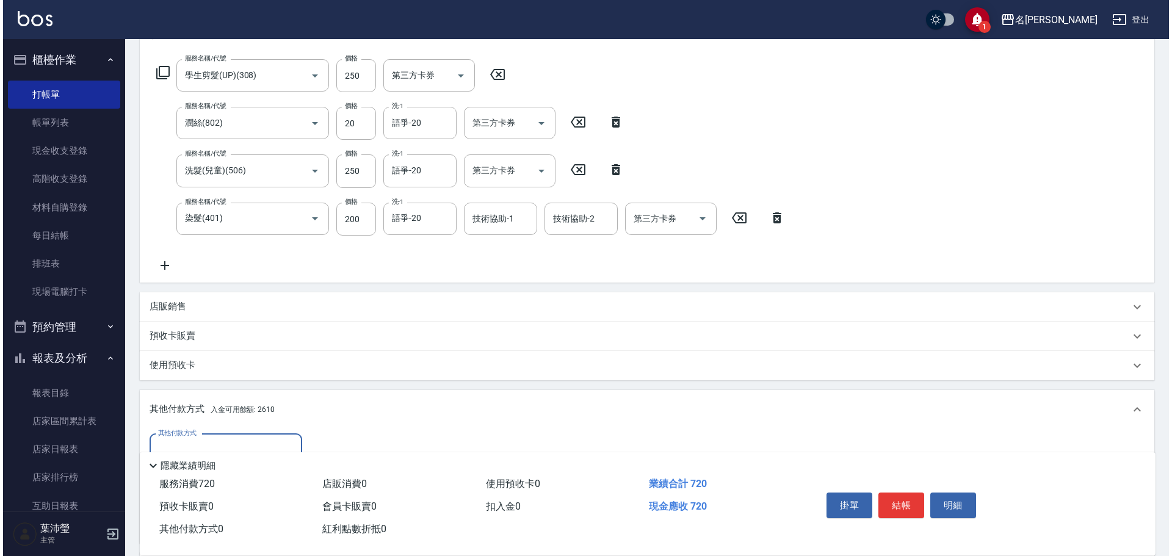
scroll to position [326, 0]
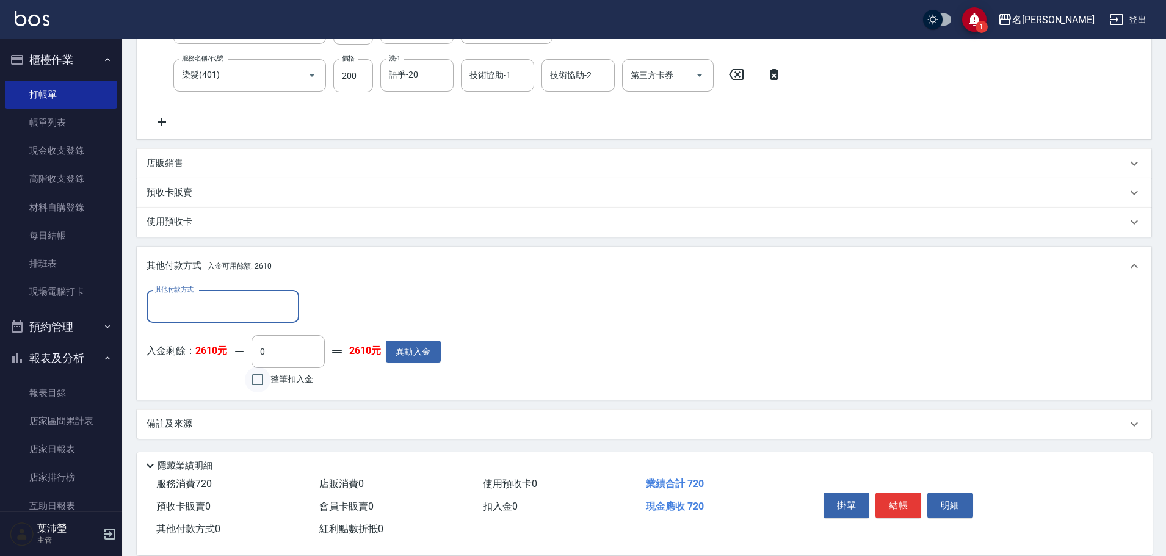
click at [251, 385] on input "整筆扣入金" at bounding box center [258, 380] width 26 height 26
checkbox input "true"
type input "720"
click at [957, 504] on button "明細" at bounding box center [950, 506] width 46 height 26
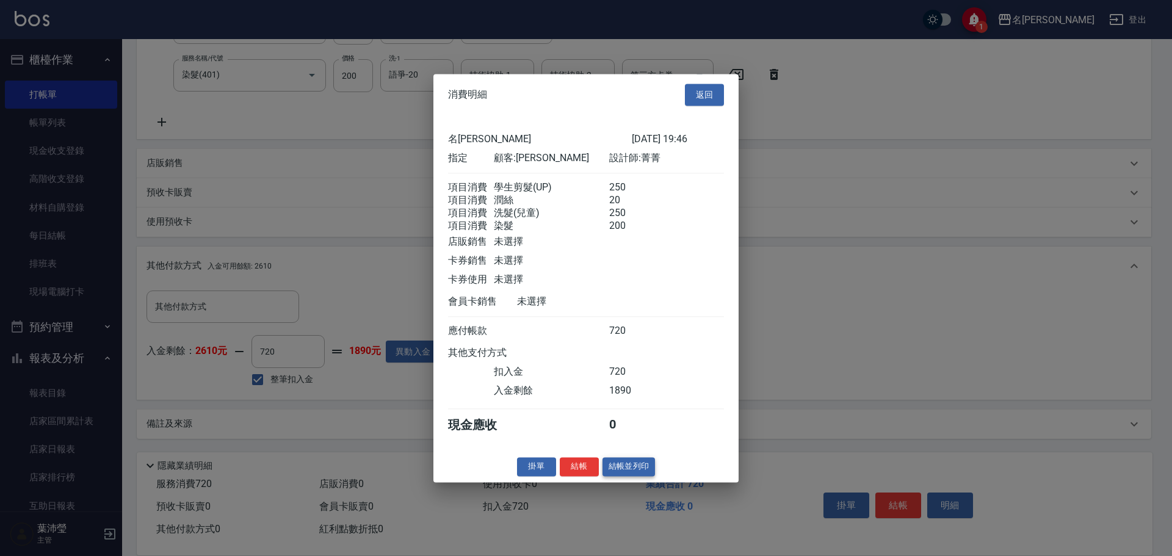
click at [630, 476] on button "結帳並列印" at bounding box center [628, 466] width 53 height 19
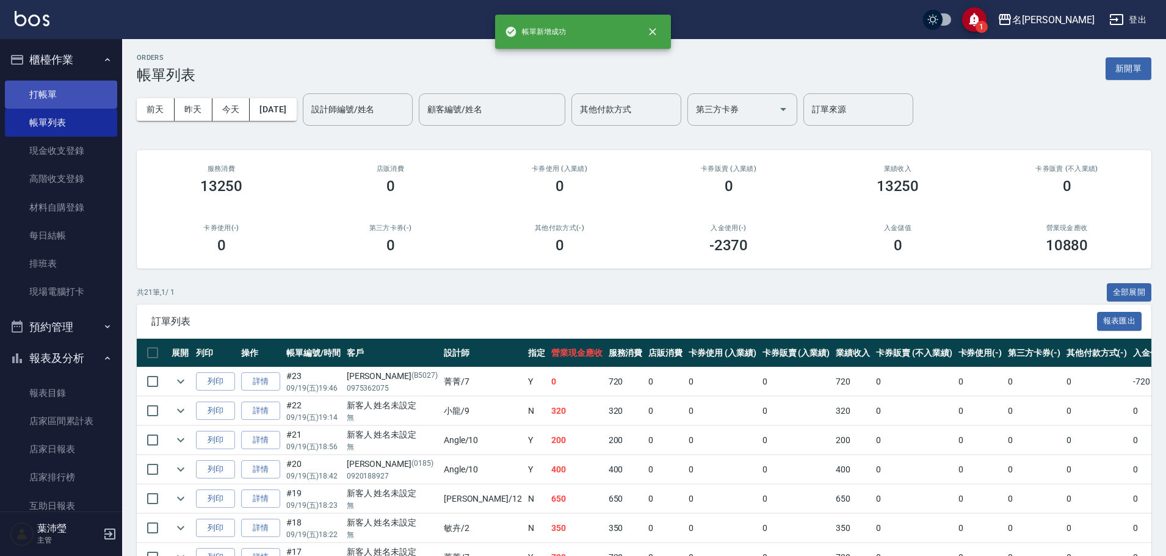
click at [39, 95] on link "打帳單" at bounding box center [61, 95] width 112 height 28
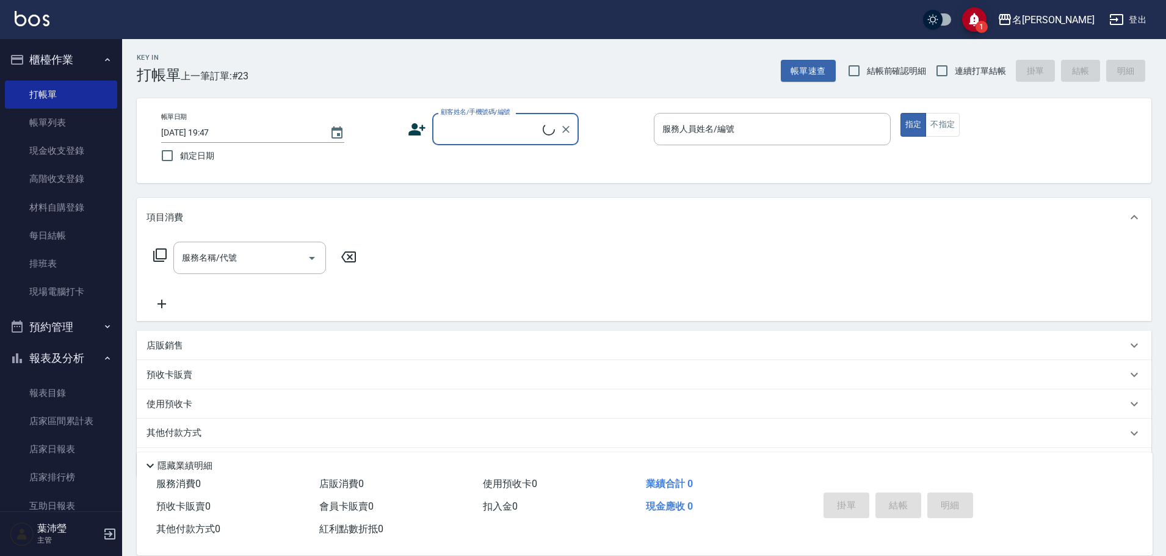
click at [482, 129] on input "顧客姓名/手機號碼/編號" at bounding box center [490, 128] width 105 height 21
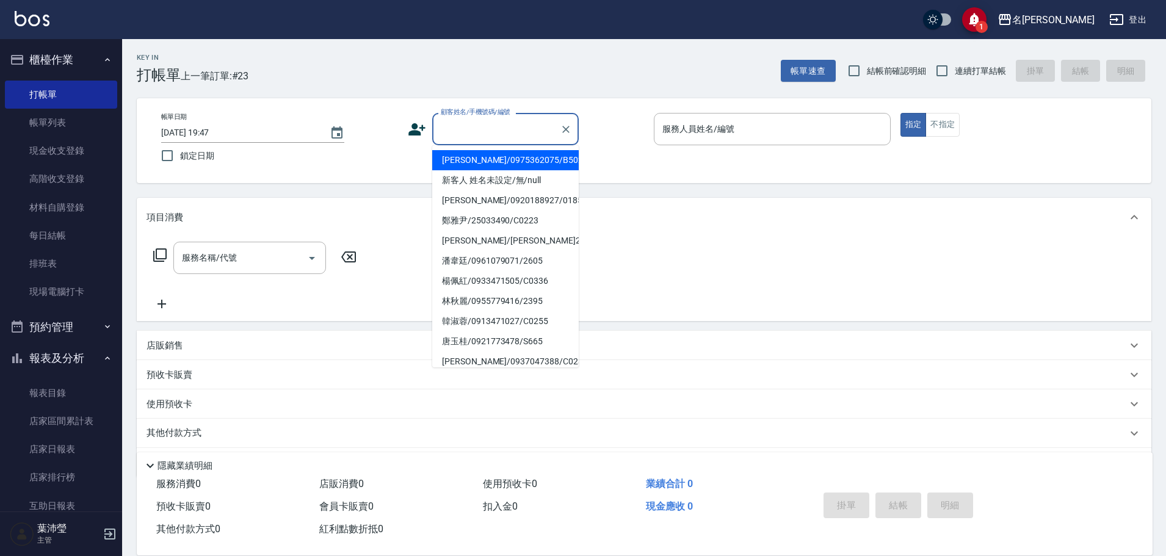
click at [508, 162] on li "[PERSON_NAME]/0975362075/B5027" at bounding box center [505, 160] width 146 height 20
type input "[PERSON_NAME]/0975362075/B5027"
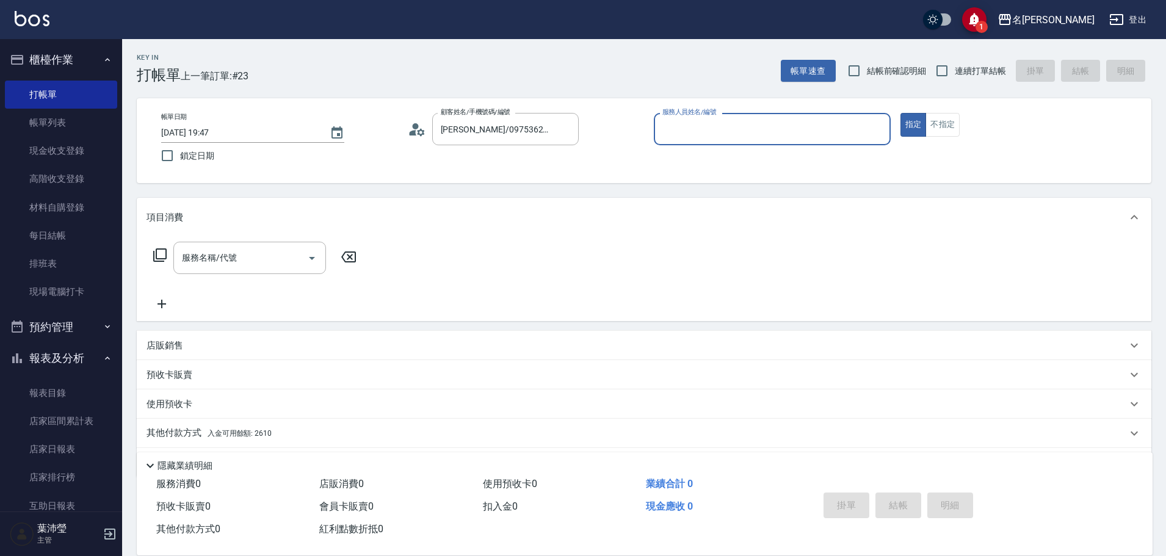
type input "Bella-5"
click at [876, 129] on icon "Clear" at bounding box center [878, 129] width 12 height 12
click at [773, 171] on ul "[PERSON_NAME] -12" at bounding box center [772, 160] width 237 height 30
drag, startPoint x: 715, startPoint y: 161, endPoint x: 371, endPoint y: 172, distance: 344.4
click at [713, 159] on div "[PERSON_NAME] -12" at bounding box center [772, 160] width 237 height 20
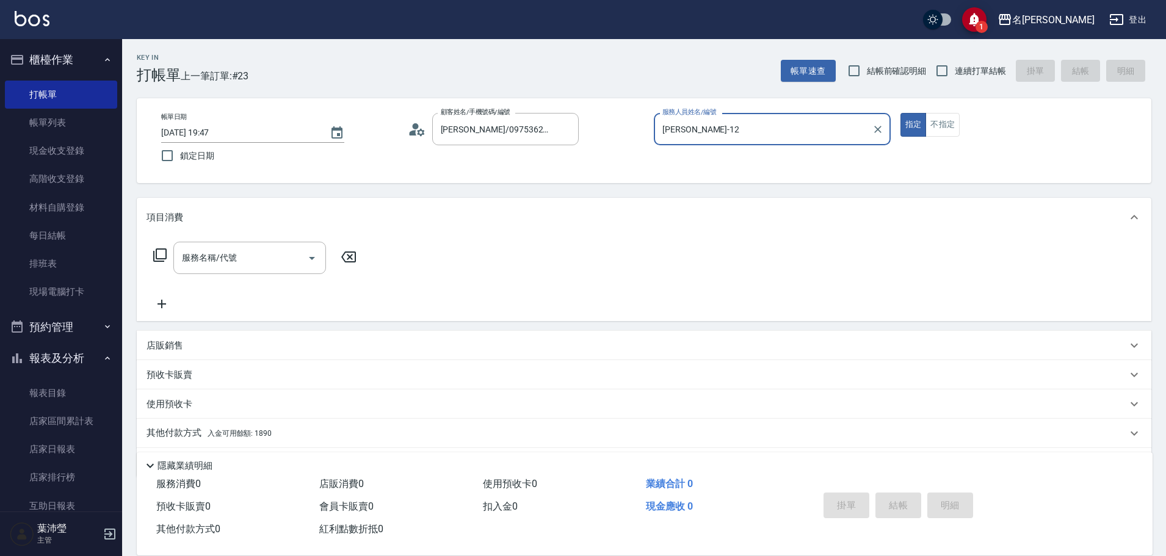
type input "[PERSON_NAME]-12"
click at [155, 251] on icon at bounding box center [160, 255] width 15 height 15
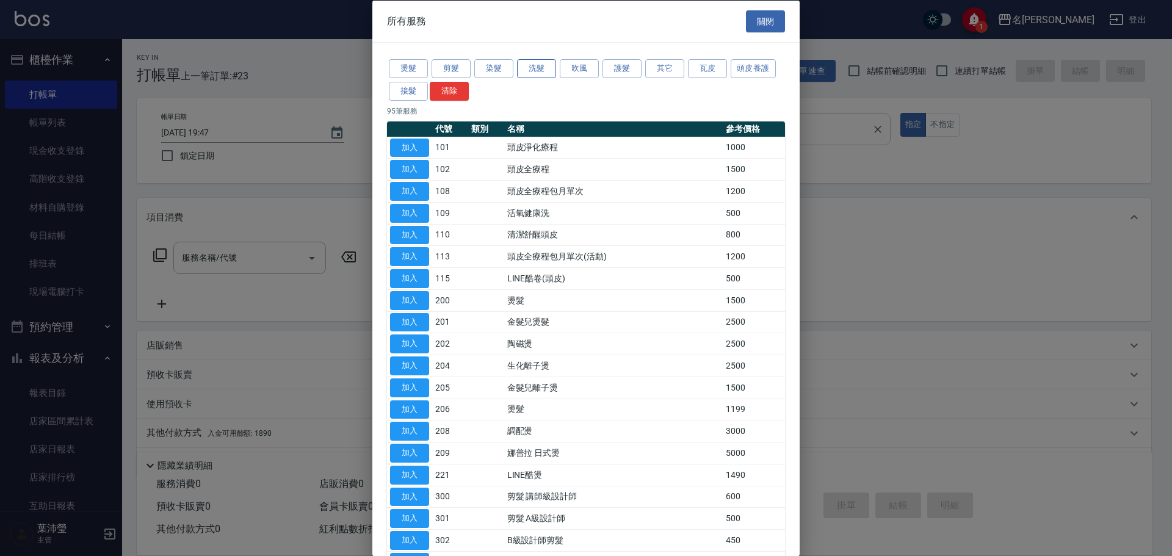
click at [543, 70] on button "洗髮" at bounding box center [536, 68] width 39 height 19
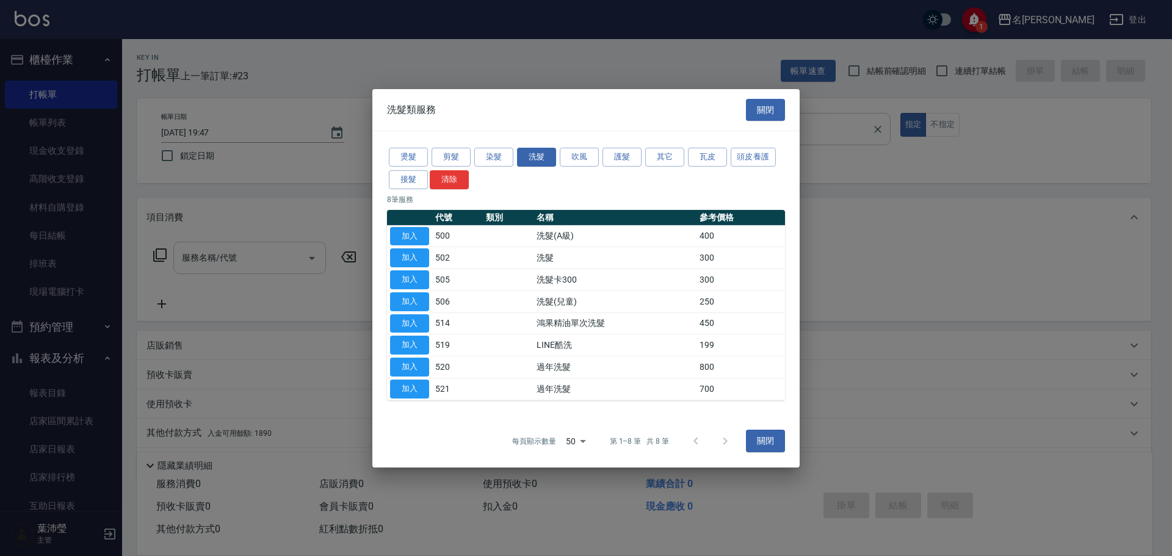
click at [414, 253] on button "加入" at bounding box center [409, 257] width 39 height 19
type input "洗髮(502)"
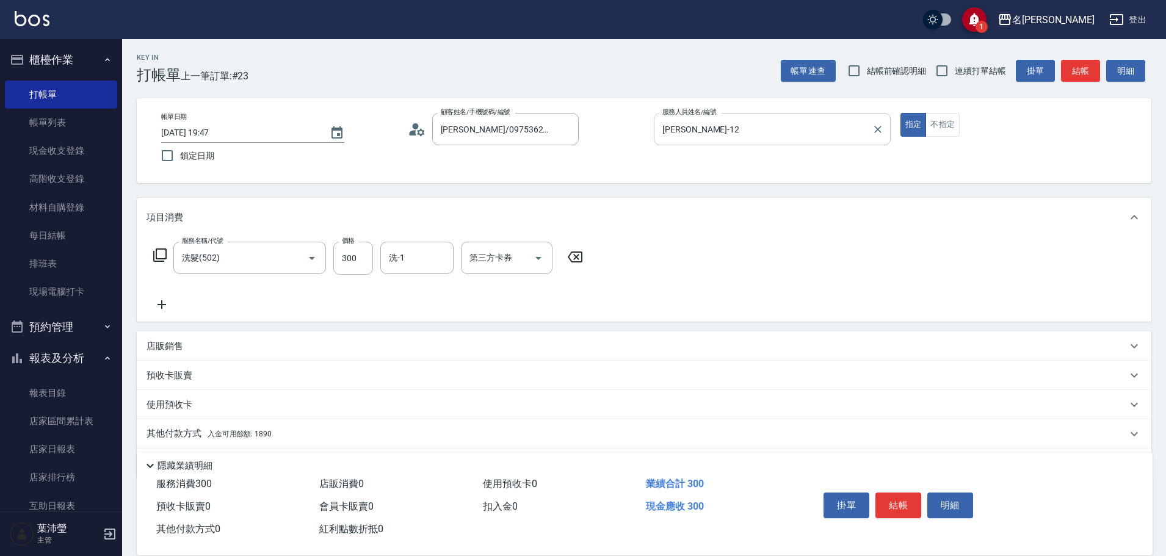
click at [159, 260] on icon at bounding box center [160, 255] width 15 height 15
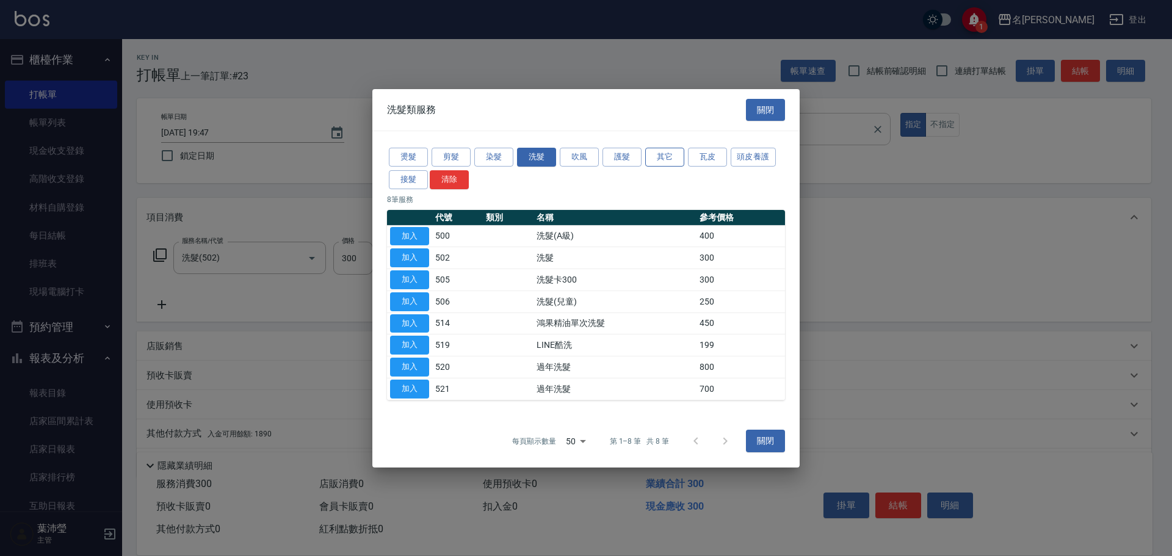
click at [669, 157] on button "其它" at bounding box center [664, 157] width 39 height 19
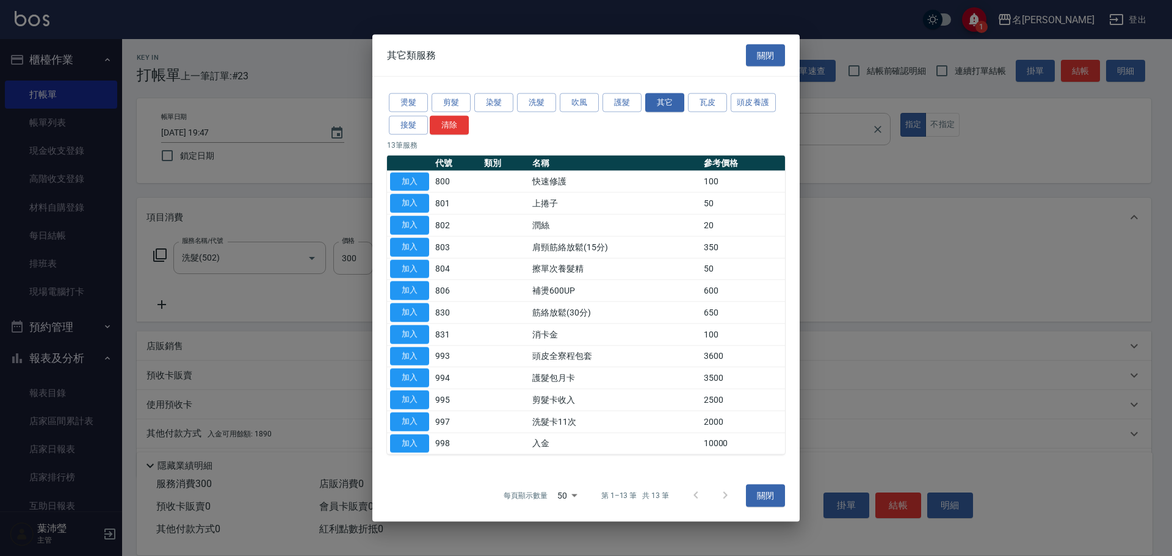
click at [409, 229] on button "加入" at bounding box center [409, 225] width 39 height 19
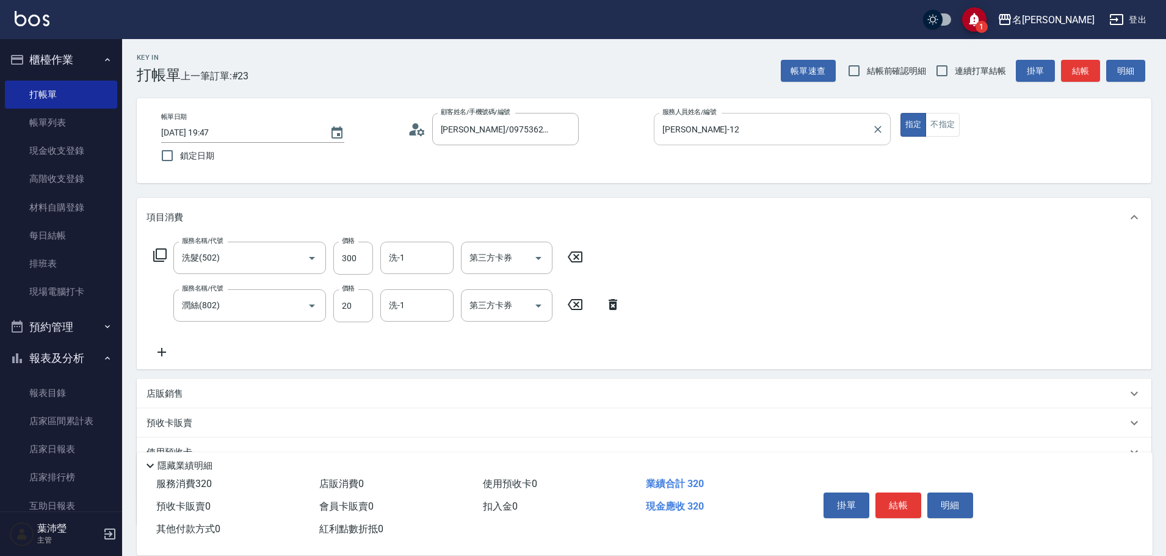
scroll to position [87, 0]
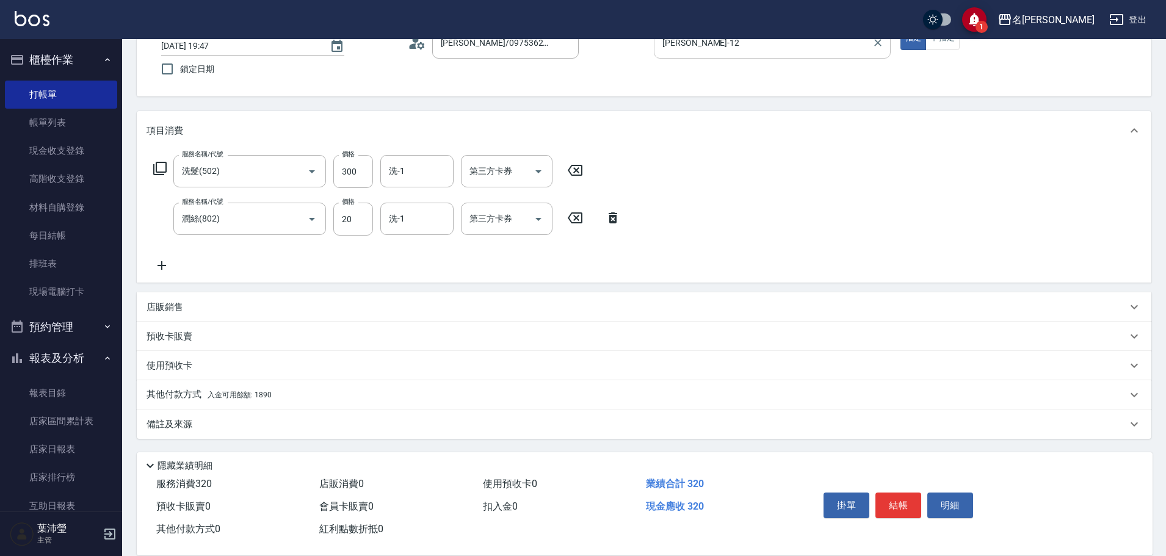
drag, startPoint x: 298, startPoint y: 396, endPoint x: 1073, endPoint y: 317, distance: 778.5
click at [305, 396] on div "其他付款方式 入金可用餘額: 1890" at bounding box center [636, 394] width 980 height 13
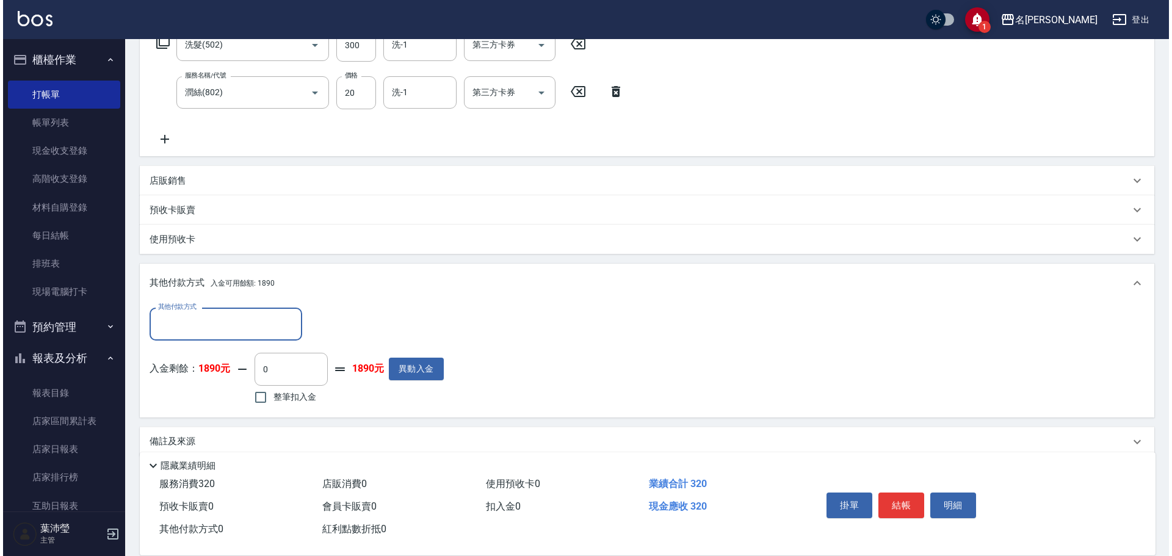
scroll to position [231, 0]
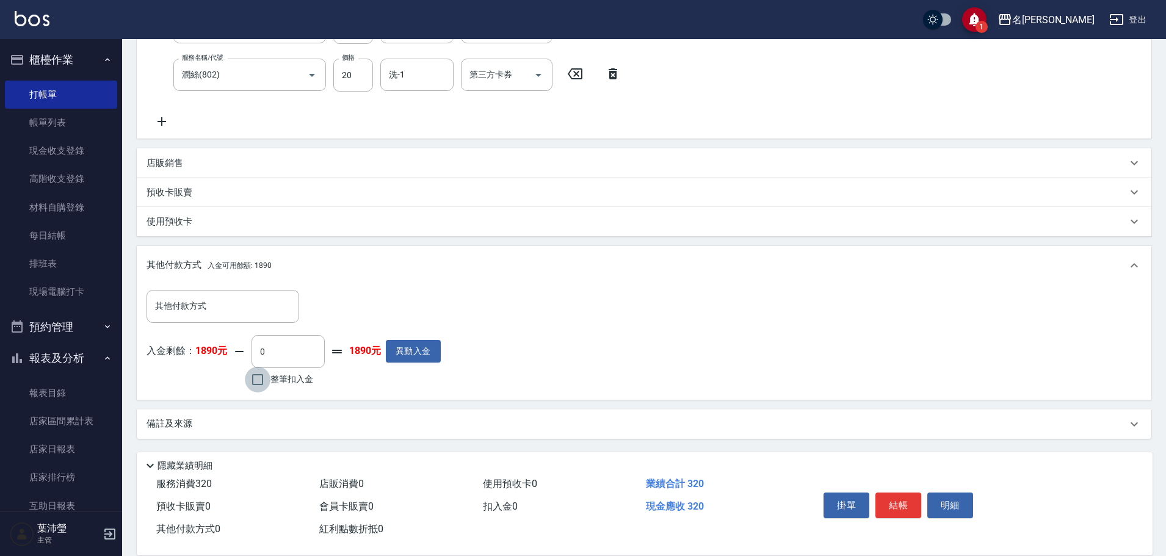
drag, startPoint x: 251, startPoint y: 381, endPoint x: 297, endPoint y: 381, distance: 45.8
click at [251, 381] on input "整筆扣入金" at bounding box center [258, 380] width 26 height 26
checkbox input "true"
type input "320"
click at [950, 507] on button "明細" at bounding box center [950, 506] width 46 height 26
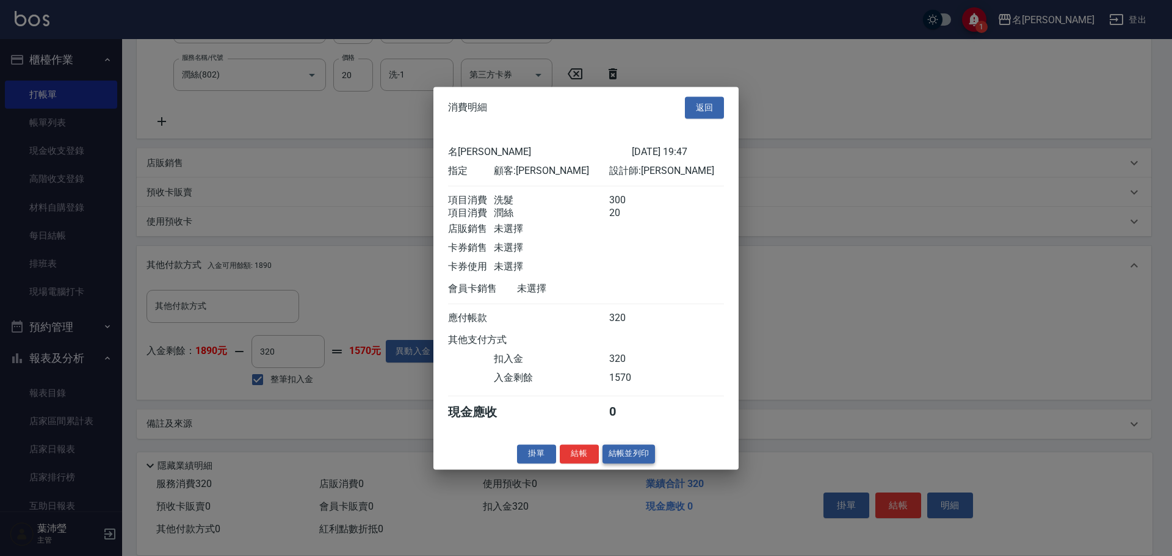
click at [639, 463] on button "結帳並列印" at bounding box center [628, 453] width 53 height 19
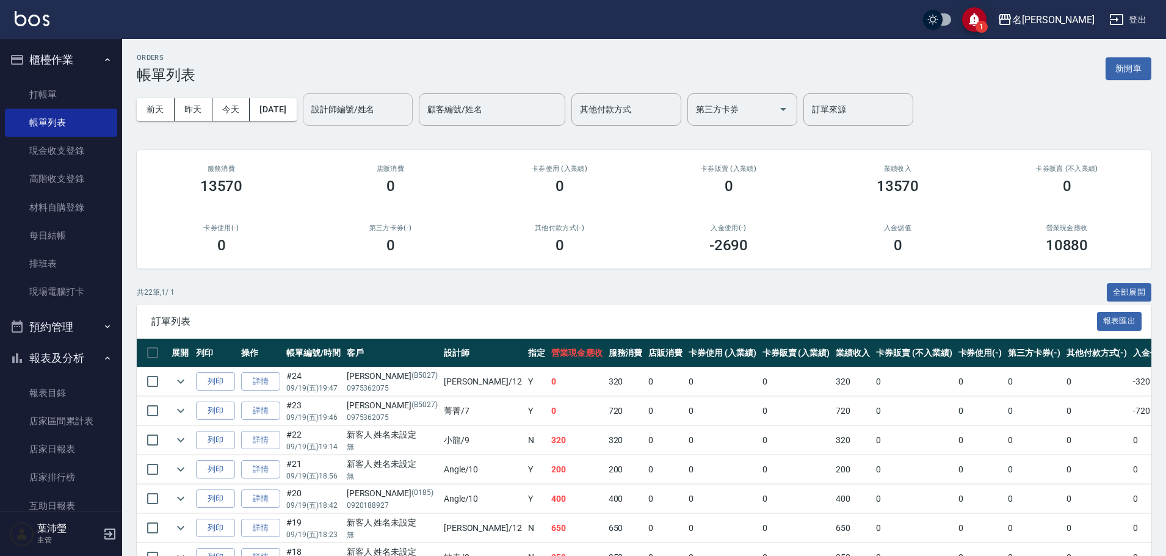
click at [342, 120] on div "設計師編號/姓名" at bounding box center [358, 109] width 110 height 32
click at [382, 144] on div "[PERSON_NAME] -12" at bounding box center [379, 141] width 110 height 20
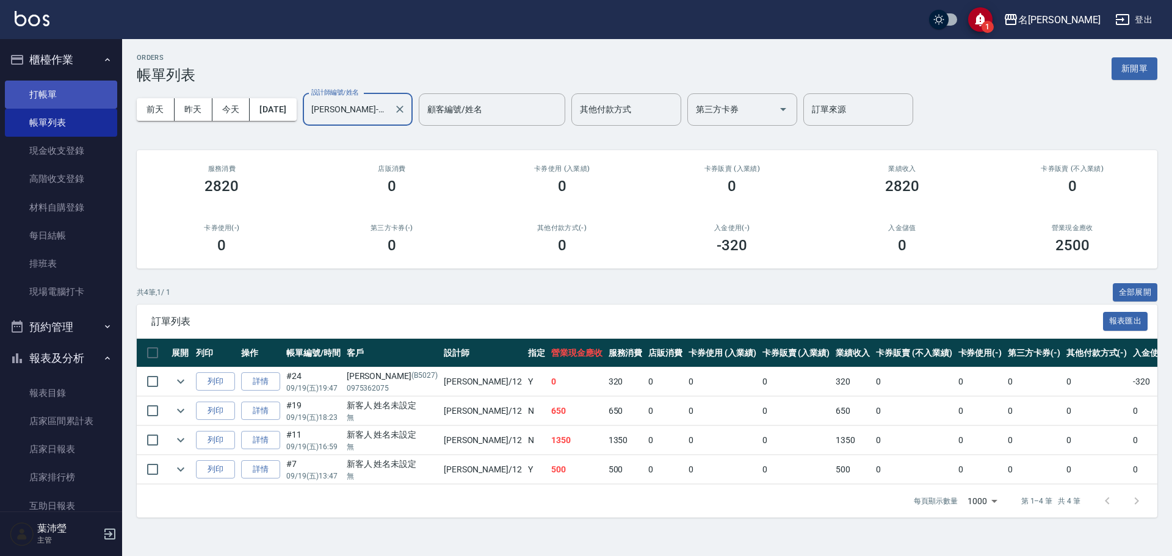
type input "[PERSON_NAME]-12"
click at [76, 96] on link "打帳單" at bounding box center [61, 95] width 112 height 28
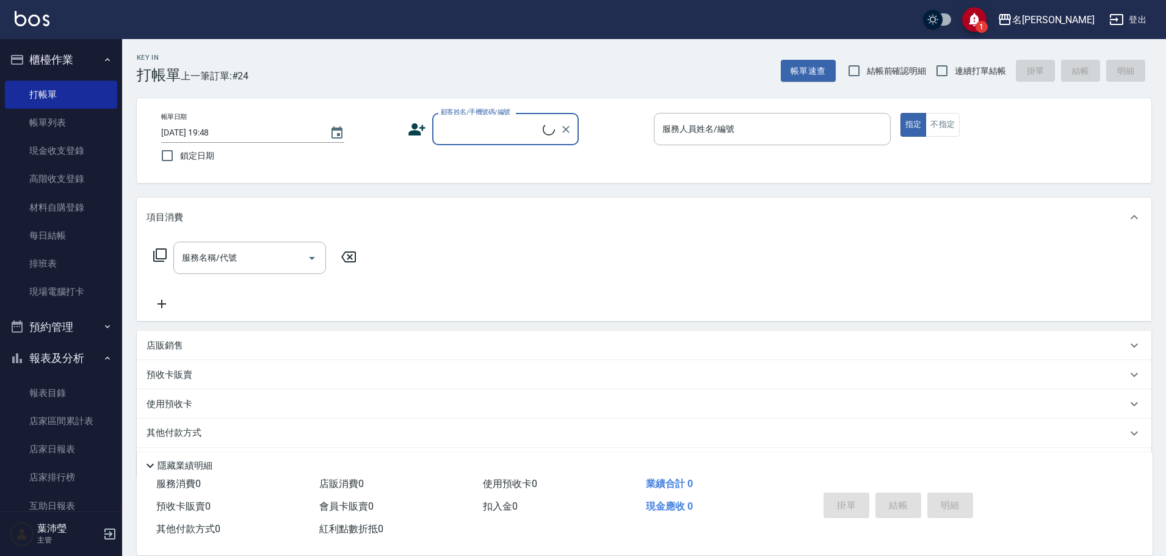
click at [510, 136] on input "顧客姓名/手機號碼/編號" at bounding box center [490, 128] width 105 height 21
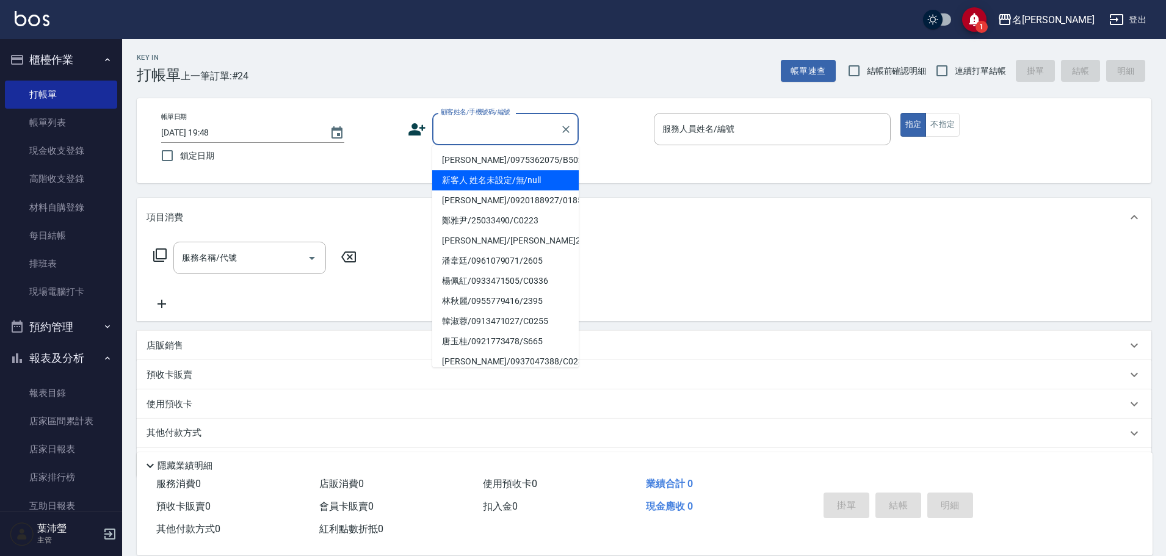
click at [507, 182] on li "新客人 姓名未設定/無/null" at bounding box center [505, 180] width 146 height 20
type input "新客人 姓名未設定/無/null"
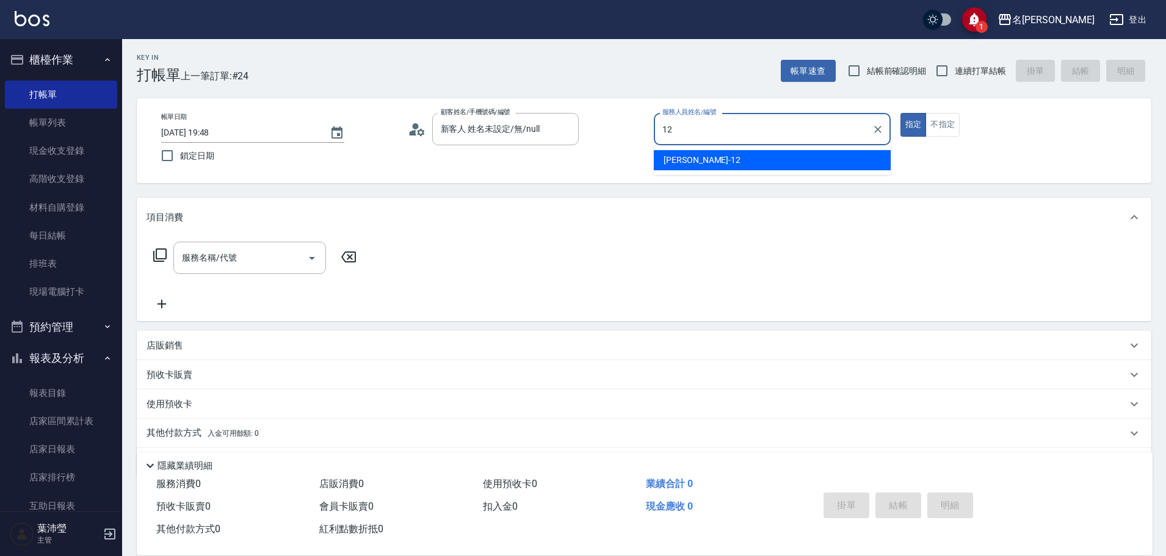
click at [710, 156] on div "[PERSON_NAME] -12" at bounding box center [772, 160] width 237 height 20
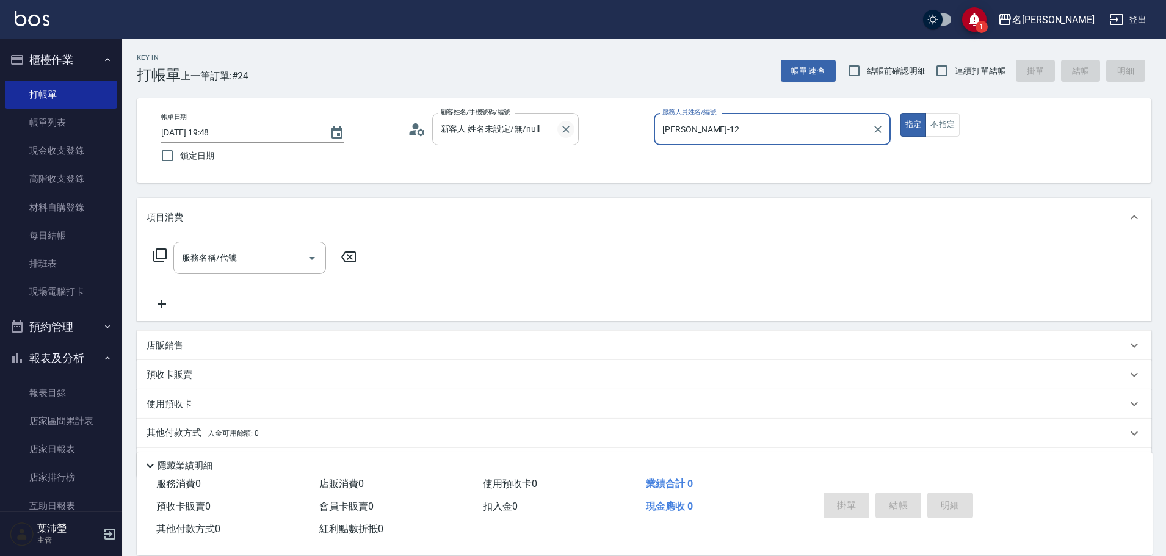
click at [560, 129] on icon "Clear" at bounding box center [566, 129] width 12 height 12
type input "[PERSON_NAME]-12"
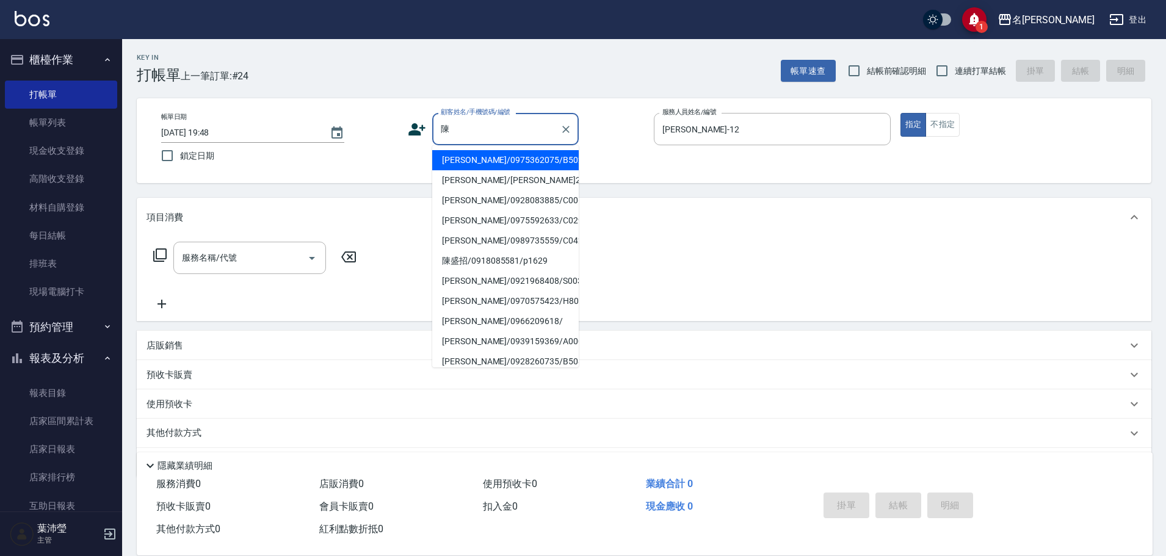
click at [498, 233] on li "[PERSON_NAME]/0989735559/C0421" at bounding box center [505, 241] width 146 height 20
type input "[PERSON_NAME]/0989735559/C0421"
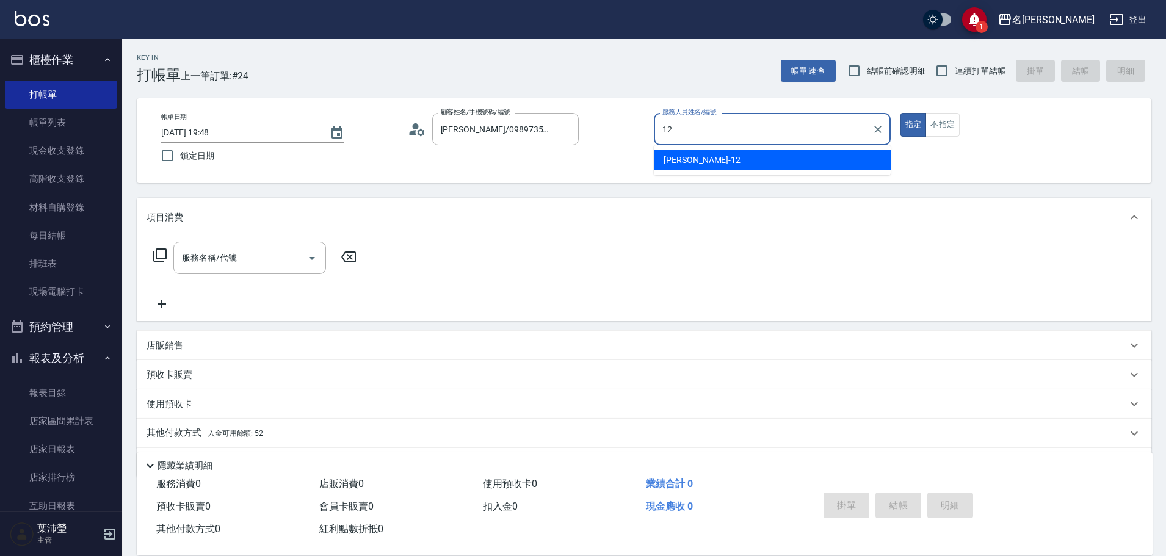
click at [799, 151] on div "[PERSON_NAME] -12" at bounding box center [772, 160] width 237 height 20
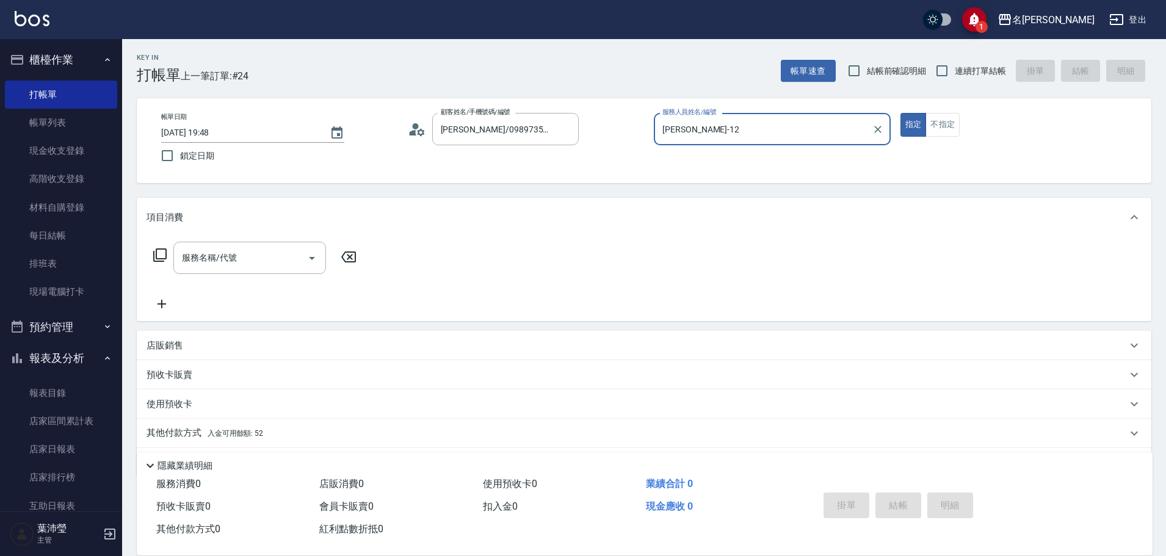
type input "[PERSON_NAME]-12"
click at [162, 249] on icon at bounding box center [159, 254] width 13 height 13
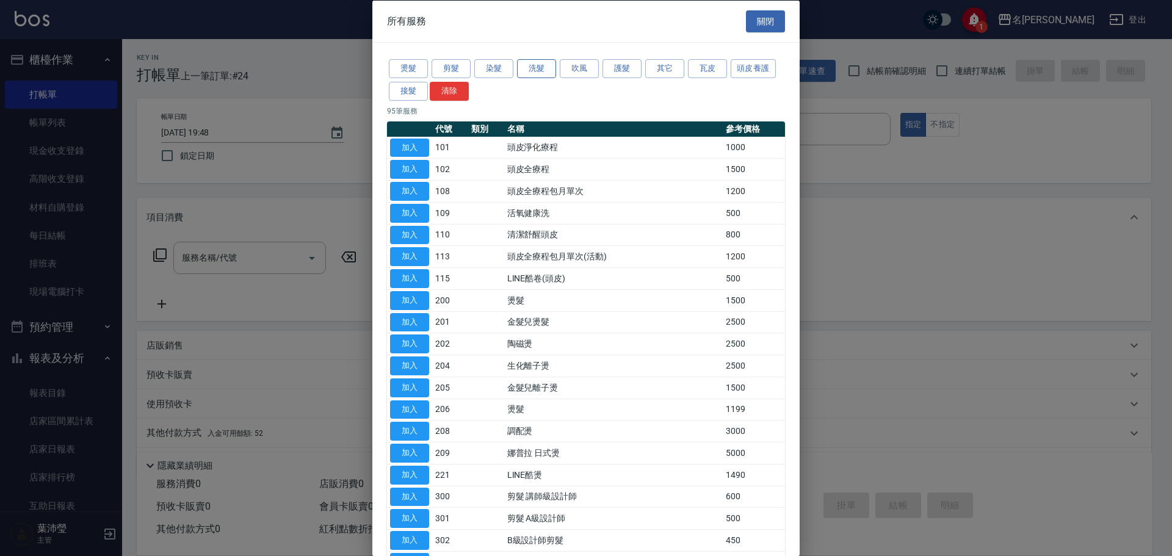
click at [543, 73] on button "洗髮" at bounding box center [536, 68] width 39 height 19
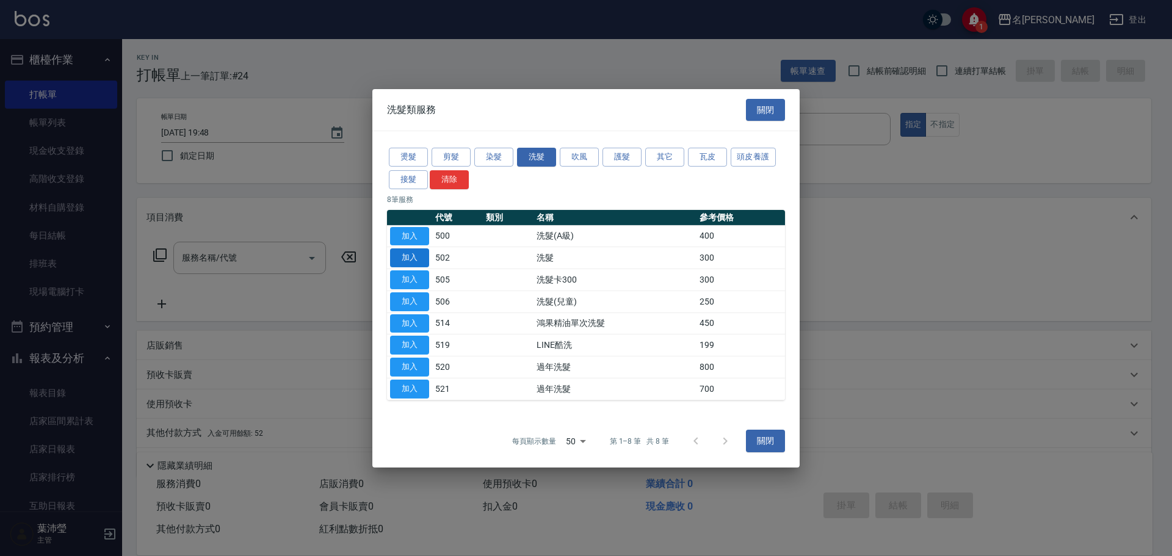
click at [424, 258] on button "加入" at bounding box center [409, 257] width 39 height 19
type input "洗髮(502)"
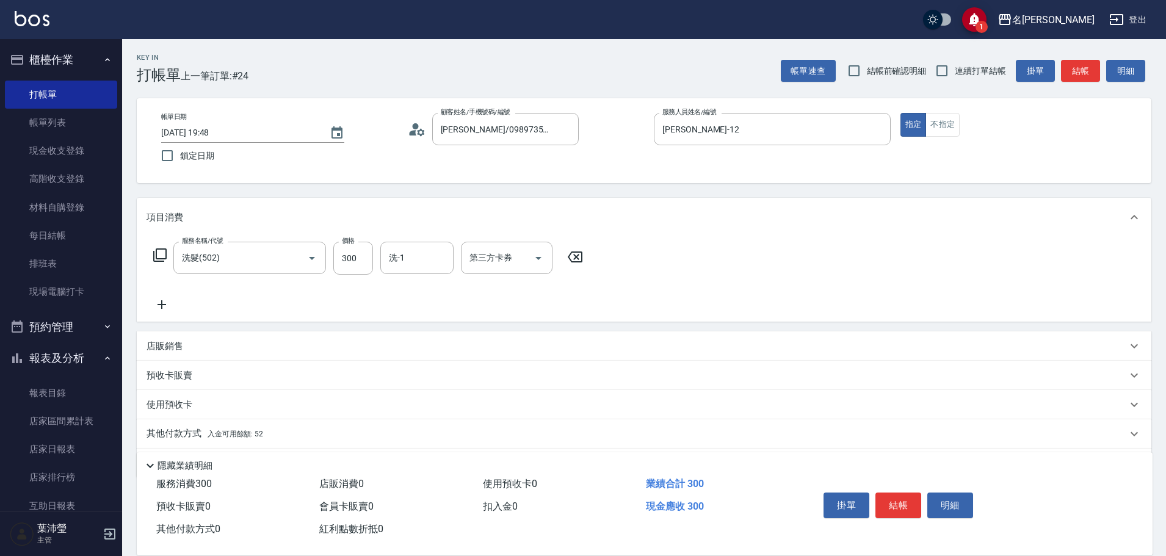
click at [905, 496] on button "結帳" at bounding box center [898, 506] width 46 height 26
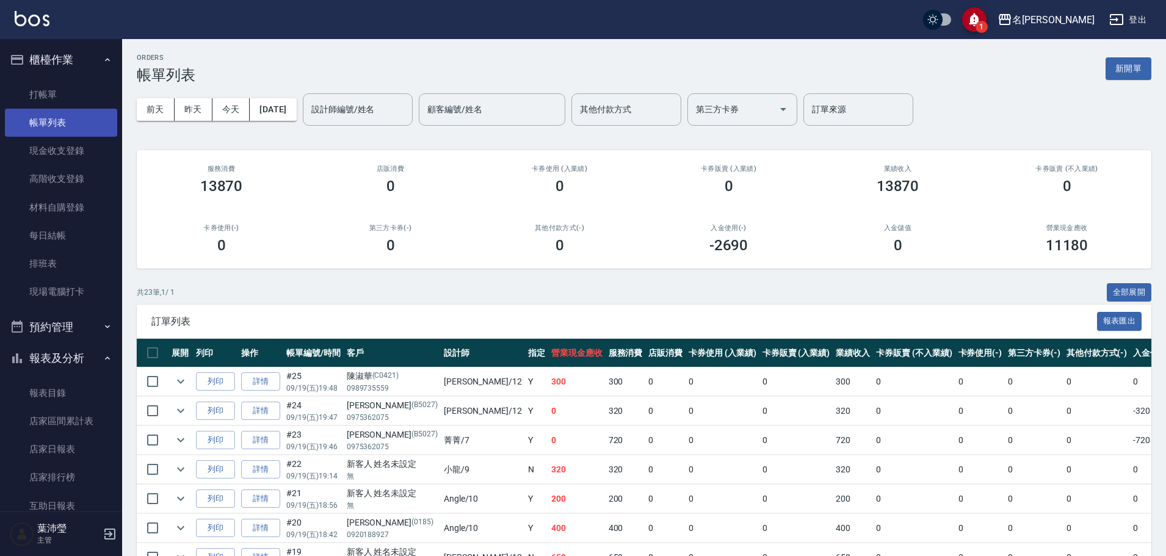
click at [62, 126] on link "帳單列表" at bounding box center [61, 123] width 112 height 28
click at [381, 126] on div "[DATE] [DATE] [DATE] [DATE] 設計師編號/姓名 設計師編號/姓名 顧客編號/姓名 顧客編號/姓名 其他付款方式 其他付款方式 第三方…" at bounding box center [644, 110] width 1014 height 52
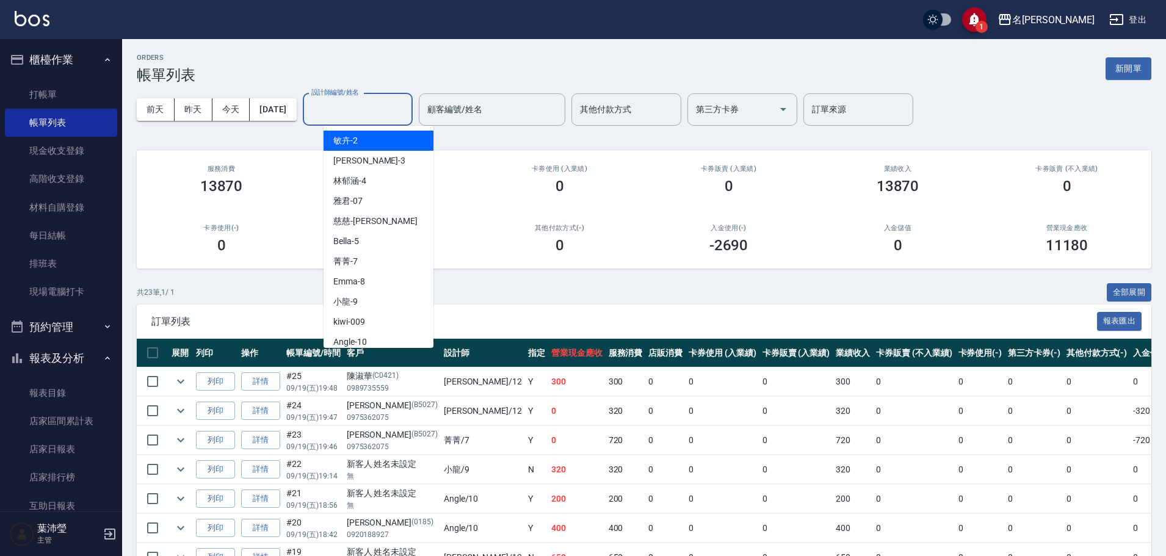
click at [378, 118] on input "設計師編號/姓名" at bounding box center [357, 109] width 99 height 21
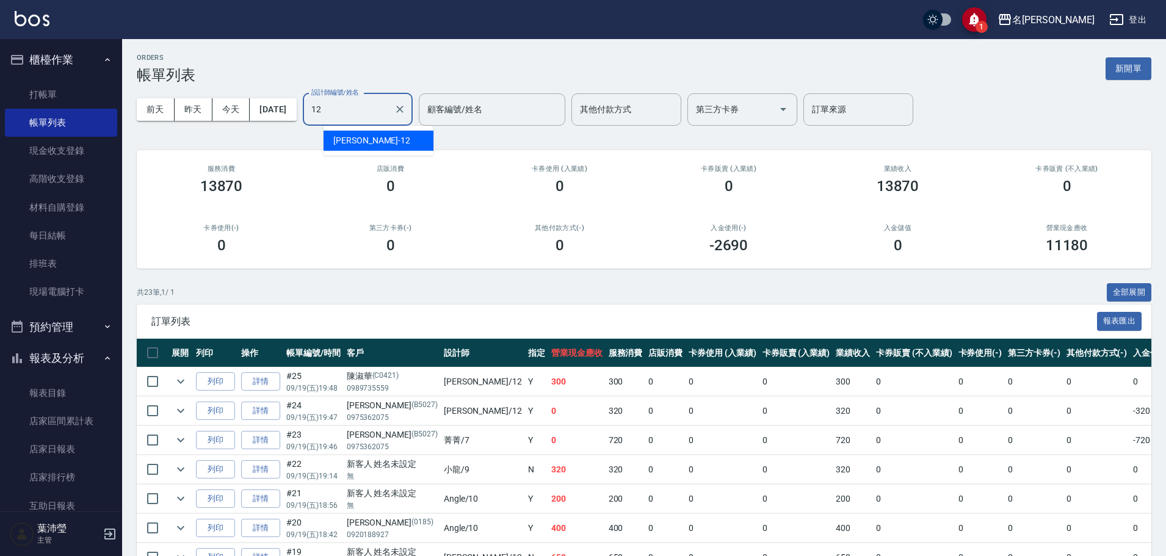
click at [370, 138] on div "[PERSON_NAME] -12" at bounding box center [379, 141] width 110 height 20
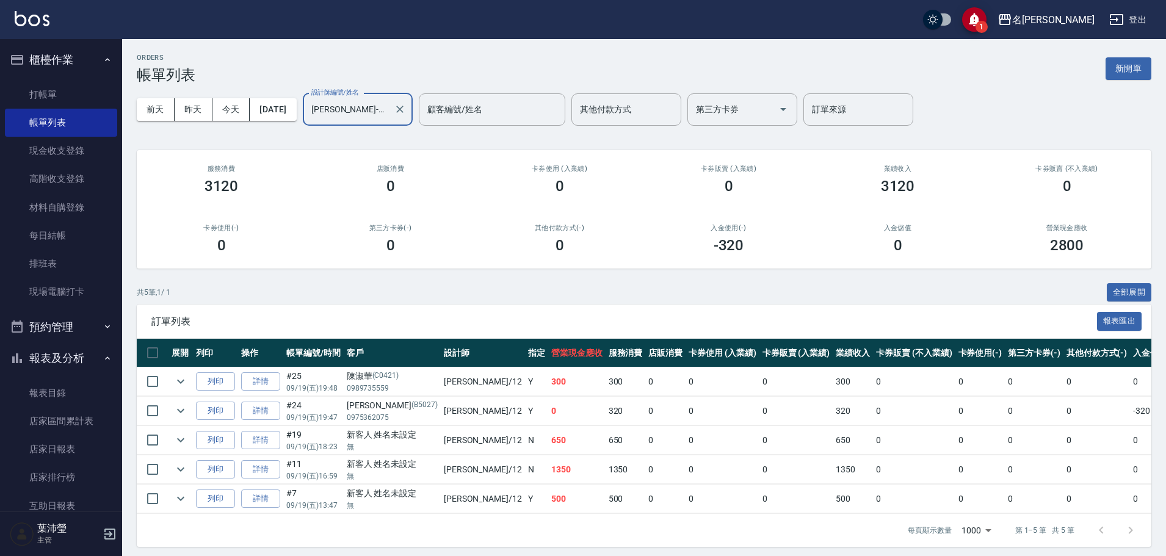
scroll to position [15, 0]
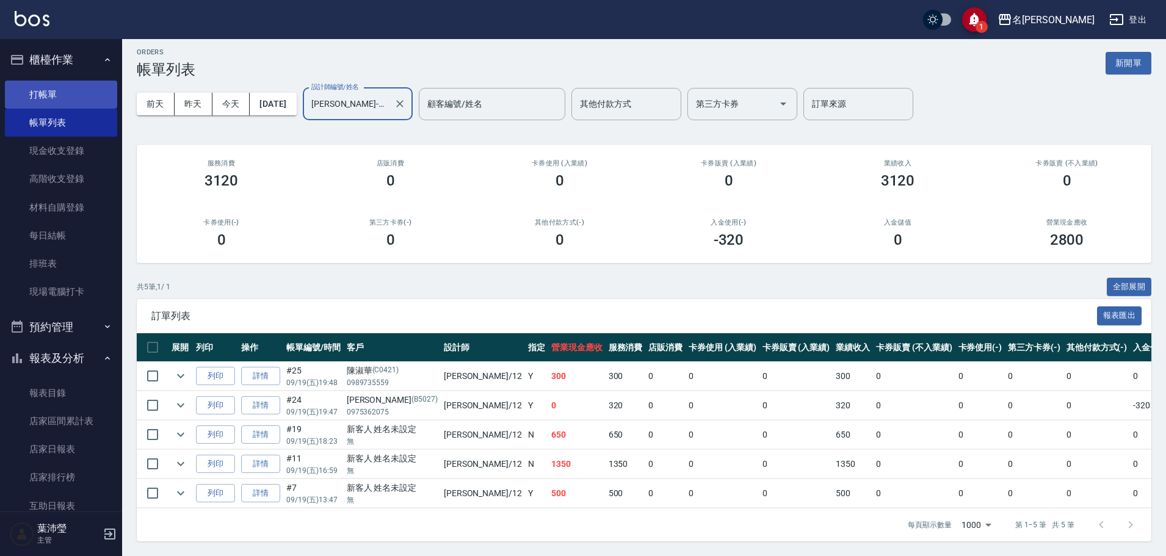
type input "[PERSON_NAME]-12"
click at [56, 87] on link "打帳單" at bounding box center [61, 95] width 112 height 28
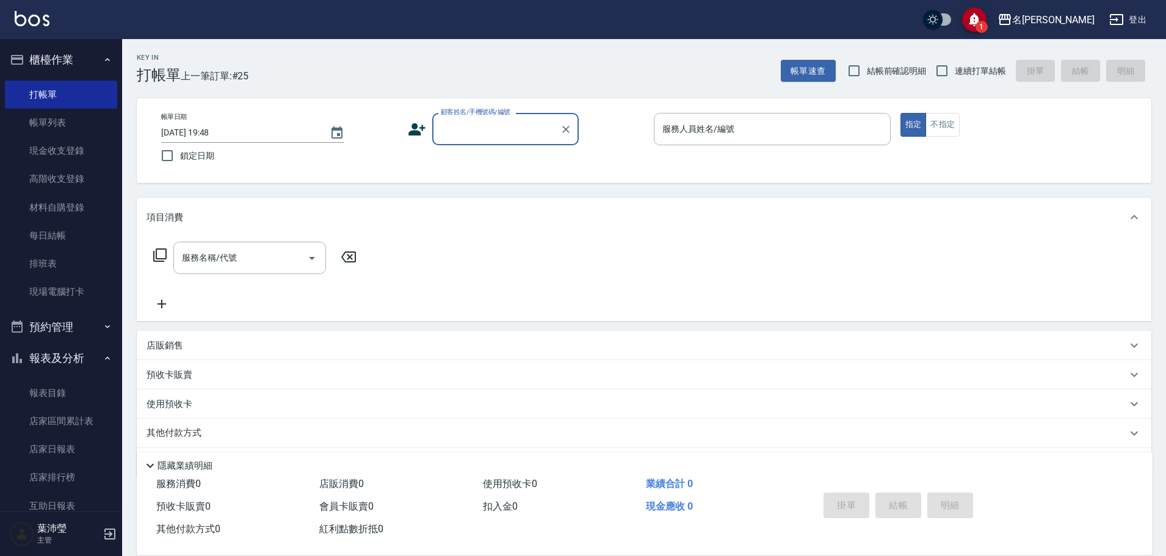
click at [880, 87] on div "Key In 打帳單 上一筆訂單:#25 帳單速查 結帳前確認明細 連續打單結帳 掛單 結帳 明細 帳單日期 [DATE] 19:48 鎖定日期 顧客姓名/手…" at bounding box center [644, 316] width 1044 height 555
drag, startPoint x: 115, startPoint y: 94, endPoint x: 120, endPoint y: 145, distance: 50.9
click at [111, 166] on nav "櫃檯作業 打帳單 帳單列表 現金收支登錄 高階收支登錄 材料自購登錄 每日結帳 排班表 現場電腦打卡 預約管理 預約管理 單日預約紀錄 單週預約紀錄 報表及分…" at bounding box center [61, 275] width 122 height 472
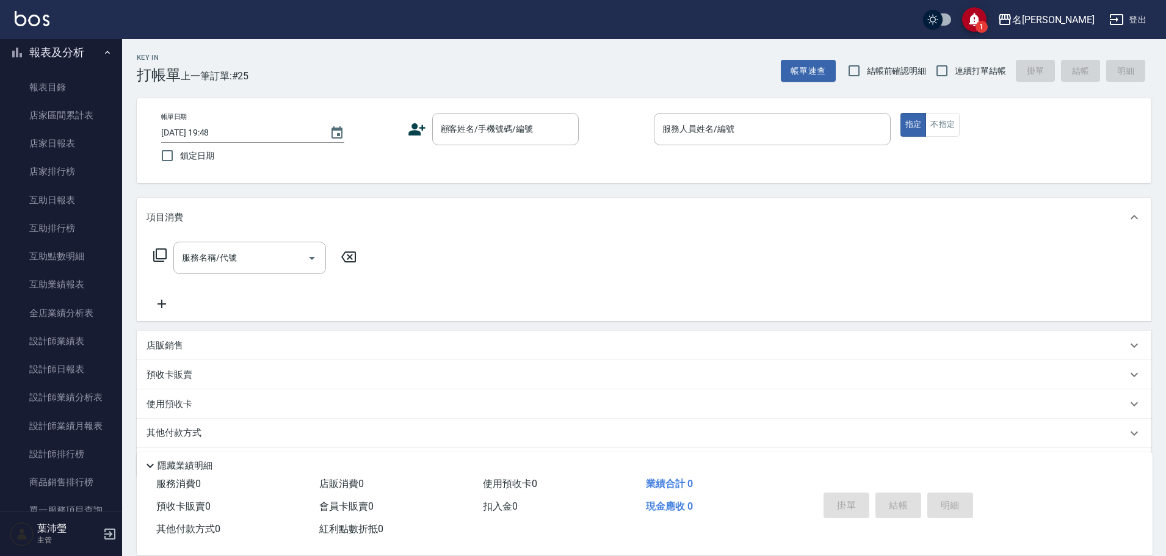
scroll to position [266, 0]
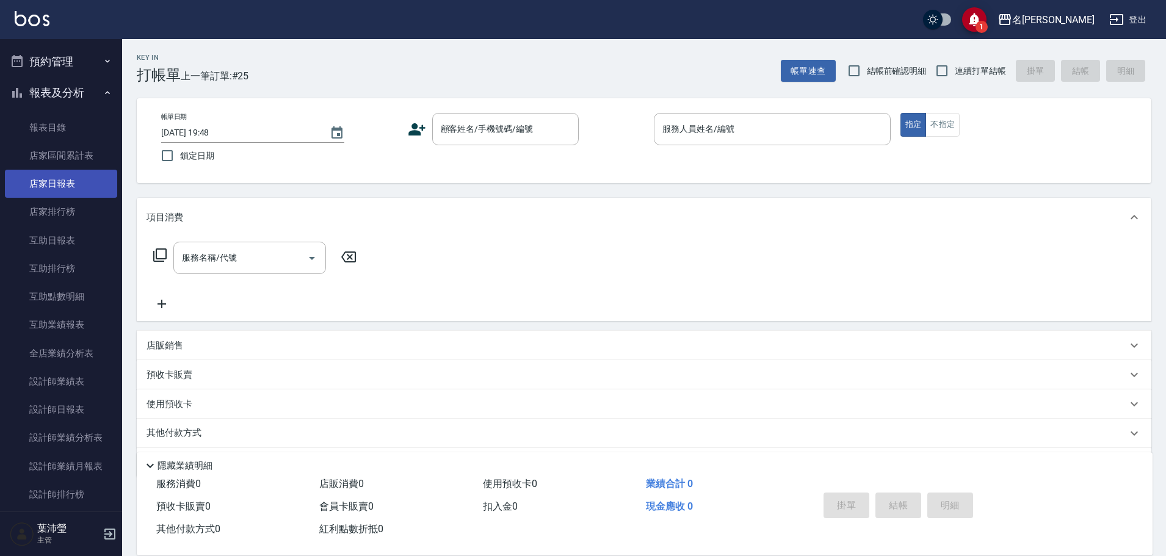
click at [62, 188] on link "店家日報表" at bounding box center [61, 184] width 112 height 28
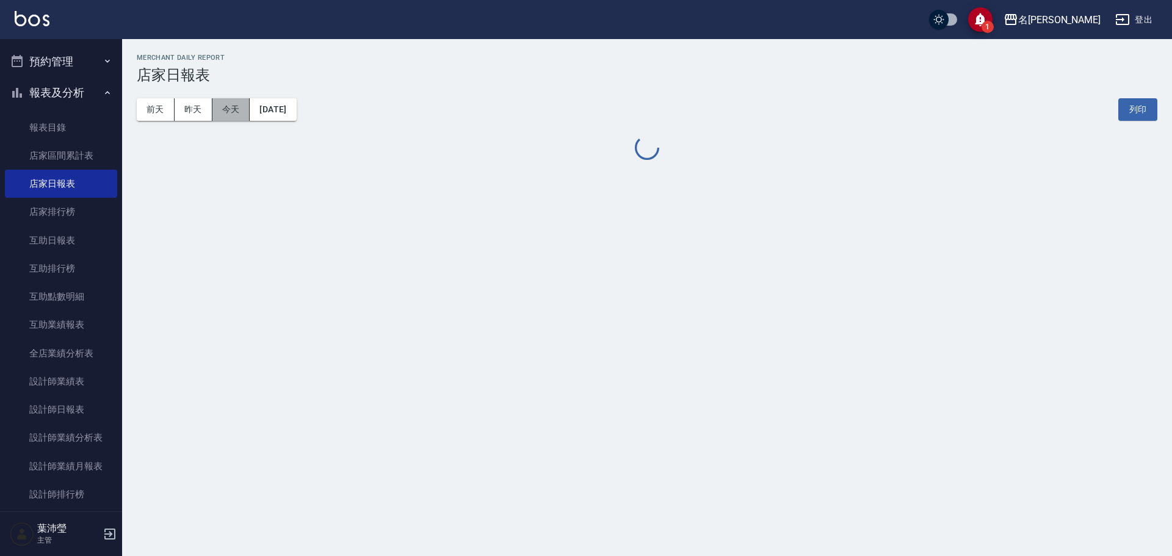
click at [228, 109] on button "今天" at bounding box center [231, 109] width 38 height 23
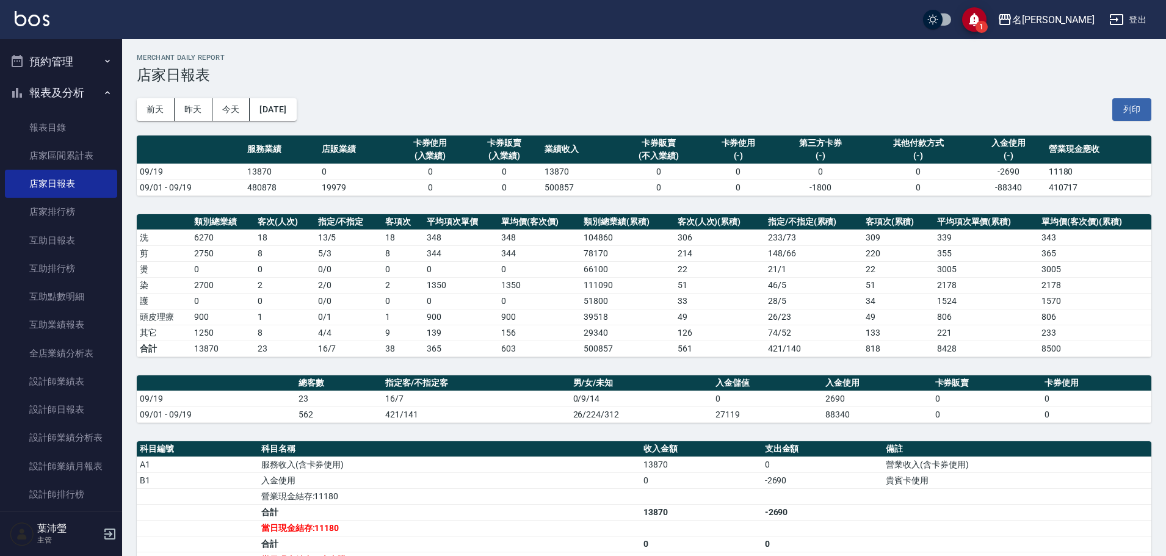
scroll to position [45, 0]
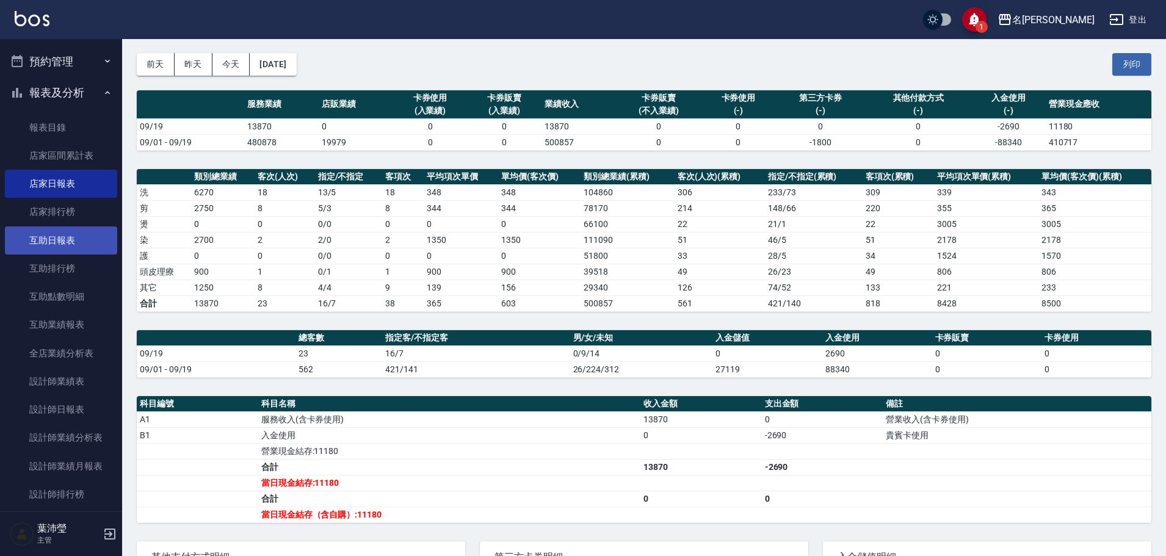
click at [71, 240] on link "互助日報表" at bounding box center [61, 240] width 112 height 28
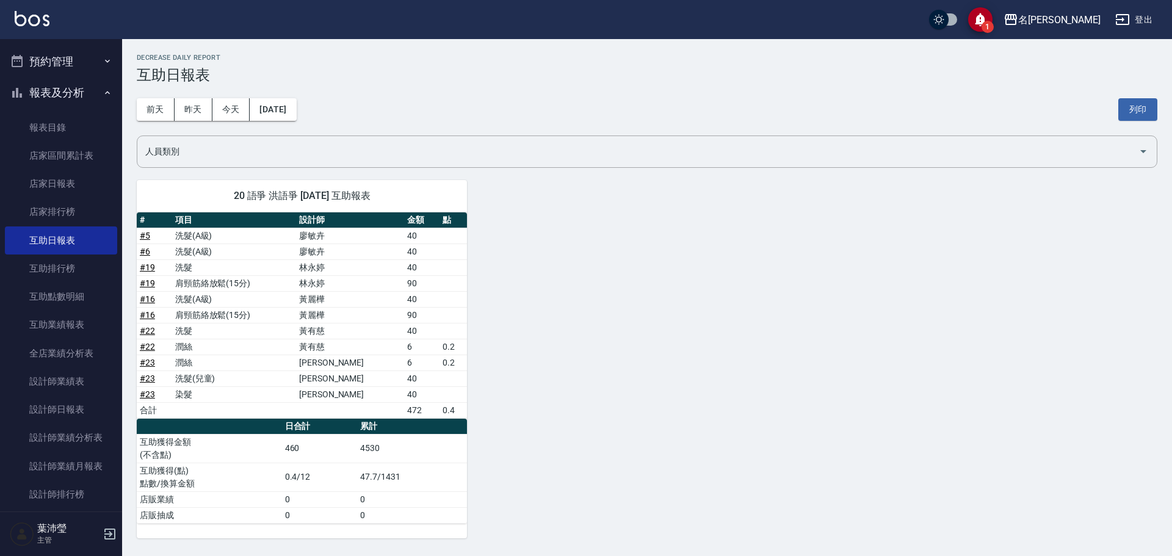
drag, startPoint x: 1171, startPoint y: 246, endPoint x: 1171, endPoint y: 281, distance: 34.8
click at [1165, 281] on div "名留龍江 [DATE] 互助日報表 列印時間： [DATE][PHONE_NUMBER]:10 Decrease Daily Report 互助日報表 [DA…" at bounding box center [647, 296] width 1050 height 514
click at [65, 407] on link "設計師日報表" at bounding box center [61, 410] width 112 height 28
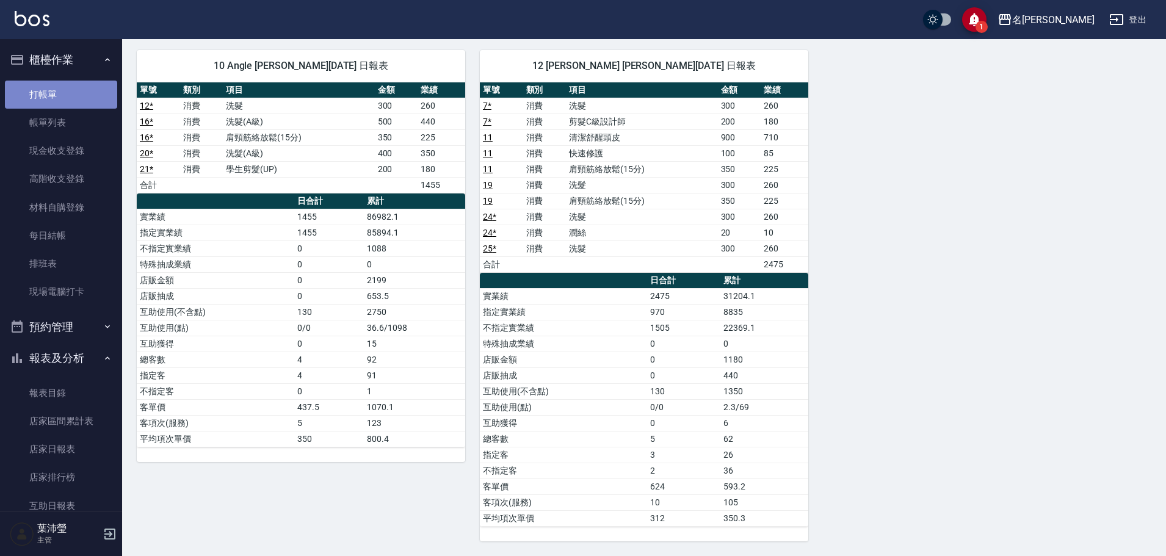
click at [76, 87] on link "打帳單" at bounding box center [61, 95] width 112 height 28
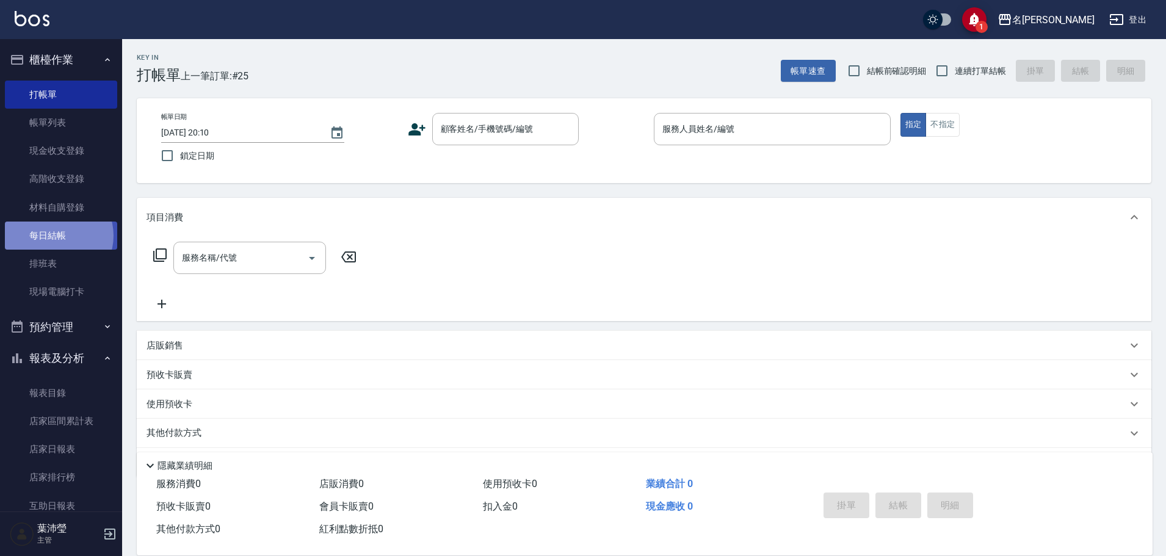
click at [54, 236] on link "每日結帳" at bounding box center [61, 236] width 112 height 28
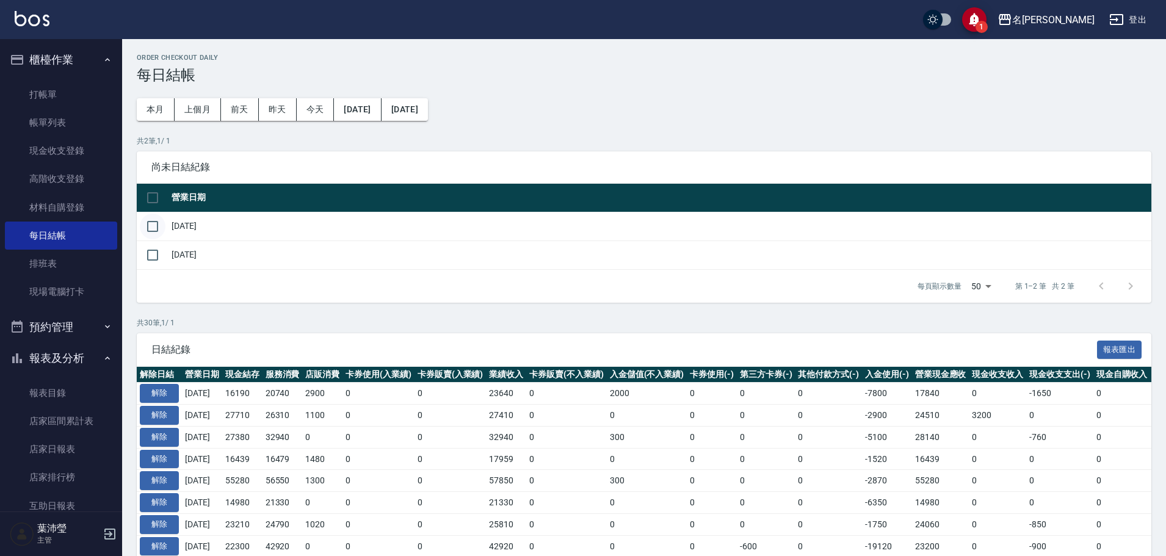
click at [150, 224] on input "checkbox" at bounding box center [153, 227] width 26 height 26
checkbox input "true"
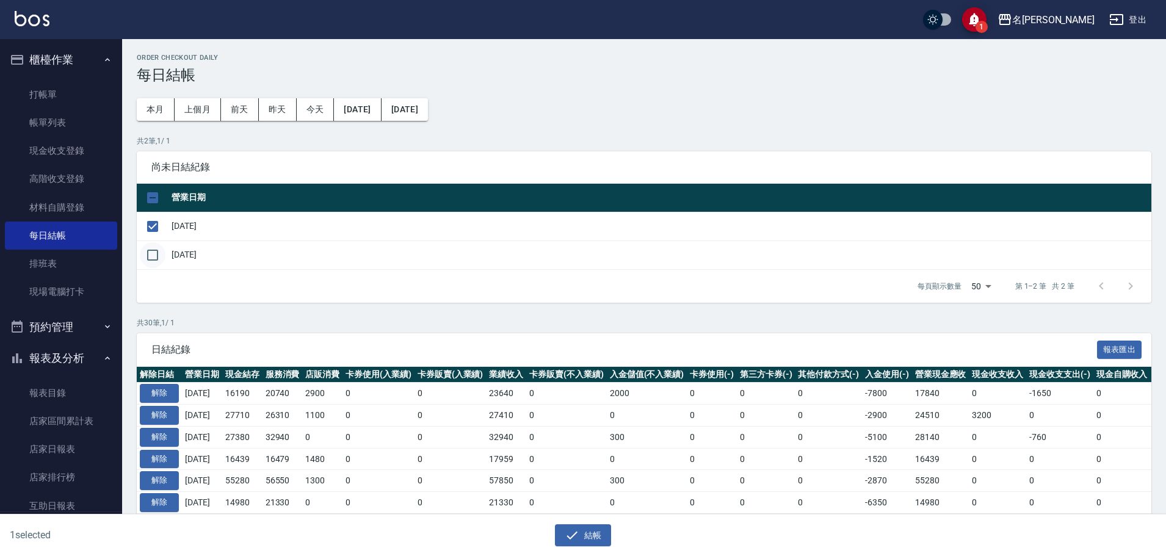
click at [150, 252] on input "checkbox" at bounding box center [153, 255] width 26 height 26
checkbox input "true"
click at [588, 540] on button "結帳" at bounding box center [583, 535] width 57 height 23
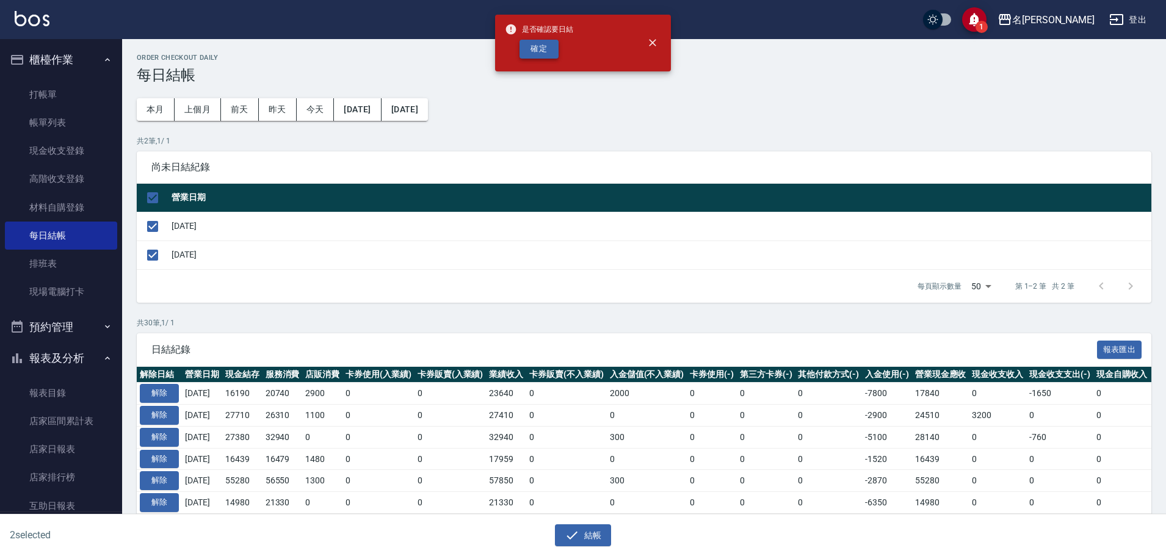
click at [533, 48] on button "確定" at bounding box center [538, 49] width 39 height 19
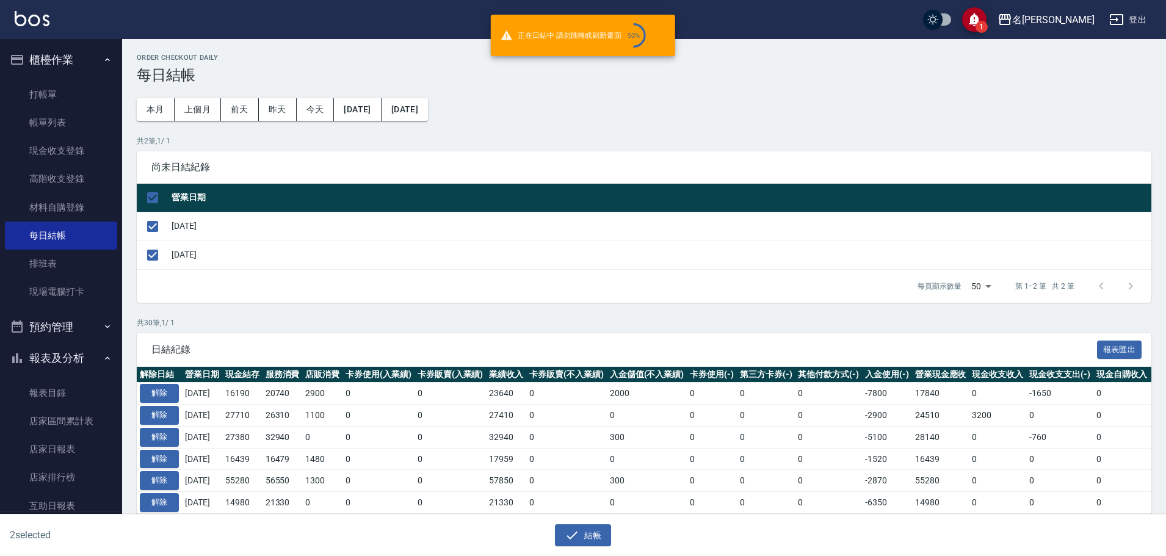
checkbox input "false"
